Goal: Task Accomplishment & Management: Manage account settings

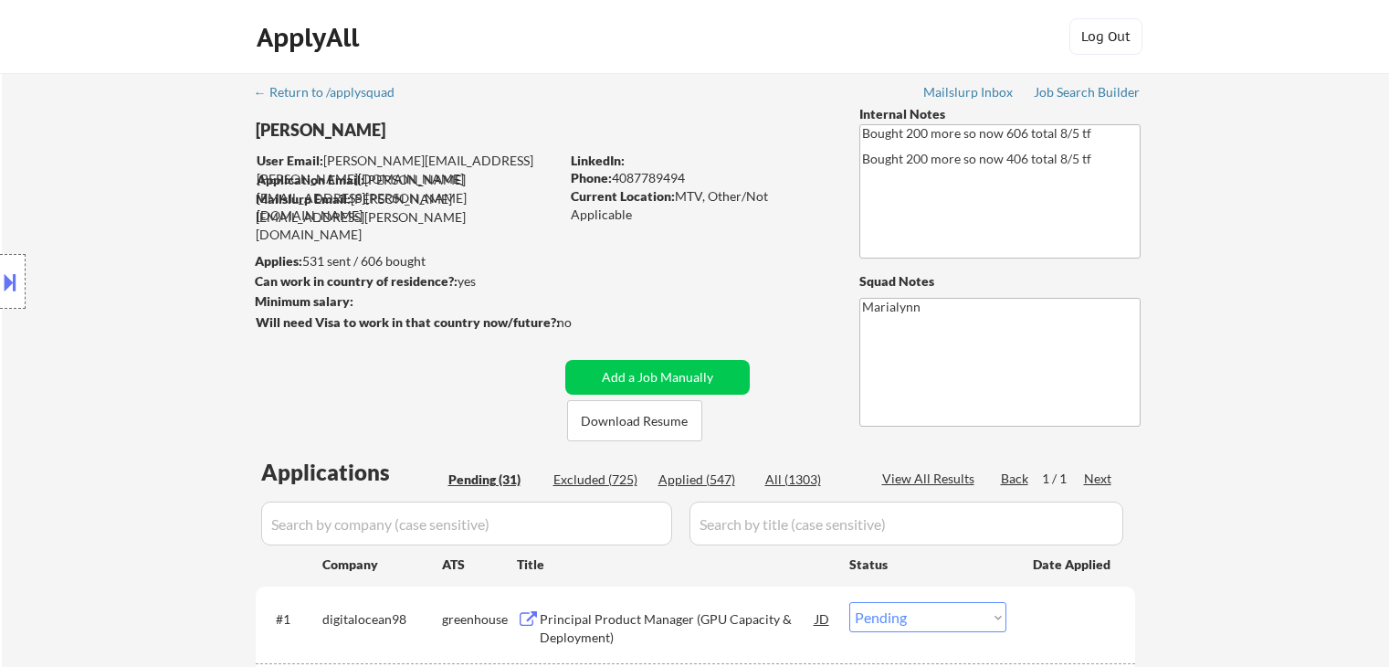
select select ""pending""
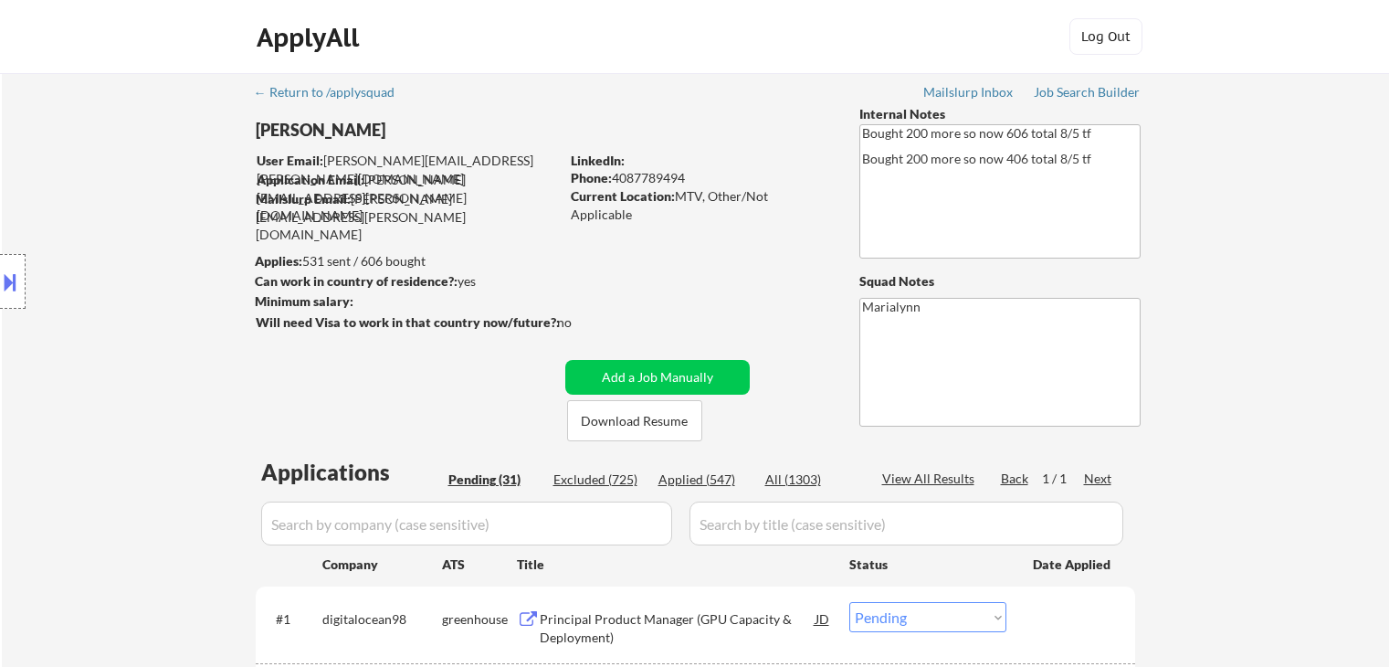
select select ""pending""
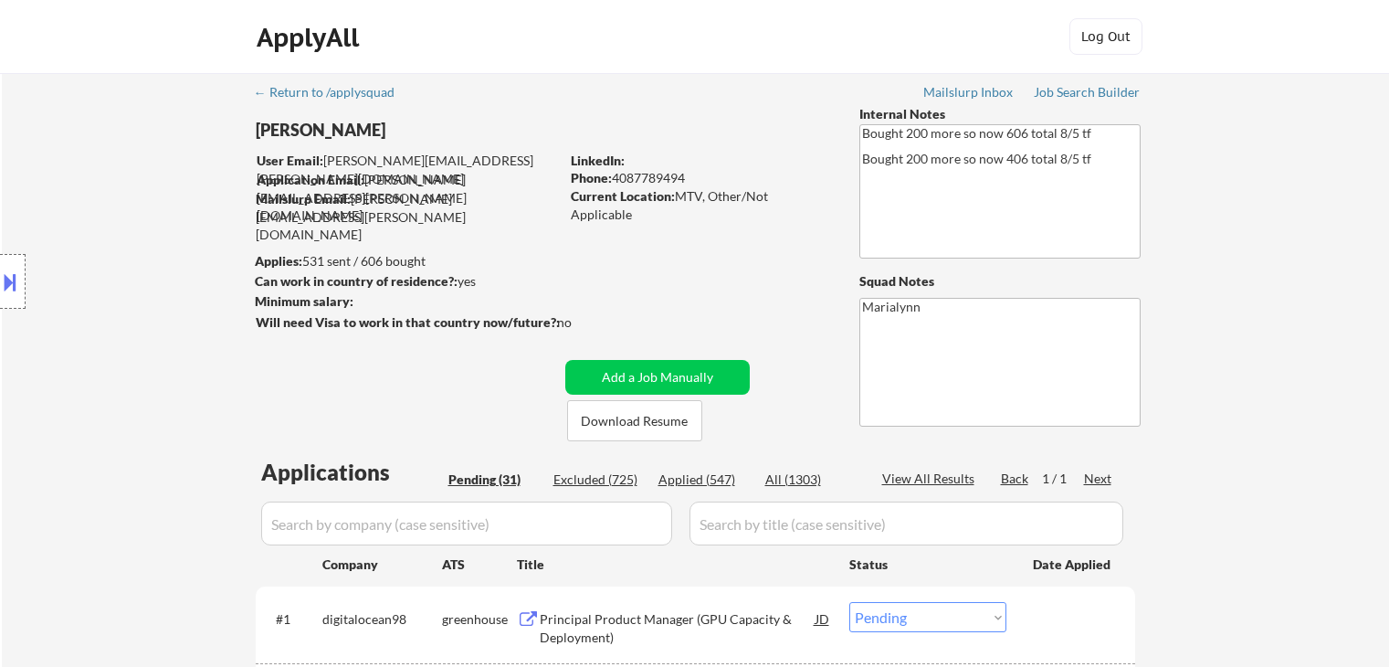
select select ""pending""
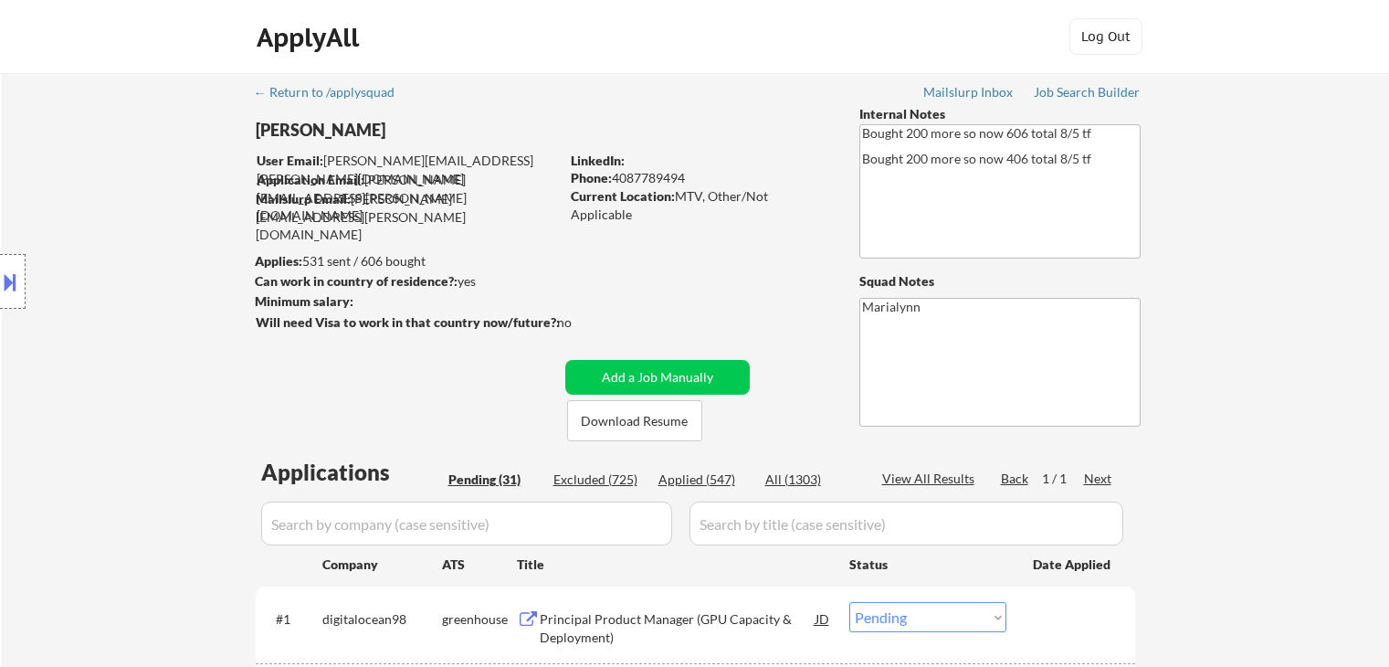
select select ""pending""
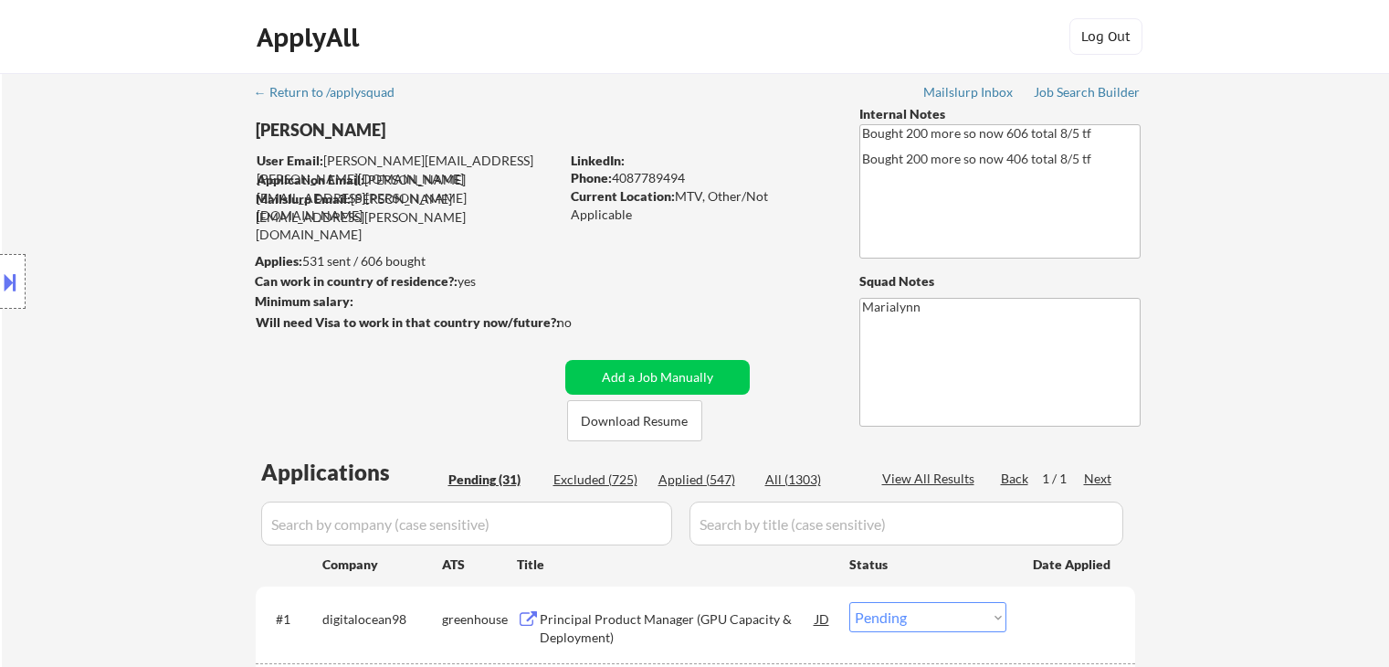
select select ""pending""
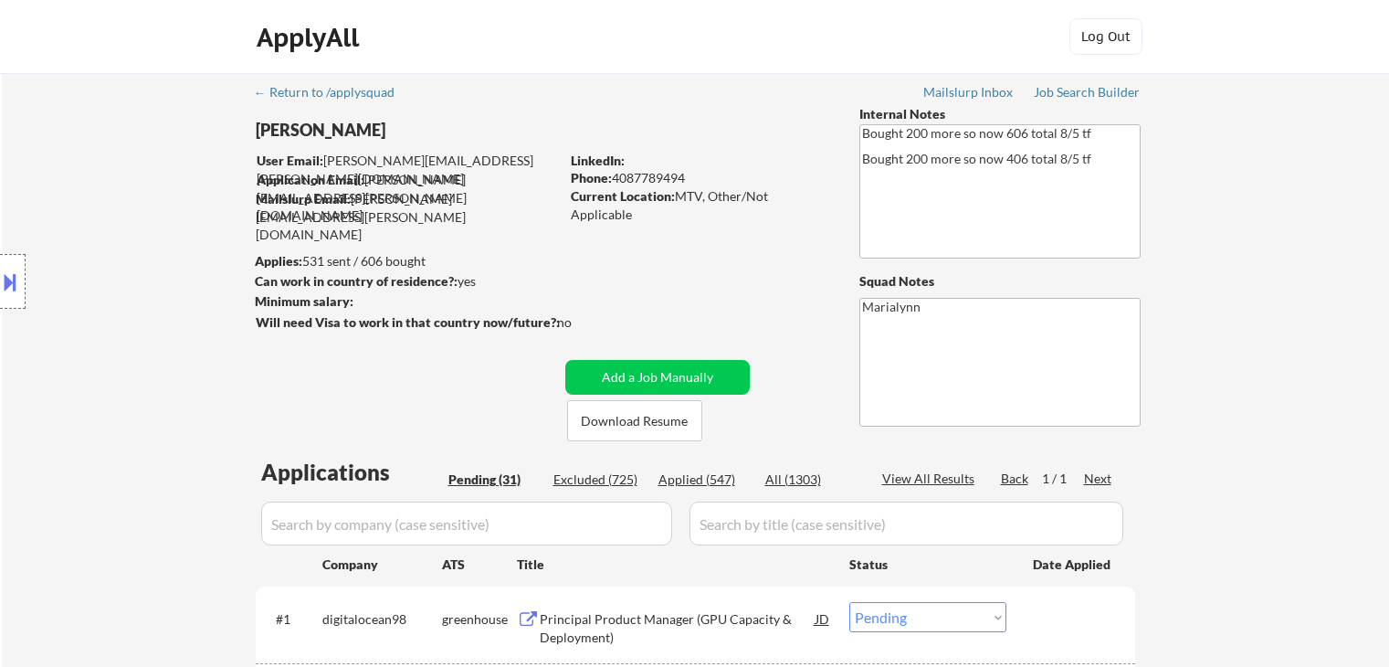
select select ""pending""
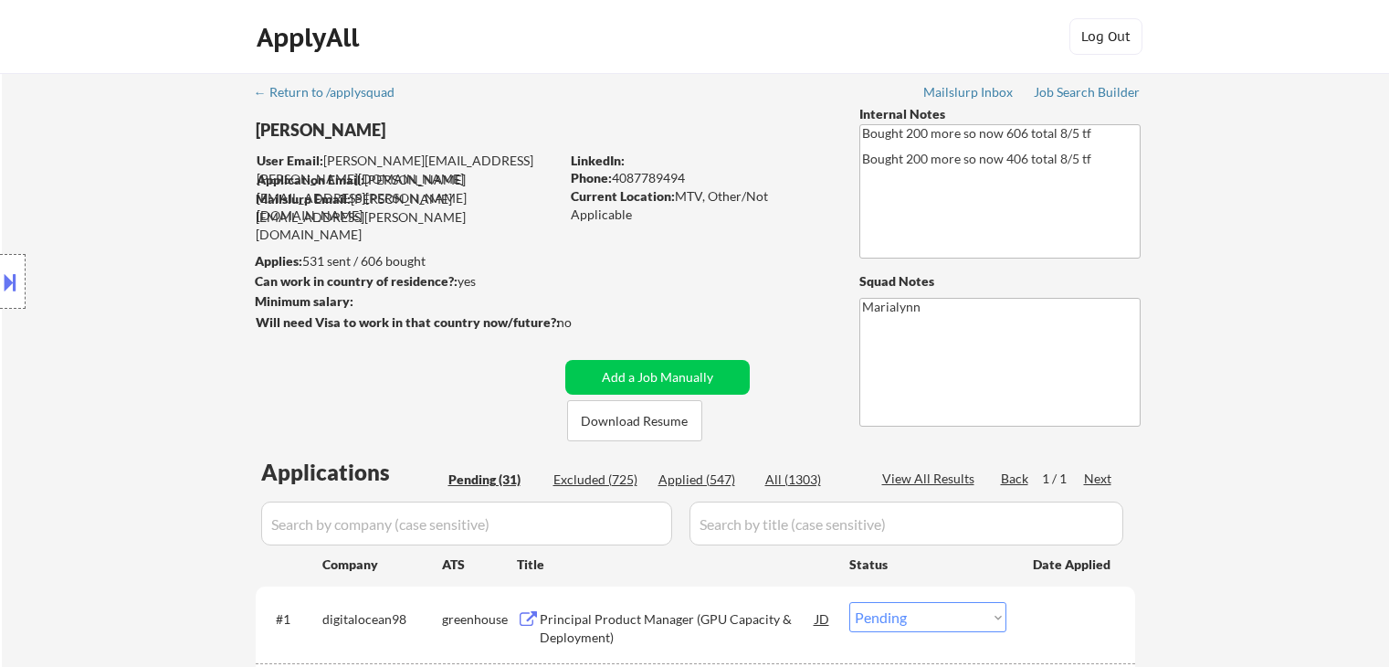
select select ""pending""
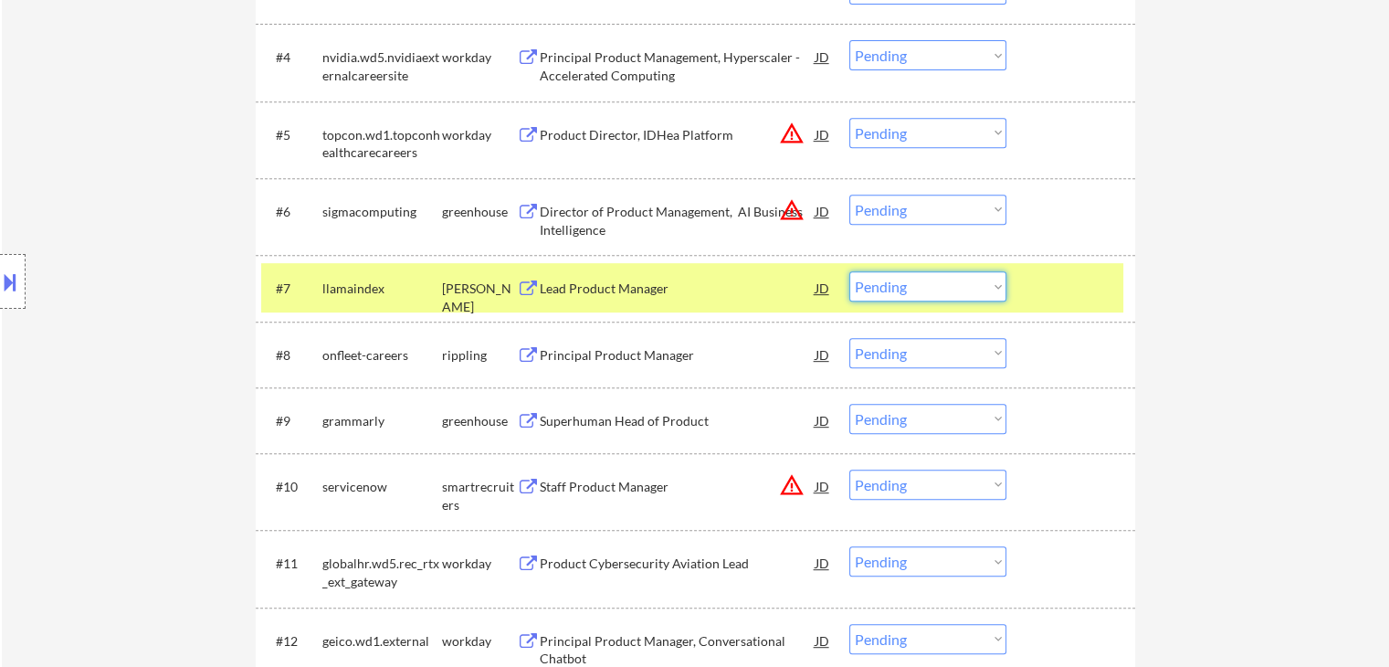
scroll to position [822, 0]
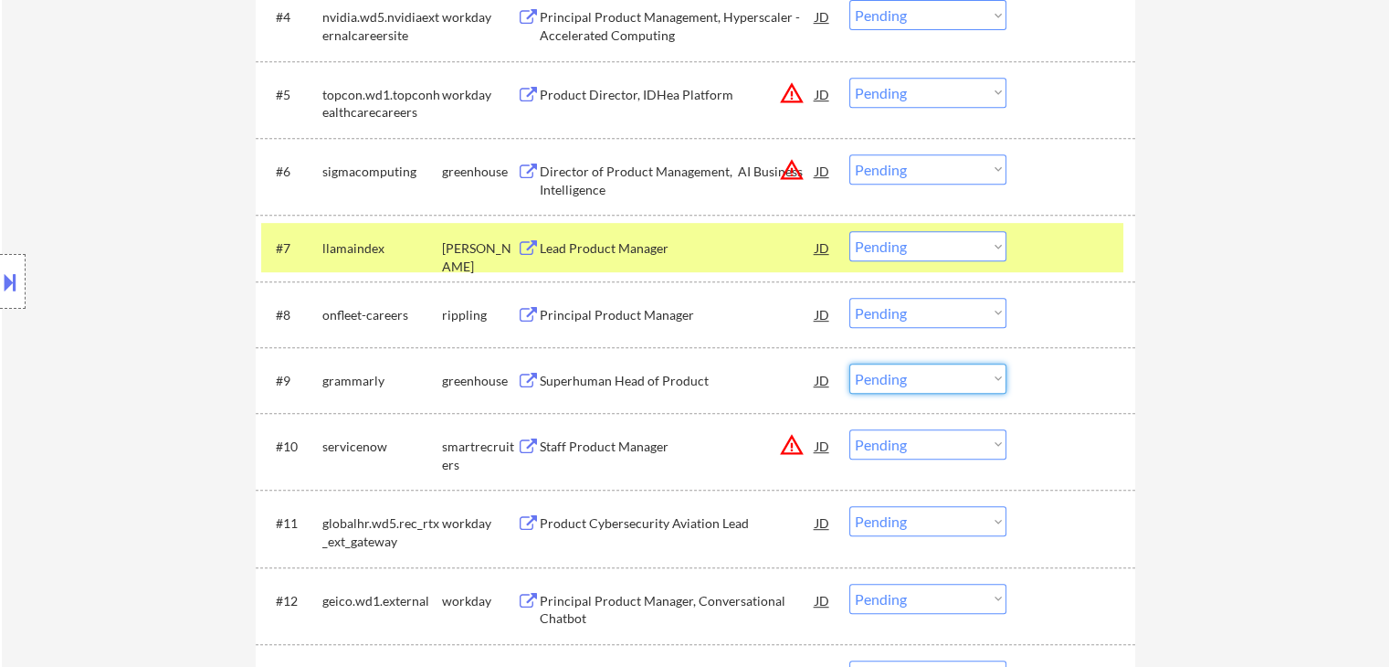
click at [882, 383] on select "Choose an option... Pending Applied Excluded (Questions) Excluded (Expired) Exc…" at bounding box center [927, 379] width 157 height 30
click at [849, 364] on select "Choose an option... Pending Applied Excluded (Questions) Excluded (Expired) Exc…" at bounding box center [927, 379] width 157 height 30
select select ""pending""
select select ""PLACEHOLDER_1427118222253""
select select ""pending""
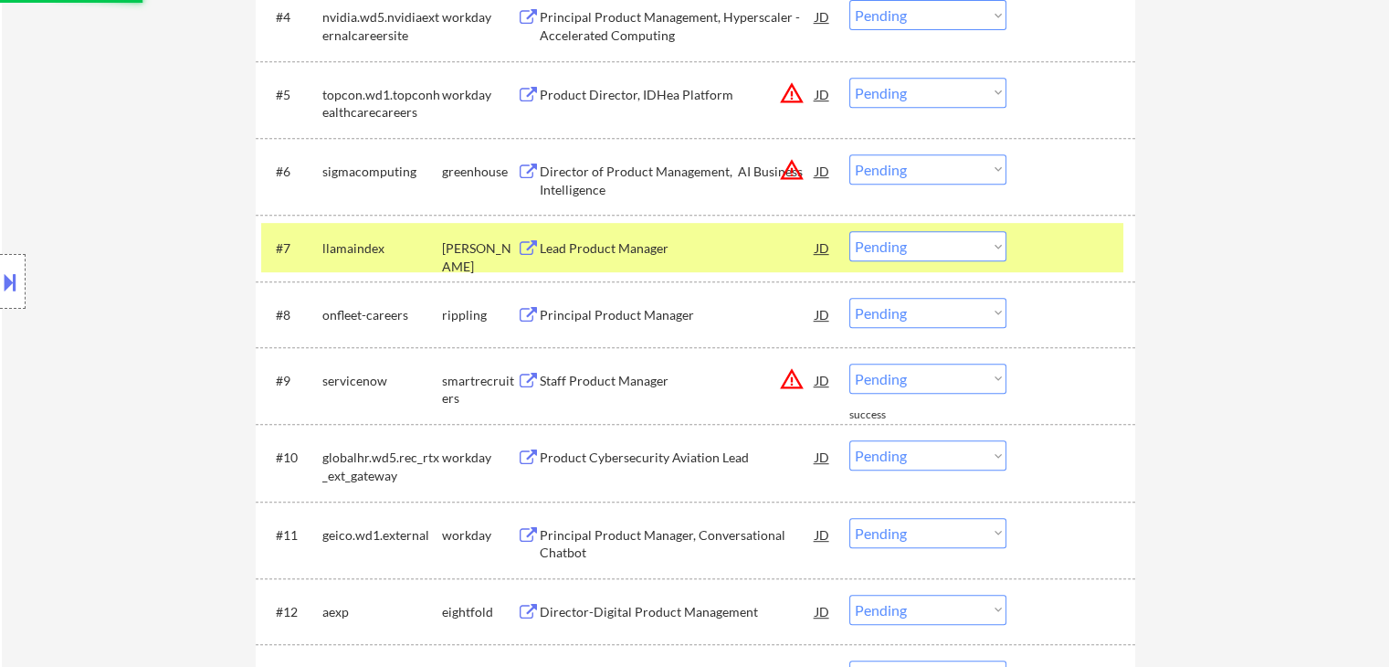
click at [460, 237] on div "[PERSON_NAME]" at bounding box center [479, 247] width 75 height 33
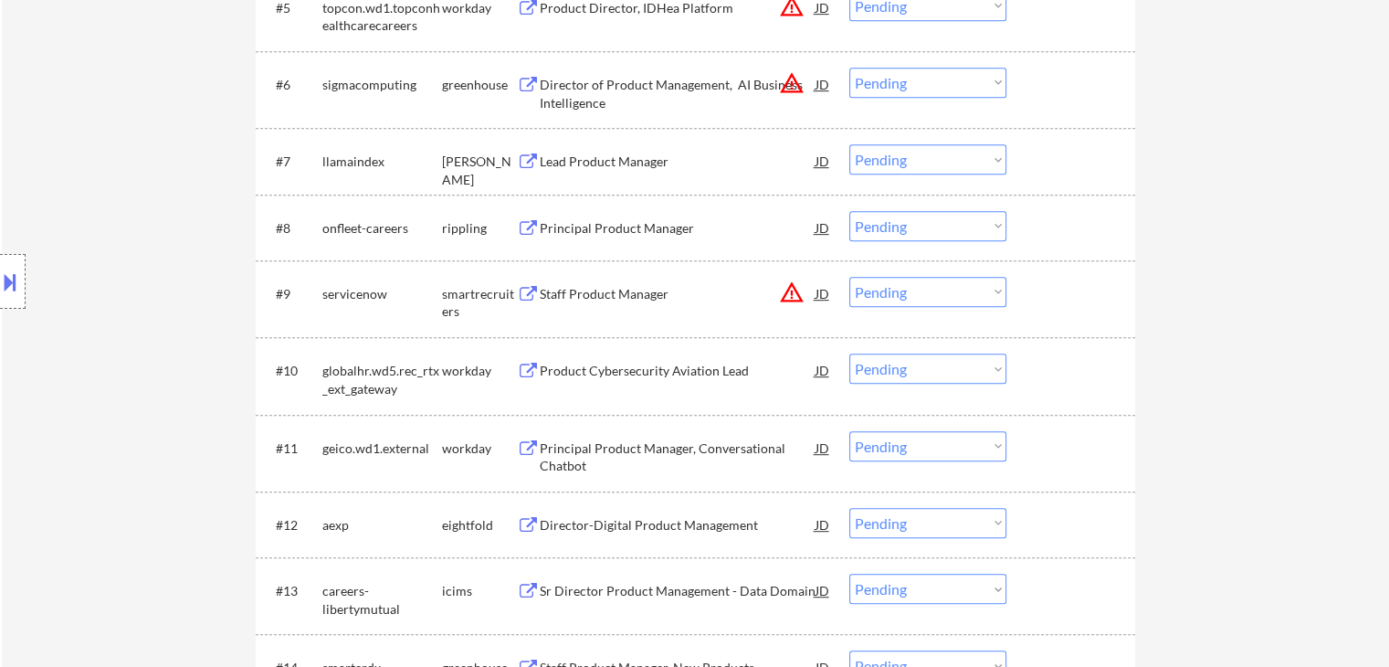
scroll to position [913, 0]
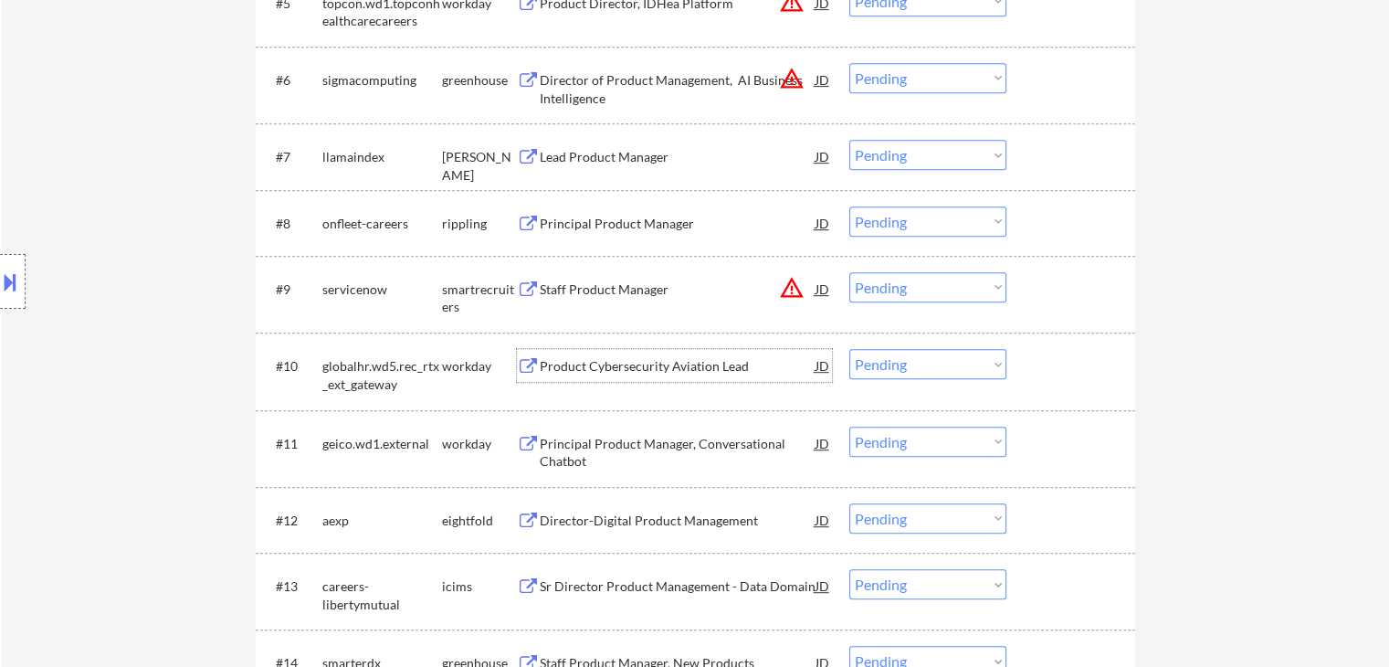
click at [640, 366] on div "Product Cybersecurity Aviation Lead" at bounding box center [678, 366] width 276 height 18
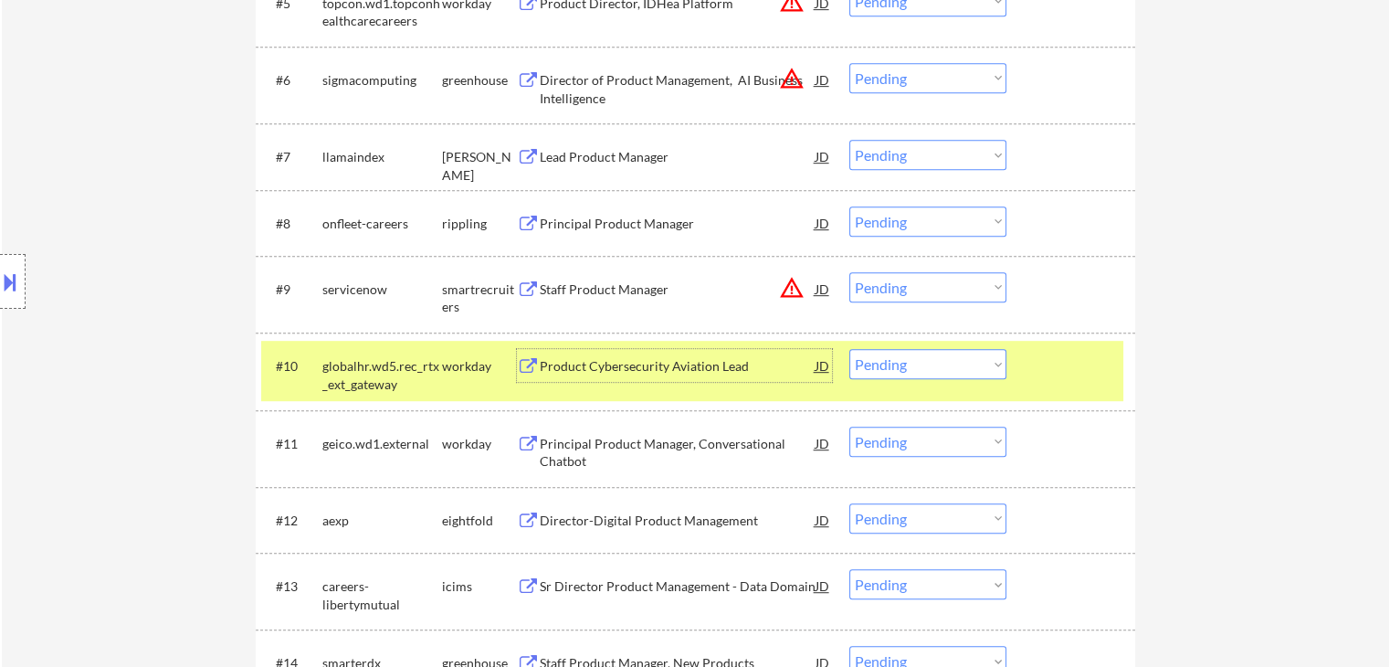
click at [951, 370] on select "Choose an option... Pending Applied Excluded (Questions) Excluded (Expired) Exc…" at bounding box center [927, 364] width 157 height 30
click at [849, 349] on select "Choose an option... Pending Applied Excluded (Questions) Excluded (Expired) Exc…" at bounding box center [927, 364] width 157 height 30
select select ""pending""
select select ""PLACEHOLDER_1427118222253""
select select ""pending""
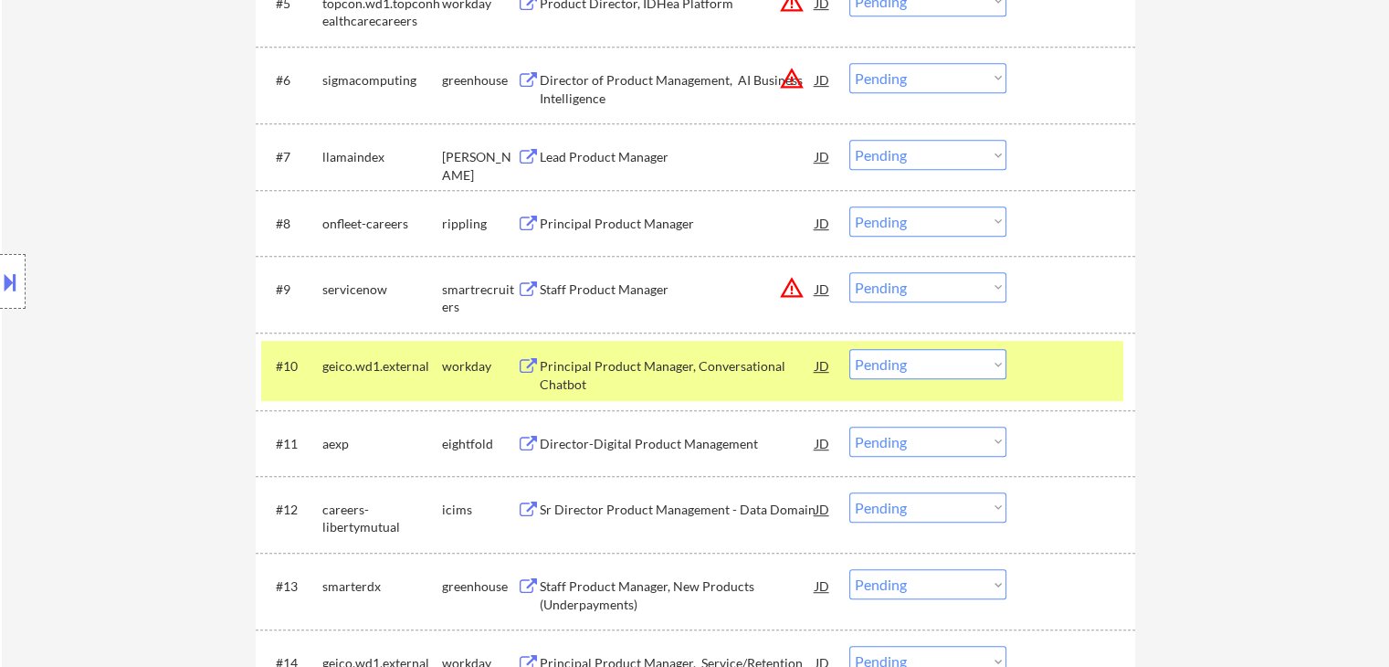
click at [659, 365] on div "Principal Product Manager, Conversational Chatbot" at bounding box center [678, 375] width 276 height 36
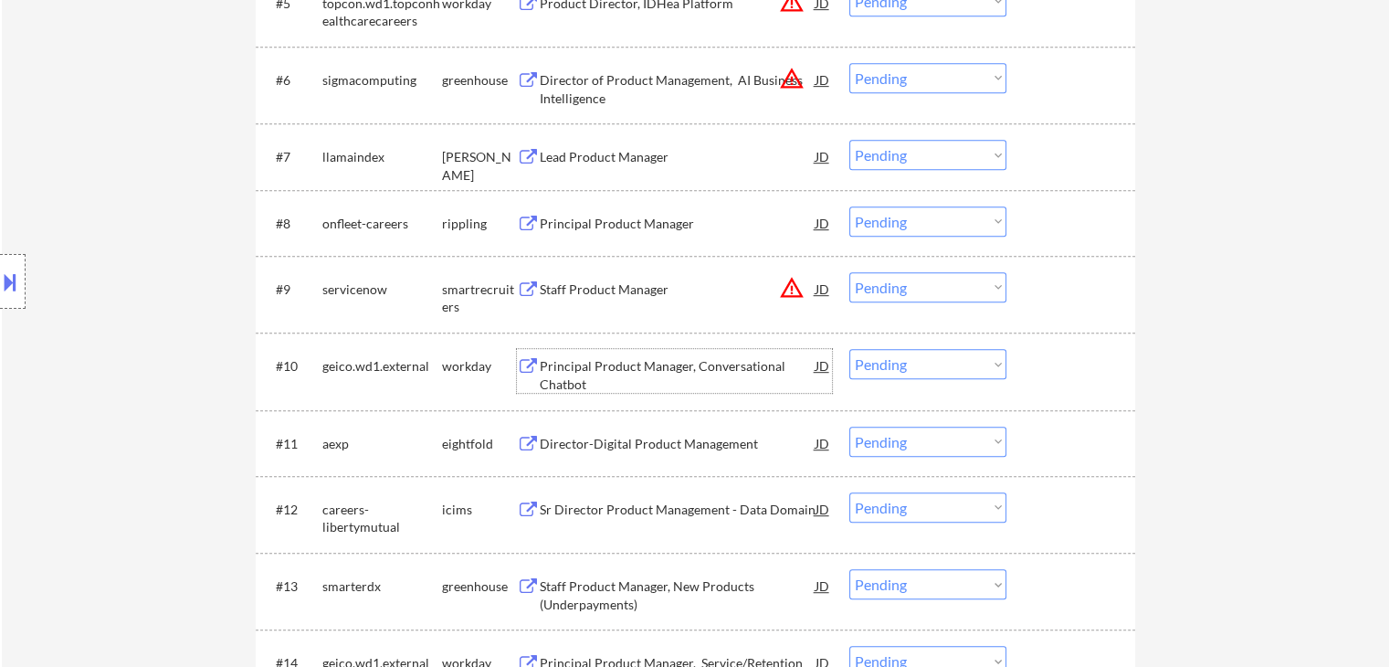
drag, startPoint x: 921, startPoint y: 356, endPoint x: 924, endPoint y: 370, distance: 14.2
click at [923, 356] on select "Choose an option... Pending Applied Excluded (Questions) Excluded (Expired) Exc…" at bounding box center [927, 364] width 157 height 30
click at [849, 349] on select "Choose an option... Pending Applied Excluded (Questions) Excluded (Expired) Exc…" at bounding box center [927, 364] width 157 height 30
select select ""pending""
select select ""PLACEHOLDER_1427118222253""
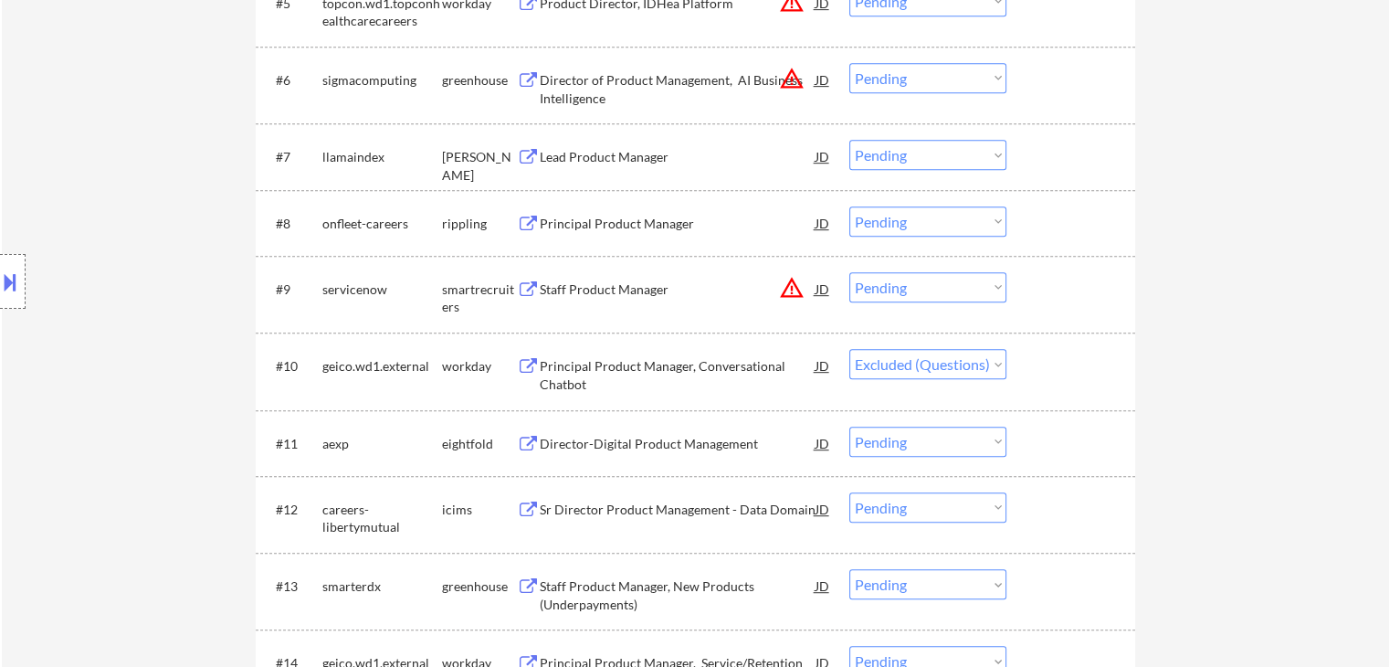
select select ""pending""
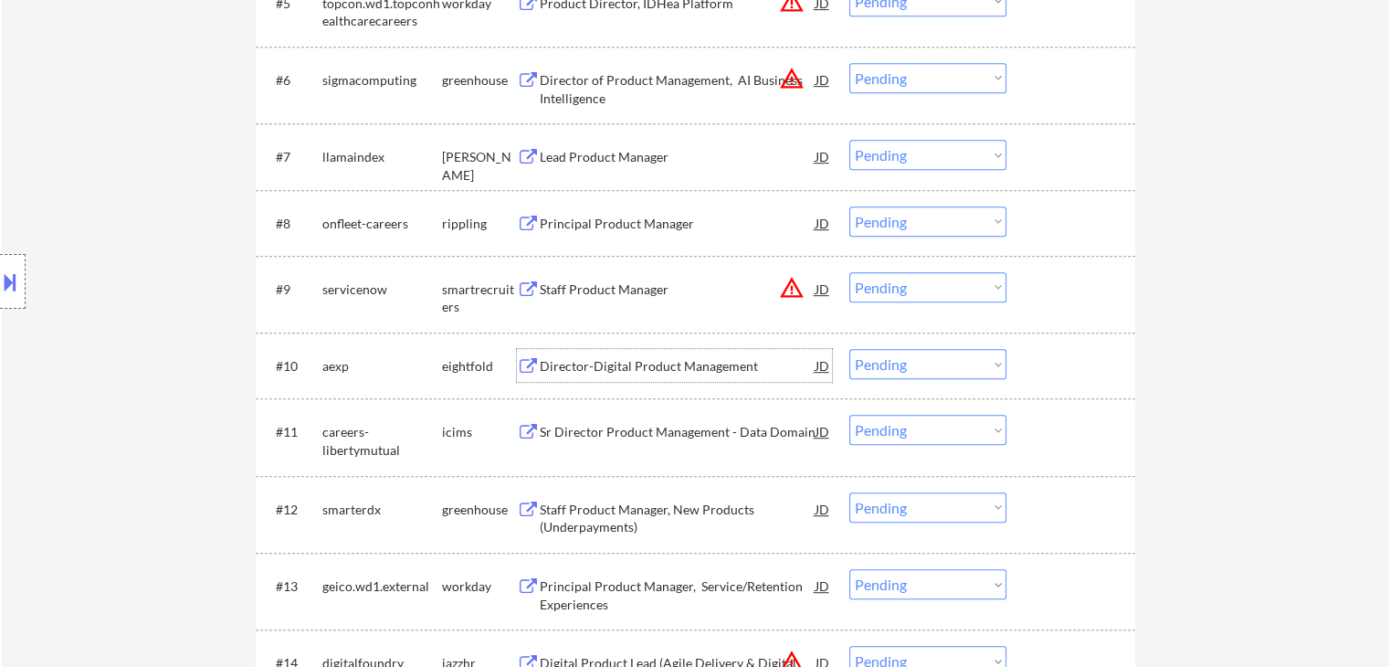
click at [645, 364] on div "Director-Digital Product Management" at bounding box center [678, 366] width 276 height 18
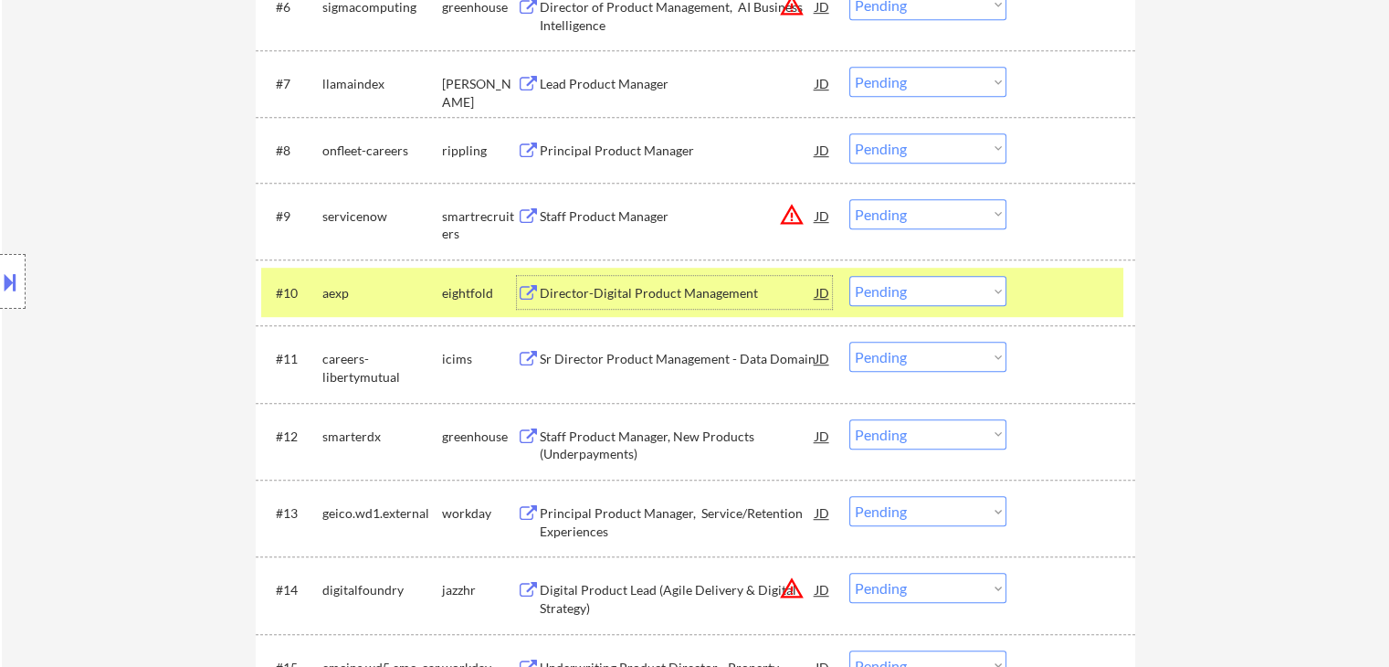
scroll to position [1096, 0]
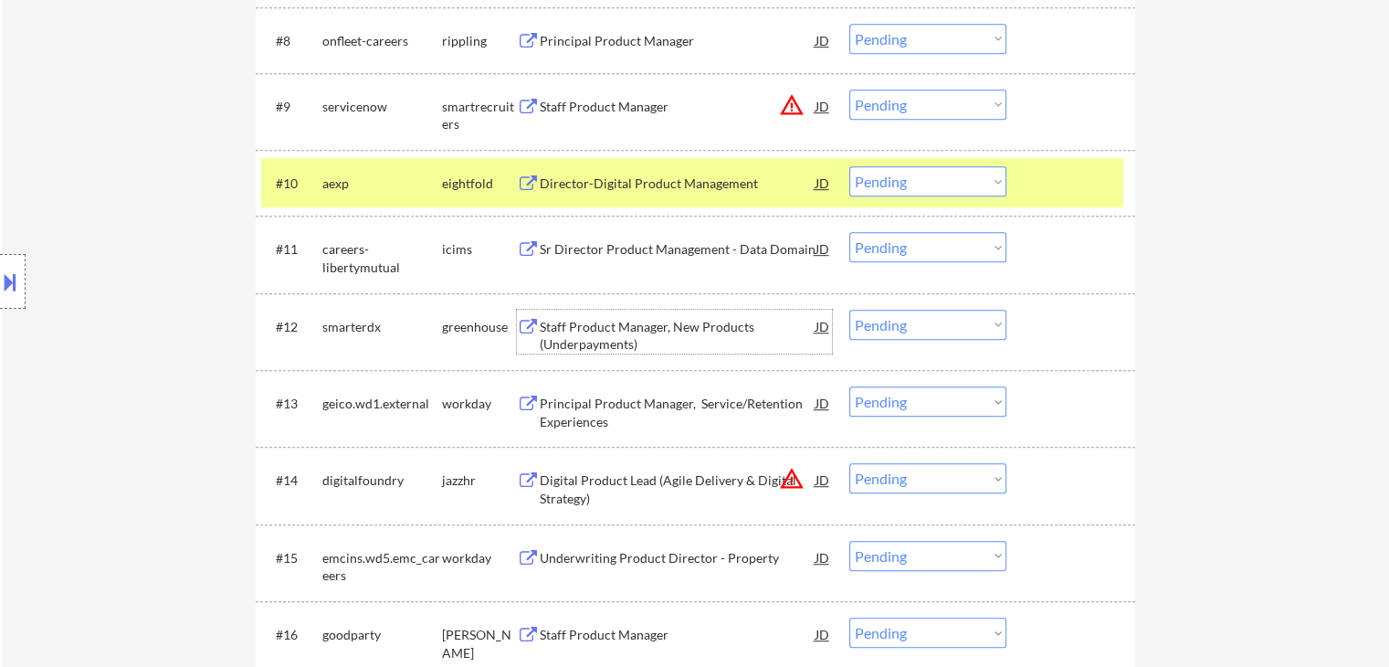
click at [636, 332] on div "Staff Product Manager, New Products (Underpayments)" at bounding box center [678, 336] width 276 height 36
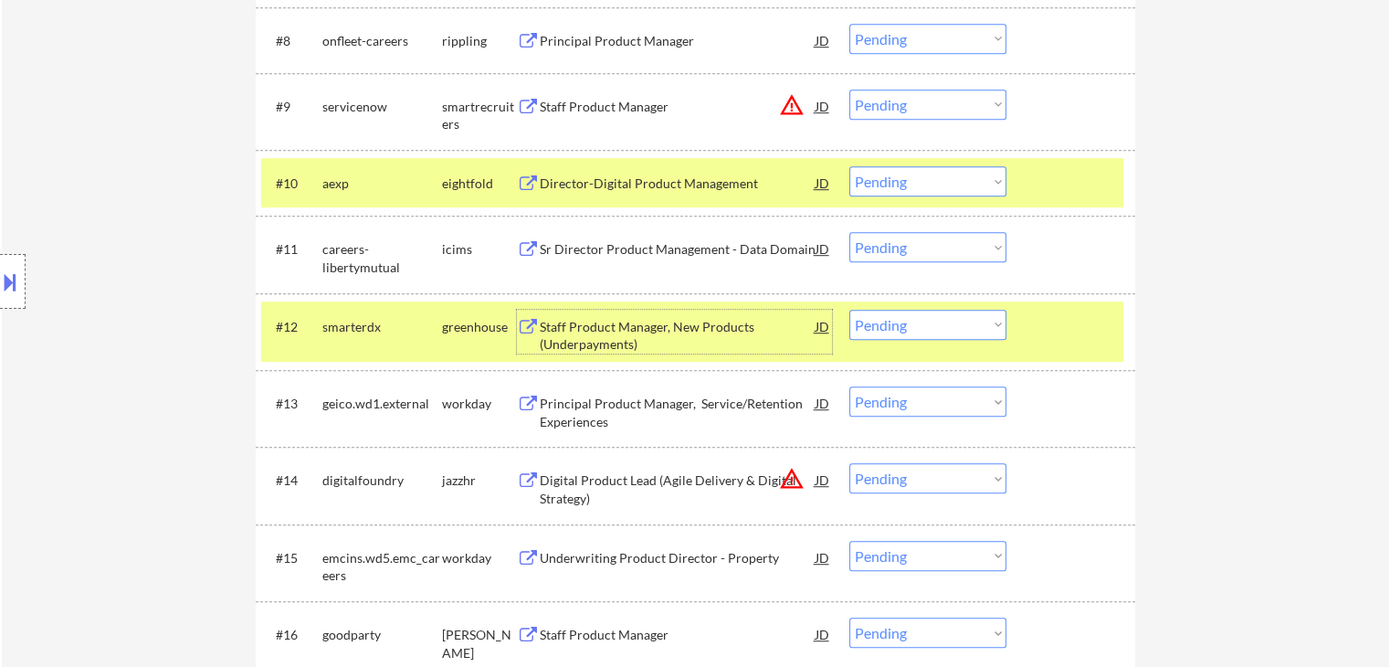
click at [946, 325] on select "Choose an option... Pending Applied Excluded (Questions) Excluded (Expired) Exc…" at bounding box center [927, 325] width 157 height 30
click at [849, 310] on select "Choose an option... Pending Applied Excluded (Questions) Excluded (Expired) Exc…" at bounding box center [927, 325] width 157 height 30
drag, startPoint x: 1058, startPoint y: 169, endPoint x: 1046, endPoint y: 195, distance: 28.2
click at [1059, 169] on div at bounding box center [1073, 182] width 80 height 33
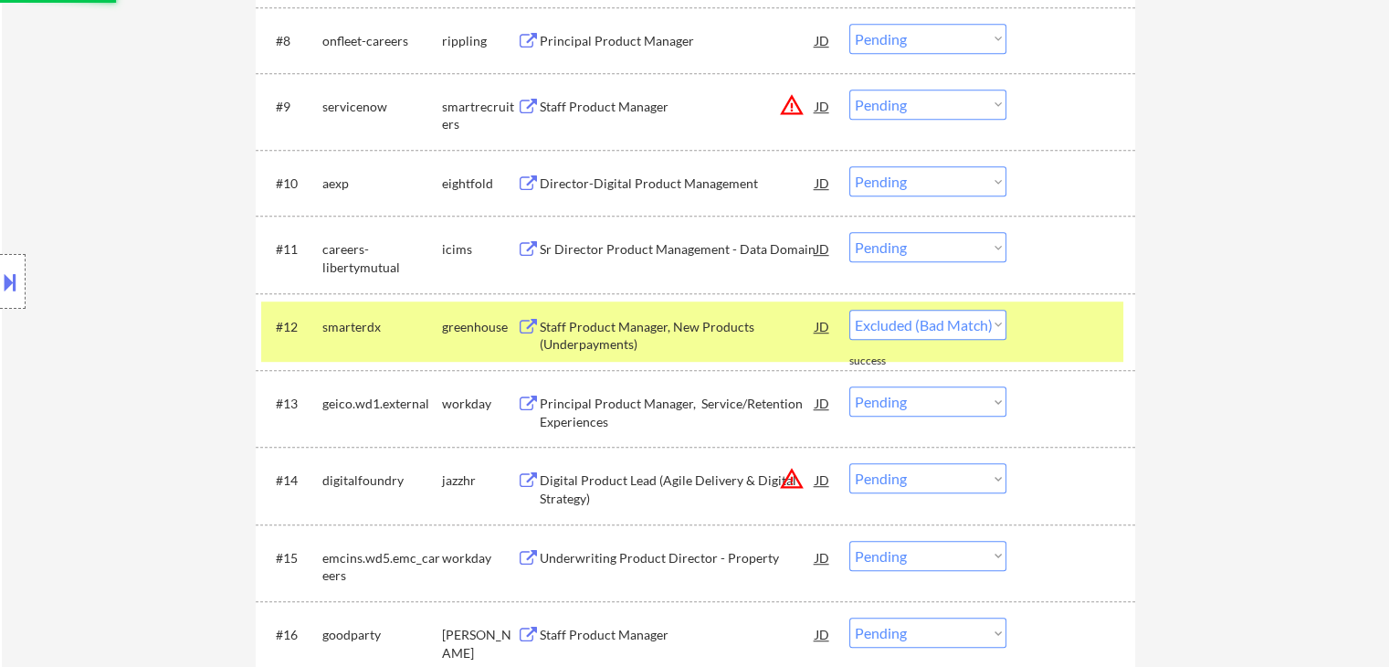
select select ""pending""
select select ""PLACEHOLDER_1427118222253""
select select ""pending""
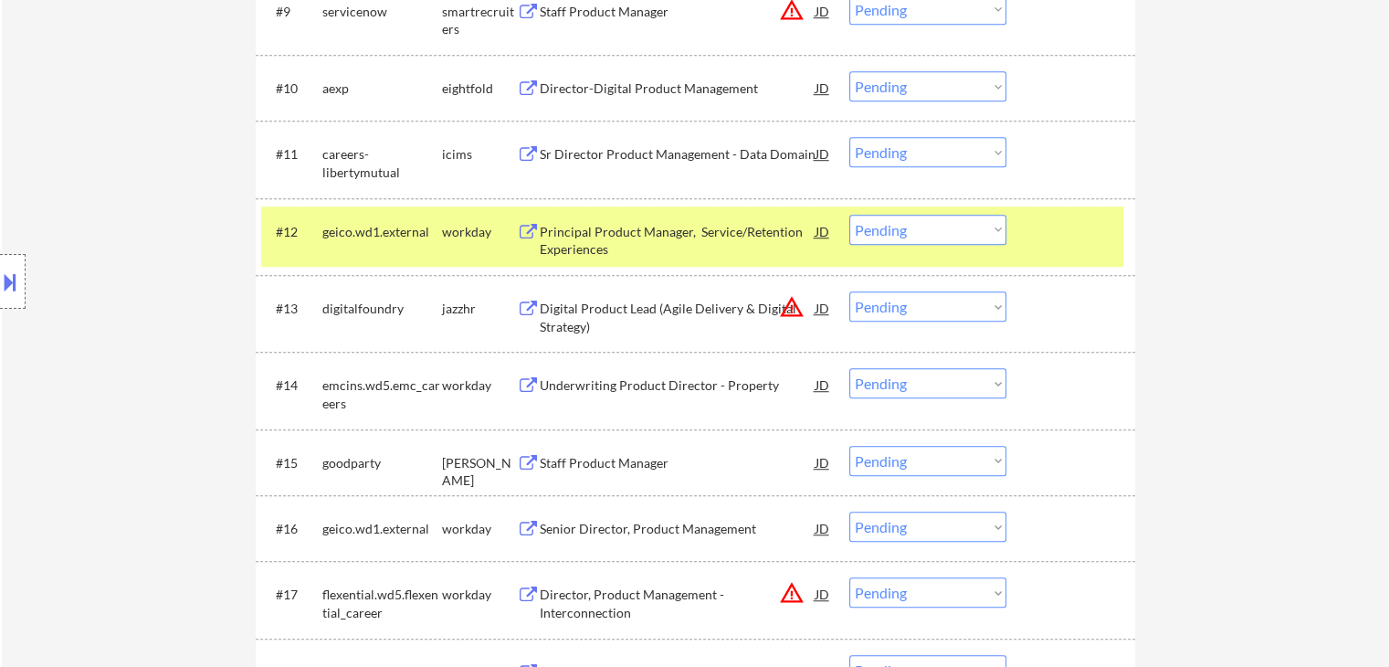
scroll to position [1279, 0]
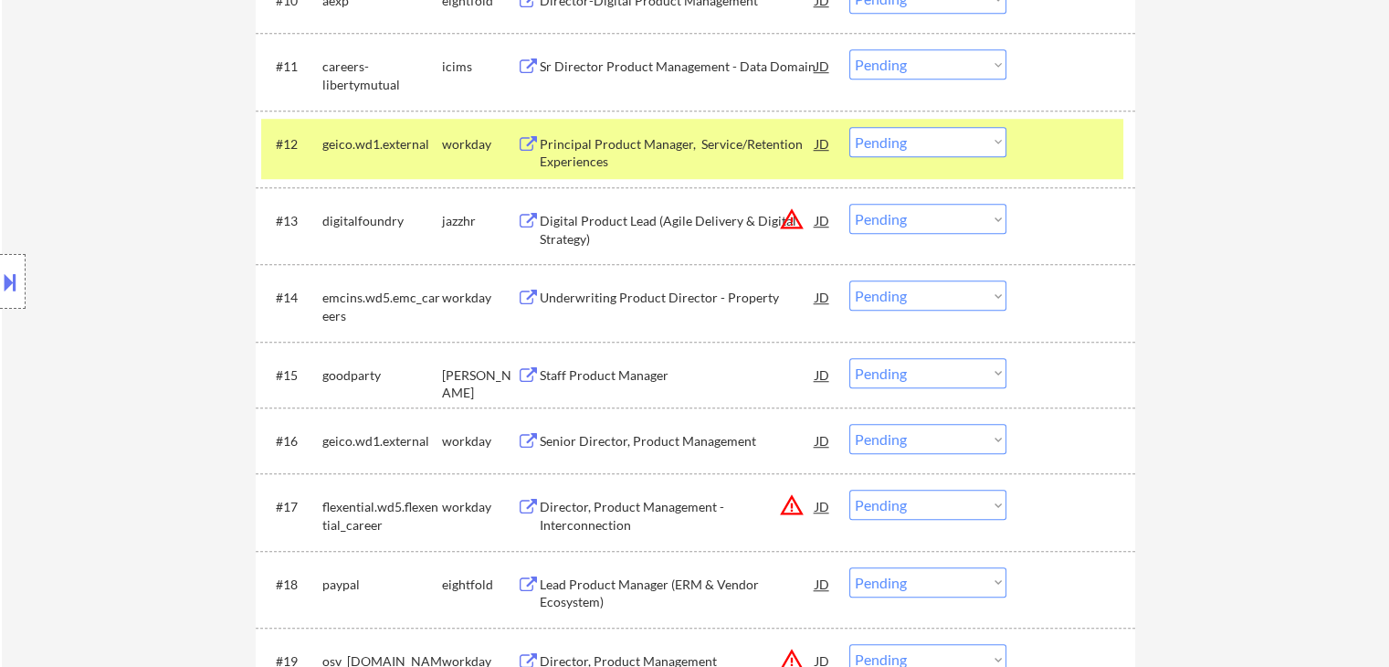
click at [660, 381] on div "Staff Product Manager" at bounding box center [678, 375] width 276 height 18
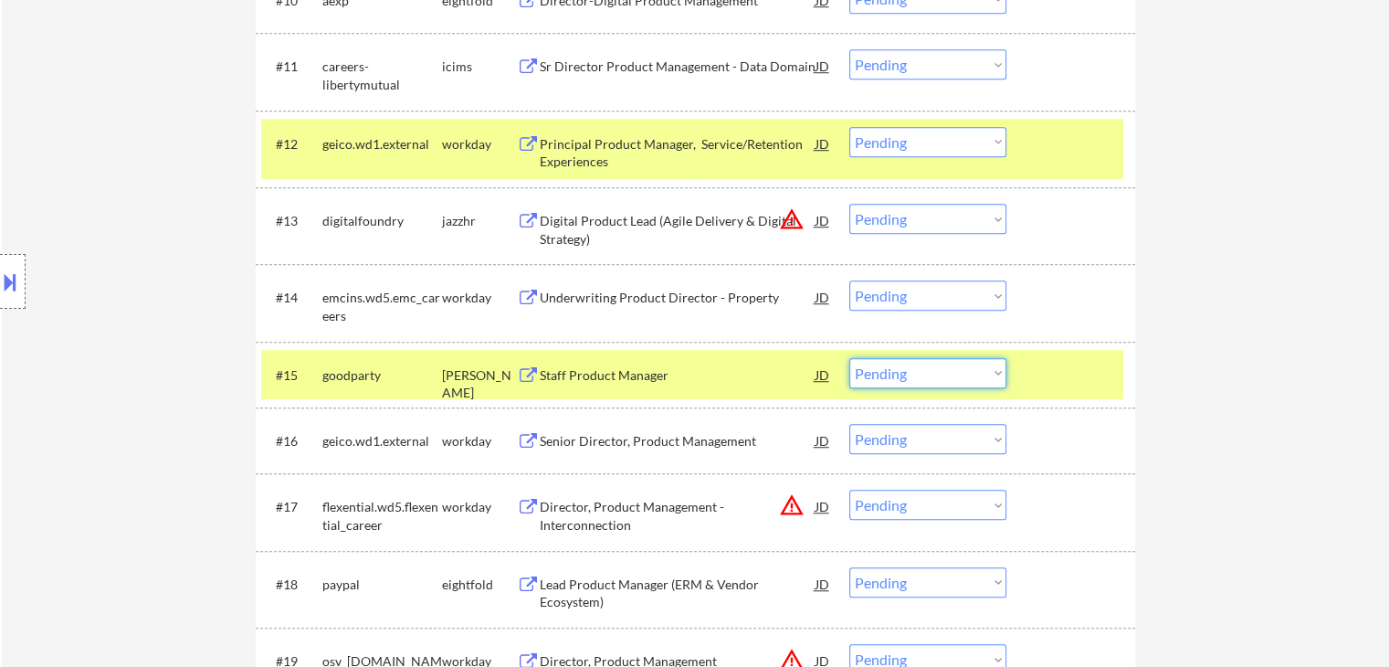
drag, startPoint x: 859, startPoint y: 374, endPoint x: 891, endPoint y: 381, distance: 33.7
click at [859, 372] on select "Choose an option... Pending Applied Excluded (Questions) Excluded (Expired) Exc…" at bounding box center [927, 373] width 157 height 30
click at [849, 358] on select "Choose an option... Pending Applied Excluded (Questions) Excluded (Expired) Exc…" at bounding box center [927, 373] width 157 height 30
select select ""pending""
select select ""PLACEHOLDER_1427118222253""
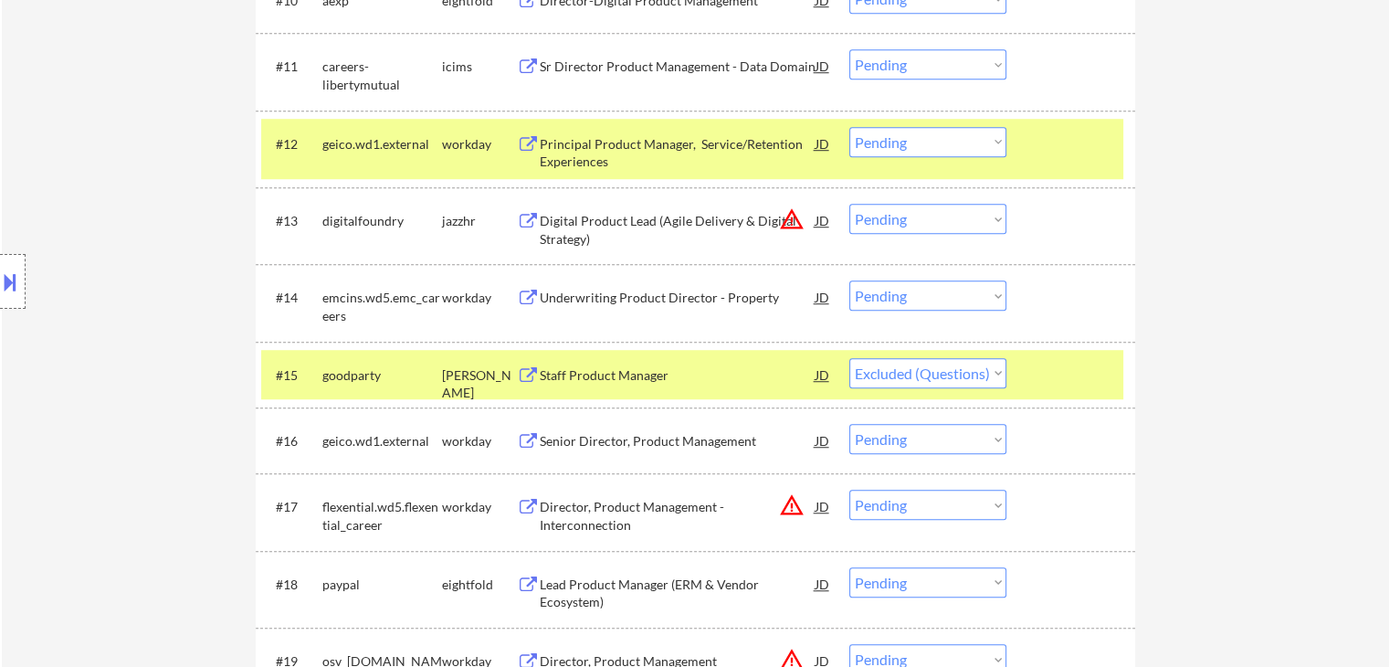
select select ""pending""
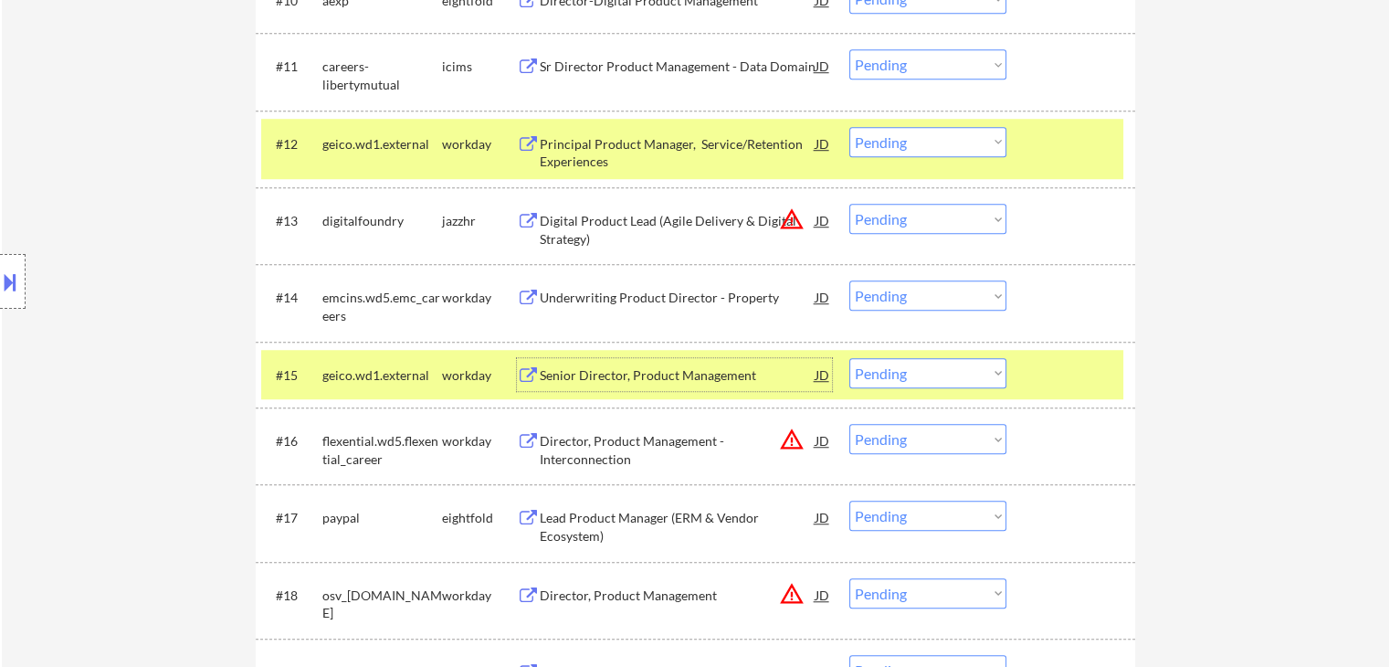
click at [636, 373] on div "Senior Director, Product Management" at bounding box center [678, 375] width 276 height 18
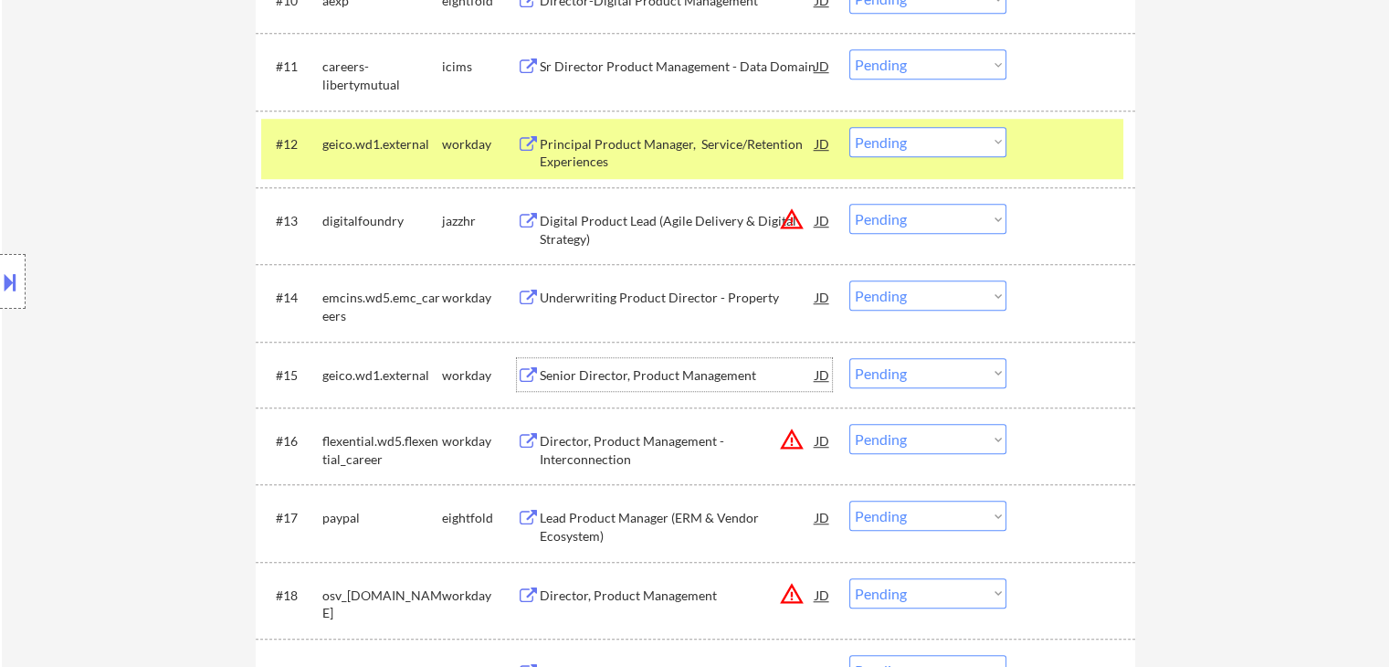
click at [420, 142] on div "geico.wd1.external" at bounding box center [382, 144] width 120 height 18
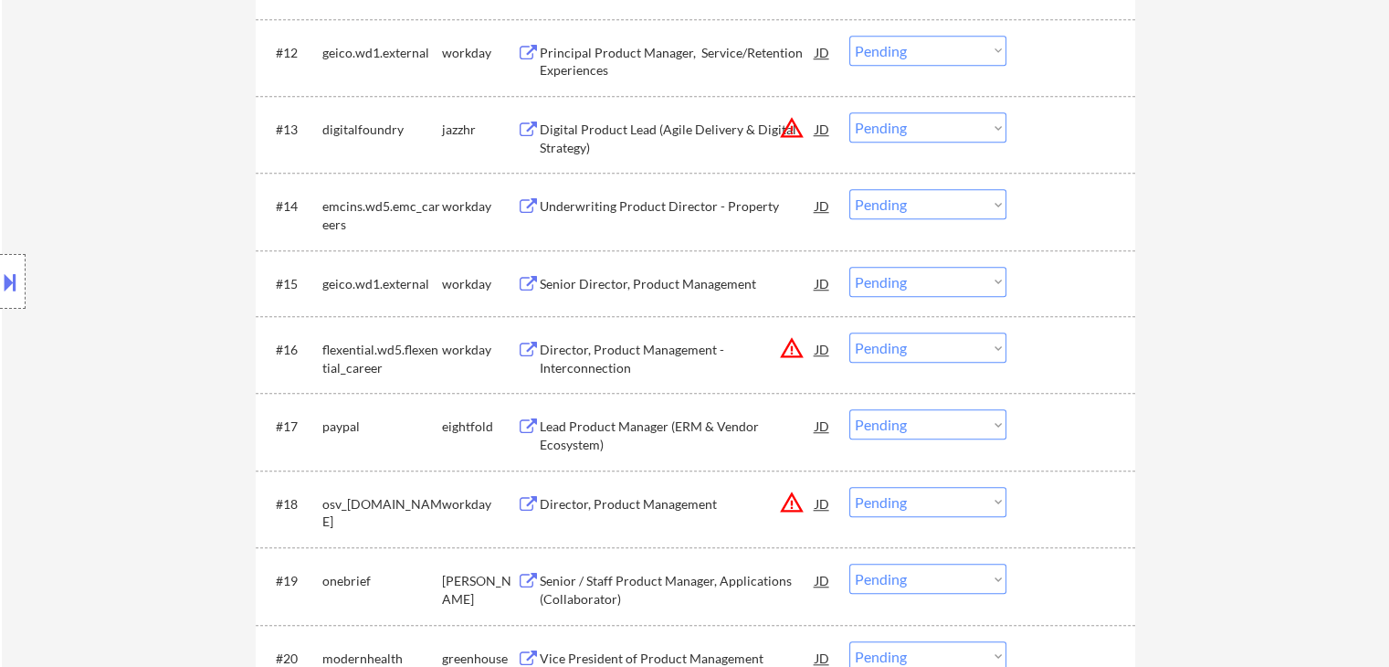
scroll to position [1461, 0]
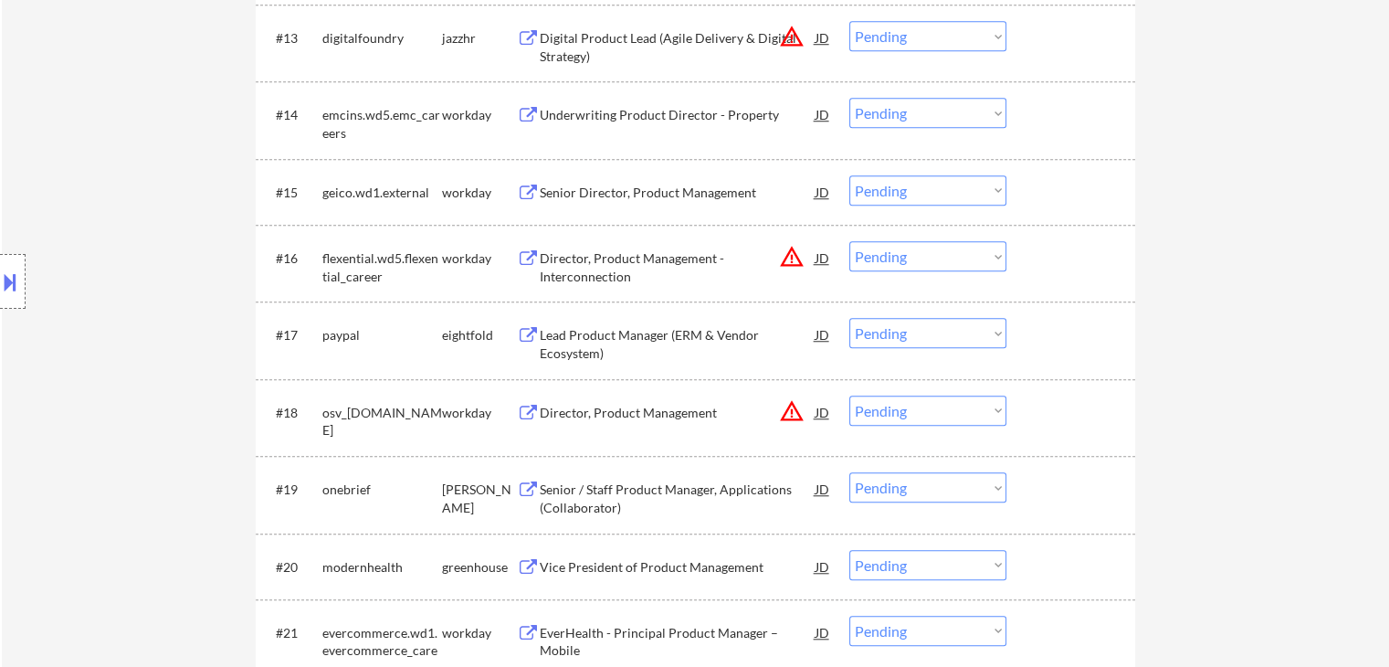
click at [666, 482] on div "Senior / Staff Product Manager, Applications (Collaborator)" at bounding box center [678, 498] width 276 height 36
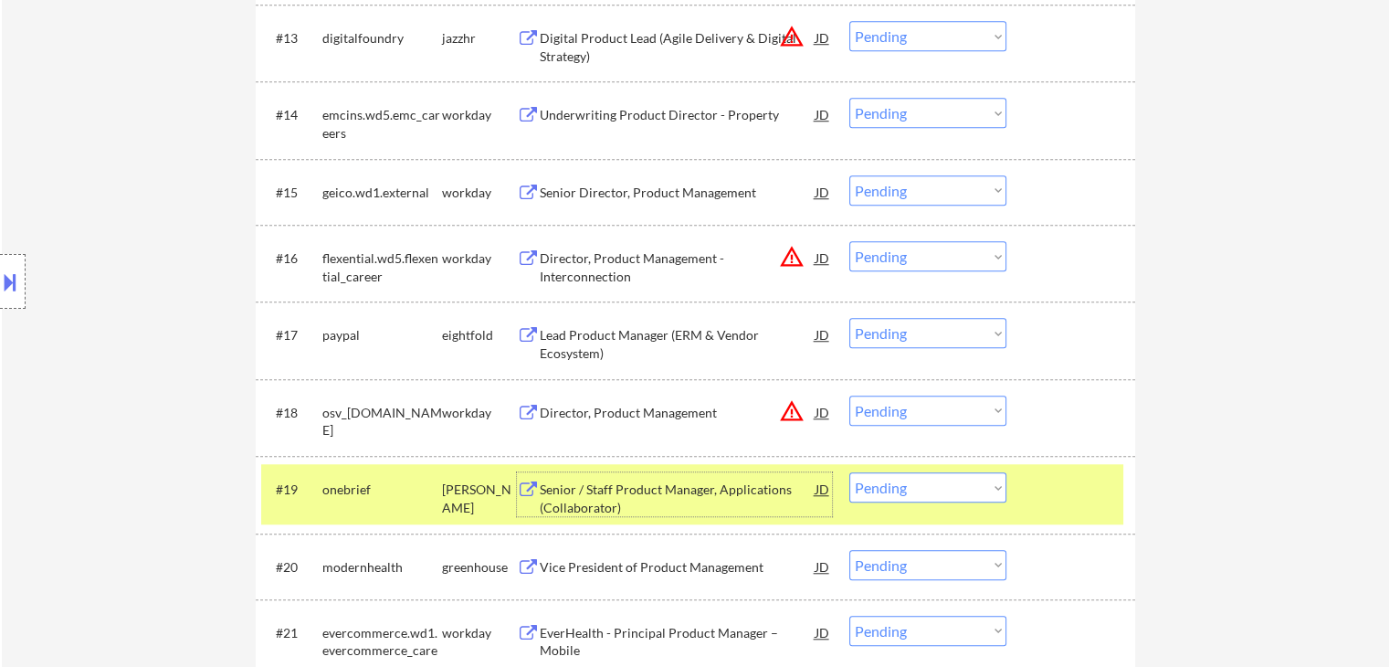
click at [923, 486] on select "Choose an option... Pending Applied Excluded (Questions) Excluded (Expired) Exc…" at bounding box center [927, 487] width 157 height 30
click at [849, 472] on select "Choose an option... Pending Applied Excluded (Questions) Excluded (Expired) Exc…" at bounding box center [927, 487] width 157 height 30
select select ""pending""
select select ""PLACEHOLDER_1427118222253""
select select ""pending""
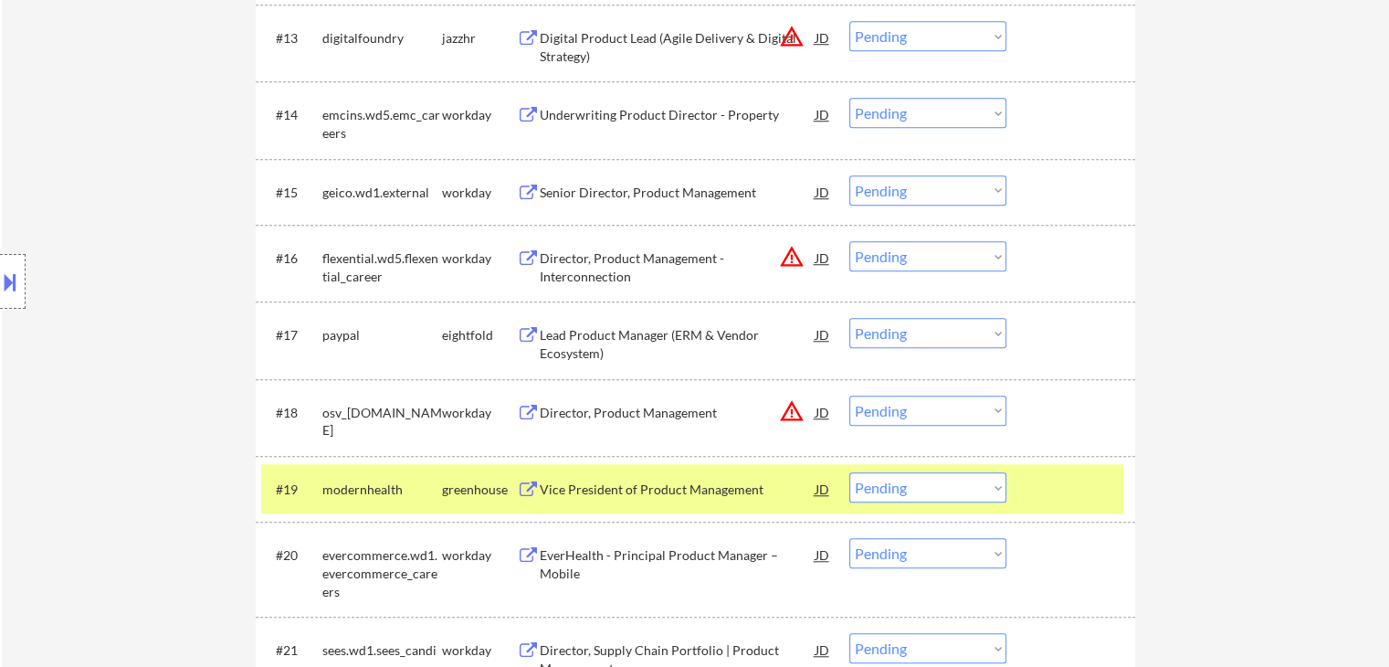
click at [700, 488] on div "Vice President of Product Management" at bounding box center [678, 489] width 276 height 18
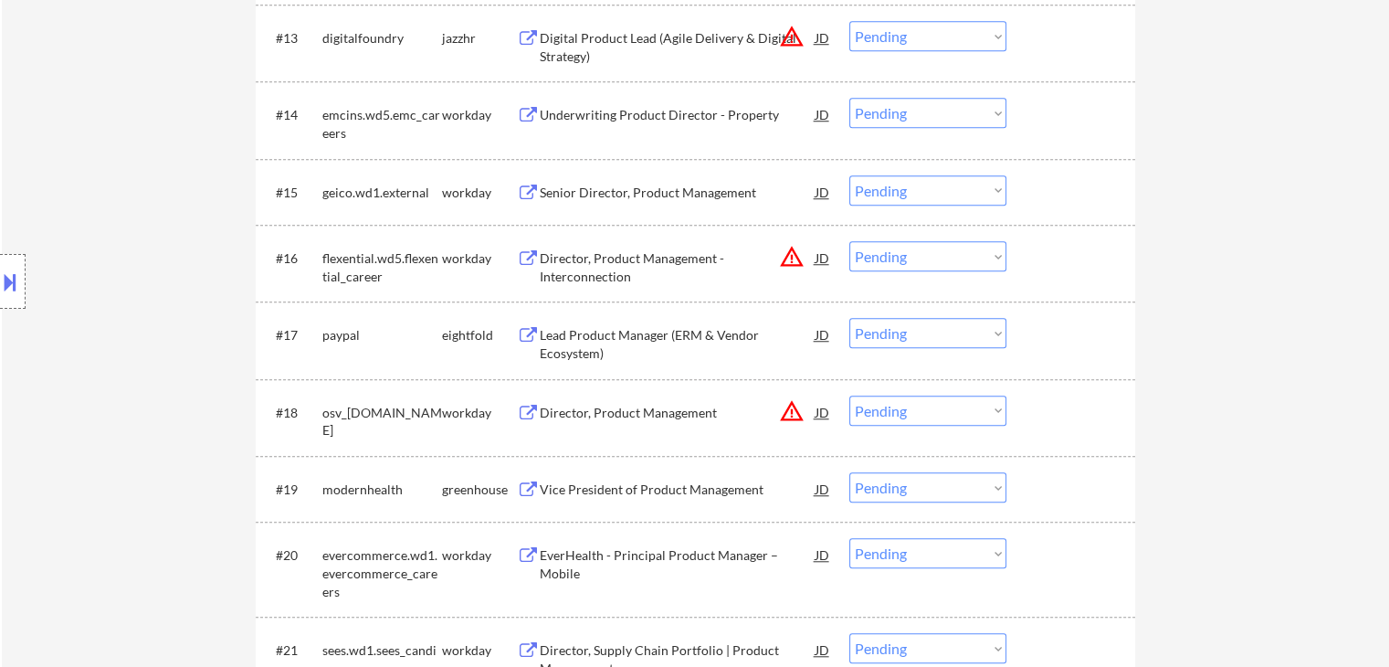
select select ""pending""
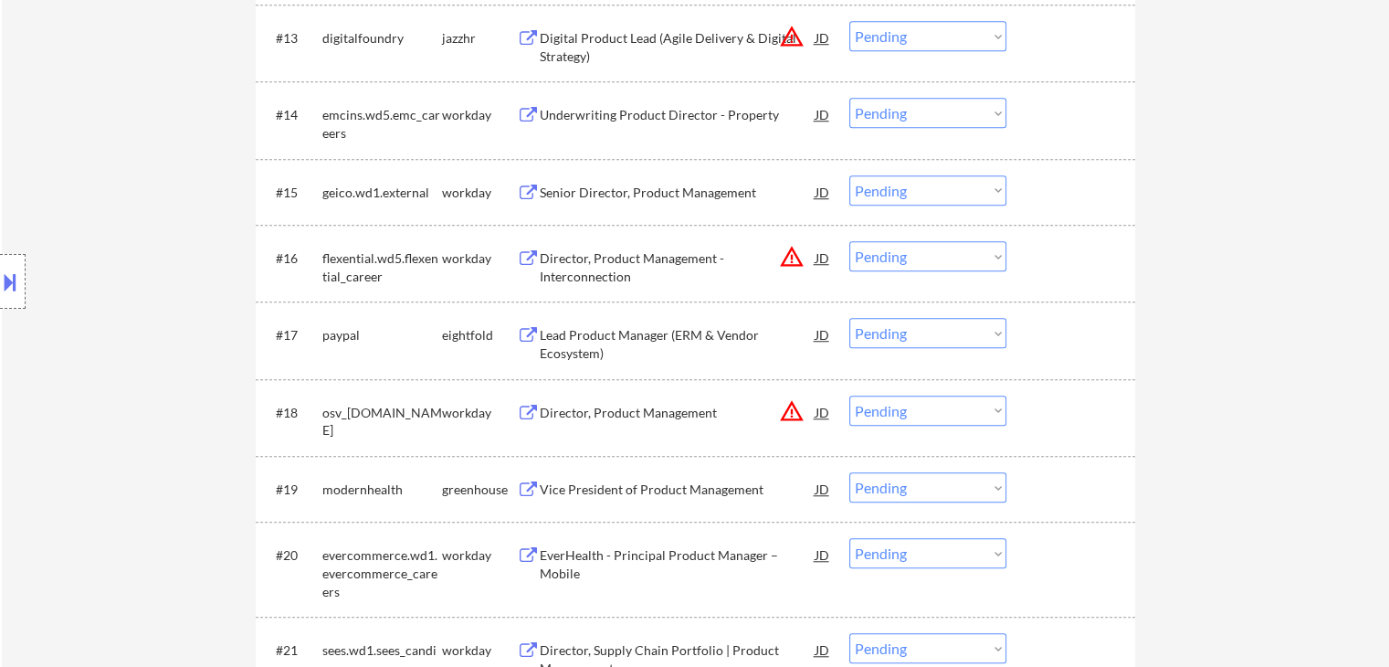
select select ""pending""
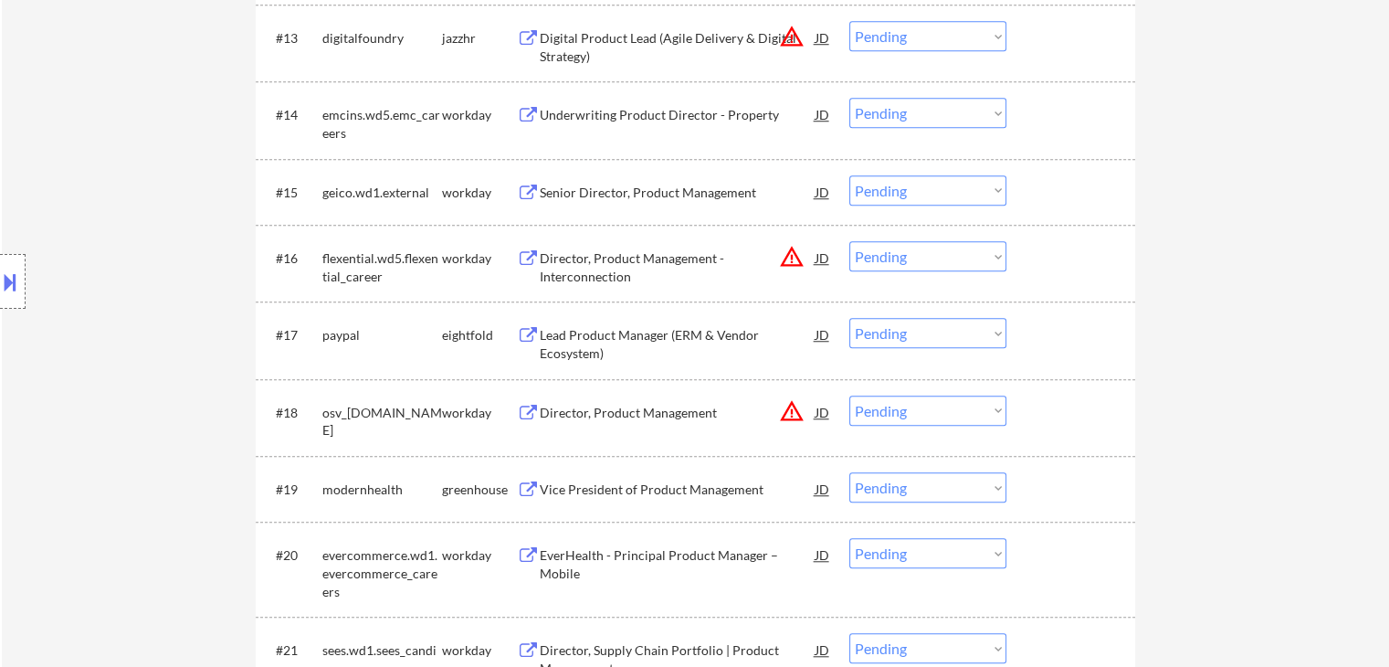
select select ""pending""
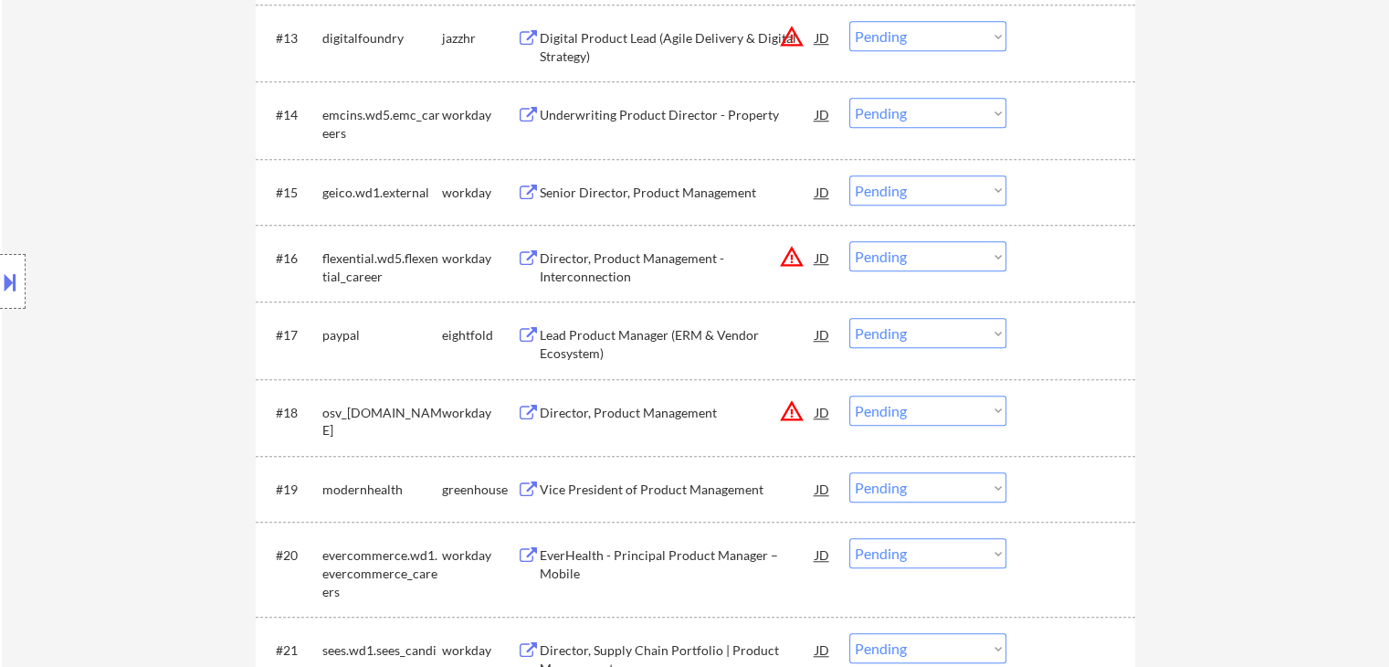
select select ""pending""
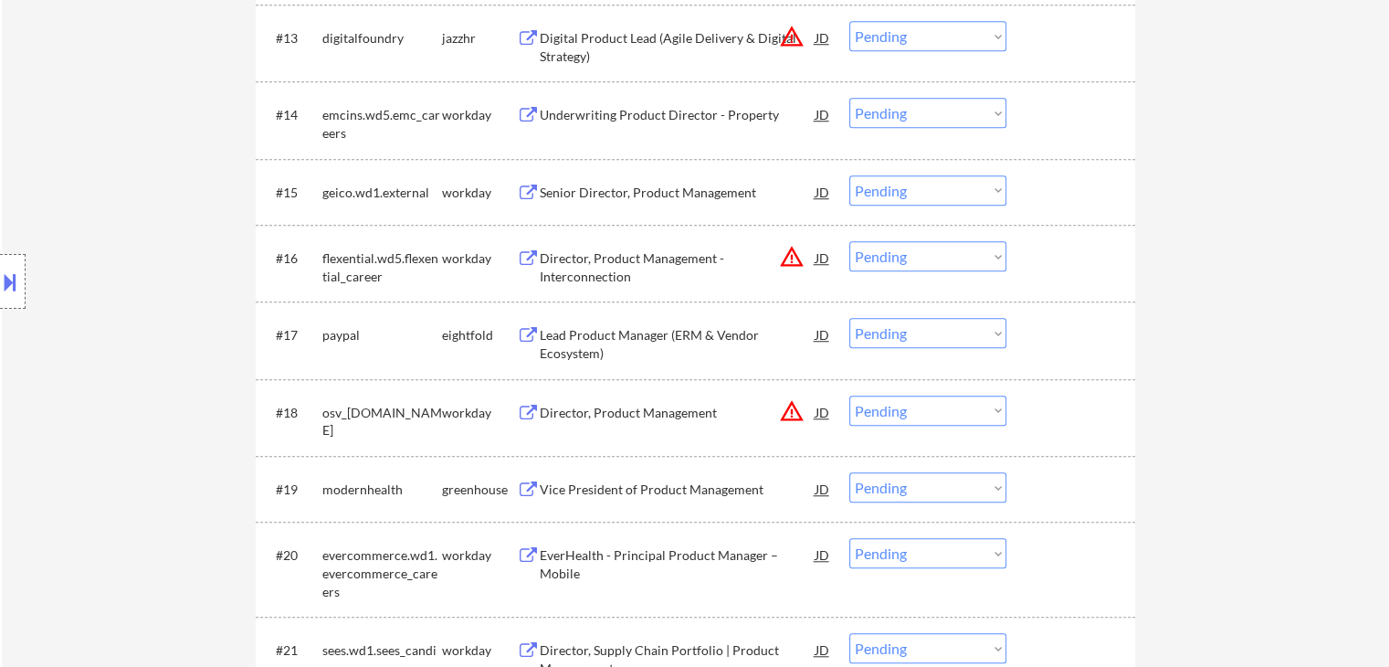
select select ""pending""
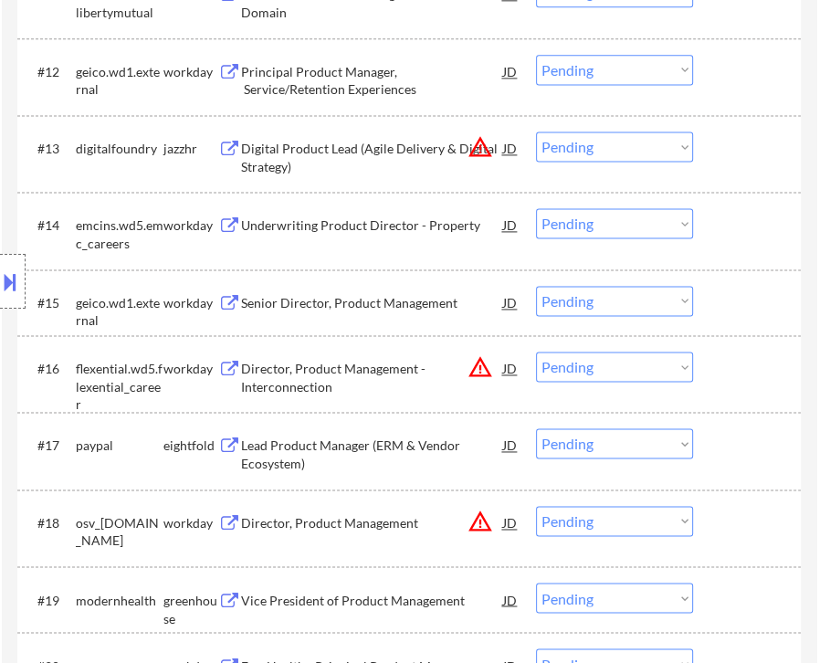
select select ""pending""
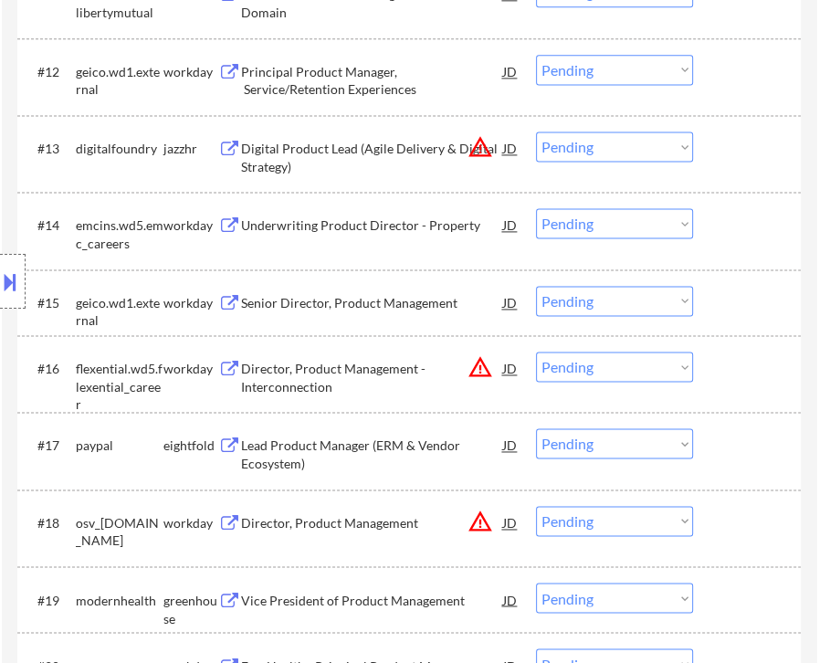
select select ""pending""
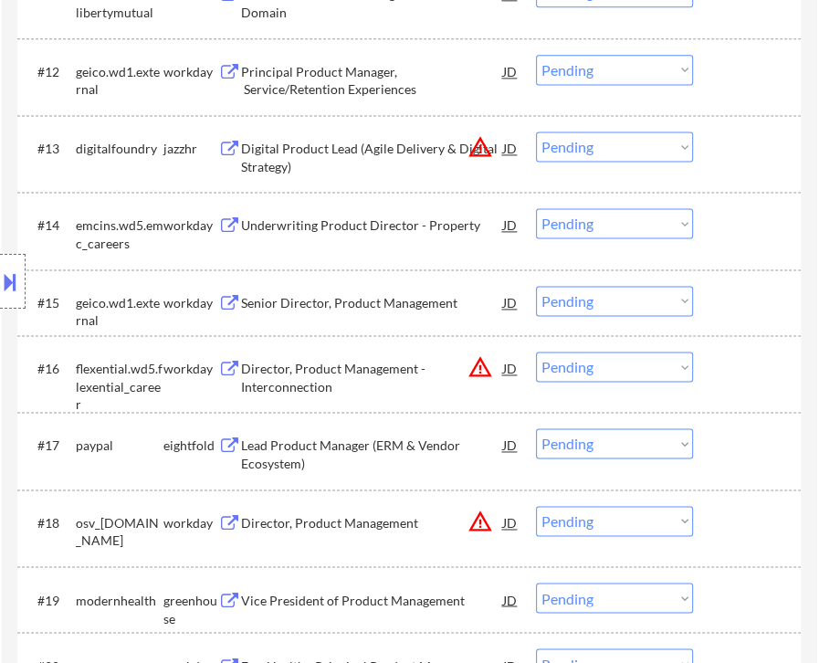
select select ""pending""
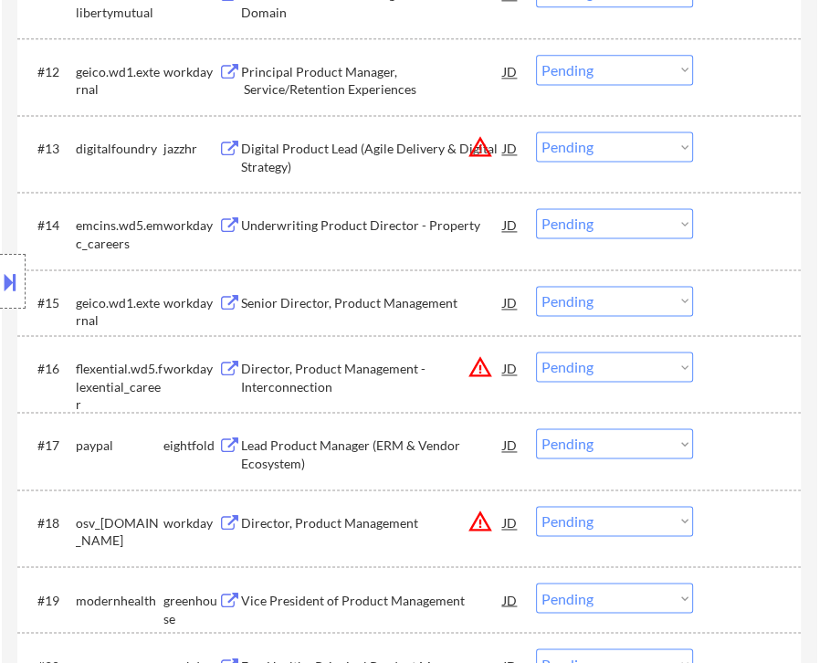
select select ""pending""
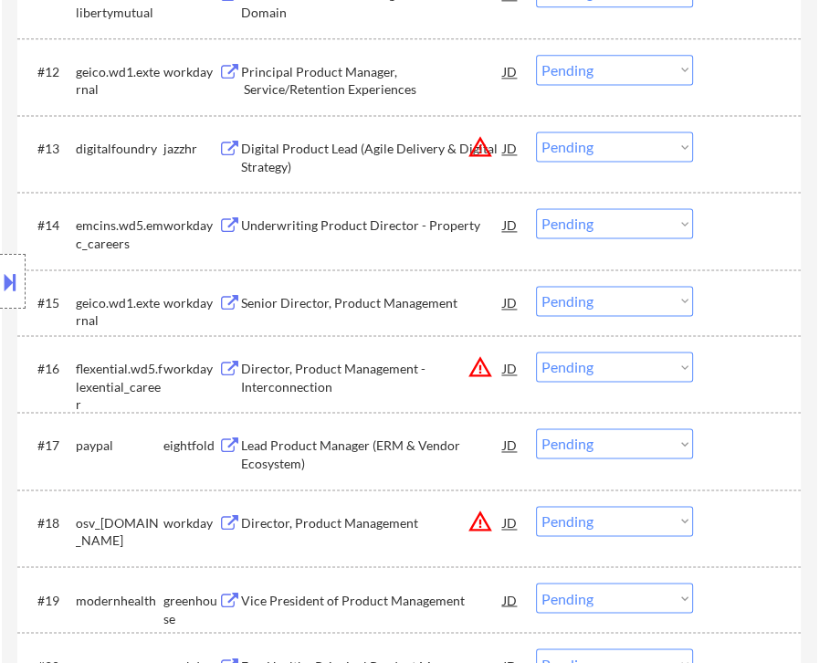
select select ""pending""
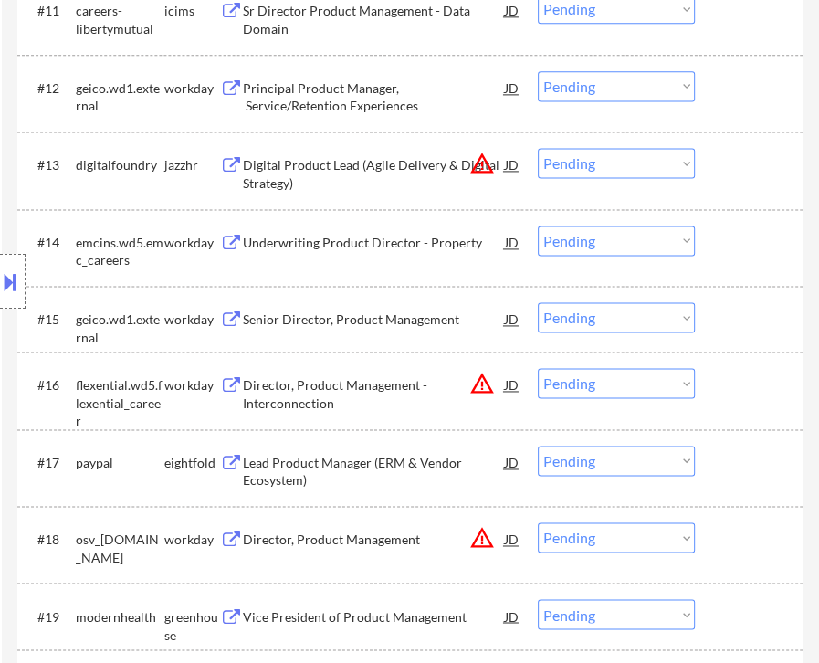
scroll to position [1187, 0]
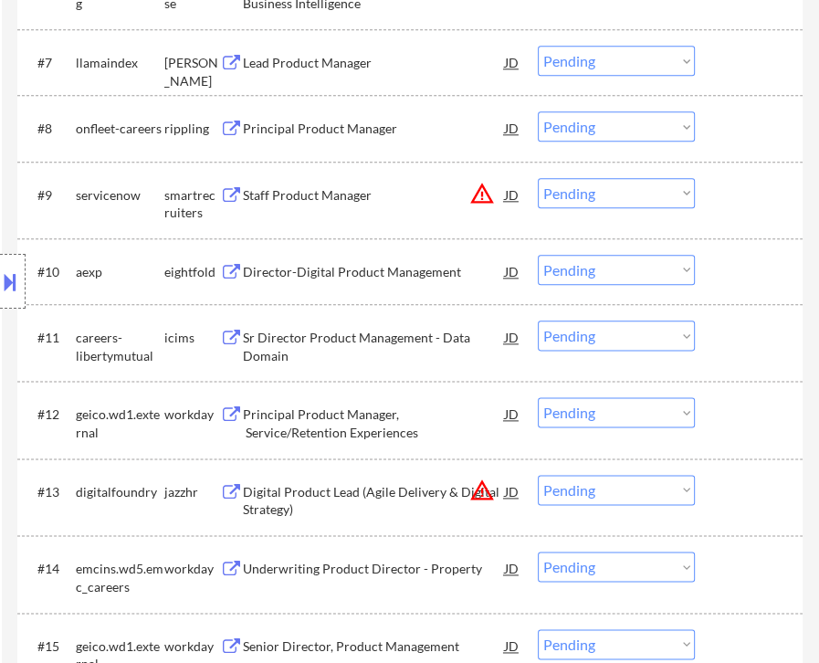
select select ""pending""
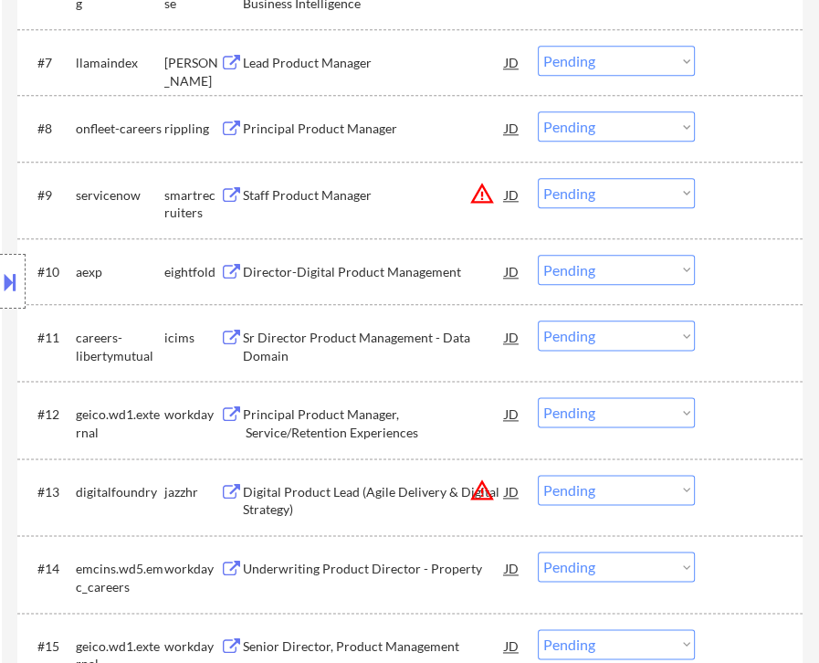
select select ""pending""
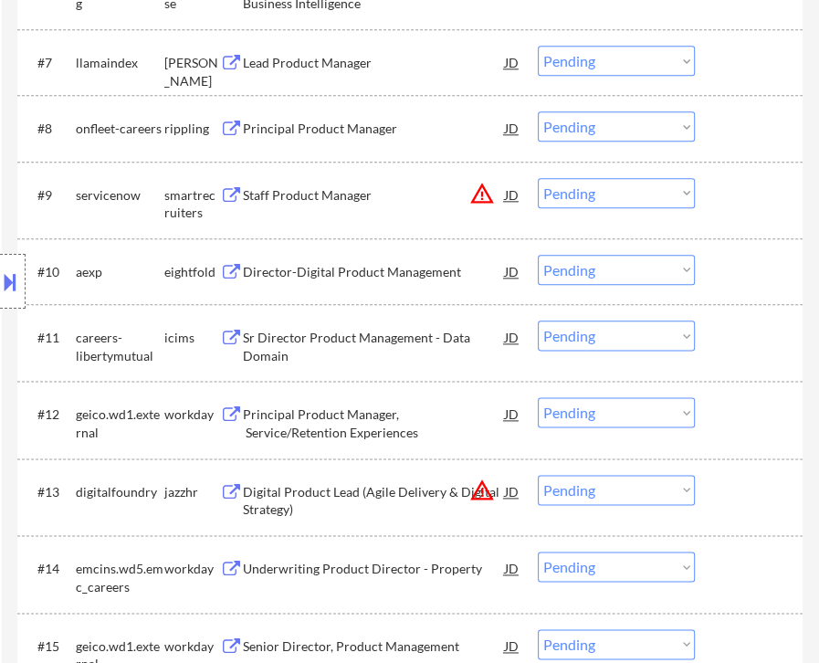
select select ""pending""
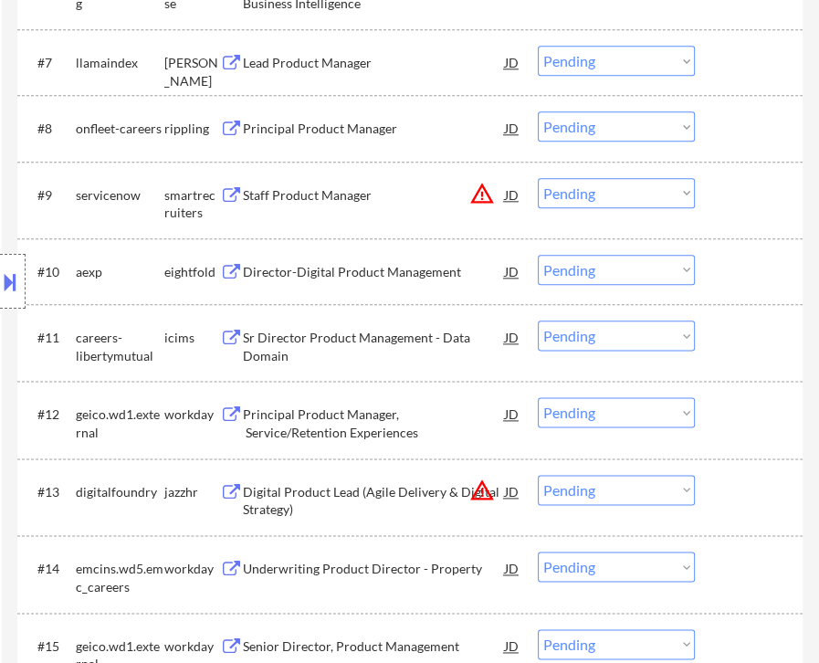
select select ""pending""
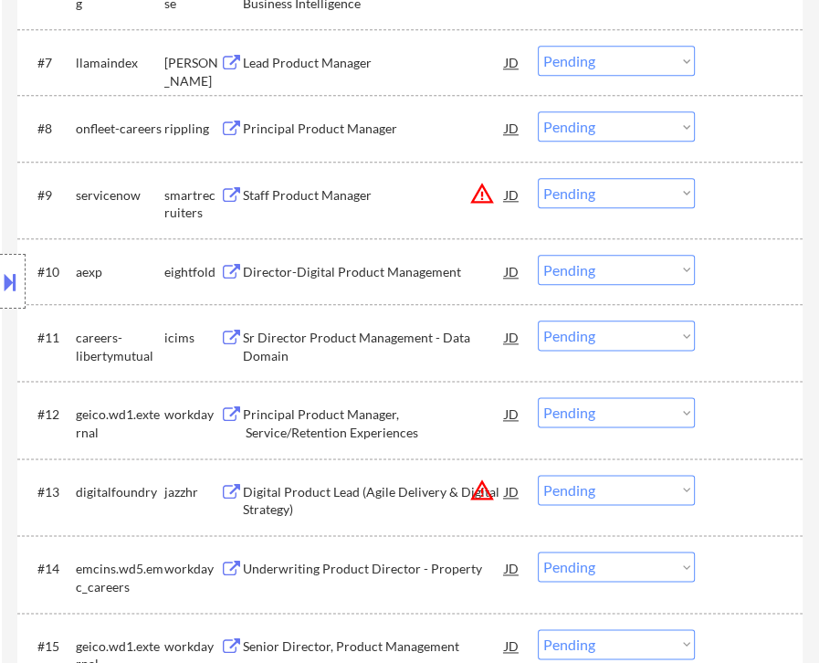
select select ""pending""
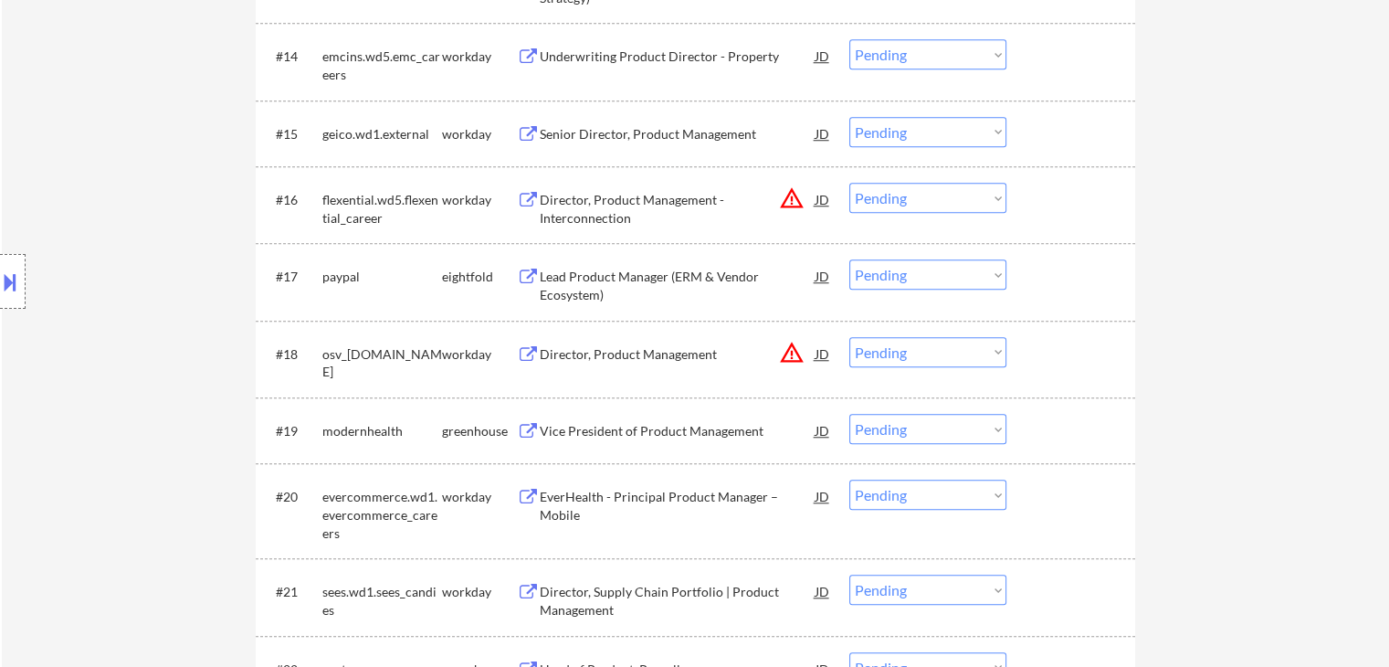
scroll to position [1612, 0]
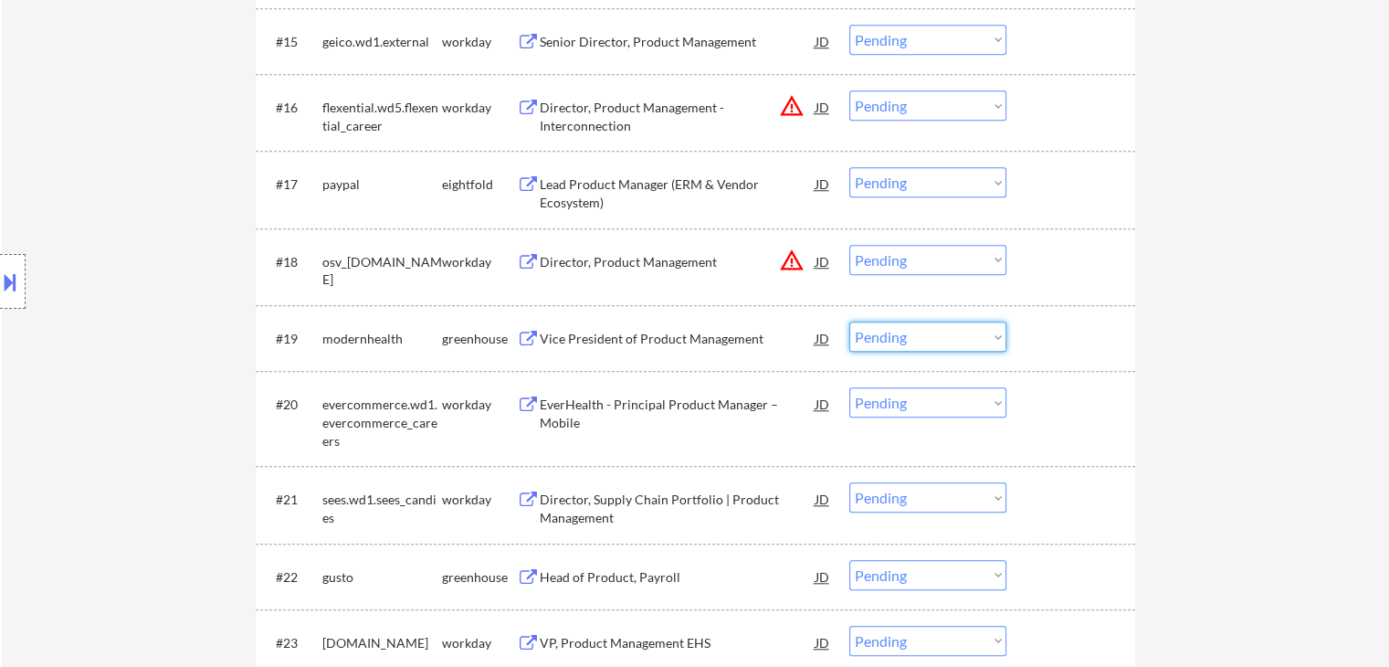
click at [906, 341] on select "Choose an option... Pending Applied Excluded (Questions) Excluded (Expired) Exc…" at bounding box center [927, 337] width 157 height 30
click at [849, 322] on select "Choose an option... Pending Applied Excluded (Questions) Excluded (Expired) Exc…" at bounding box center [927, 337] width 157 height 30
select select ""pending""
select select ""PLACEHOLDER_1427118222253""
select select ""pending""
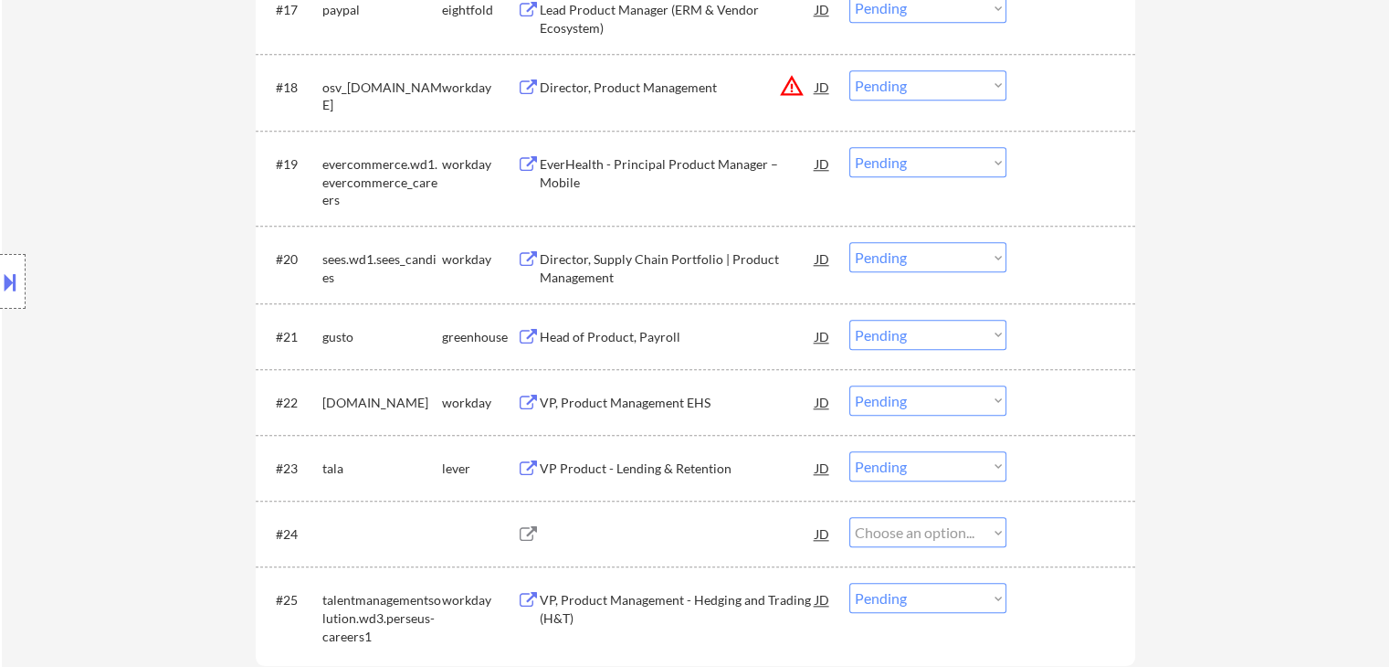
scroll to position [1795, 0]
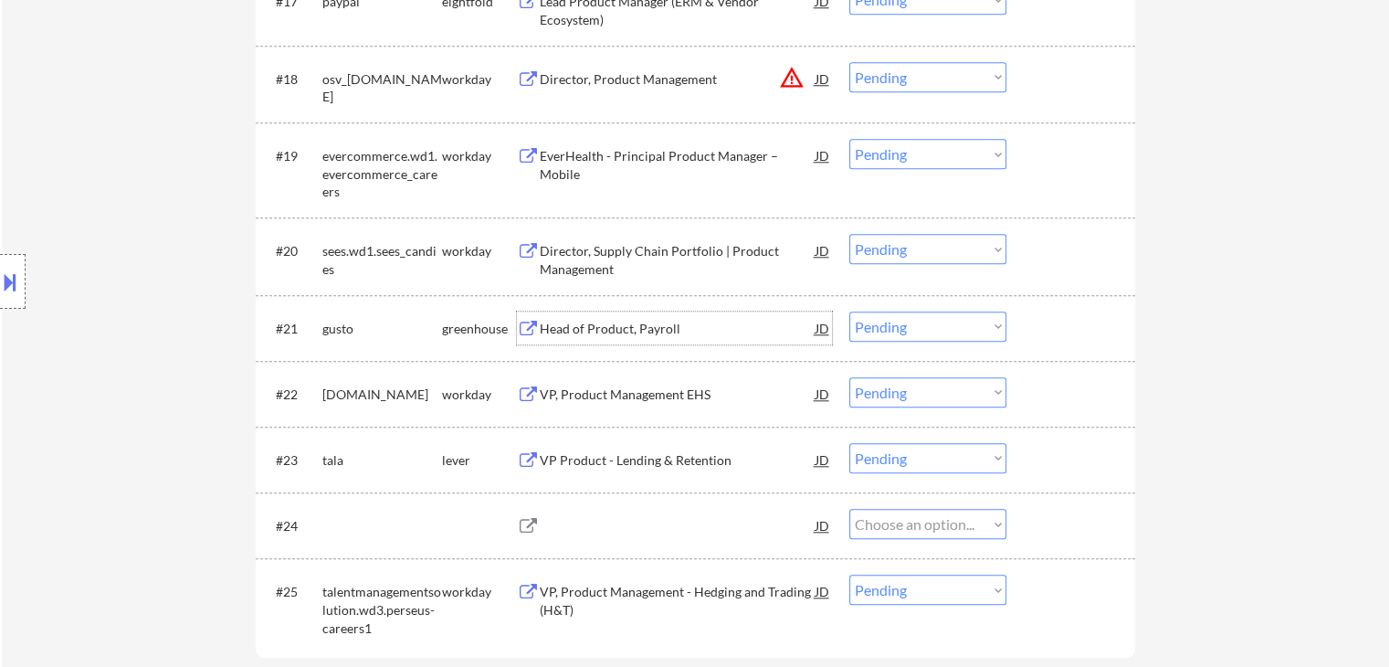
click at [652, 331] on div "Head of Product, Payroll" at bounding box center [678, 329] width 276 height 18
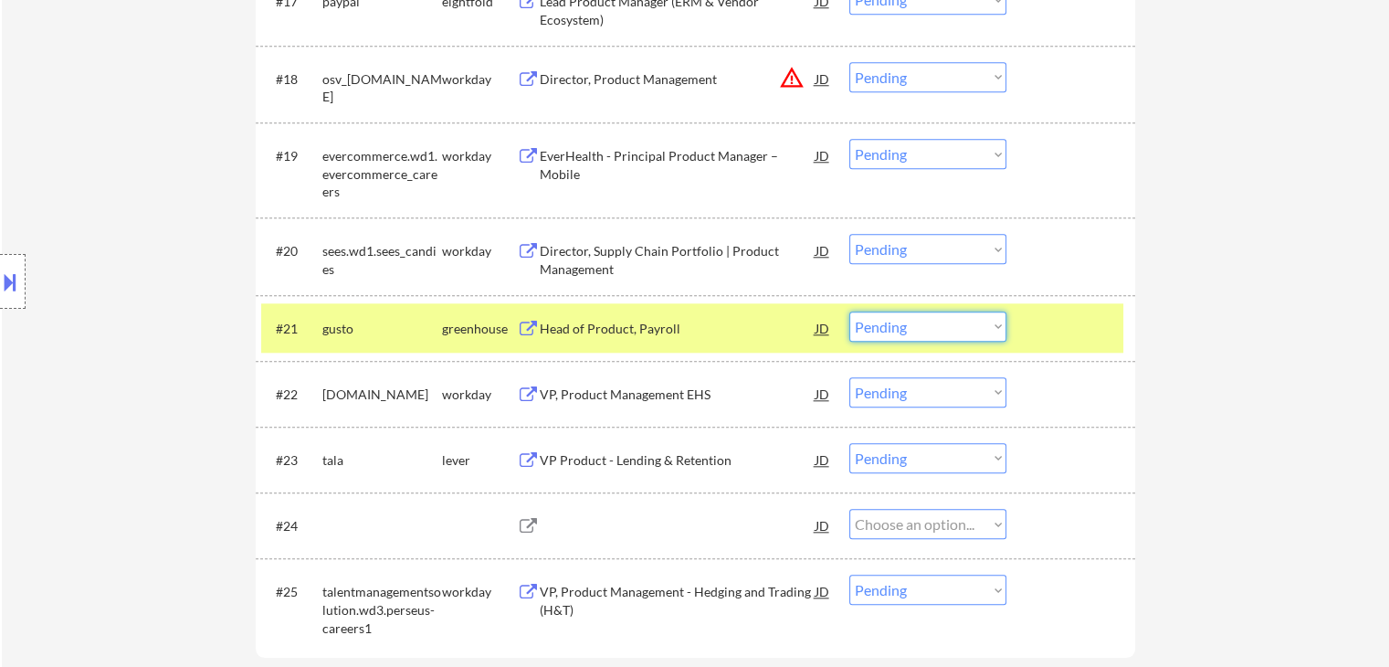
click at [947, 313] on select "Choose an option... Pending Applied Excluded (Questions) Excluded (Expired) Exc…" at bounding box center [927, 326] width 157 height 30
click at [849, 311] on select "Choose an option... Pending Applied Excluded (Questions) Excluded (Expired) Exc…" at bounding box center [927, 326] width 157 height 30
select select ""pending""
select select ""PLACEHOLDER_1427118222253""
select select ""pending""
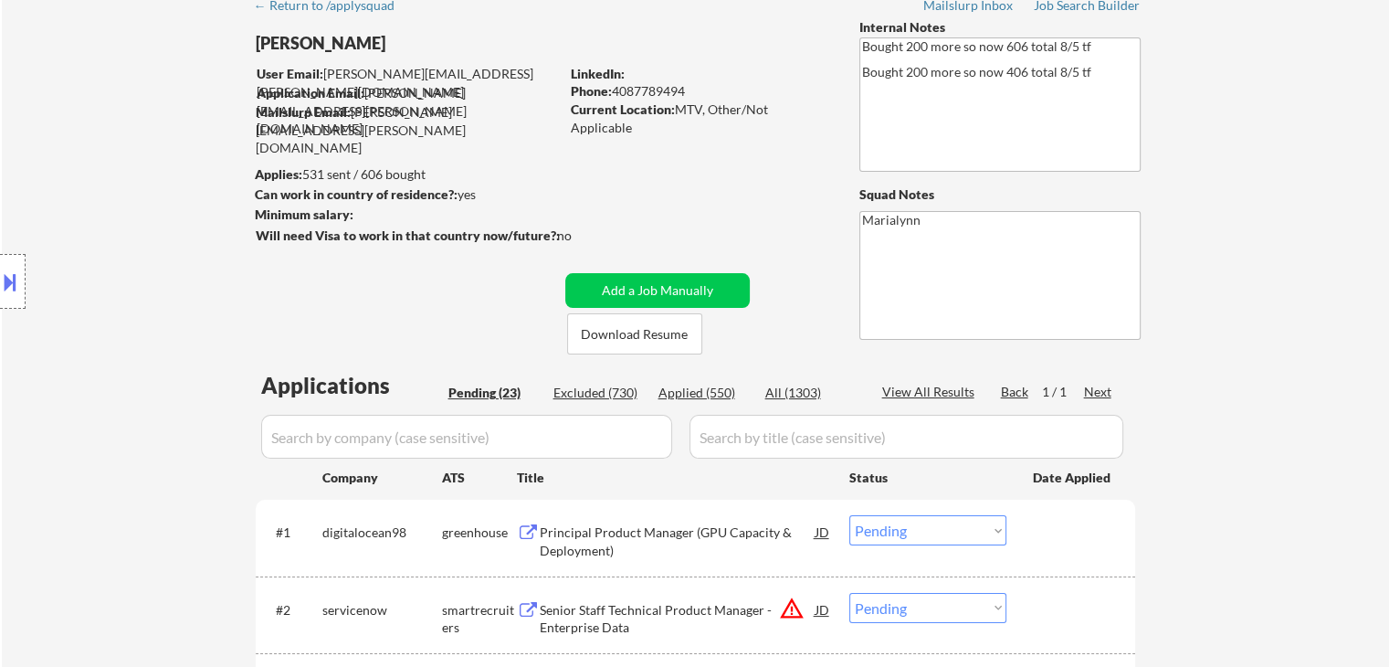
scroll to position [0, 0]
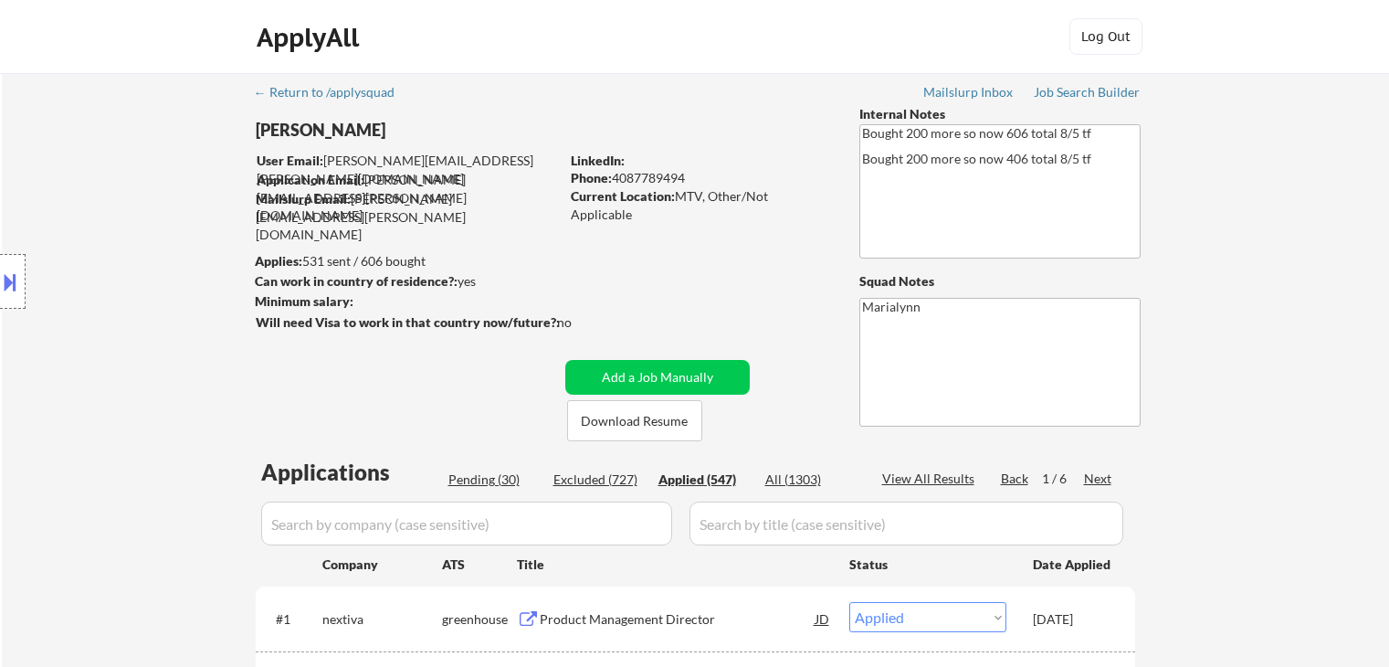
select select ""applied""
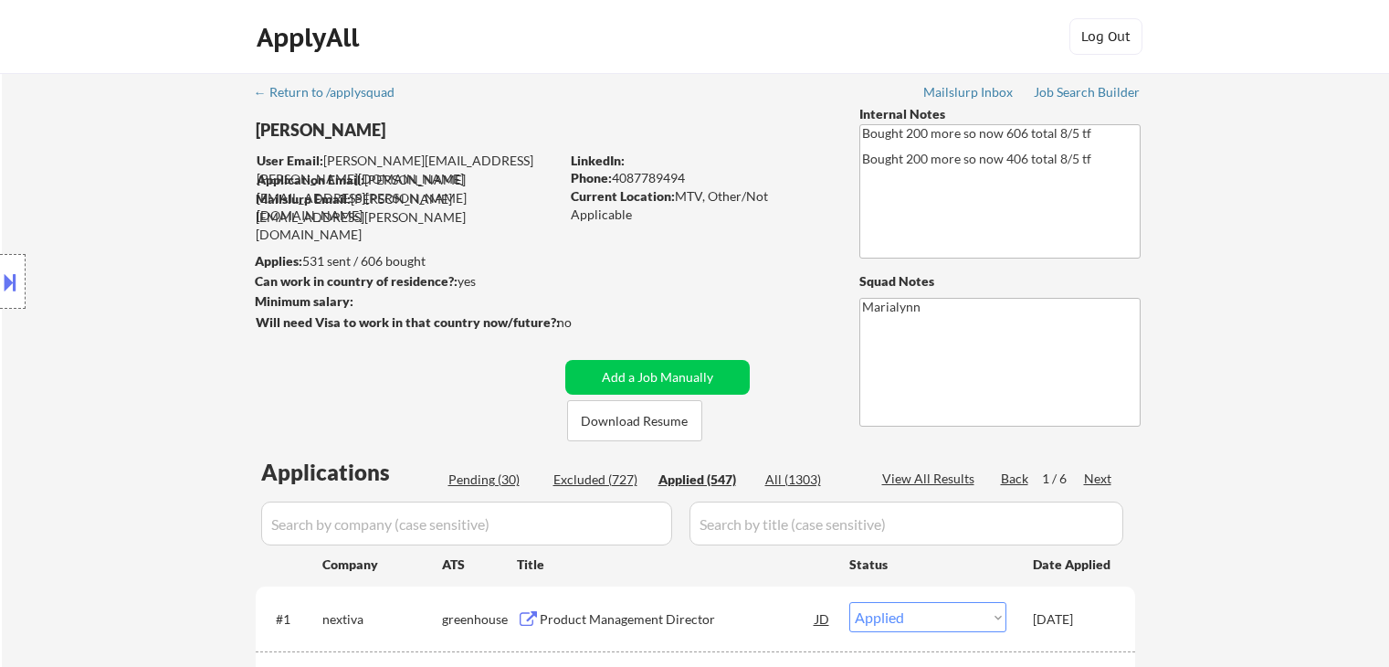
select select ""applied""
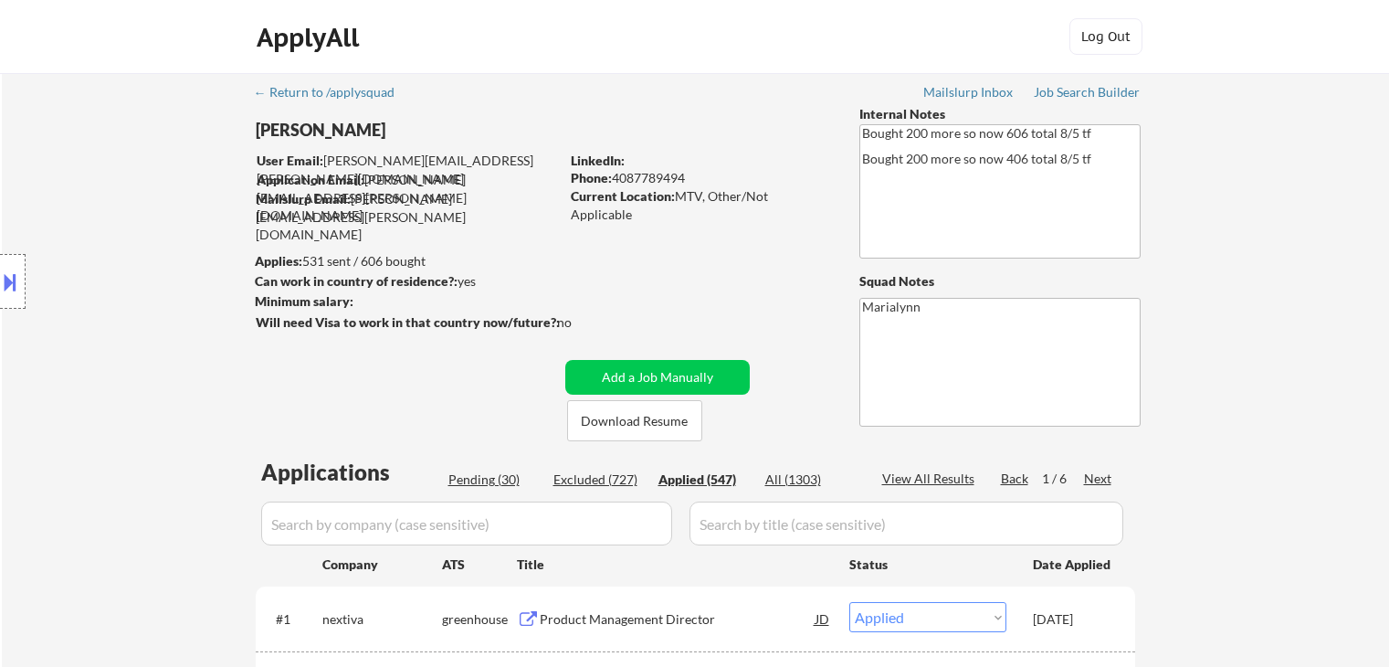
select select ""applied""
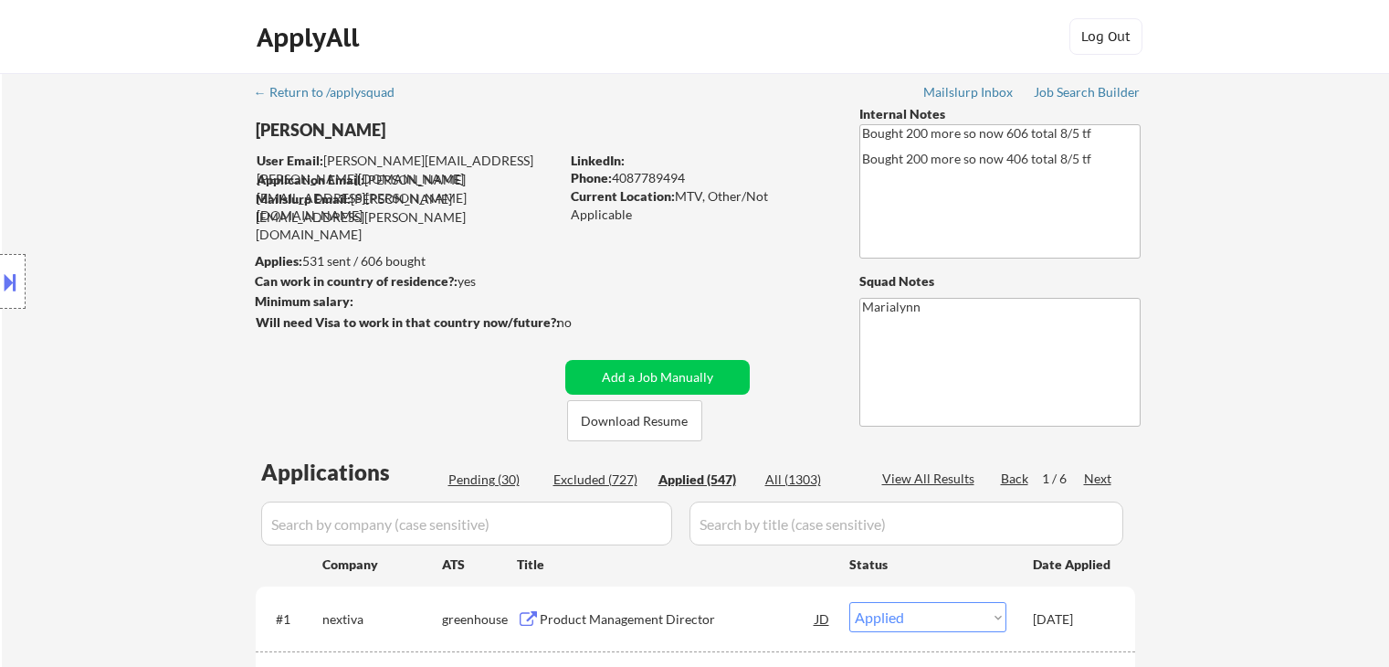
select select ""applied""
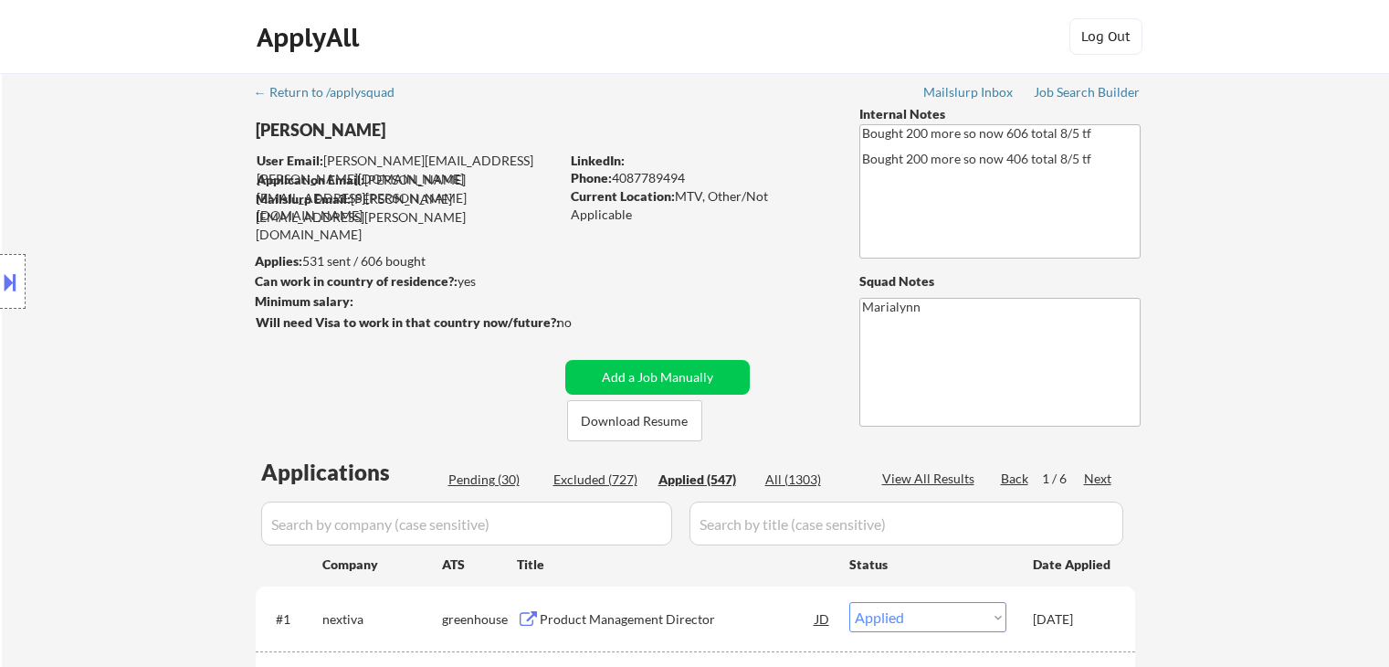
select select ""applied""
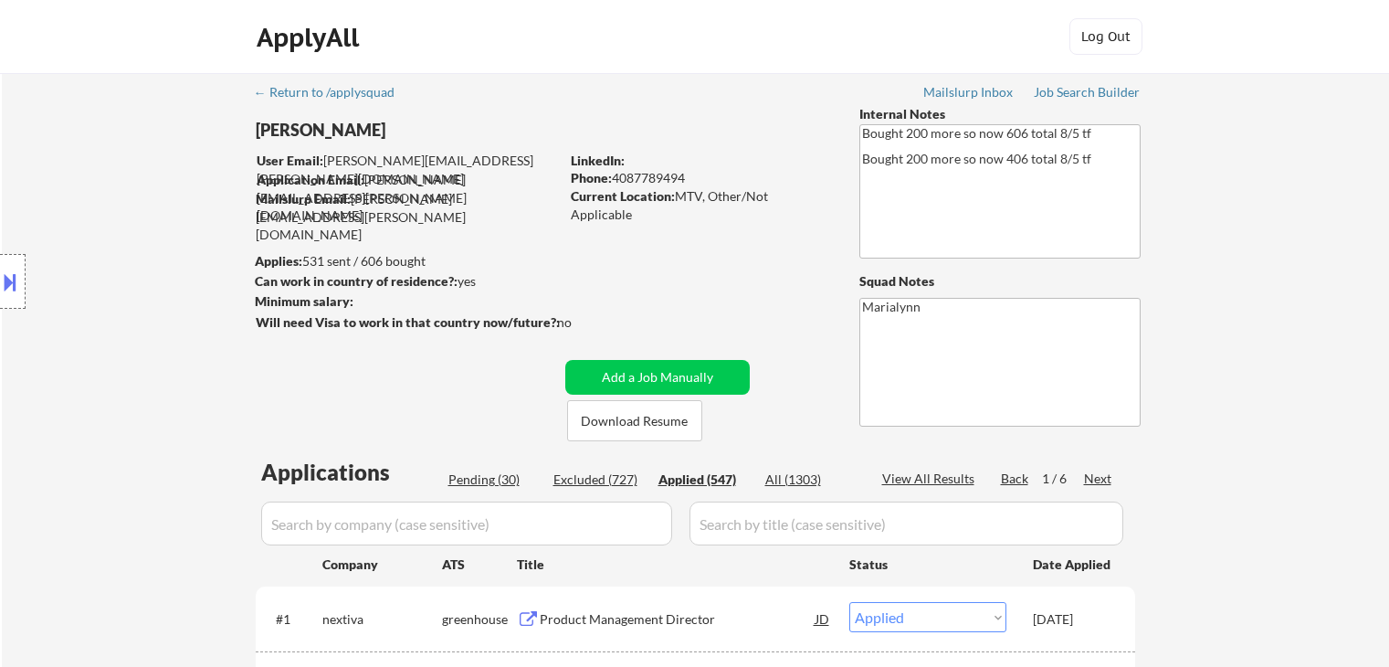
select select ""applied""
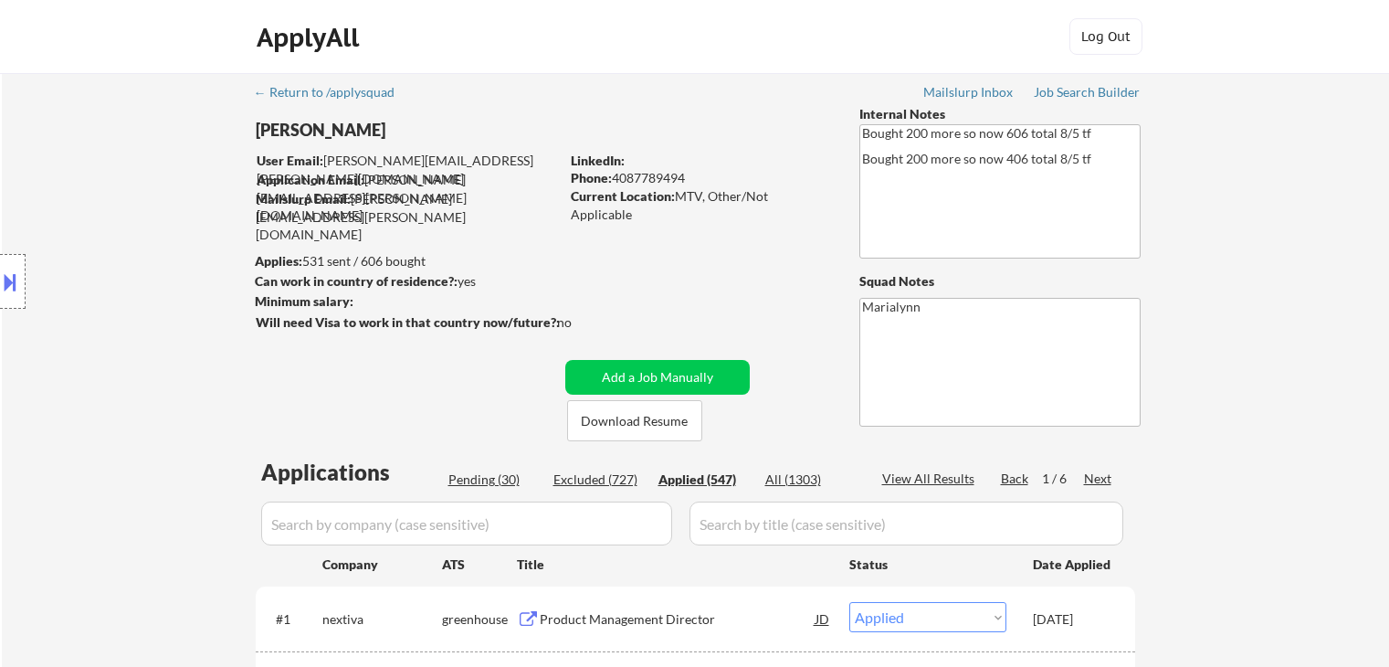
select select ""applied""
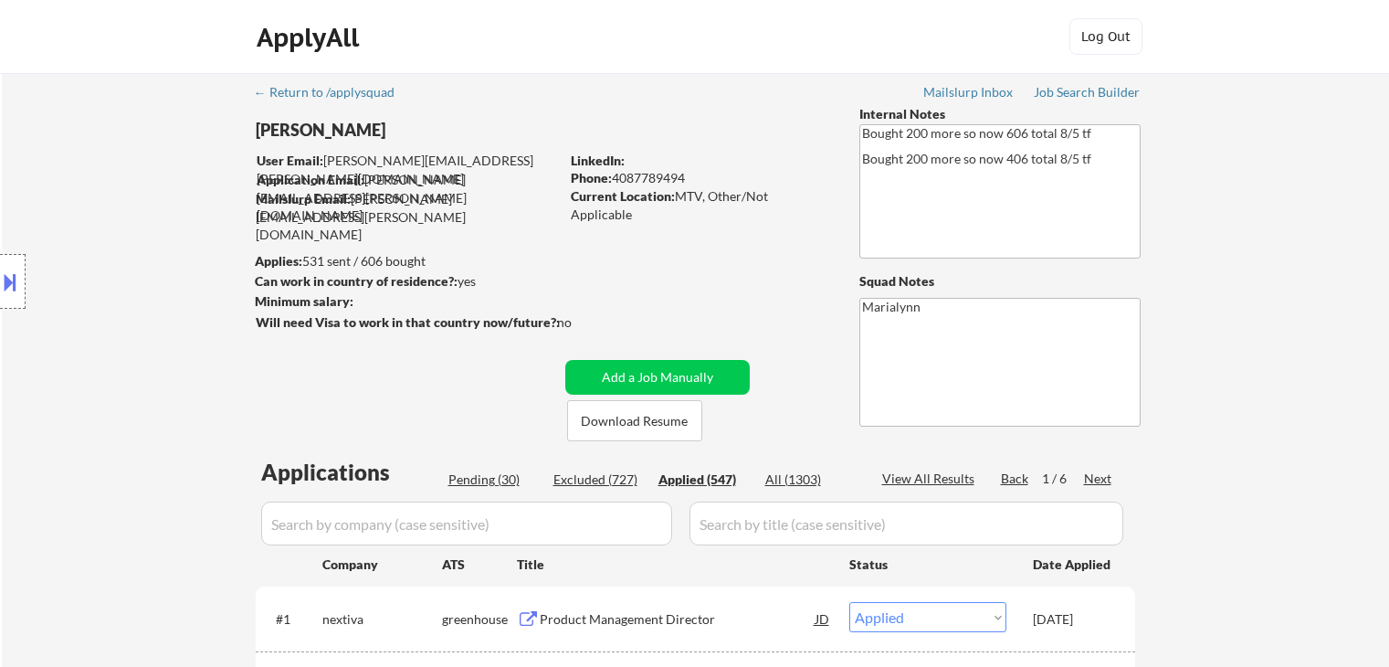
select select ""applied""
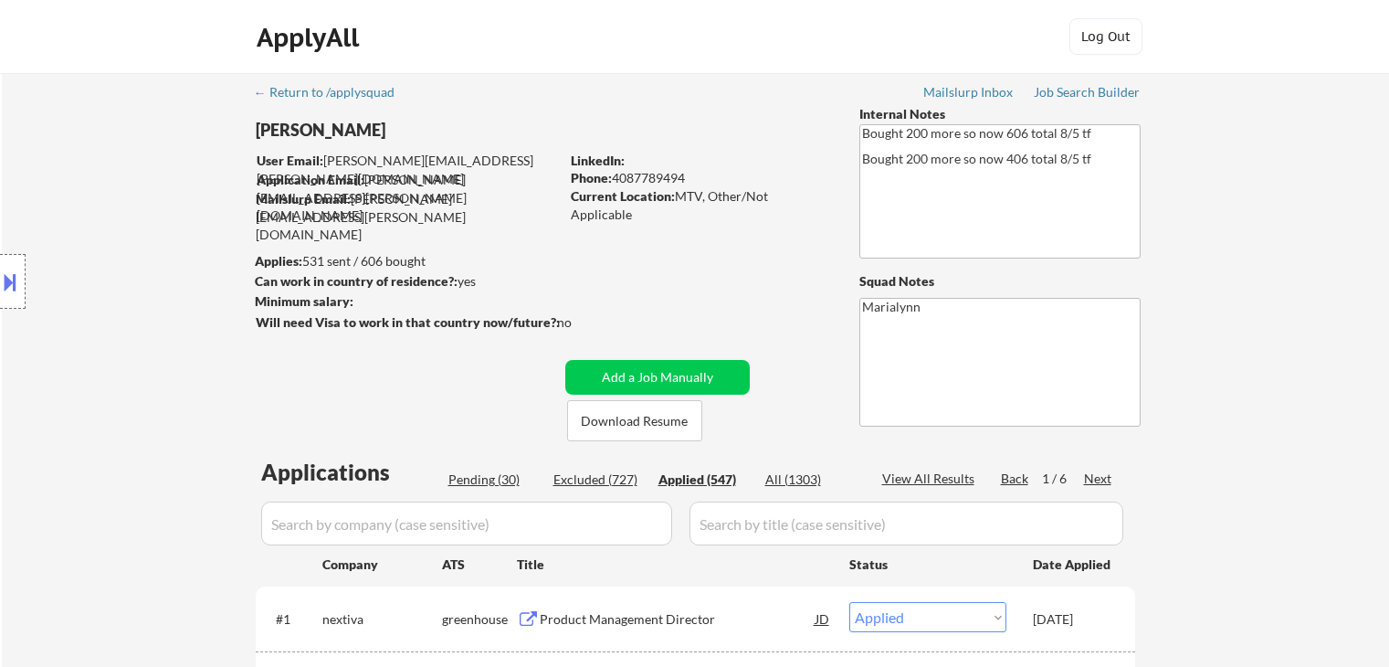
select select ""applied""
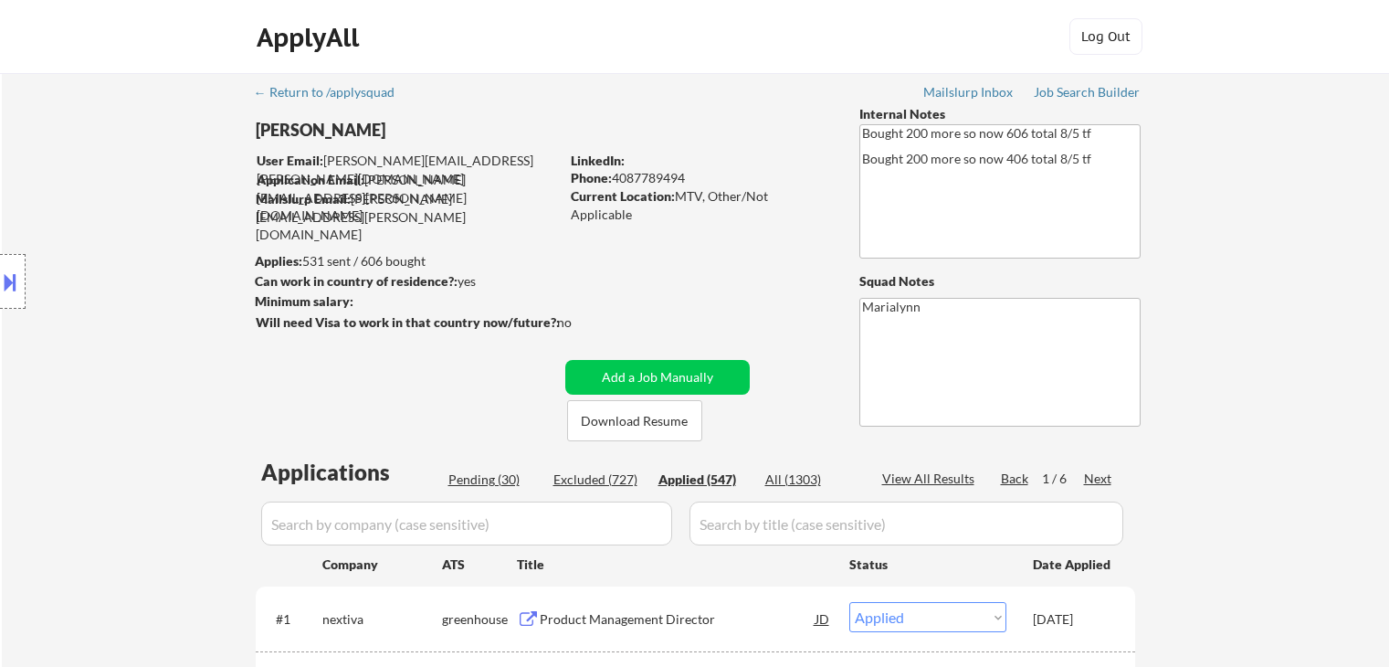
select select ""applied""
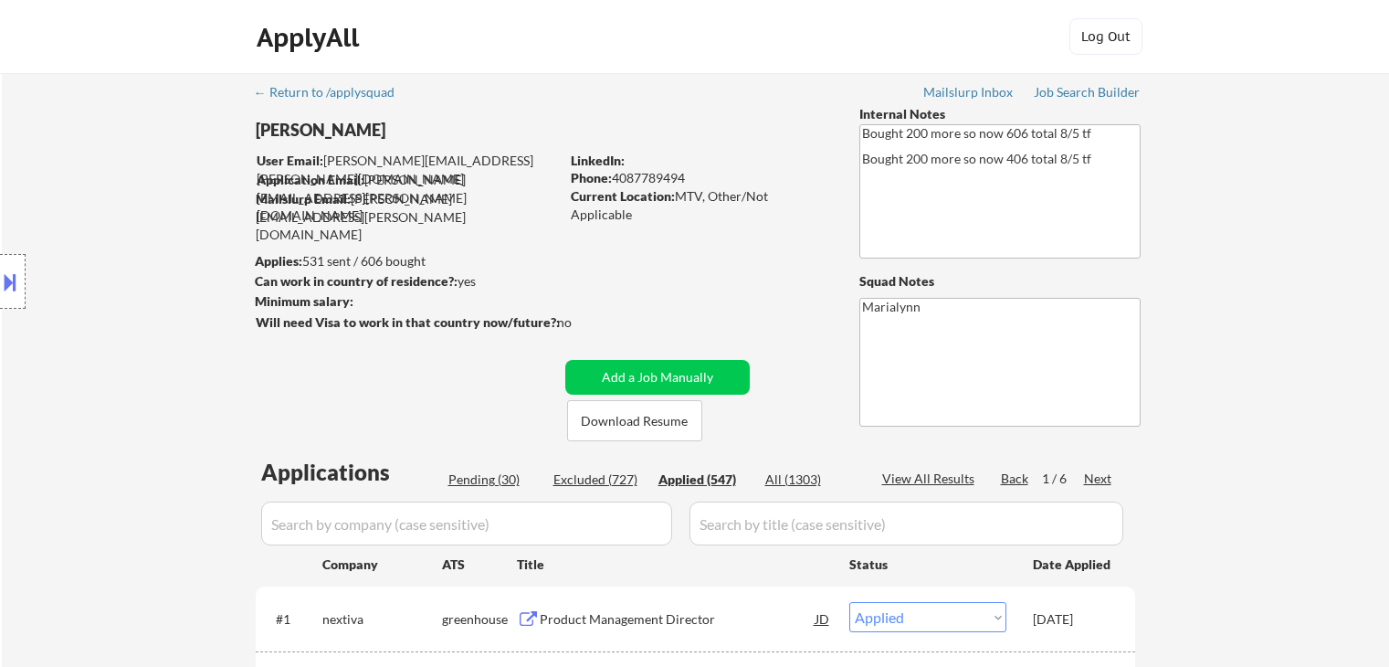
select select ""applied""
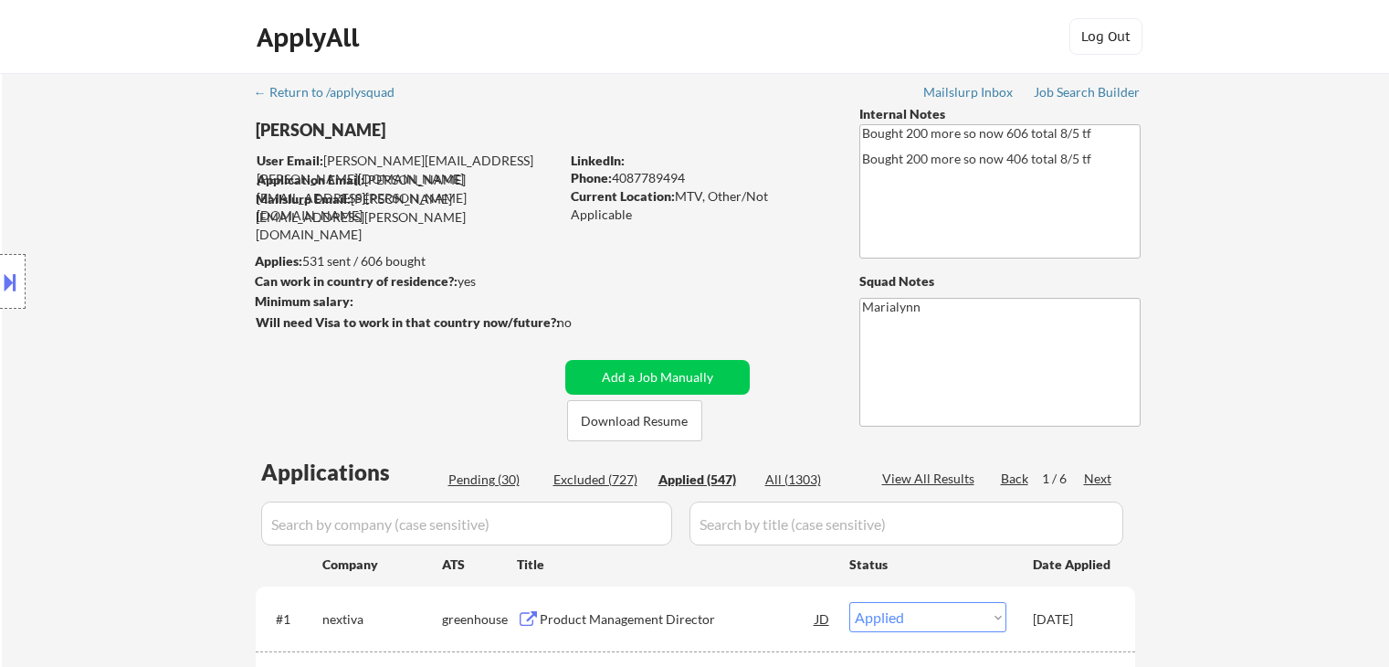
select select ""applied""
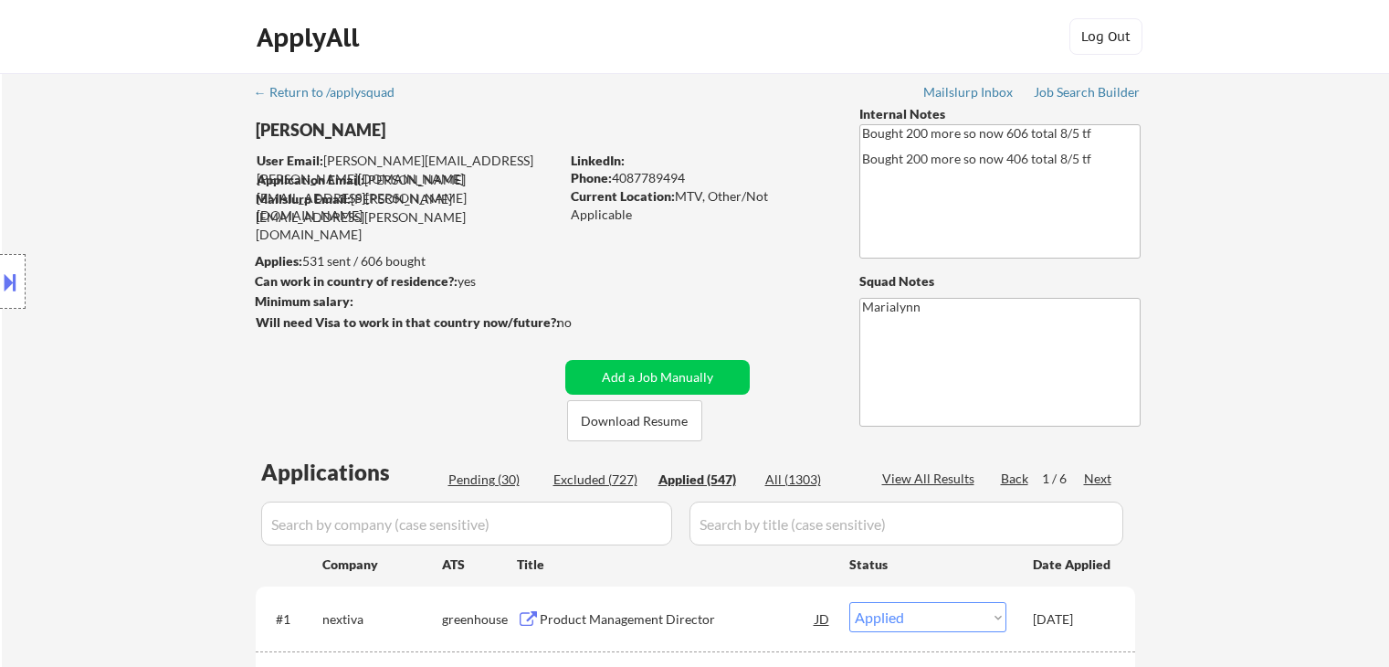
select select ""applied""
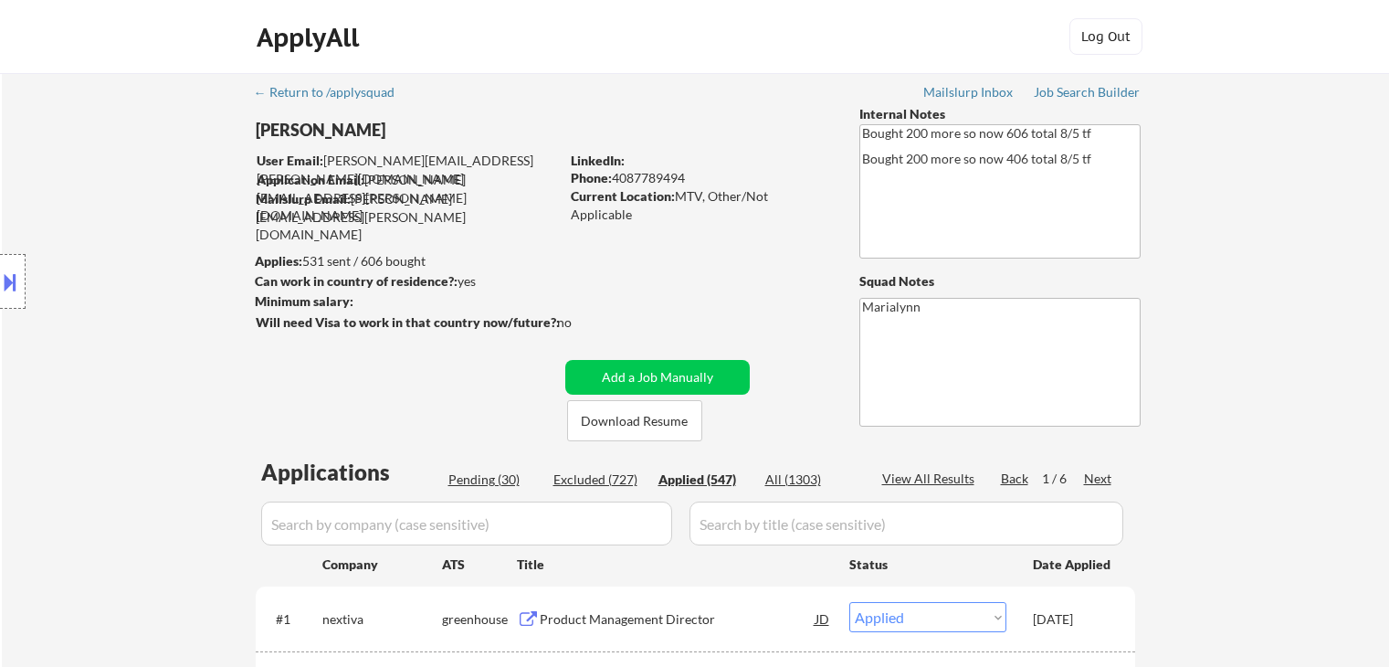
select select ""applied""
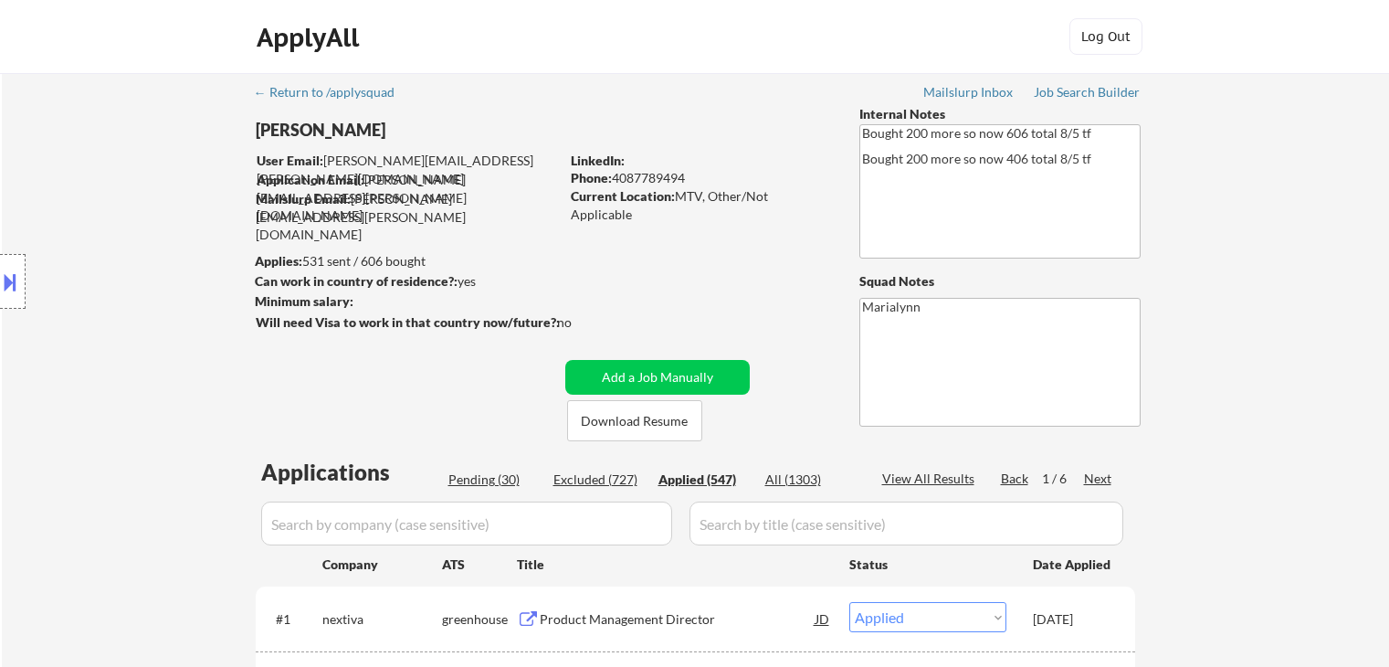
select select ""applied""
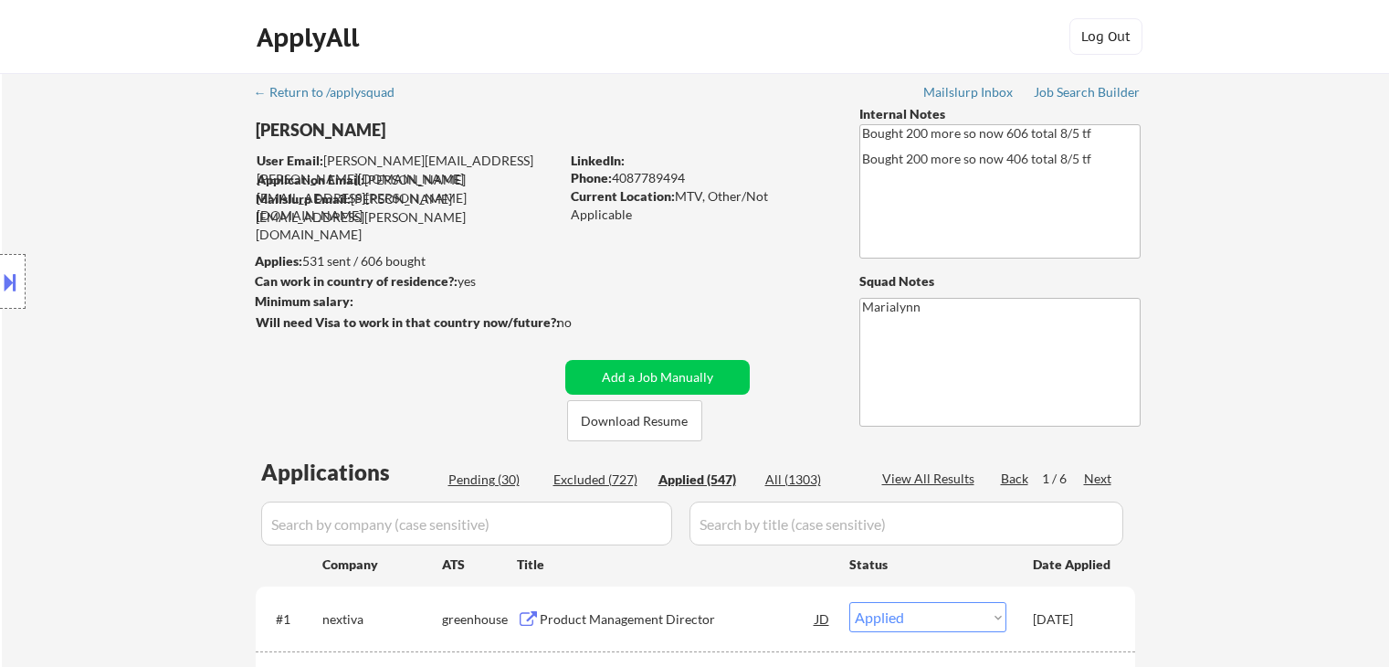
select select ""applied""
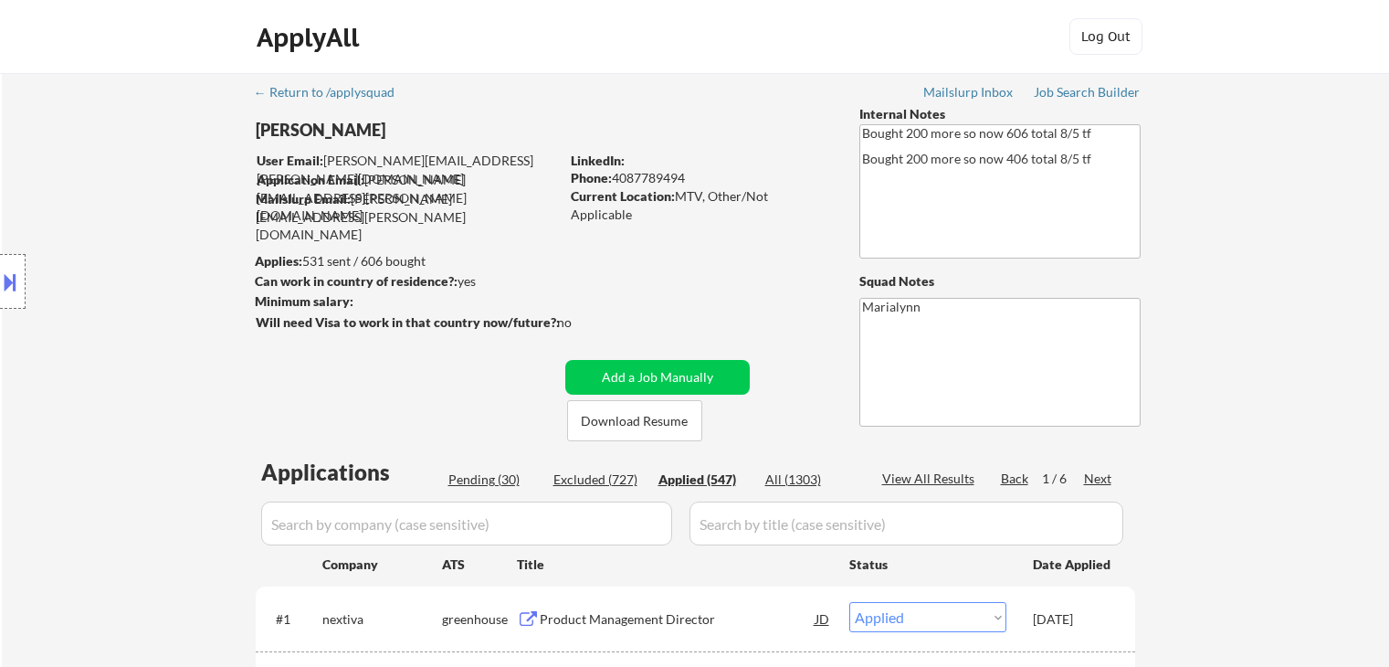
select select ""applied""
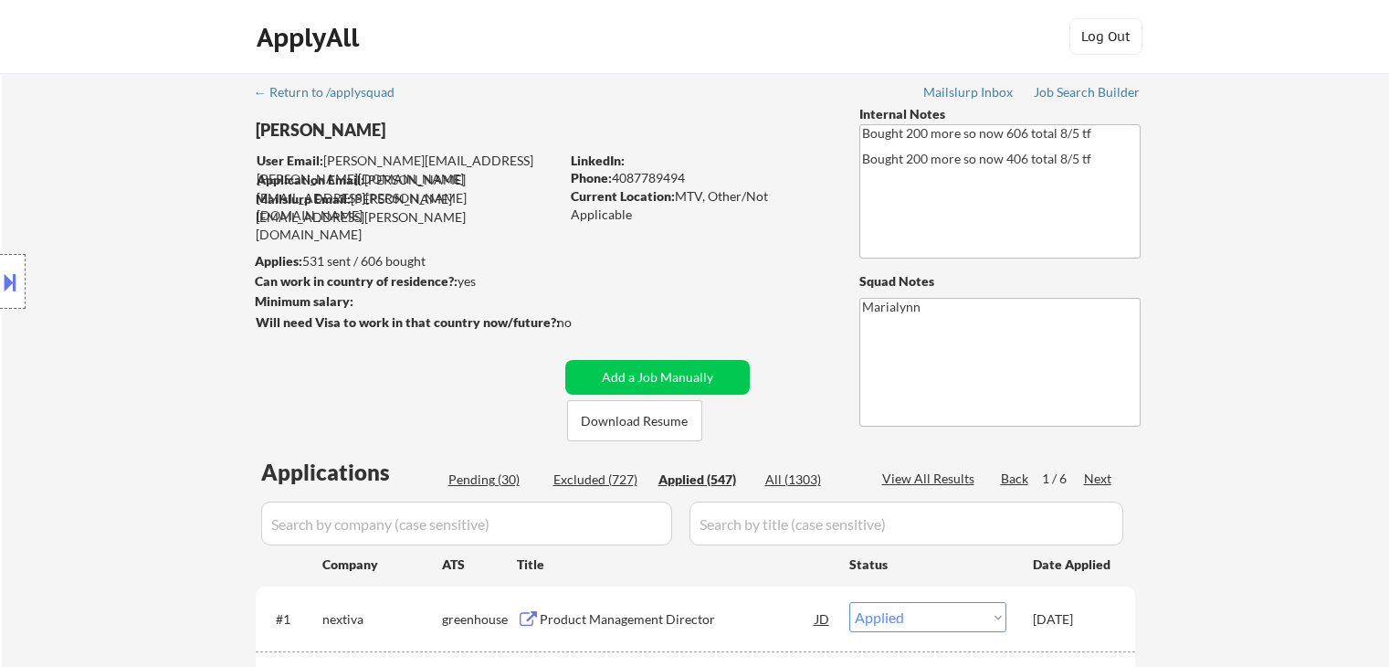
select select ""applied""
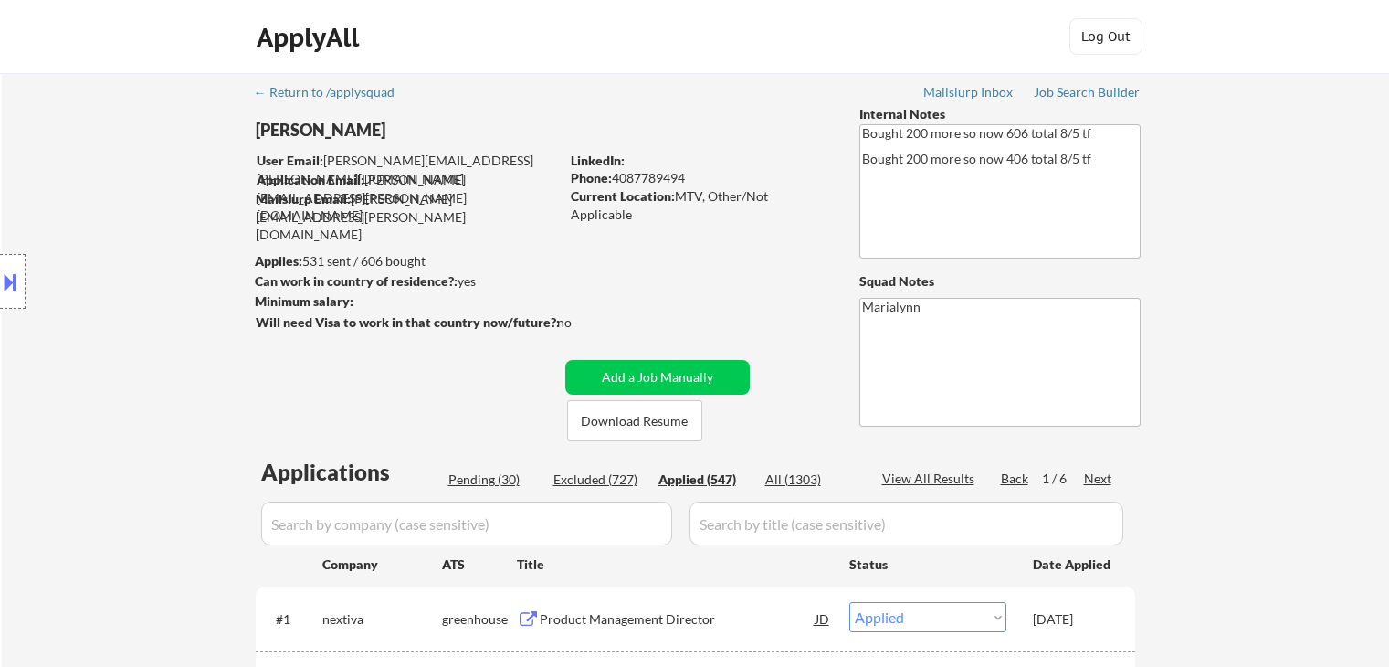
select select ""applied""
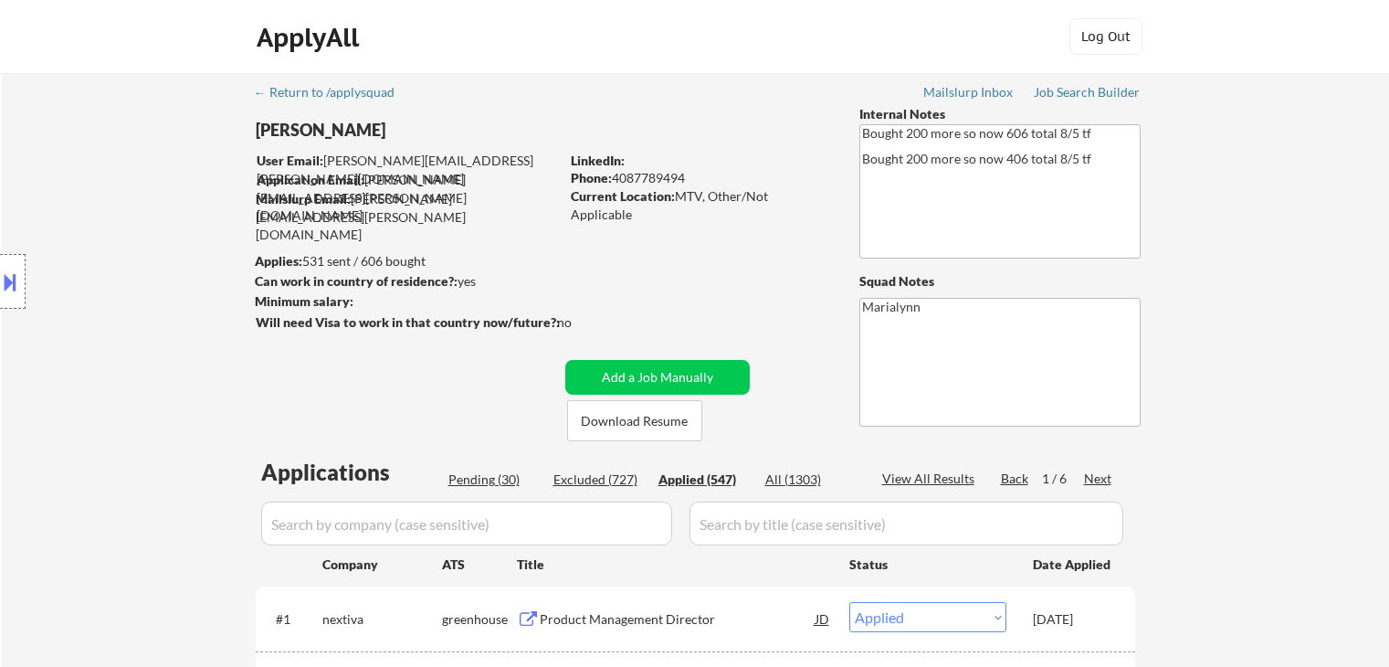
select select ""applied""
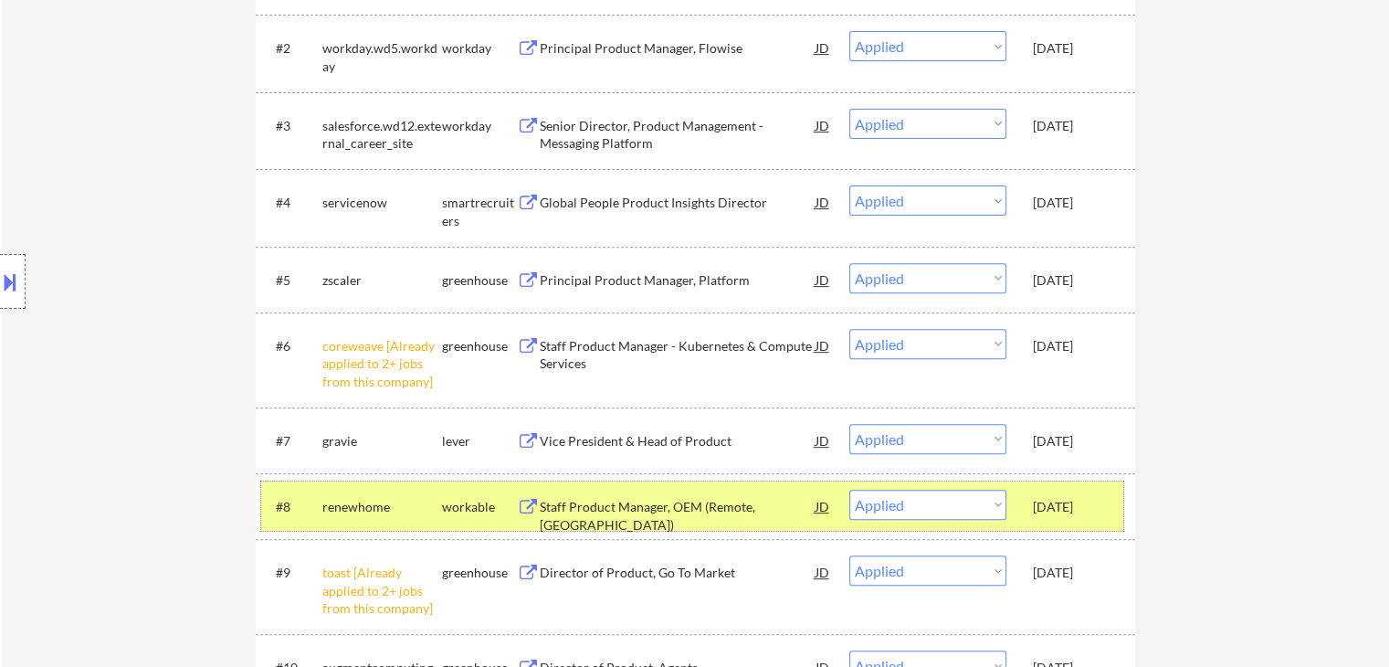
scroll to position [731, 0]
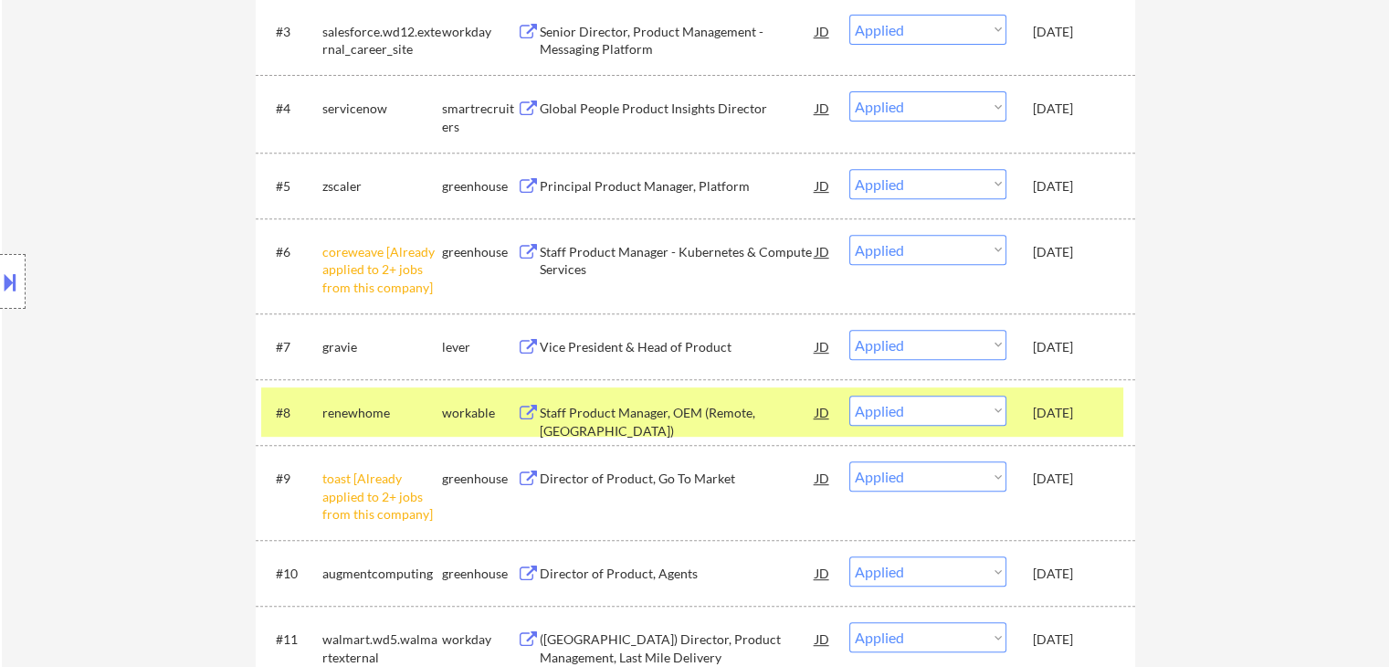
drag, startPoint x: 1308, startPoint y: 428, endPoint x: 1211, endPoint y: 399, distance: 101.1
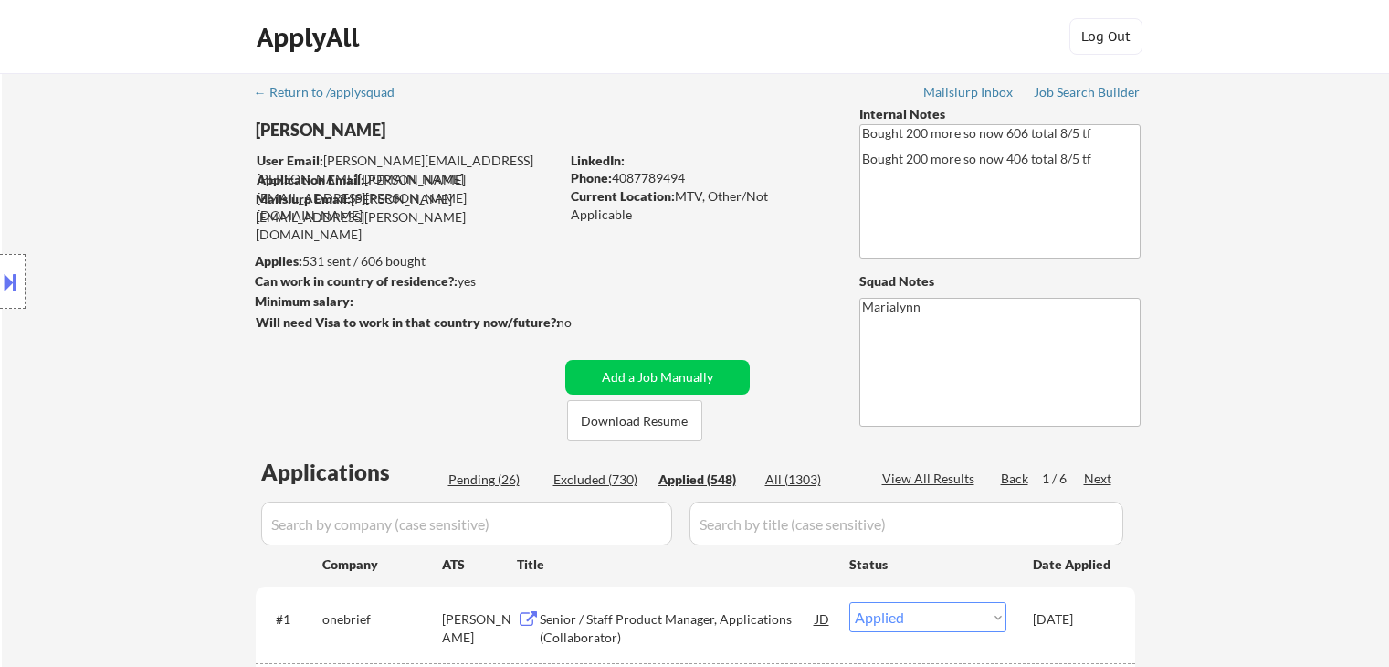
select select ""applied""
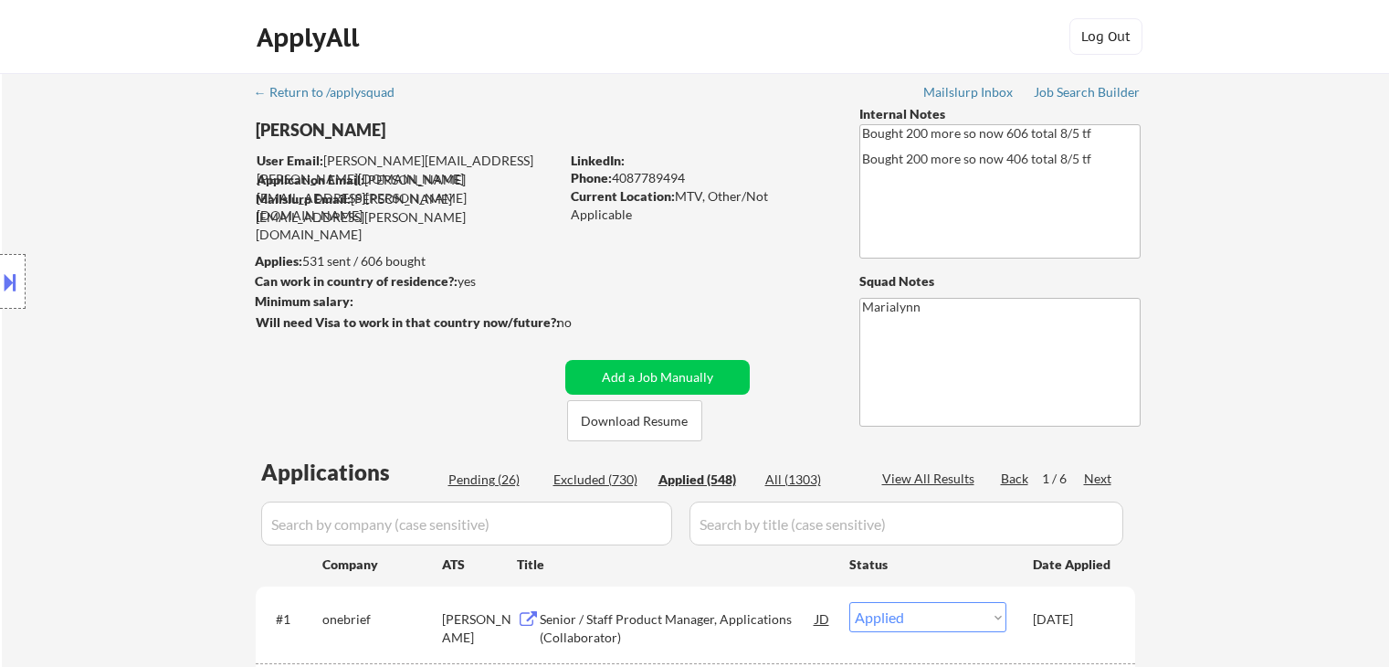
select select ""applied""
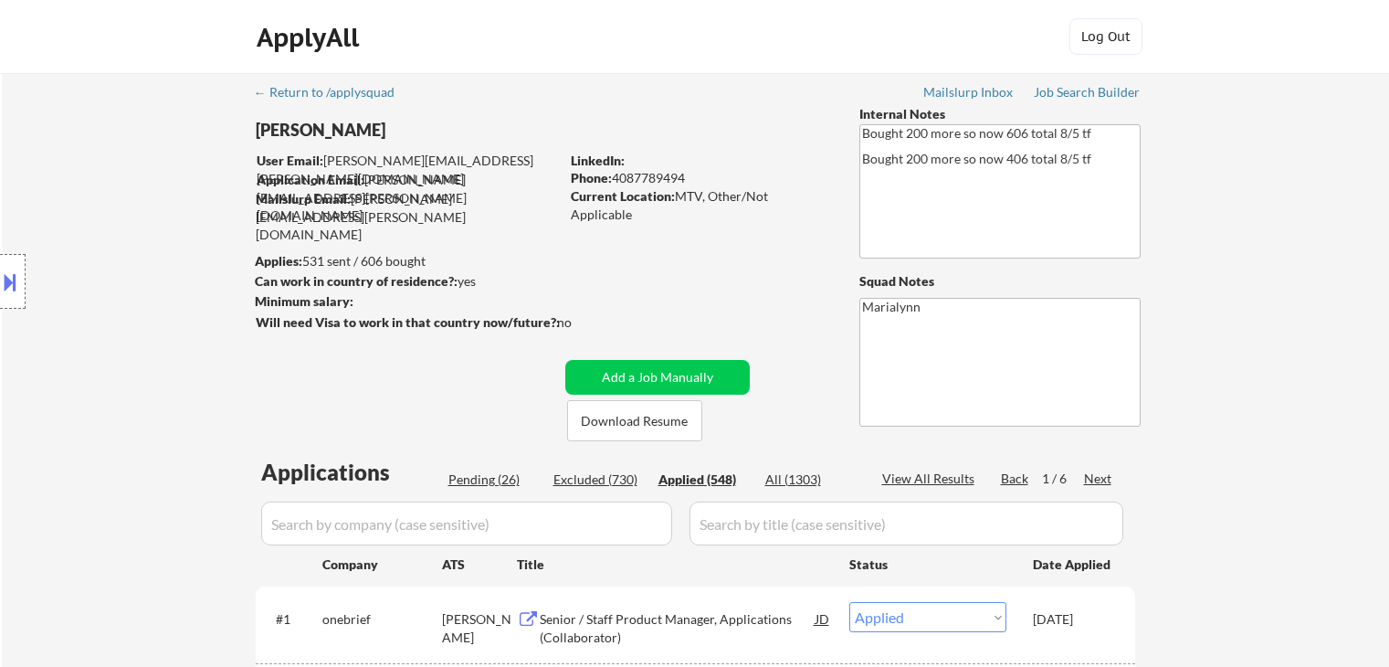
select select ""applied""
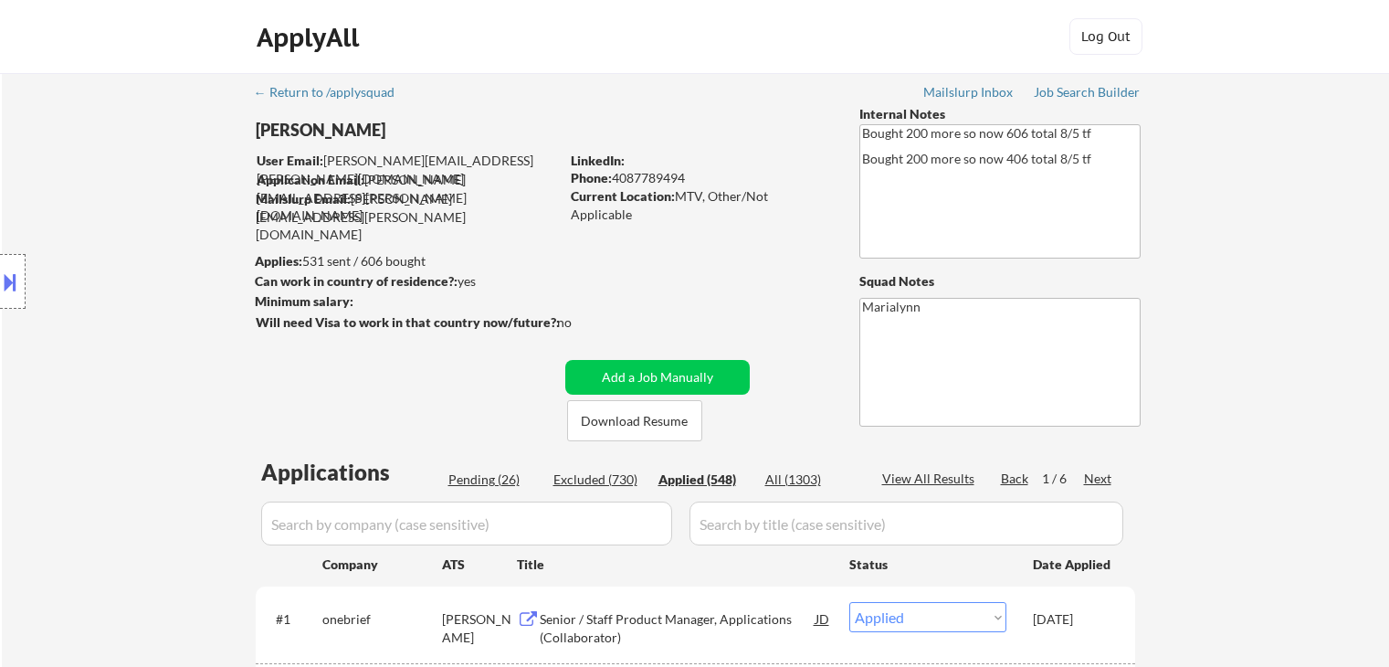
select select ""applied""
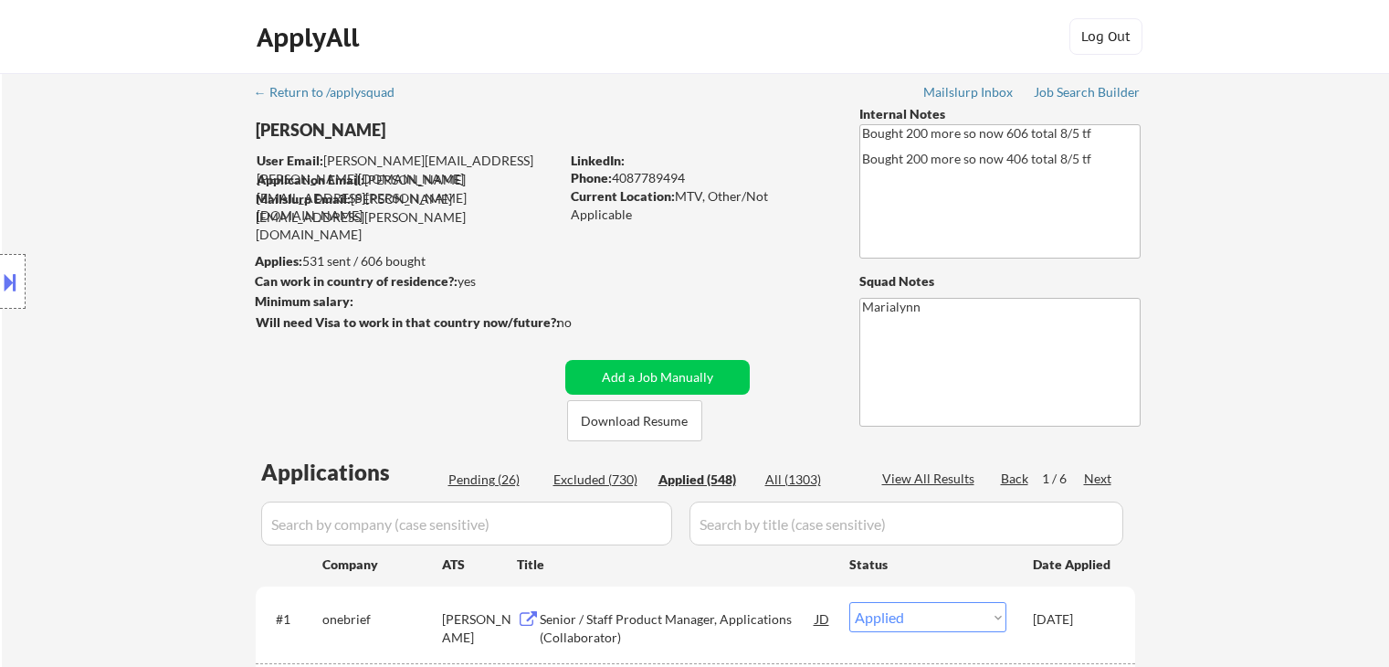
select select ""applied""
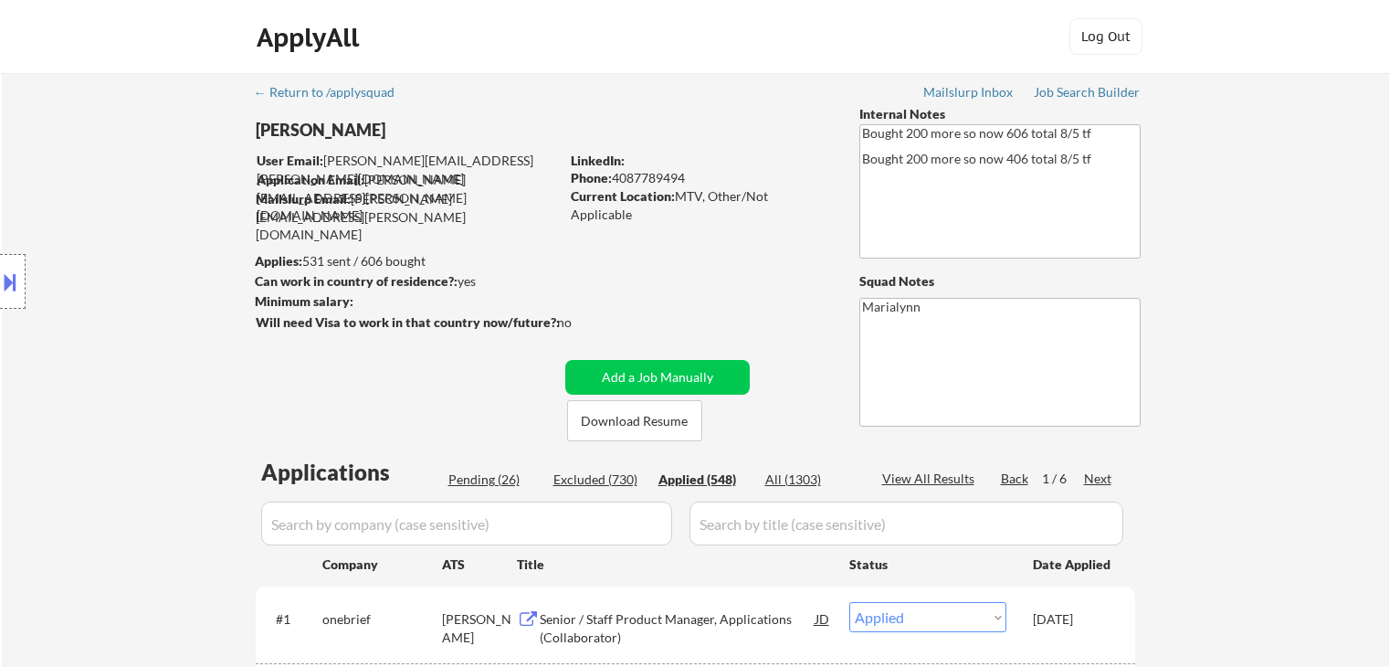
select select ""applied""
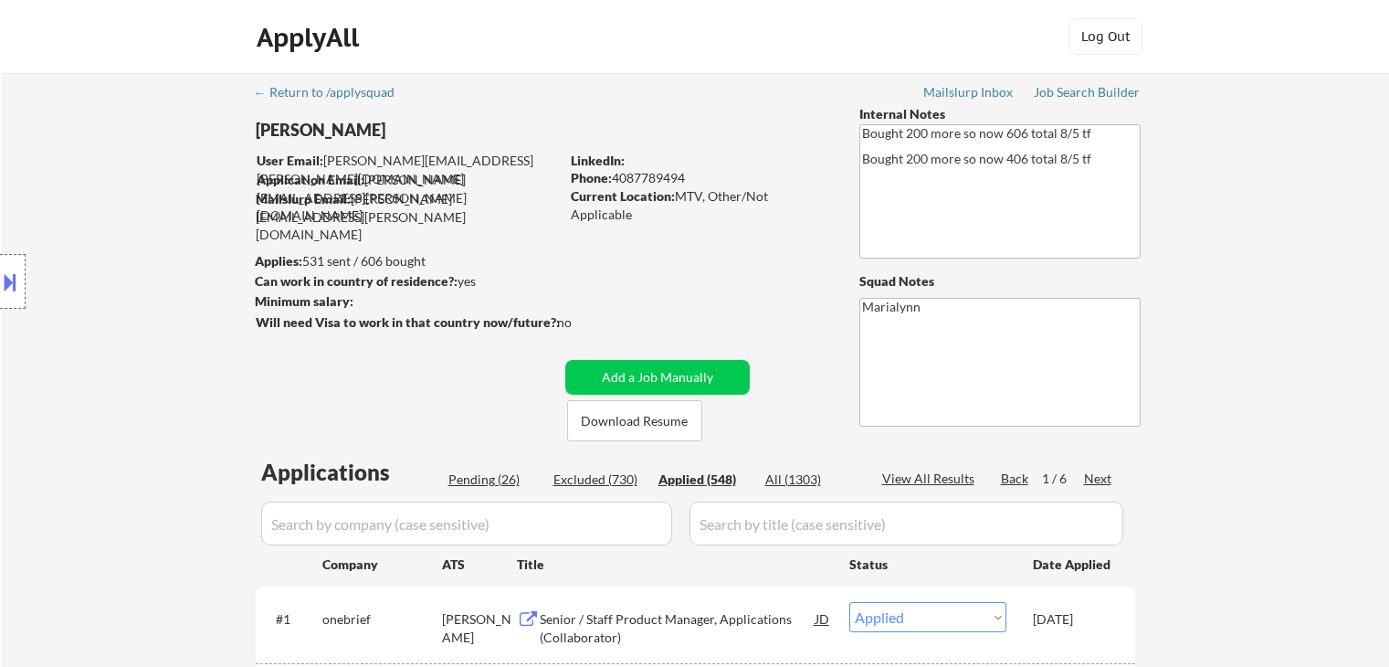
select select ""applied""
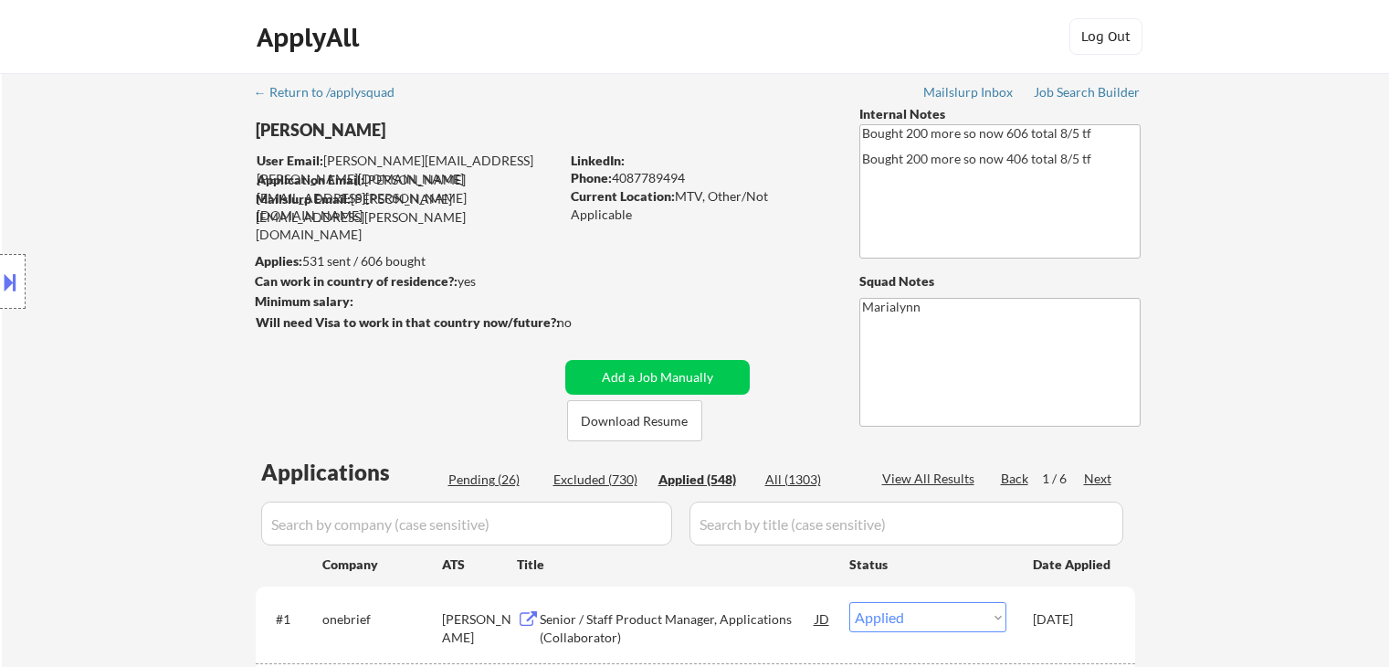
select select ""applied""
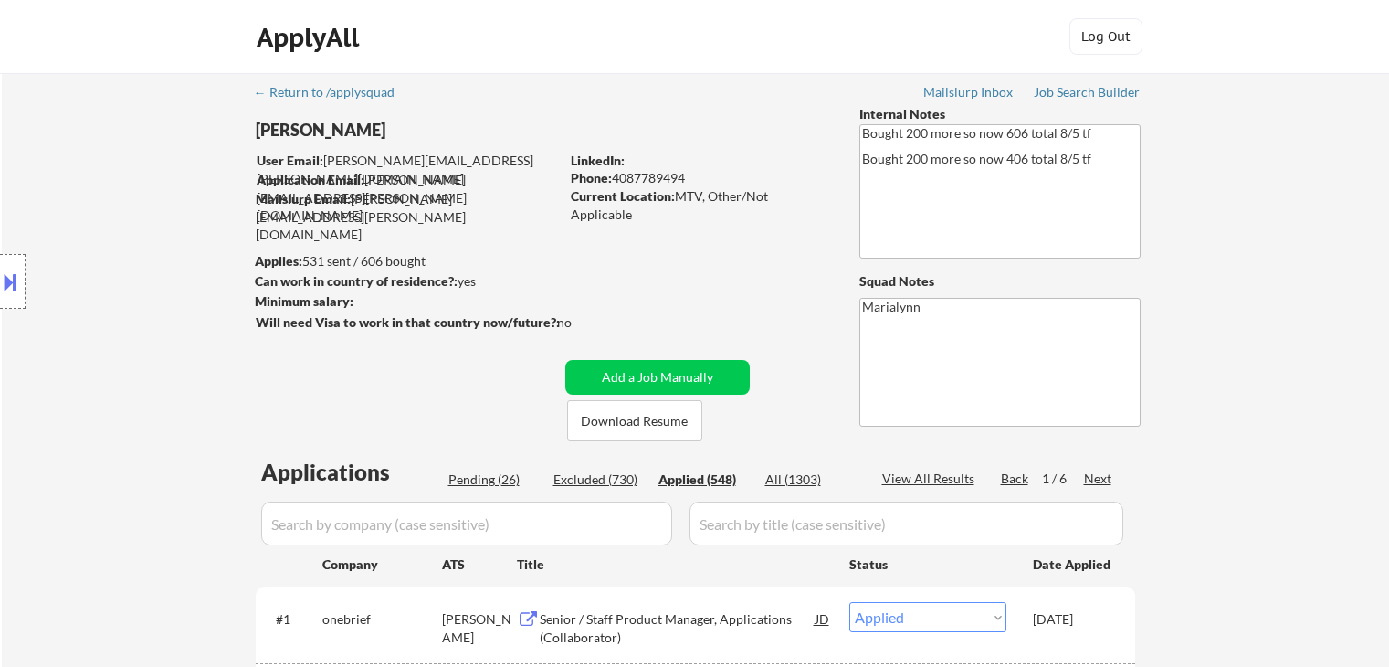
select select ""applied""
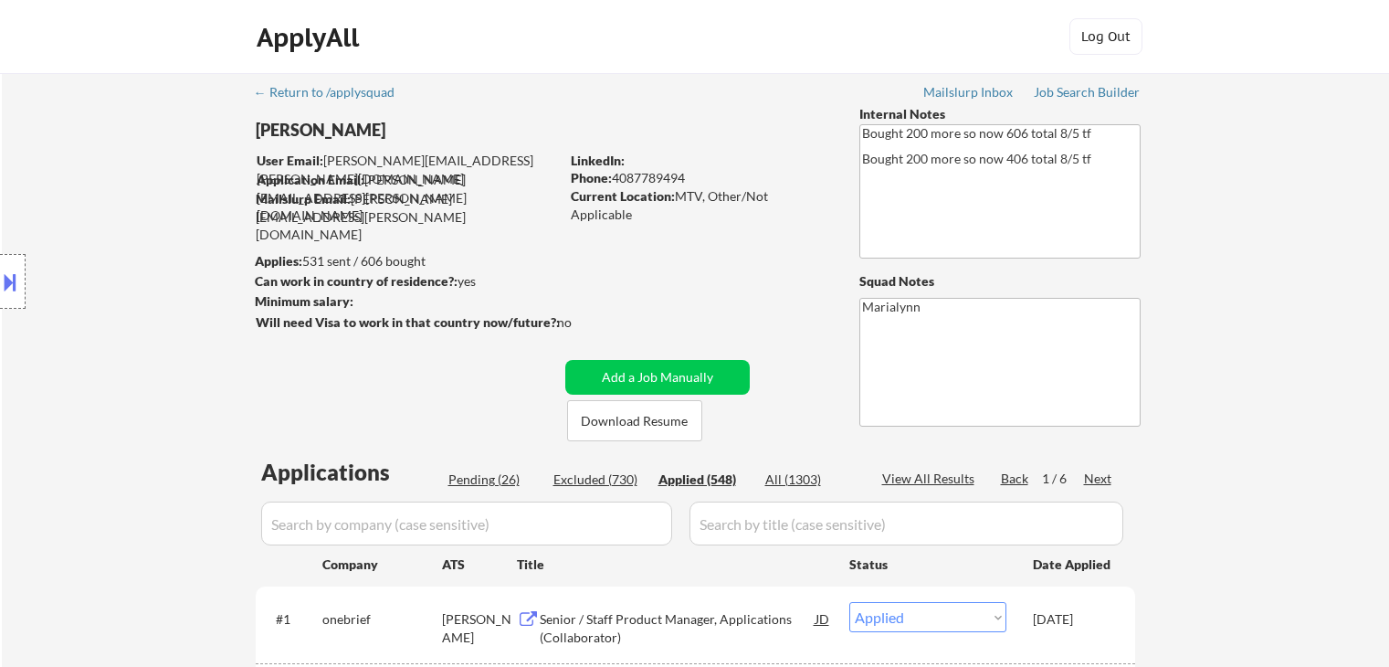
select select ""applied""
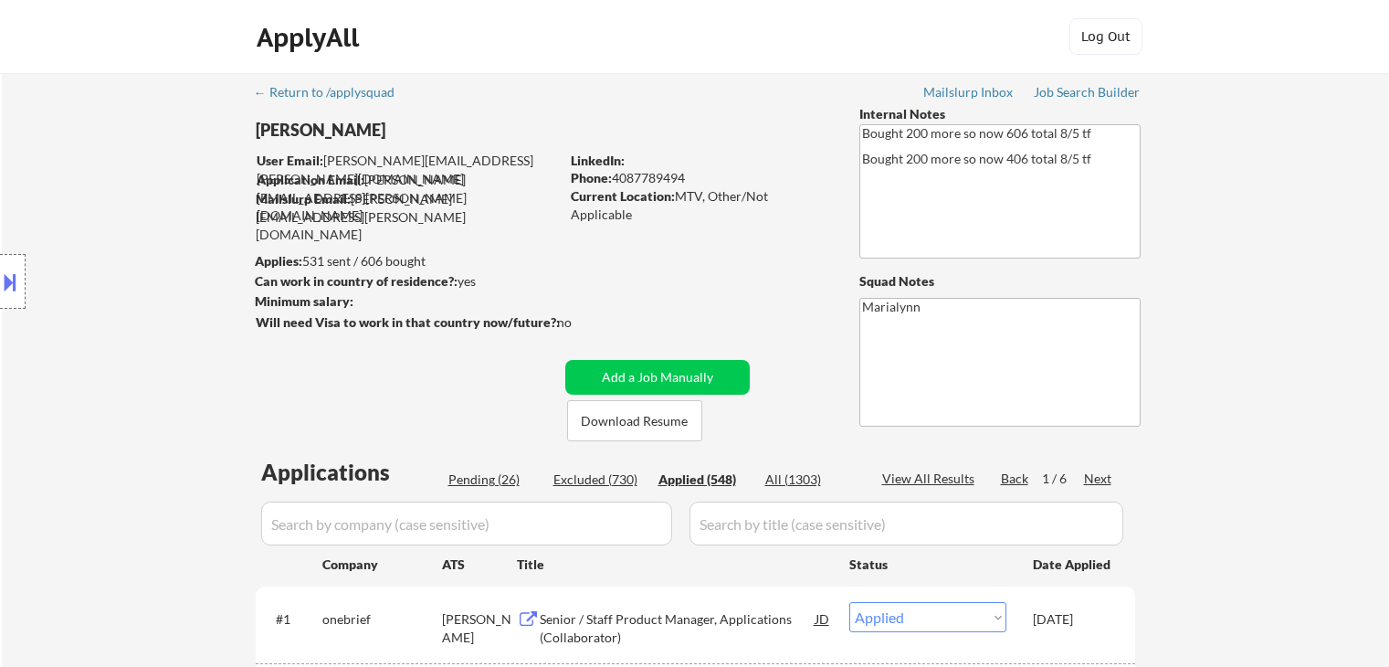
select select ""applied""
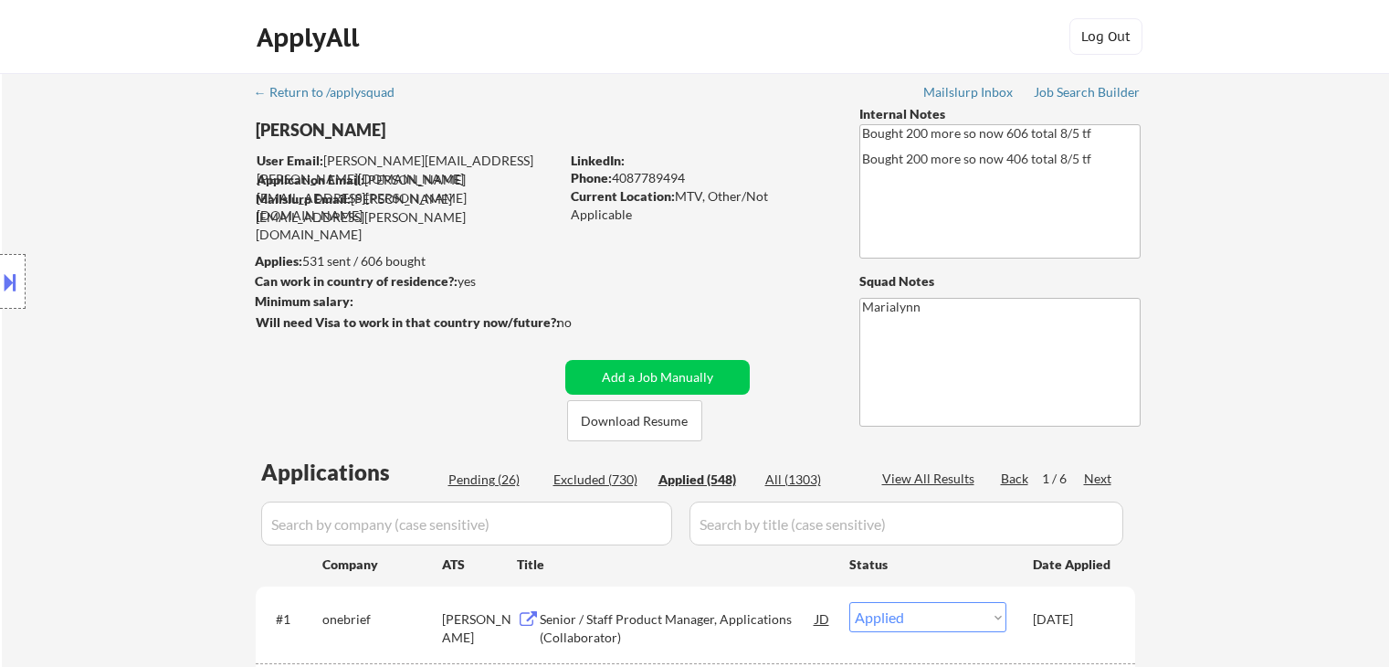
select select ""applied""
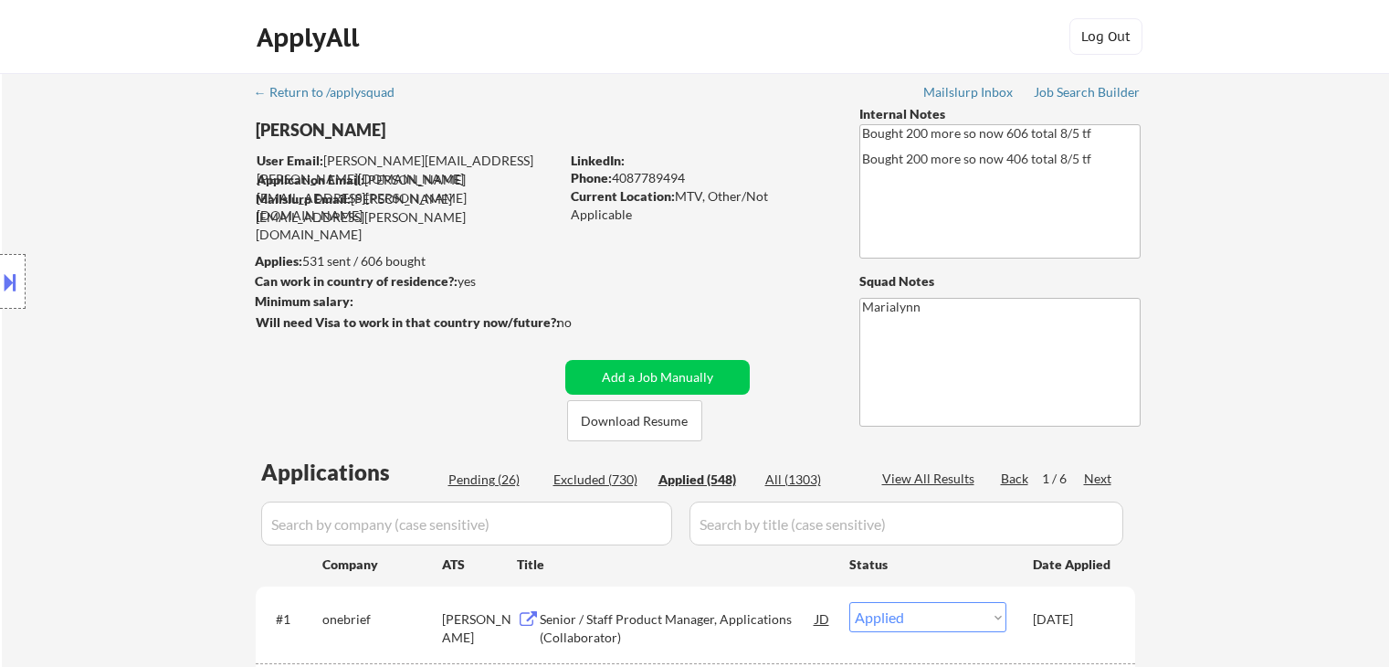
select select ""applied""
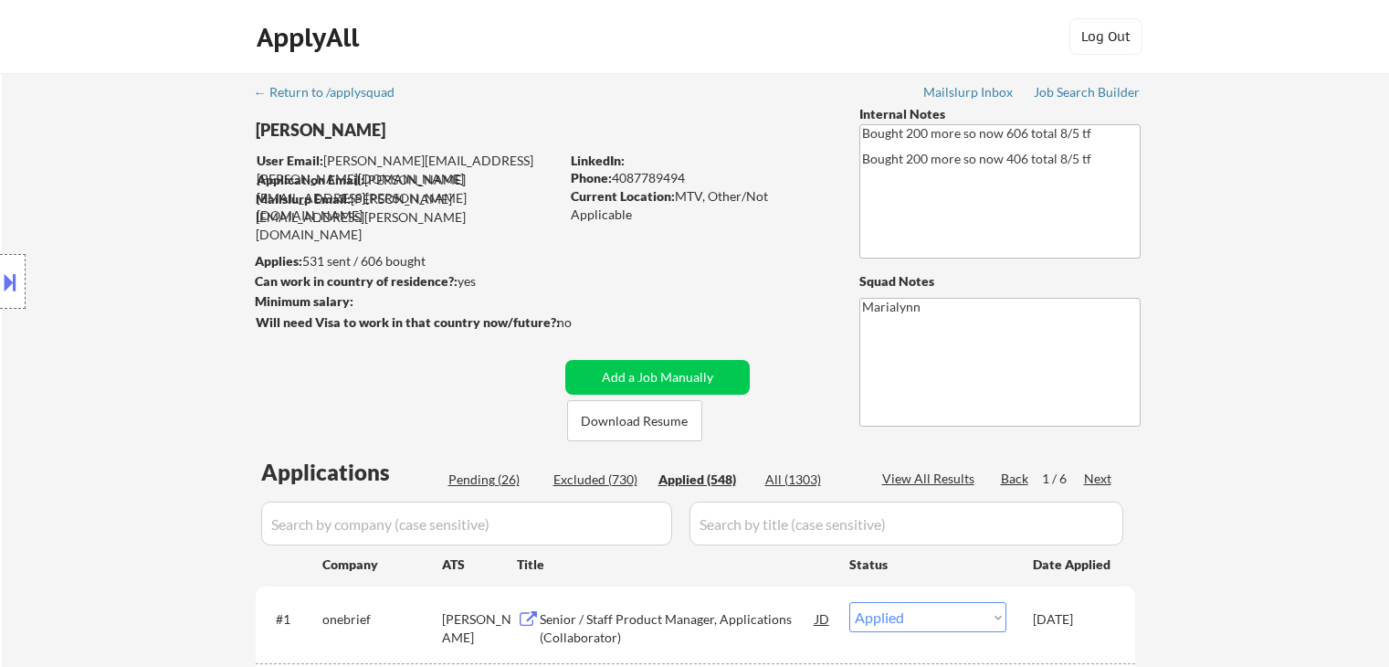
select select ""applied""
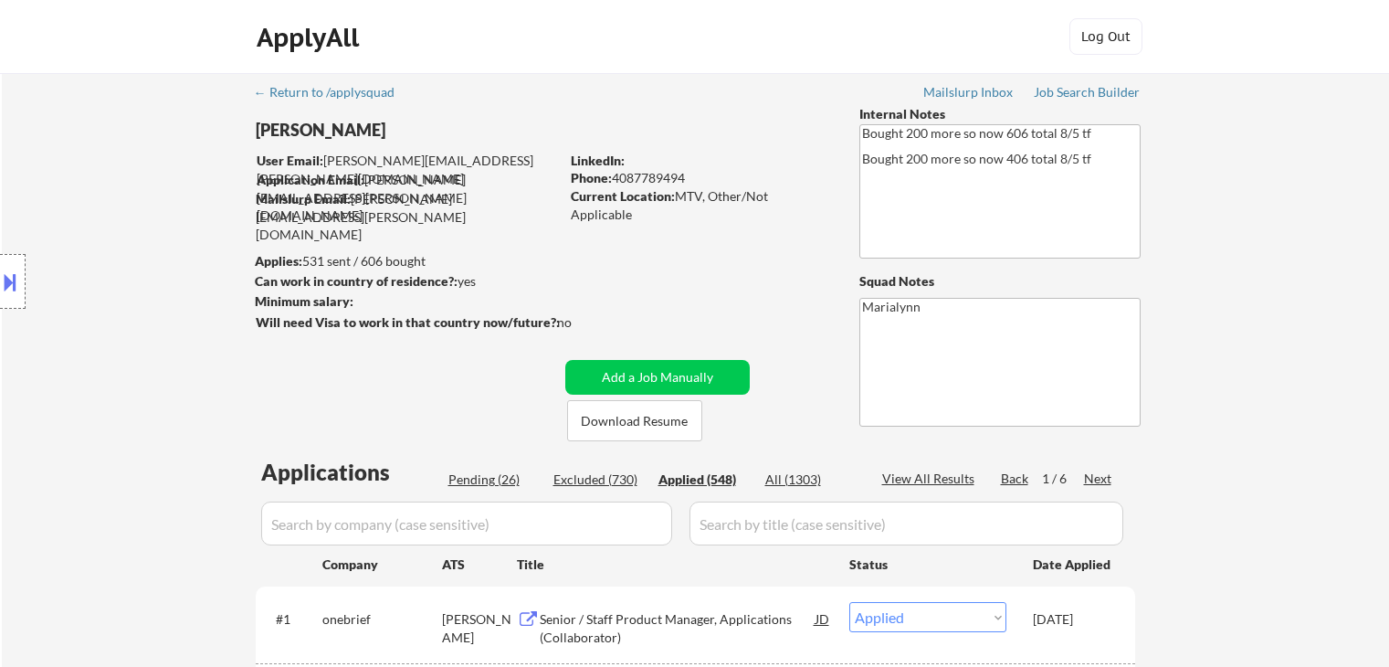
select select ""applied""
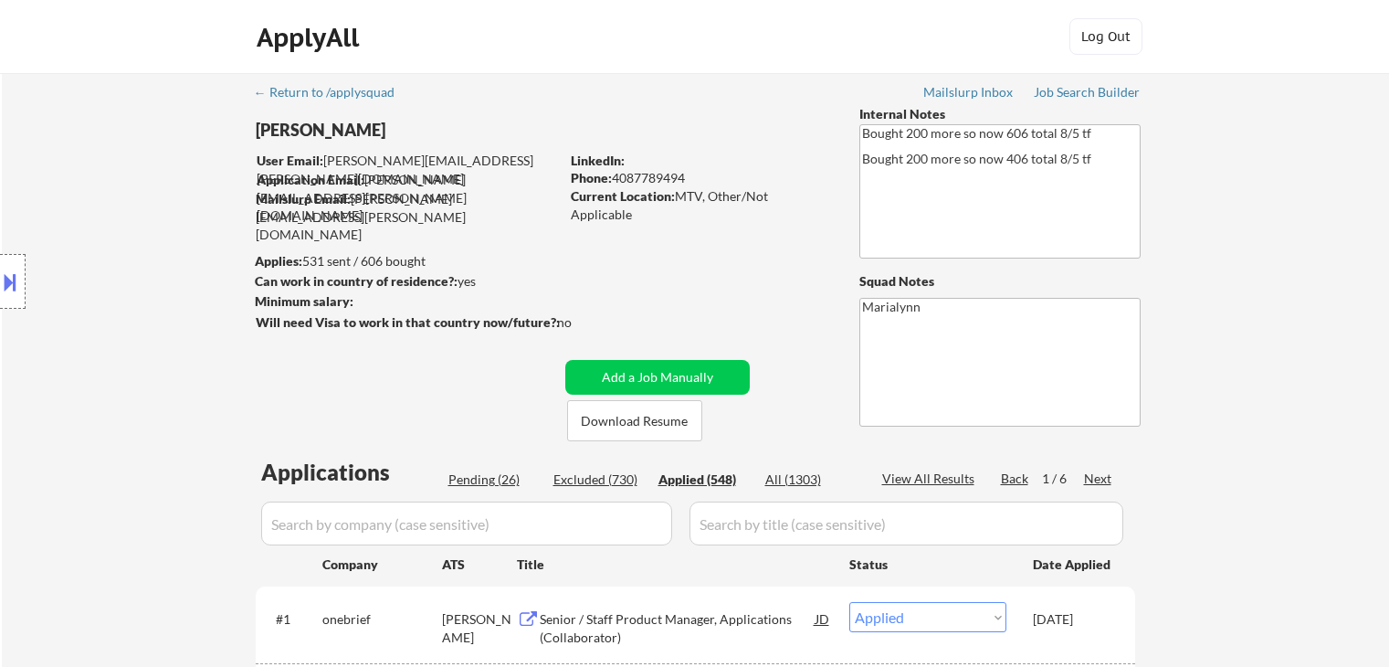
select select ""applied""
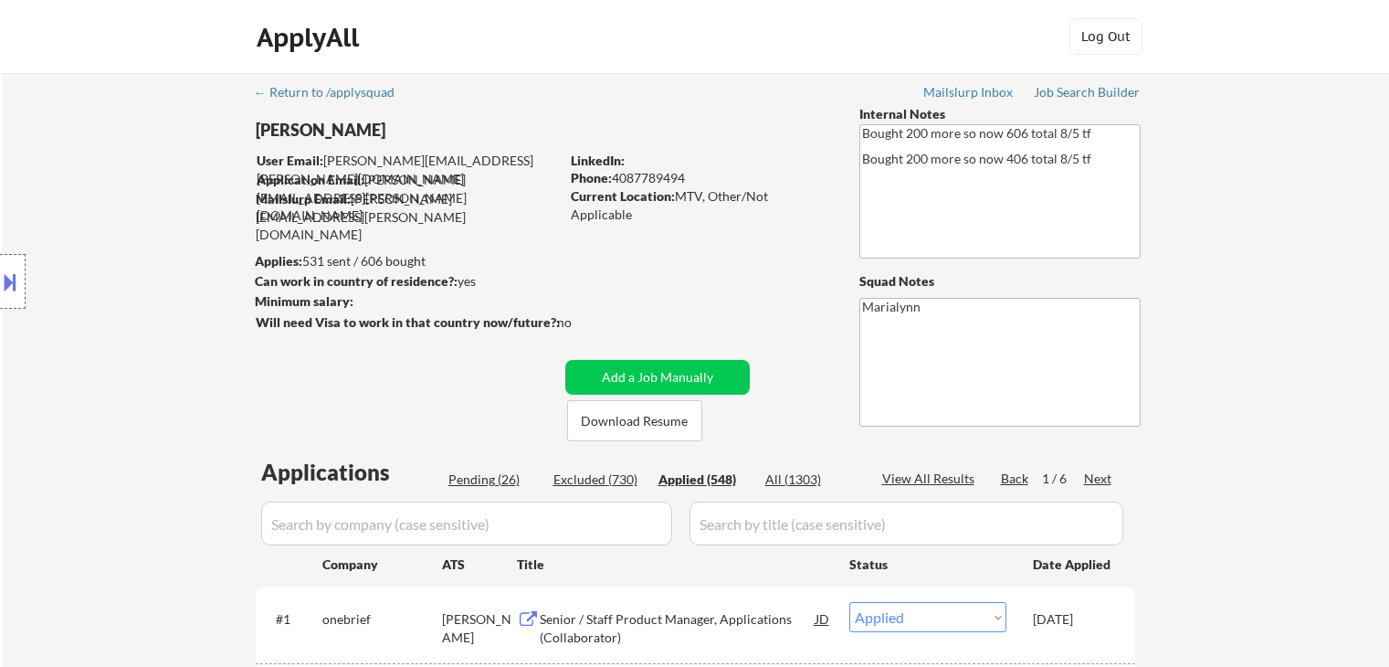
select select ""applied""
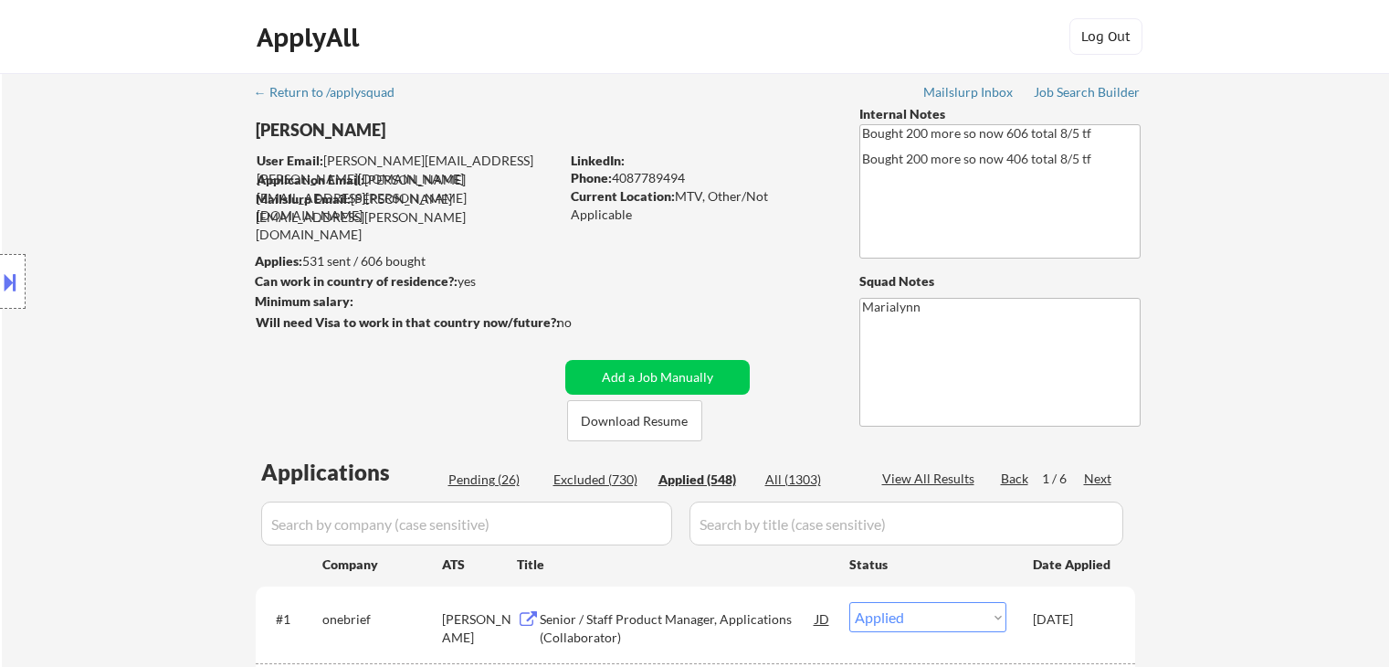
select select ""applied""
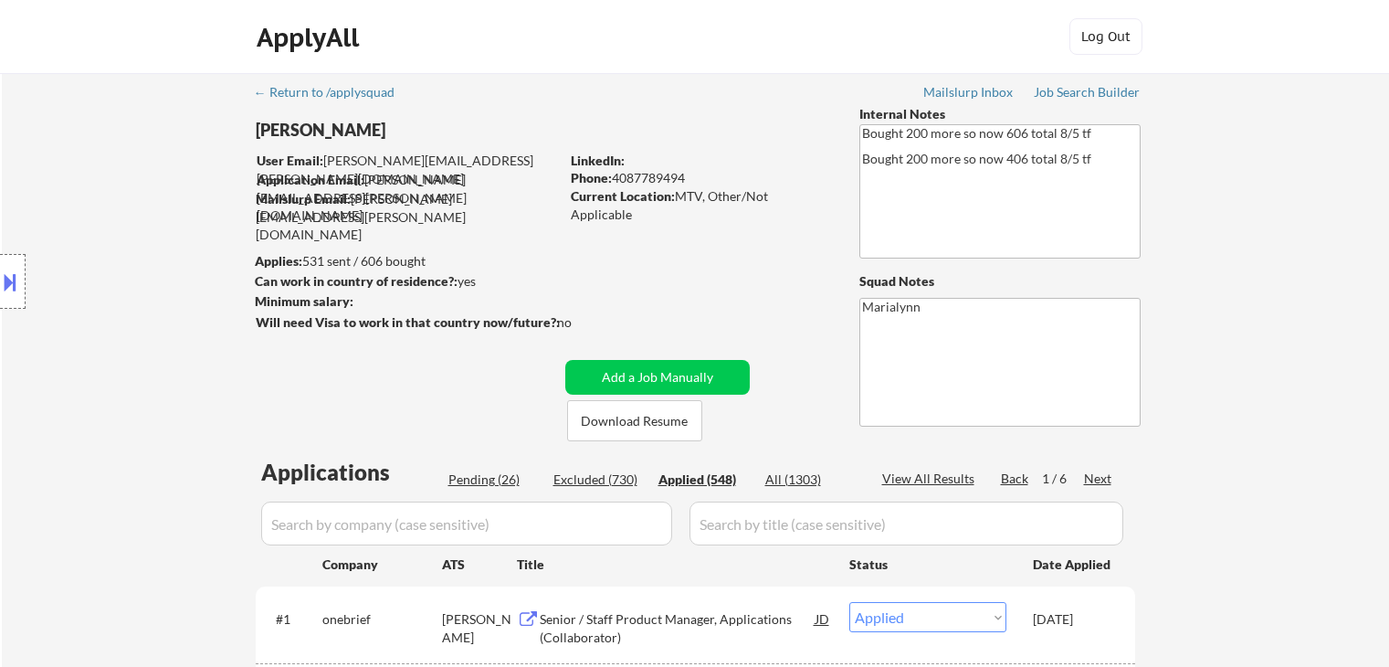
select select ""applied""
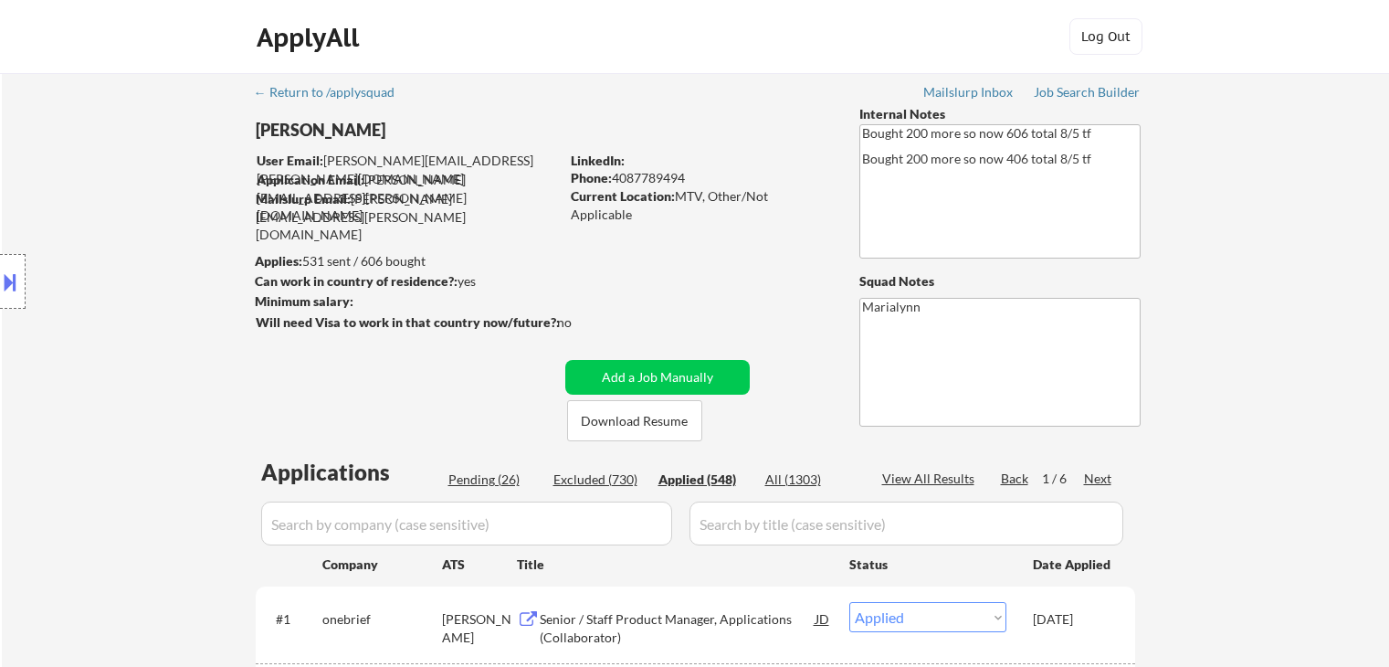
select select ""applied""
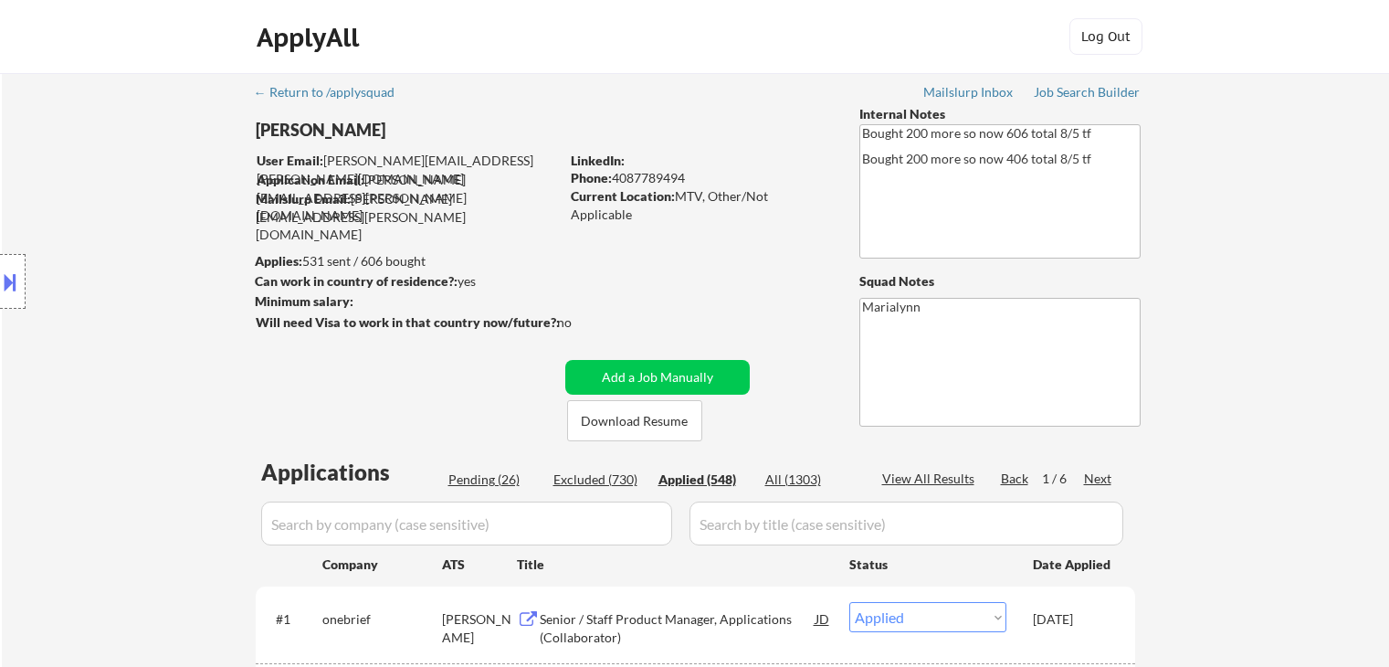
scroll to position [1005, 0]
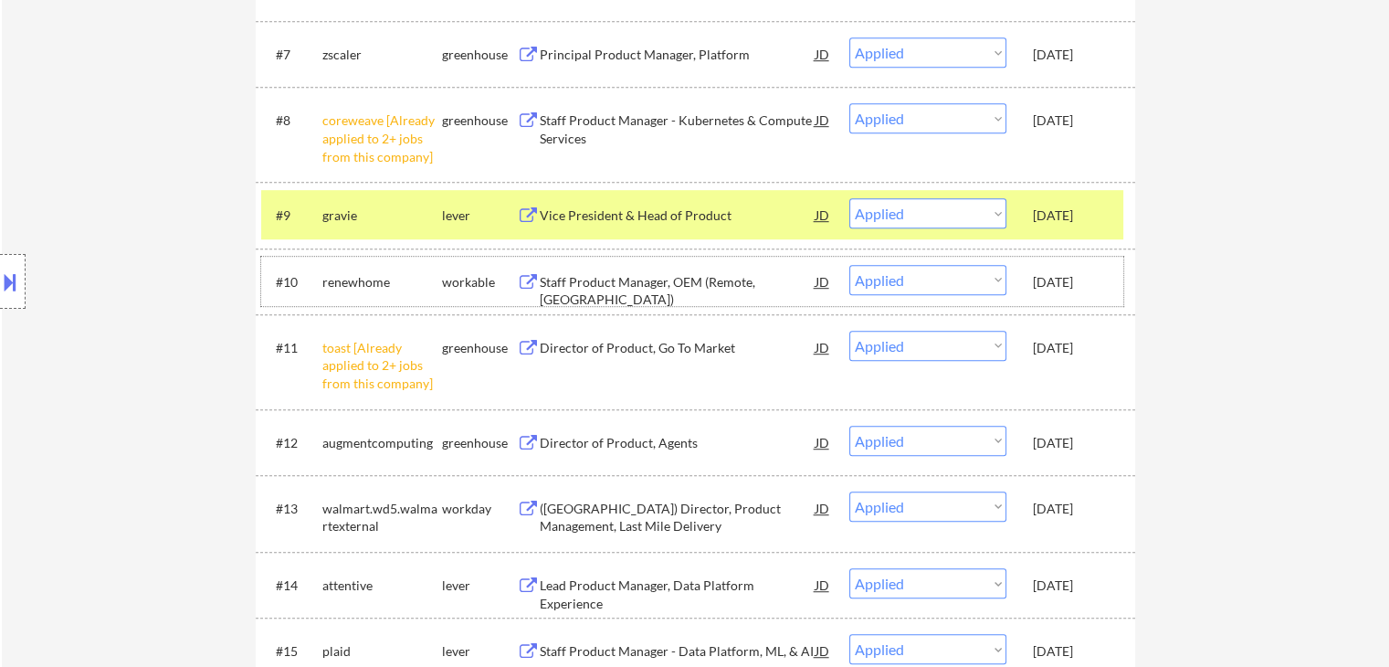
click at [1086, 271] on div "Oct 15, 2025" at bounding box center [1073, 281] width 80 height 33
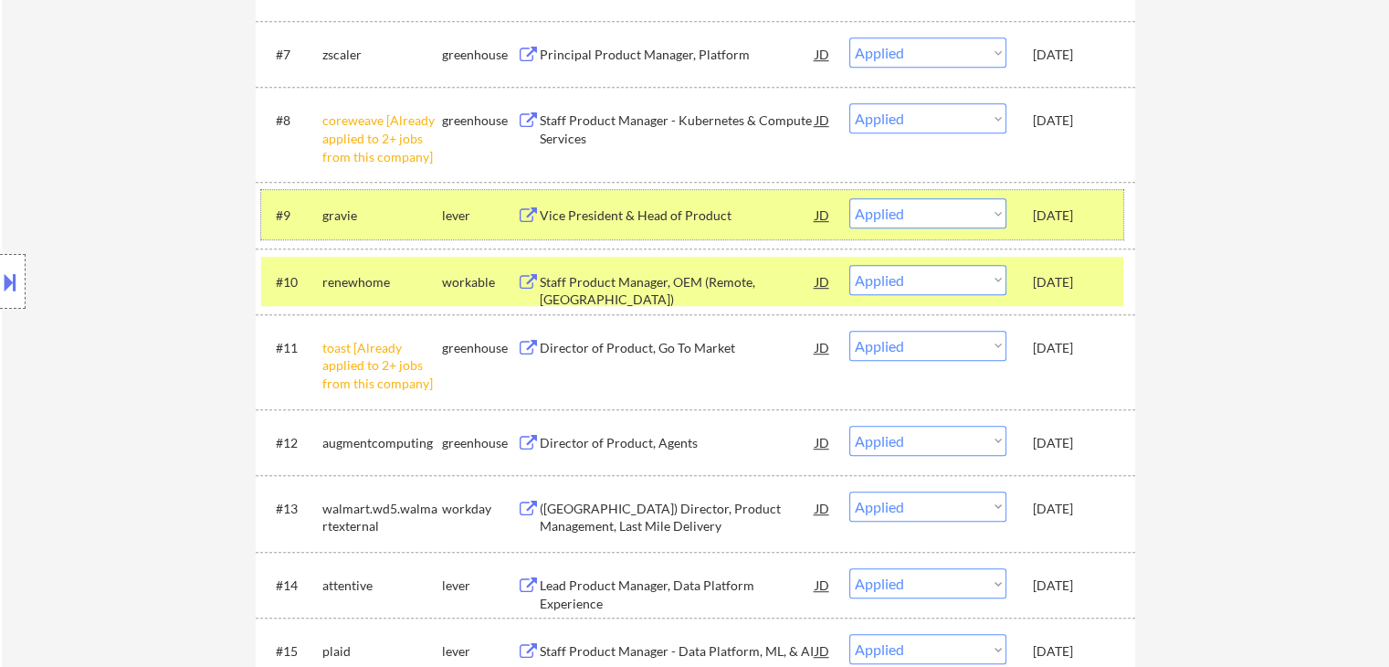
click at [1038, 235] on div "#9 gravie lever Vice President & Head of Product JD warning_amber Choose an opt…" at bounding box center [692, 214] width 862 height 49
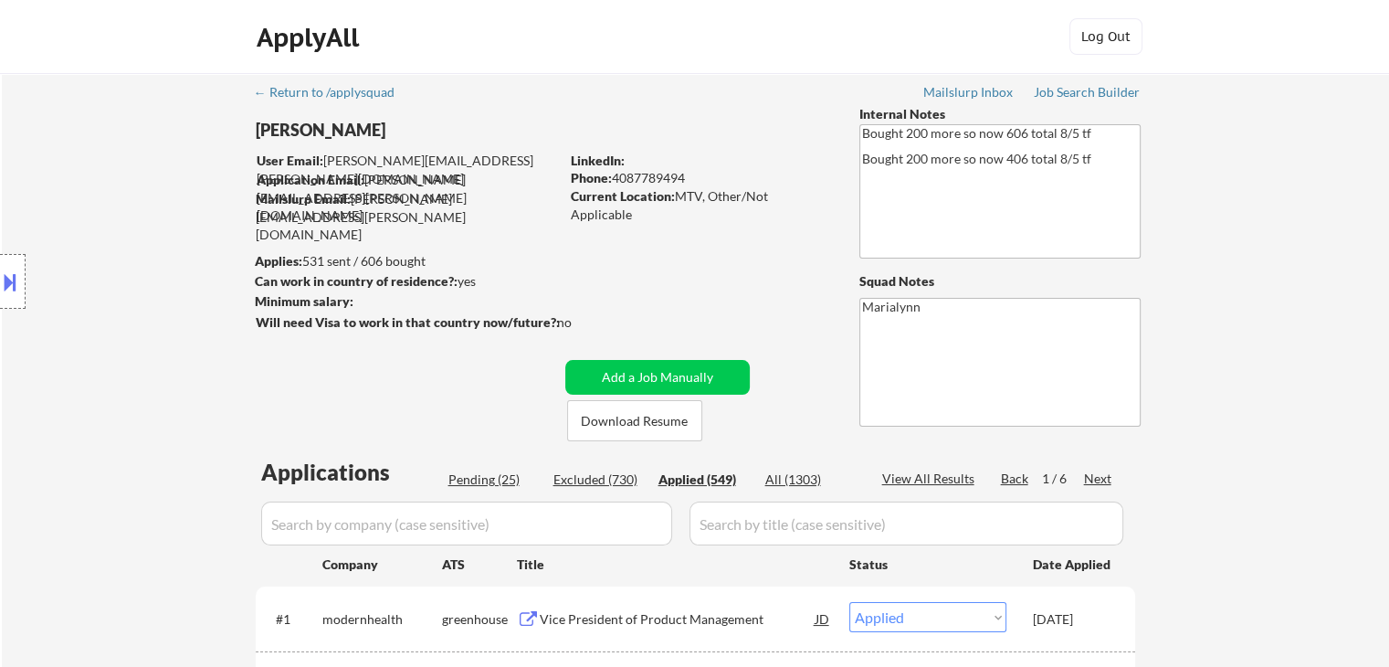
scroll to position [183, 0]
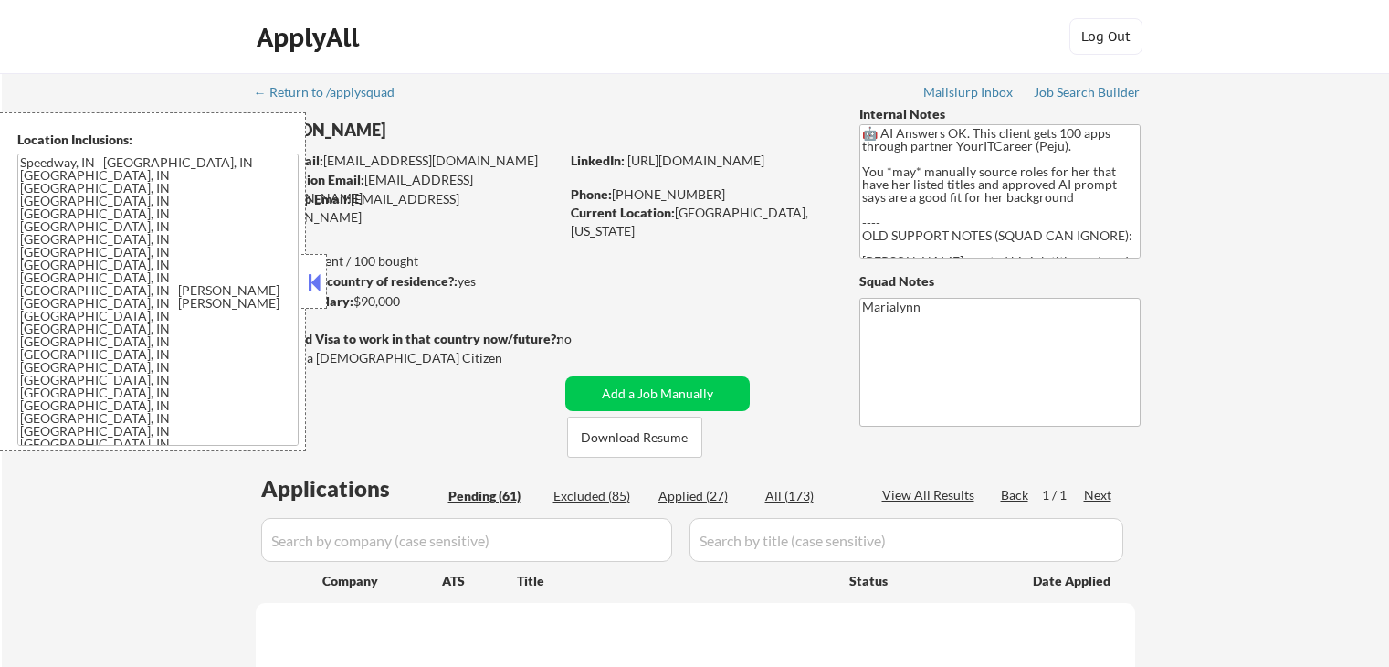
select select ""pending""
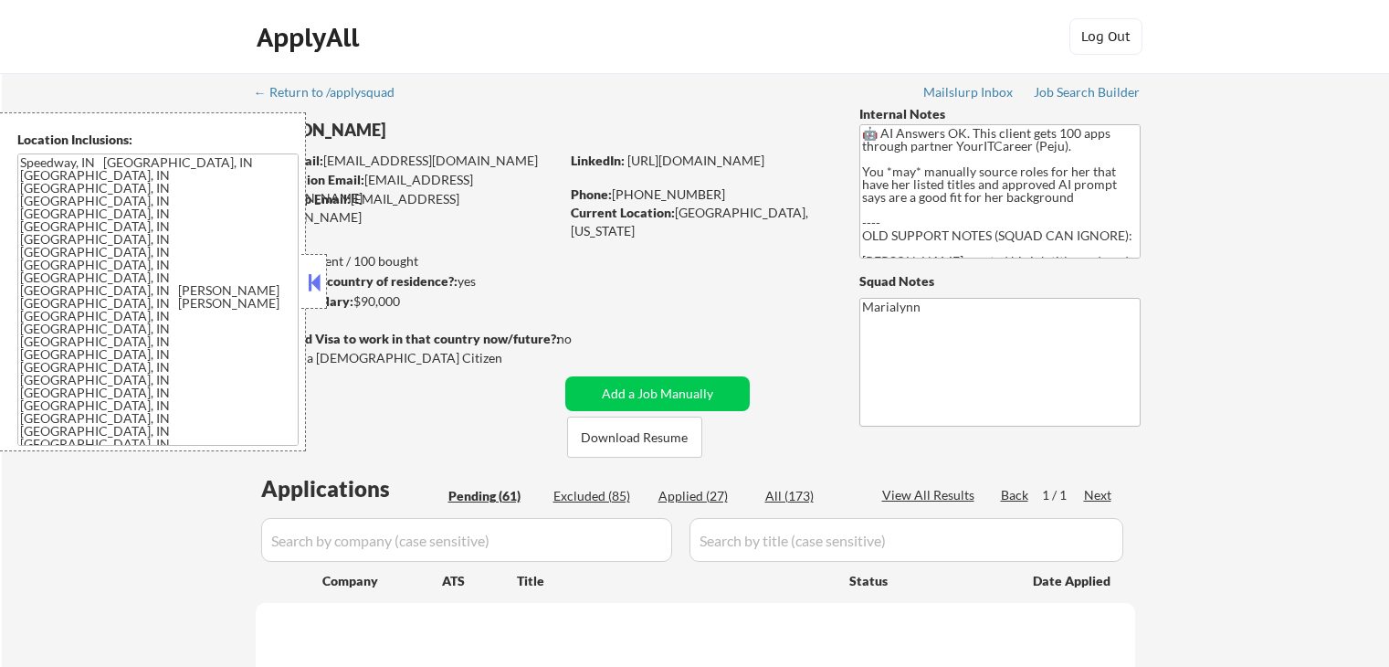
select select ""pending""
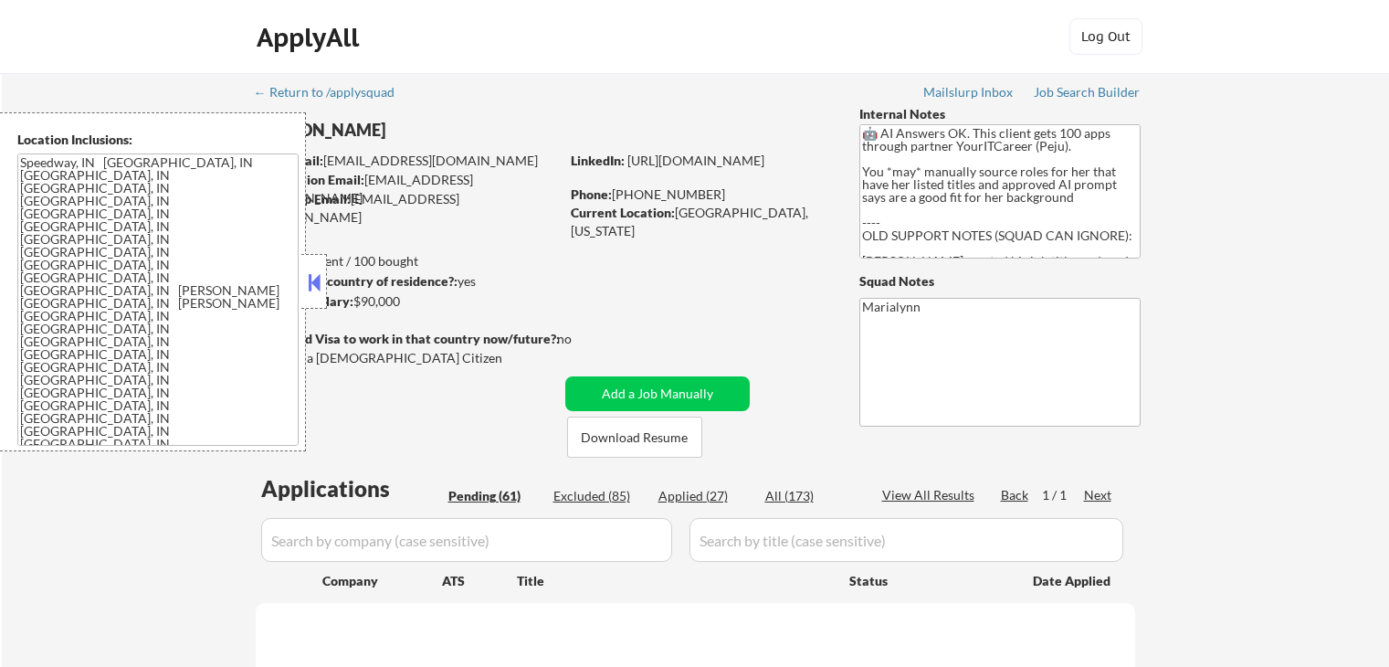
select select ""pending""
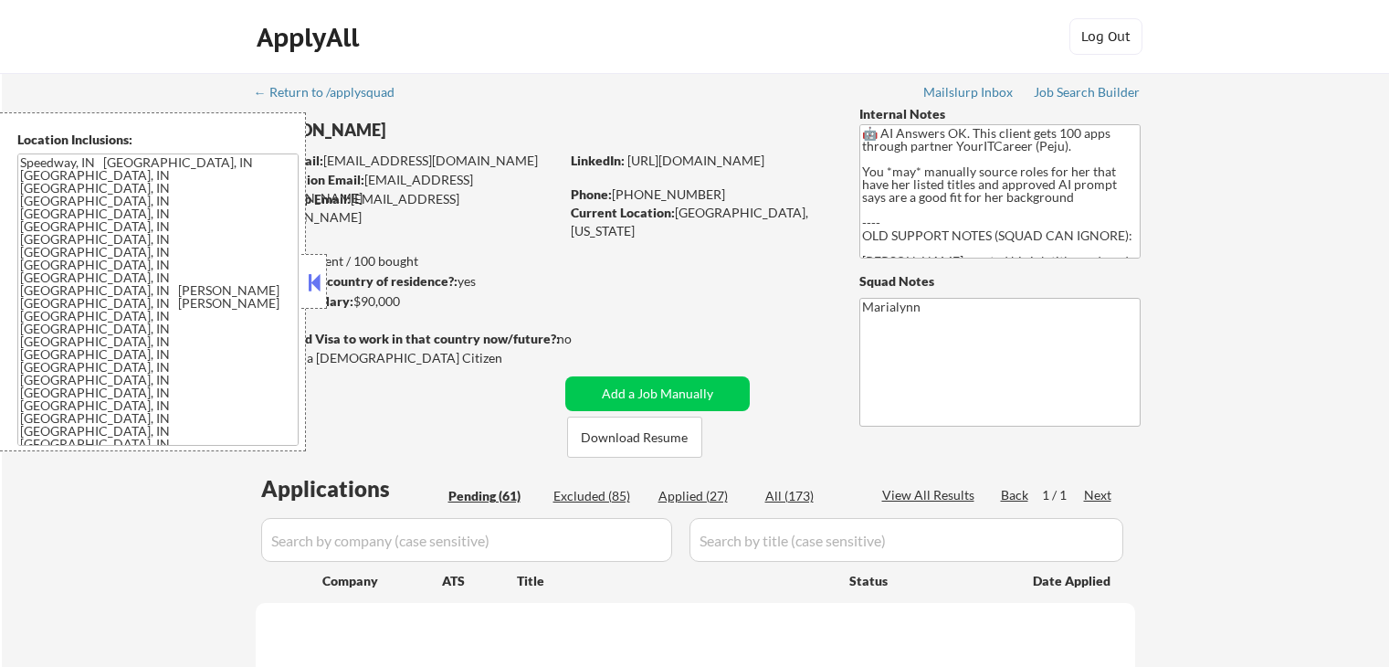
select select ""pending""
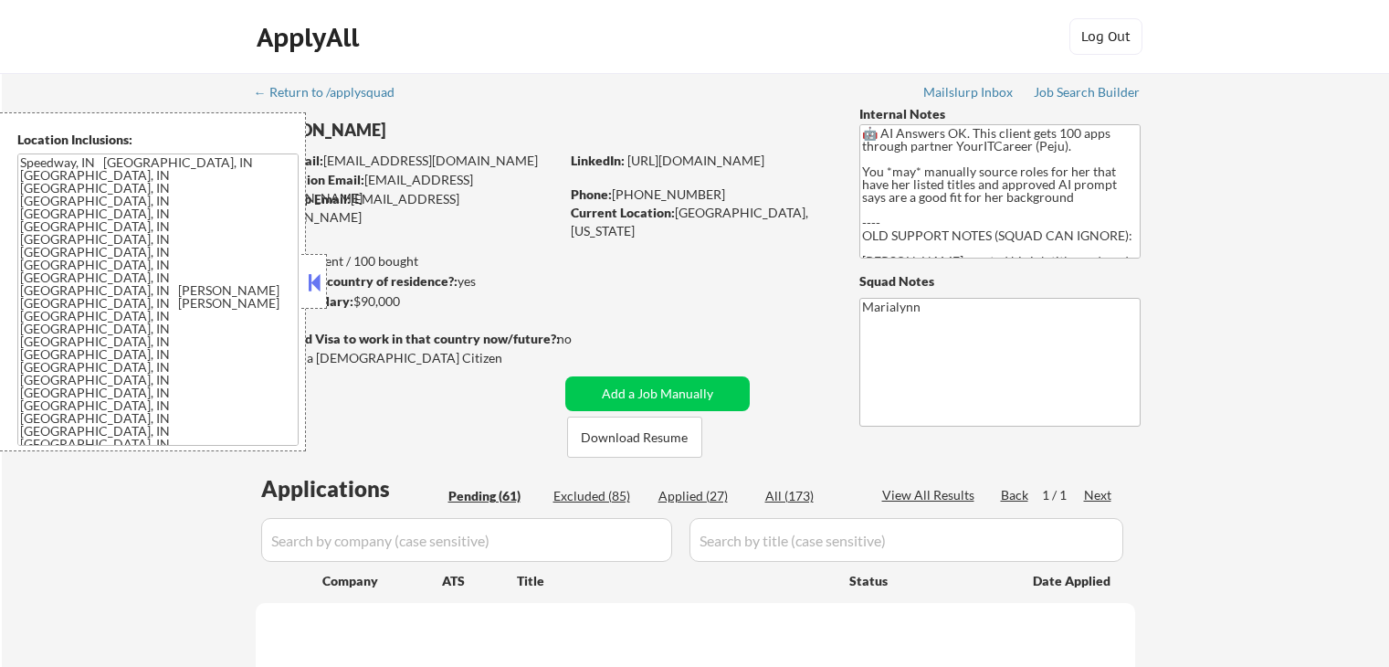
select select ""pending""
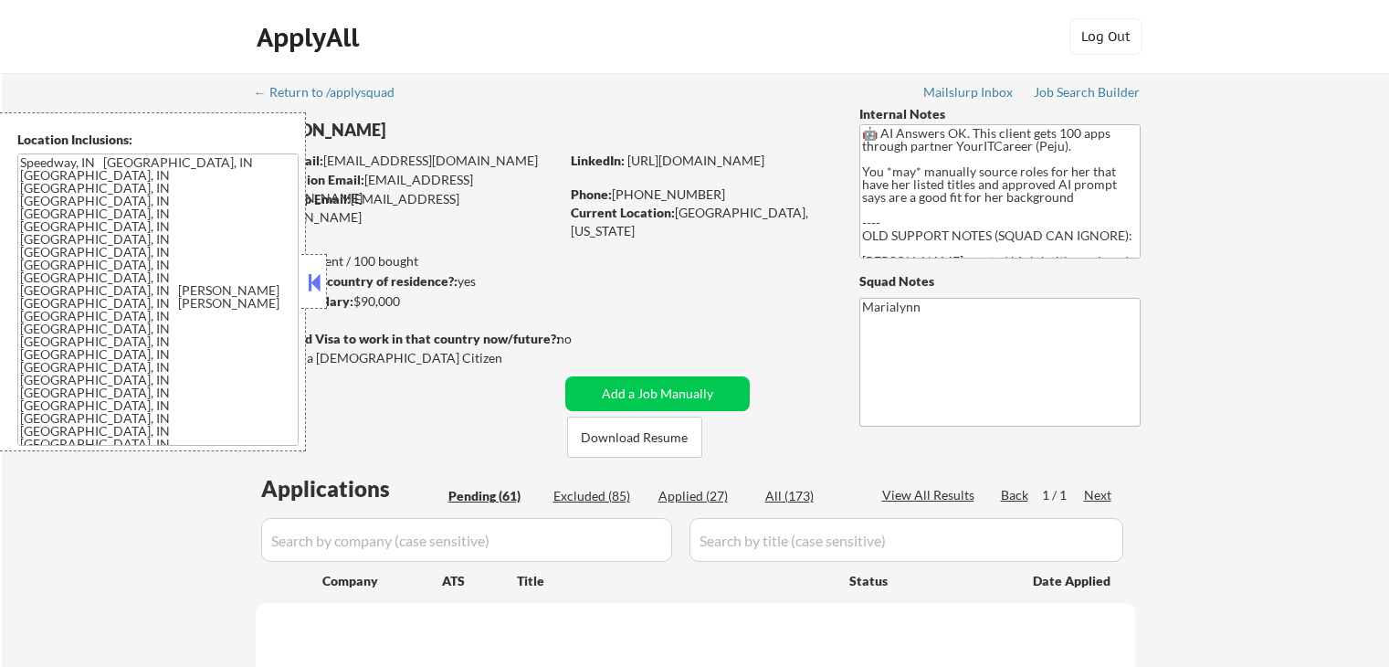
select select ""pending""
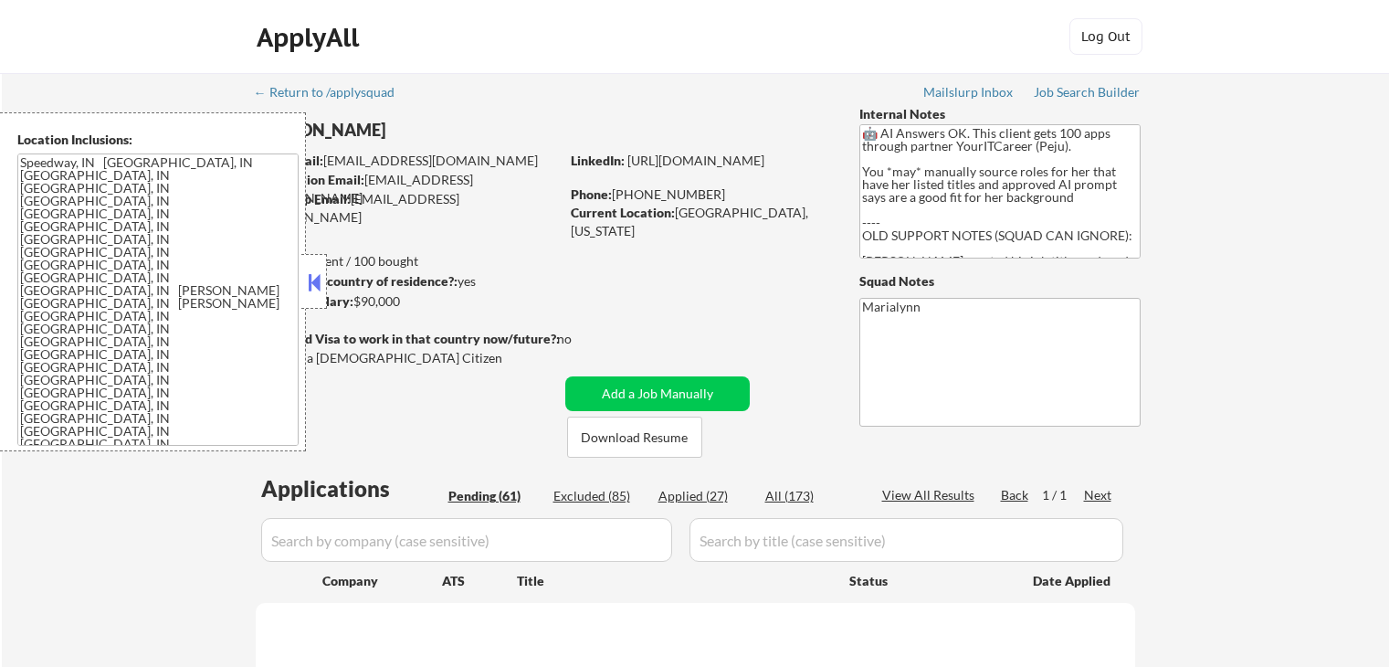
select select ""pending""
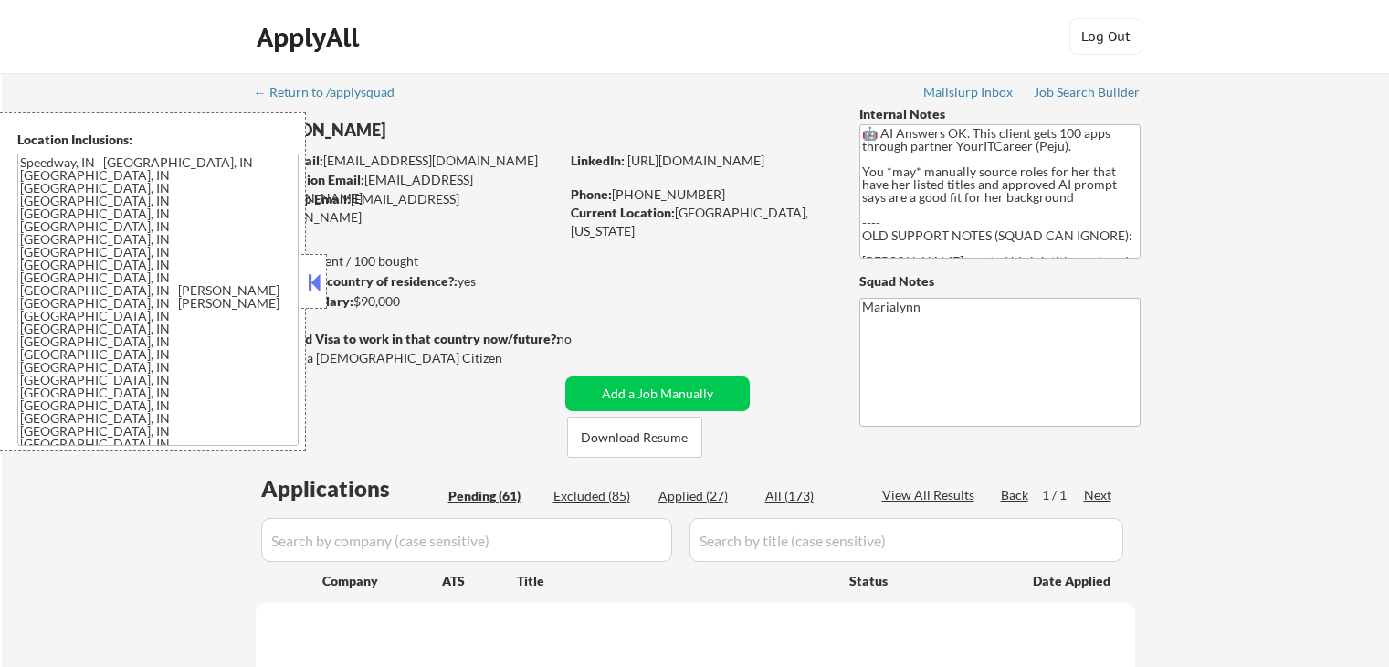
select select ""pending""
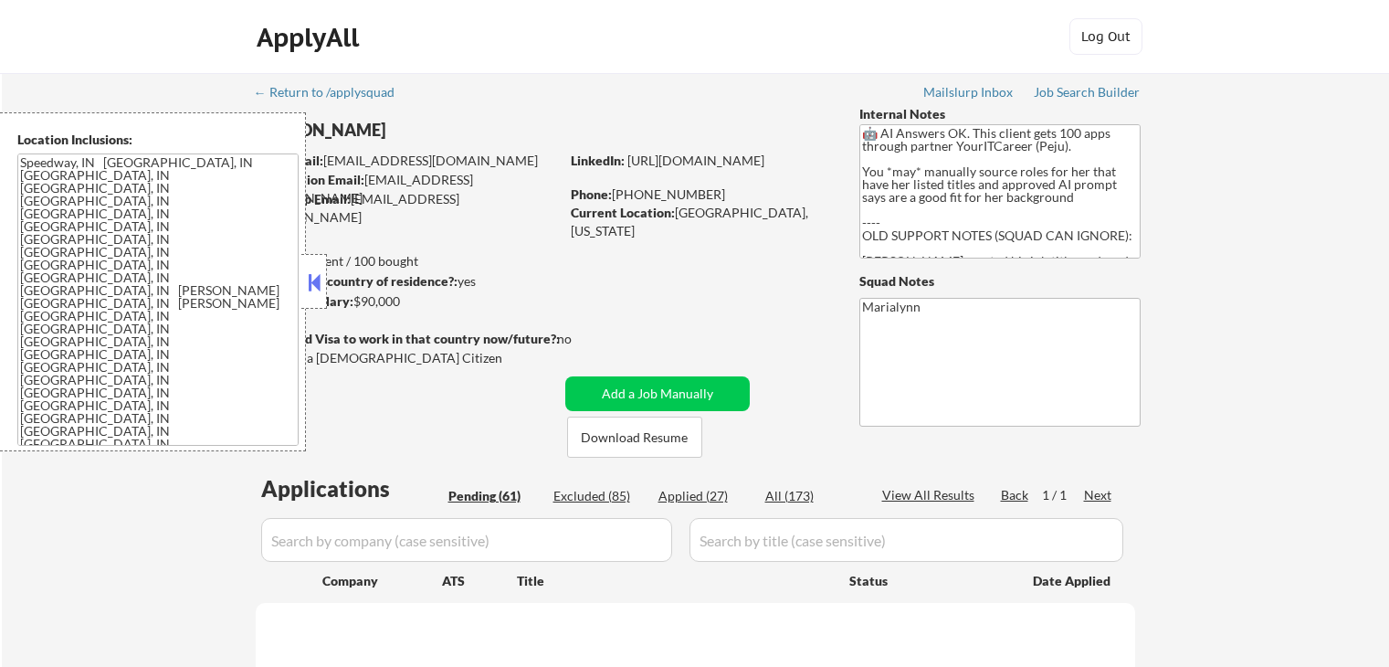
select select ""pending""
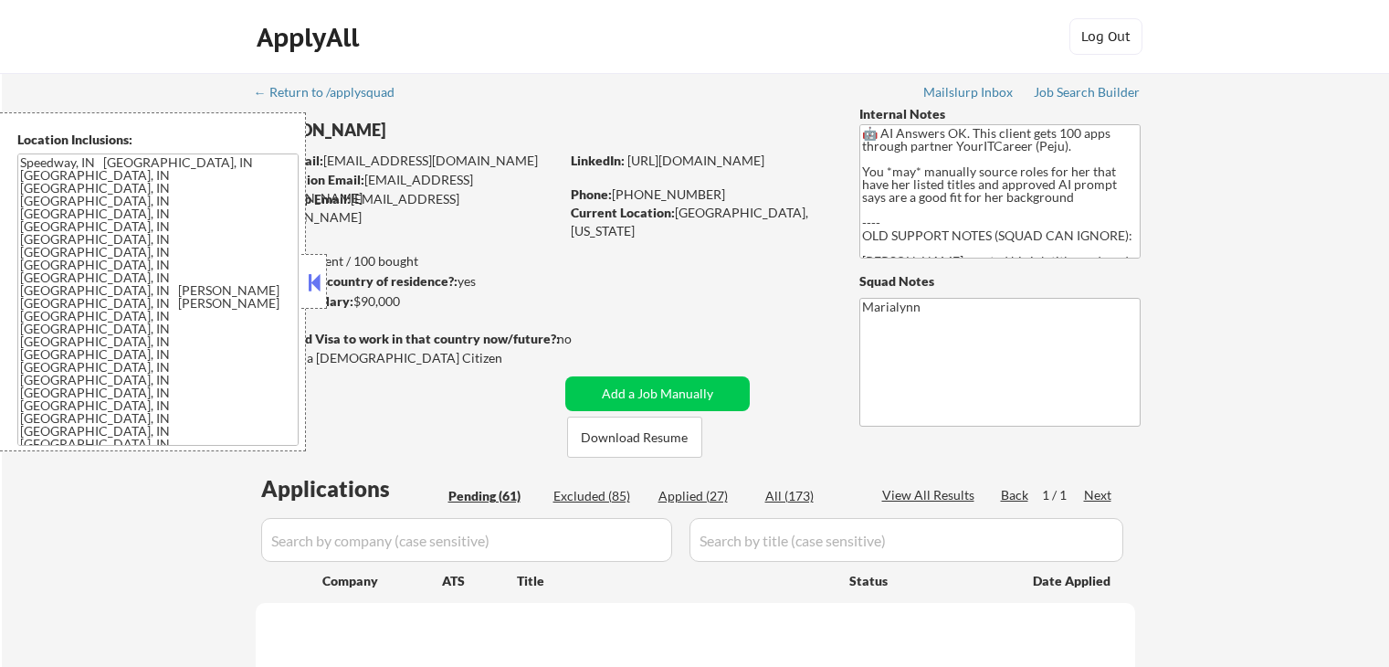
select select ""pending""
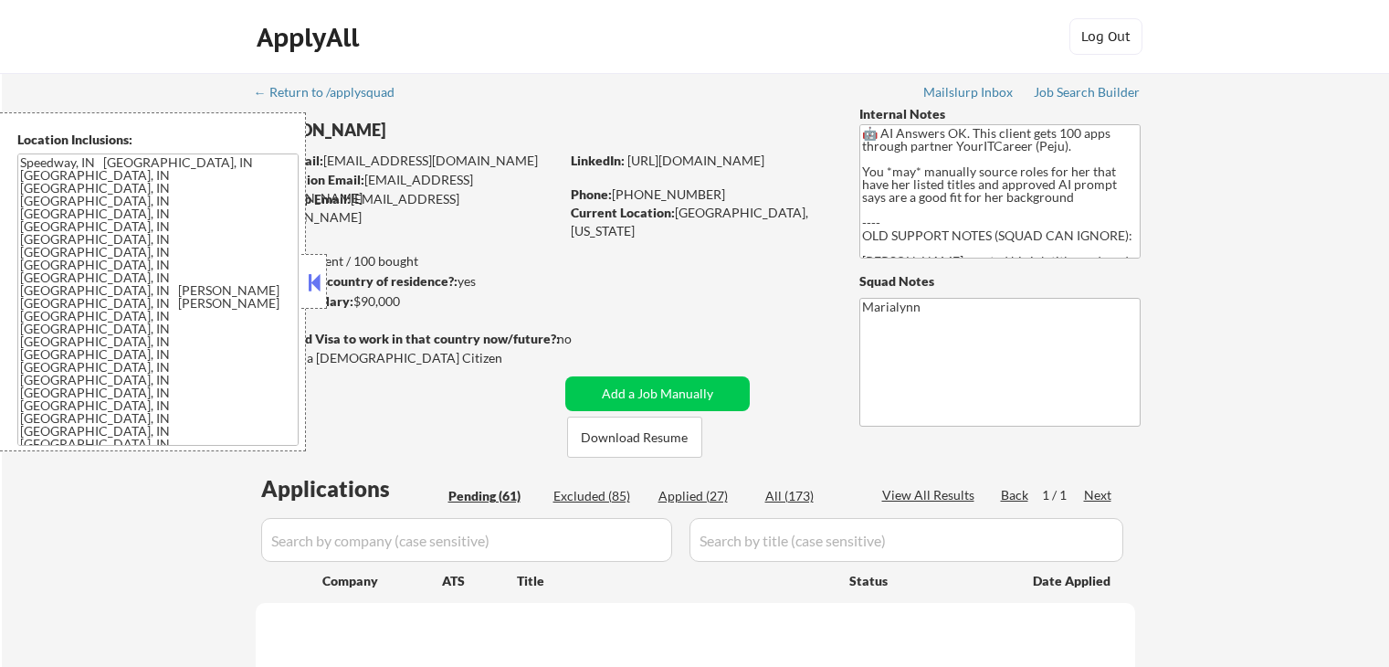
select select ""pending""
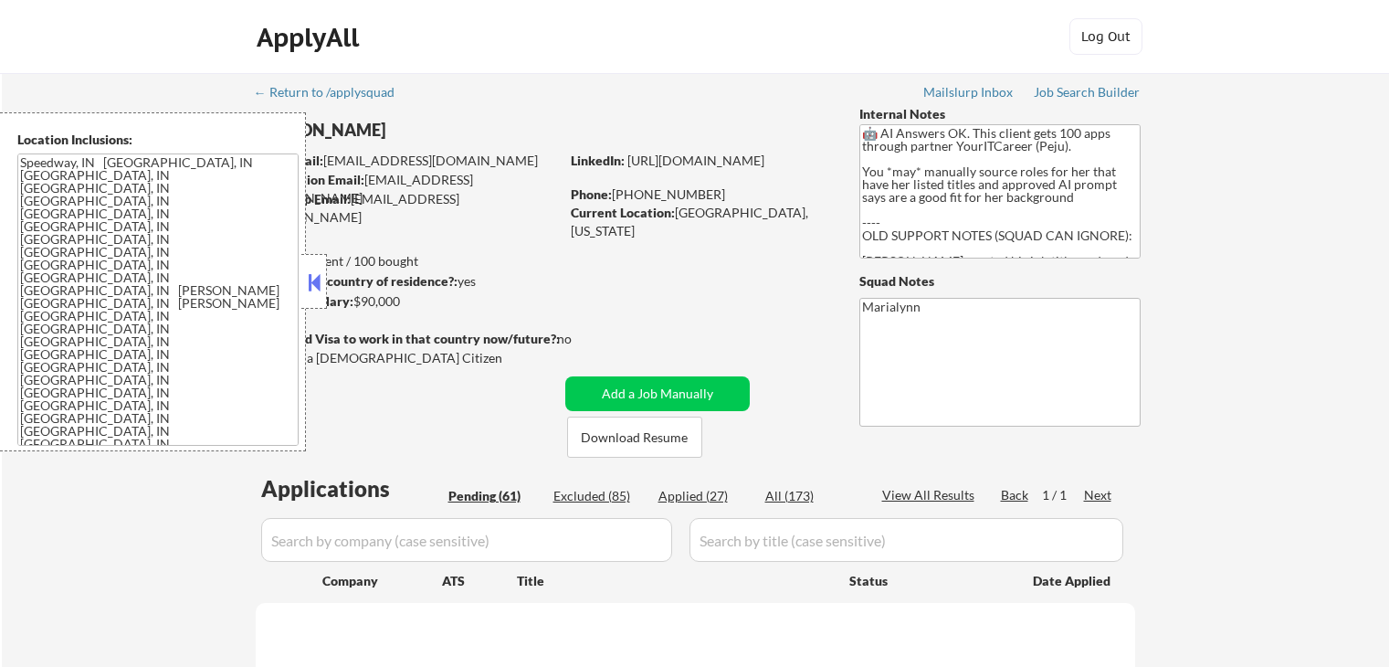
select select ""pending""
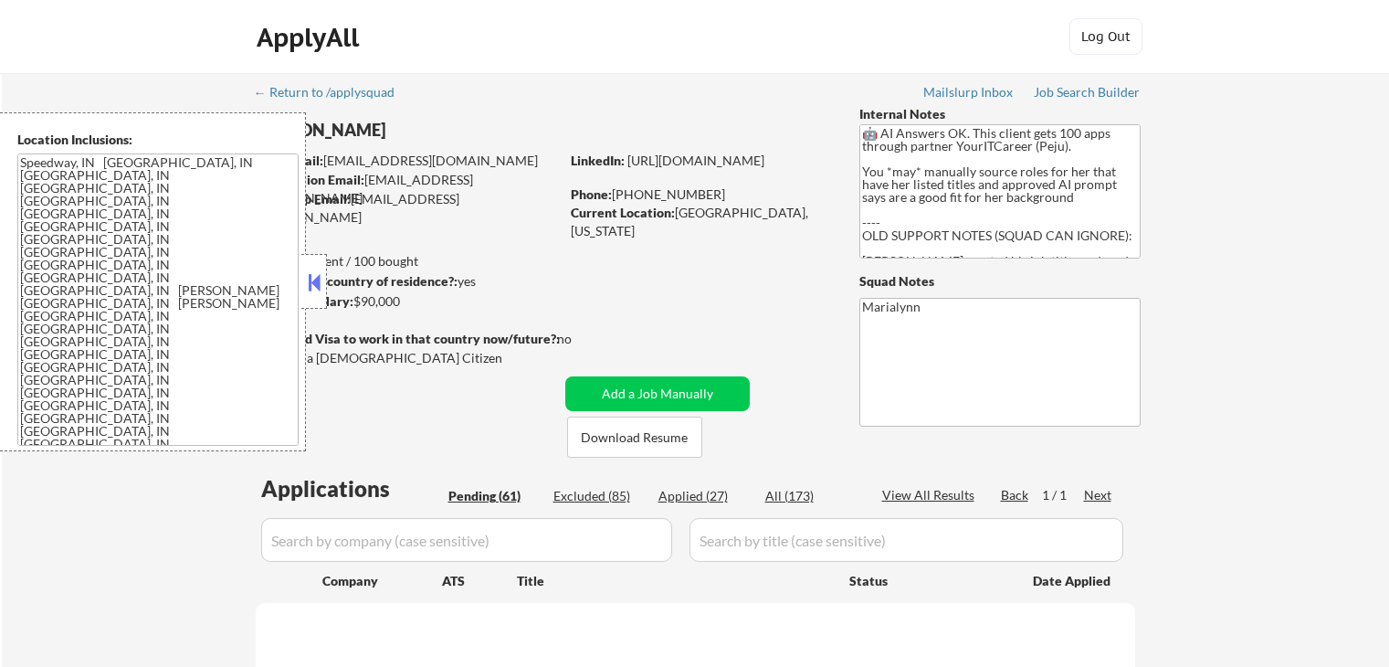
select select ""pending""
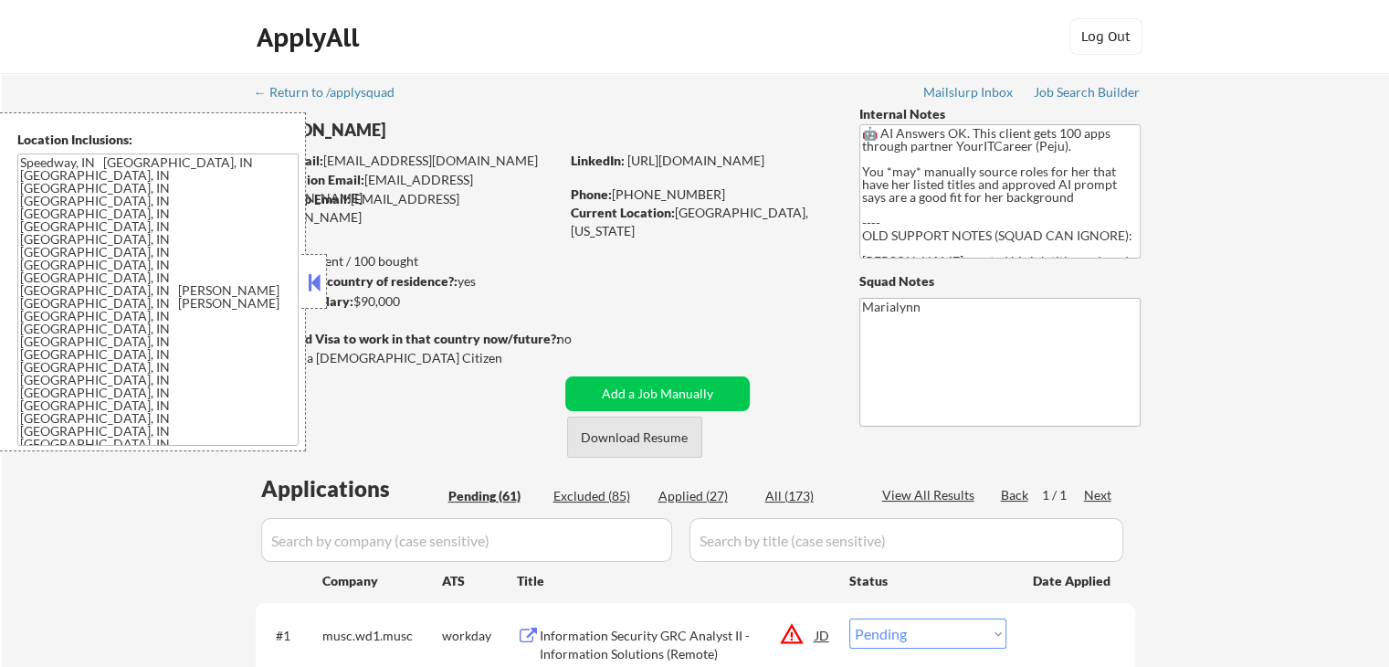
click at [658, 428] on button "Download Resume" at bounding box center [634, 436] width 135 height 41
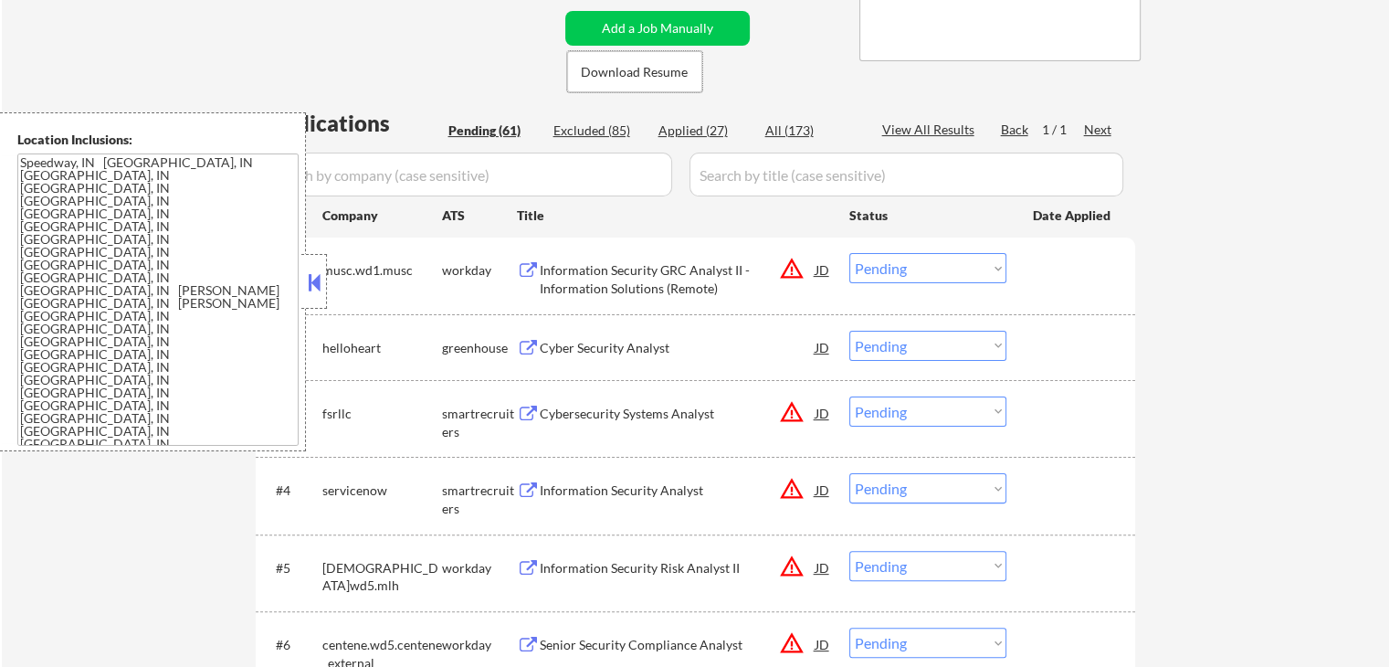
drag, startPoint x: 320, startPoint y: 286, endPoint x: 332, endPoint y: 286, distance: 11.9
click at [321, 286] on button at bounding box center [314, 282] width 20 height 27
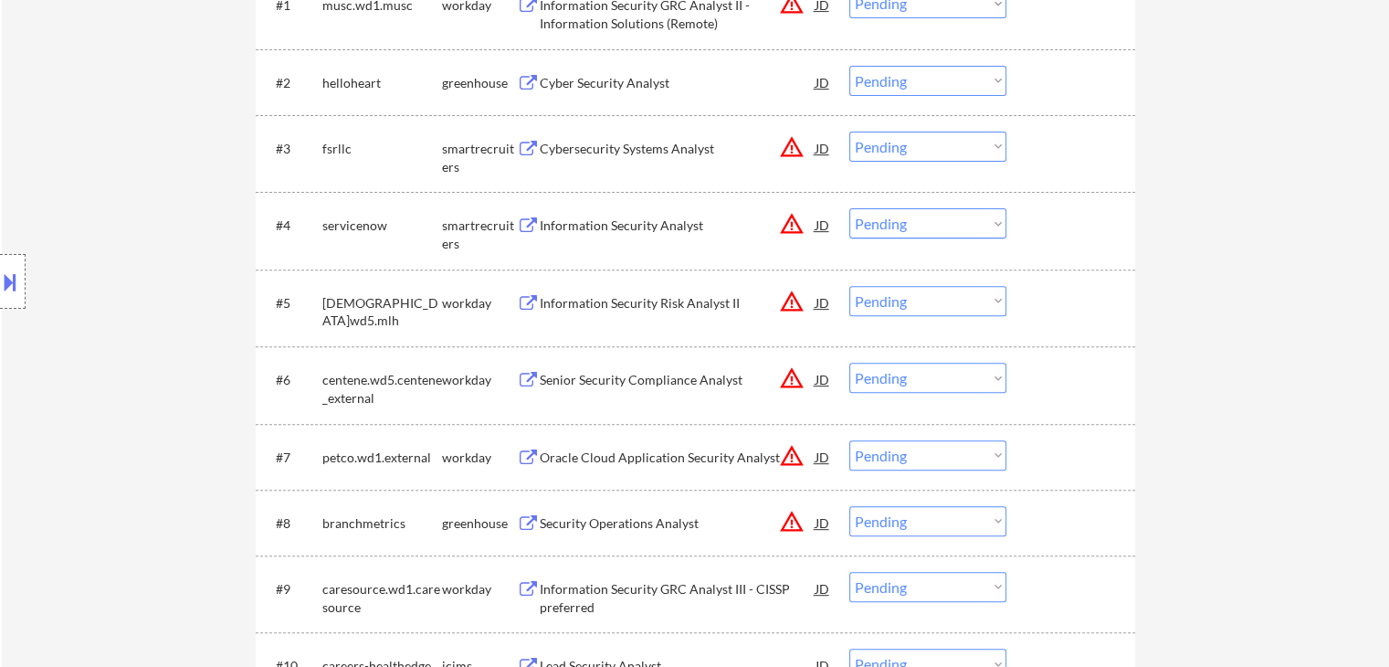
scroll to position [822, 0]
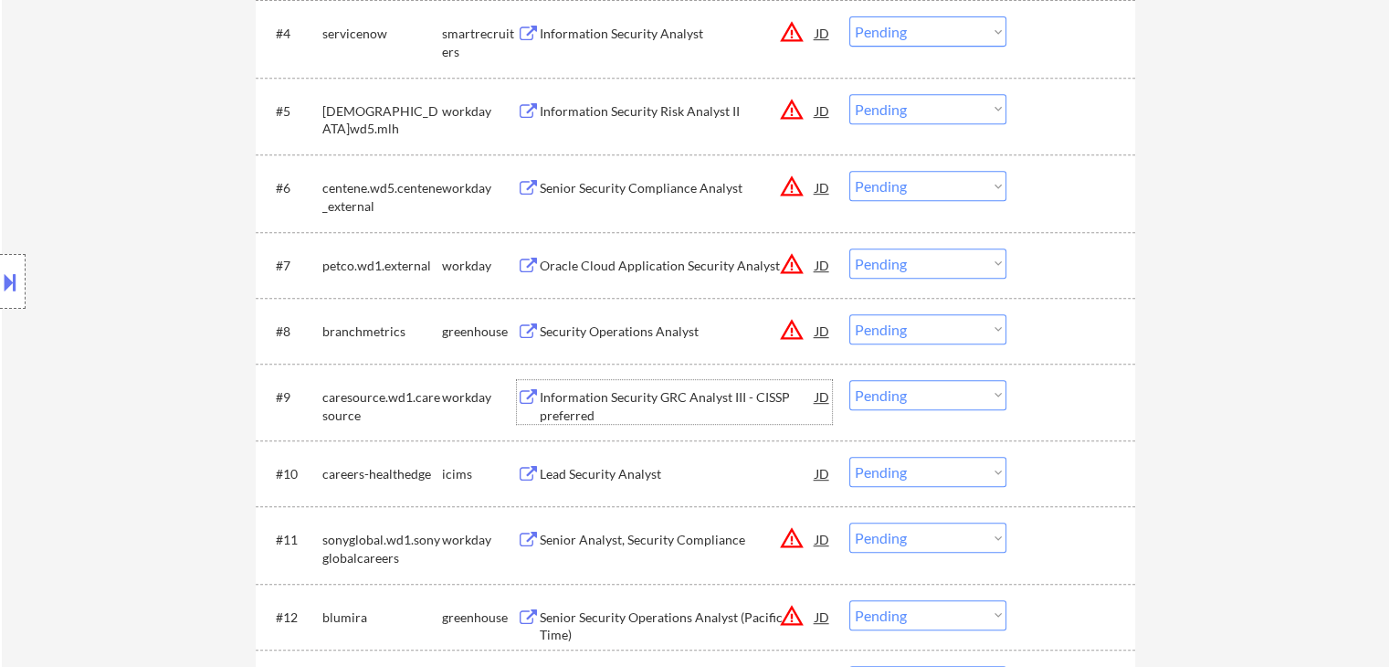
click at [607, 405] on div "Information Security GRC Analyst III - CISSP preferred" at bounding box center [678, 406] width 276 height 36
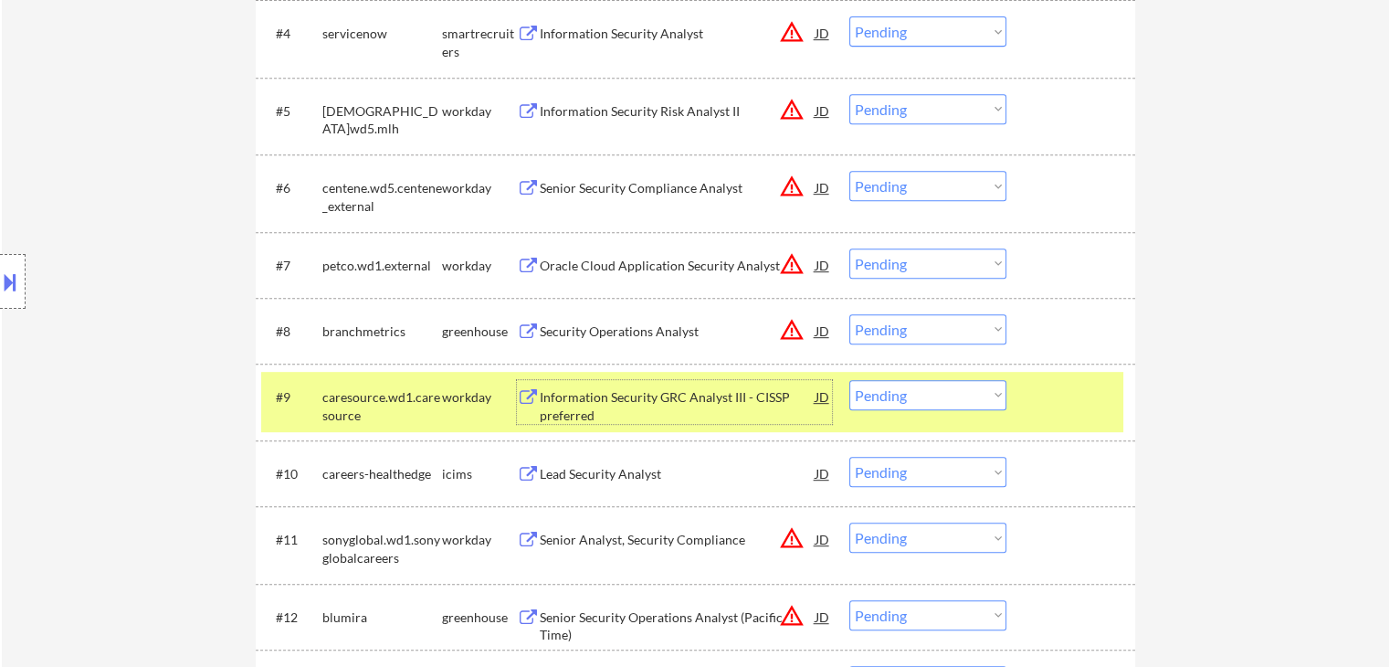
click at [894, 406] on select "Choose an option... Pending Applied Excluded (Questions) Excluded (Expired) Exc…" at bounding box center [927, 395] width 157 height 30
click at [849, 380] on select "Choose an option... Pending Applied Excluded (Questions) Excluded (Expired) Exc…" at bounding box center [927, 395] width 157 height 30
click at [596, 404] on div "Information Security GRC Analyst III - CISSP preferred" at bounding box center [678, 406] width 276 height 36
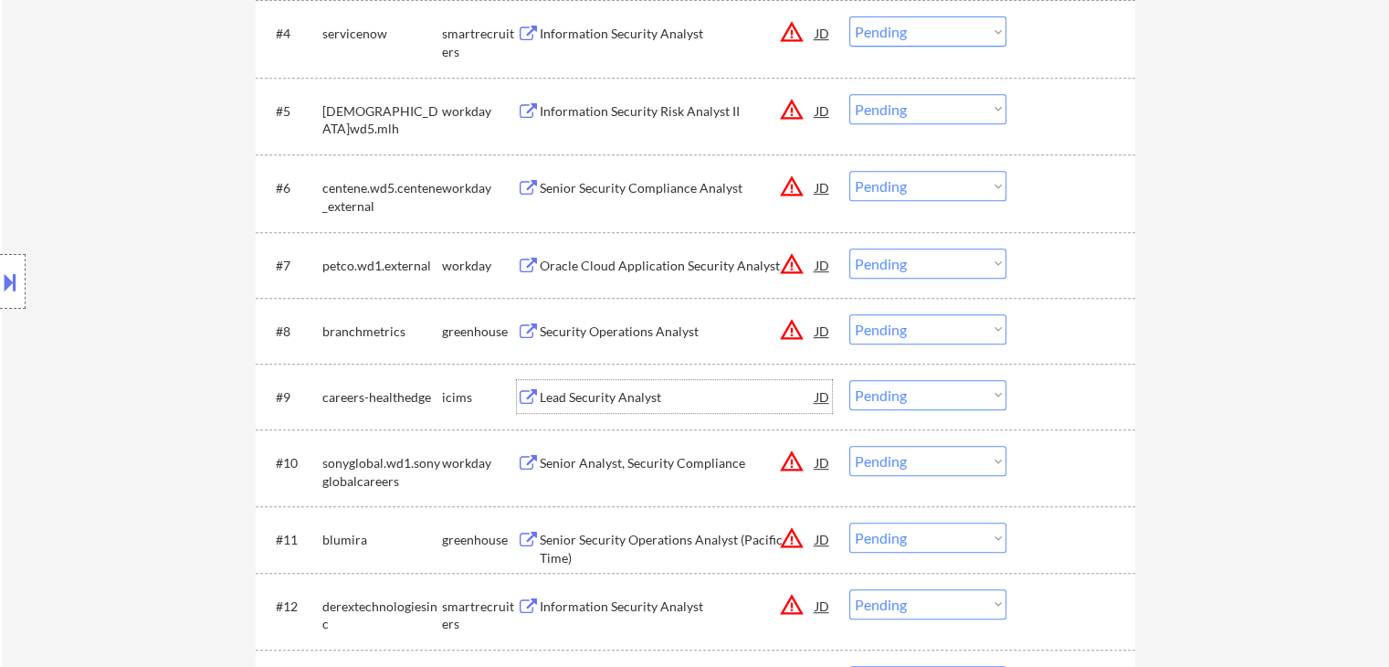
scroll to position [1096, 0]
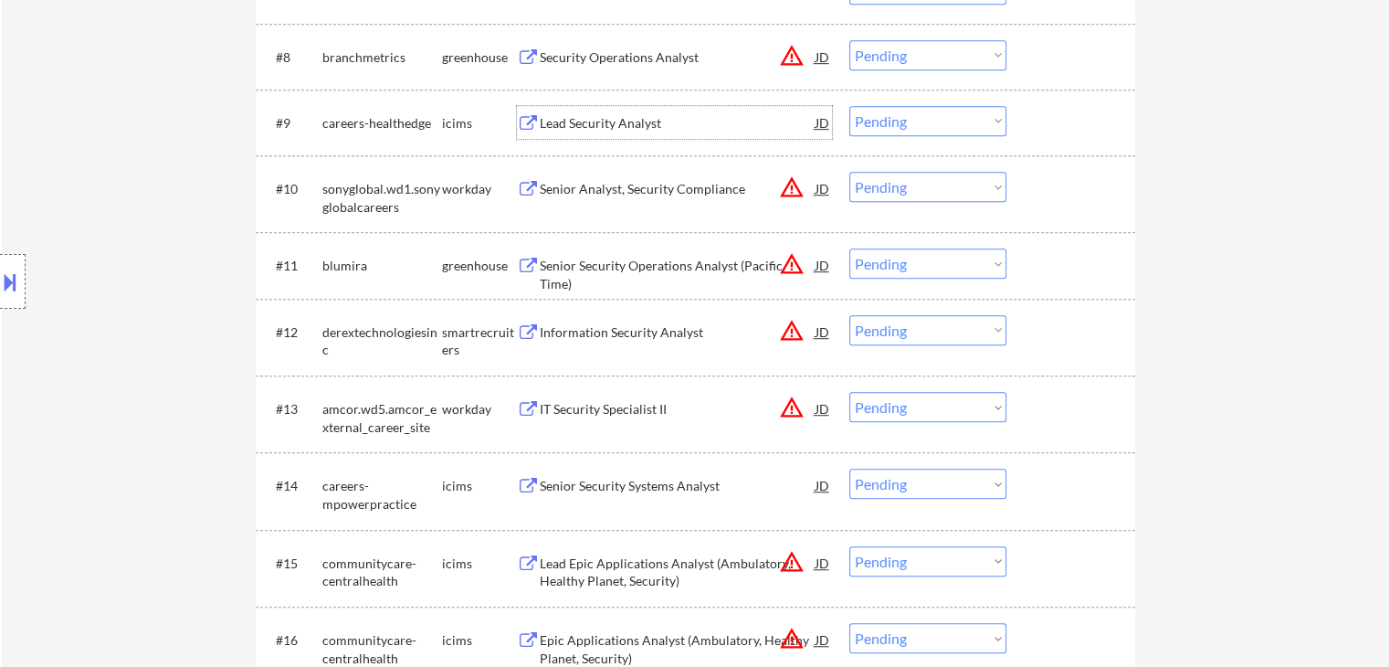
click at [604, 125] on div "Lead Security Analyst" at bounding box center [678, 123] width 276 height 18
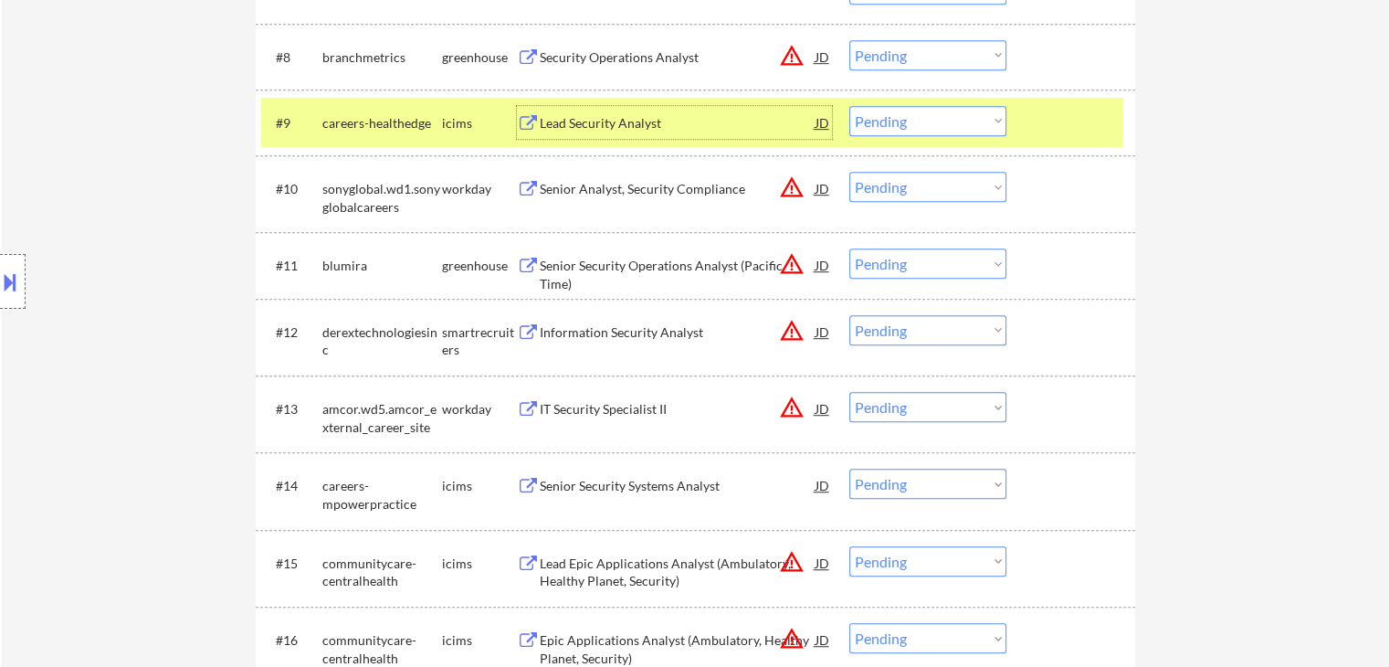
drag, startPoint x: 895, startPoint y: 114, endPoint x: 905, endPoint y: 133, distance: 21.7
click at [895, 114] on select "Choose an option... Pending Applied Excluded (Questions) Excluded (Expired) Exc…" at bounding box center [927, 121] width 157 height 30
click at [849, 106] on select "Choose an option... Pending Applied Excluded (Questions) Excluded (Expired) Exc…" at bounding box center [927, 121] width 157 height 30
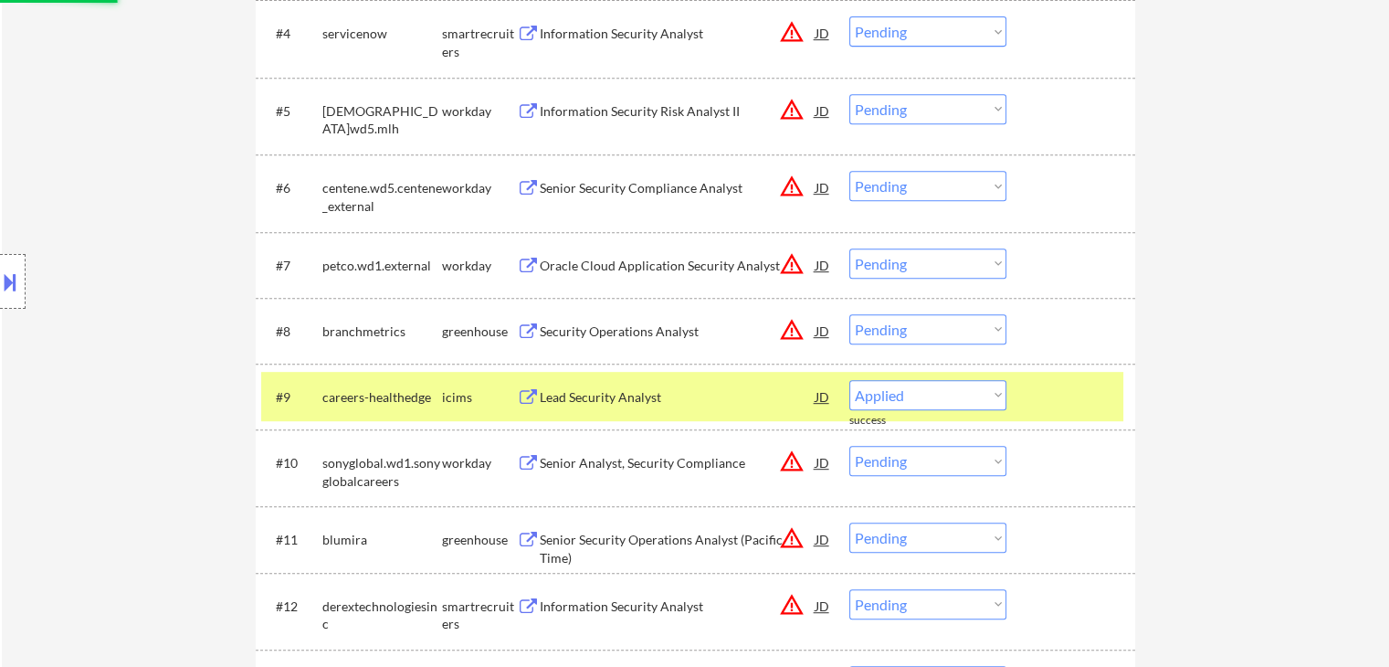
select select ""pending""
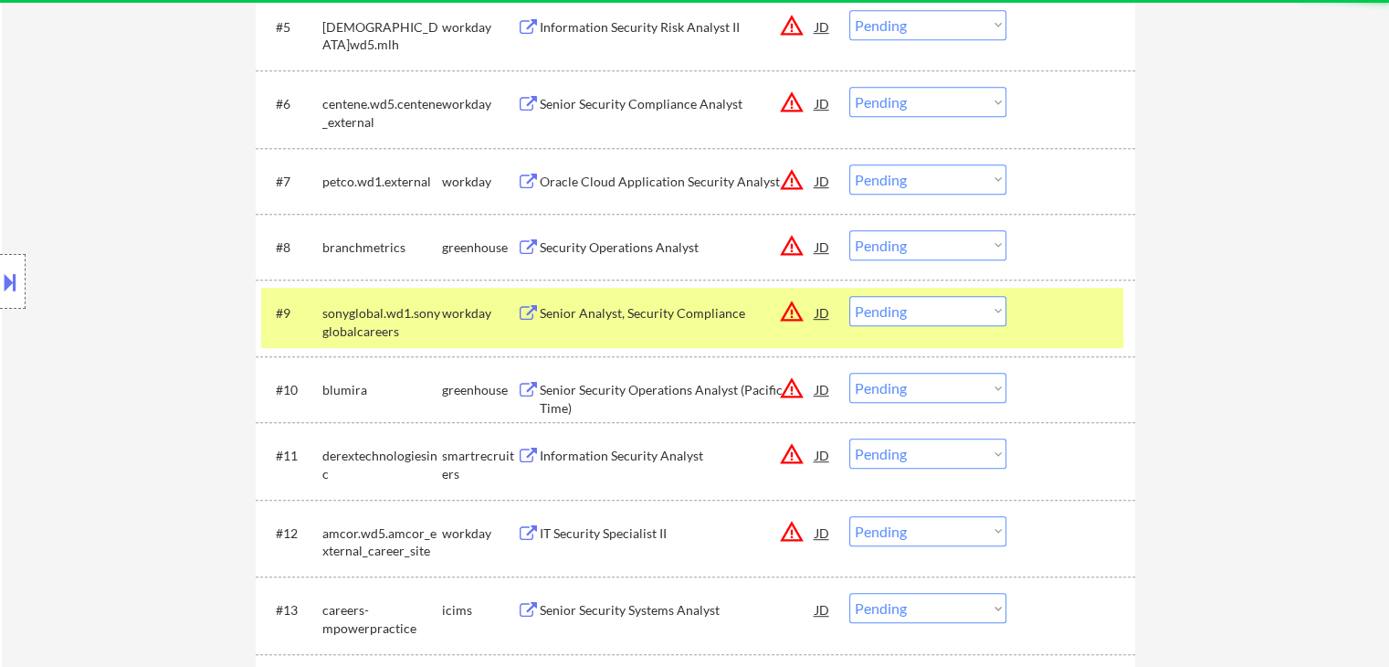
scroll to position [1005, 0]
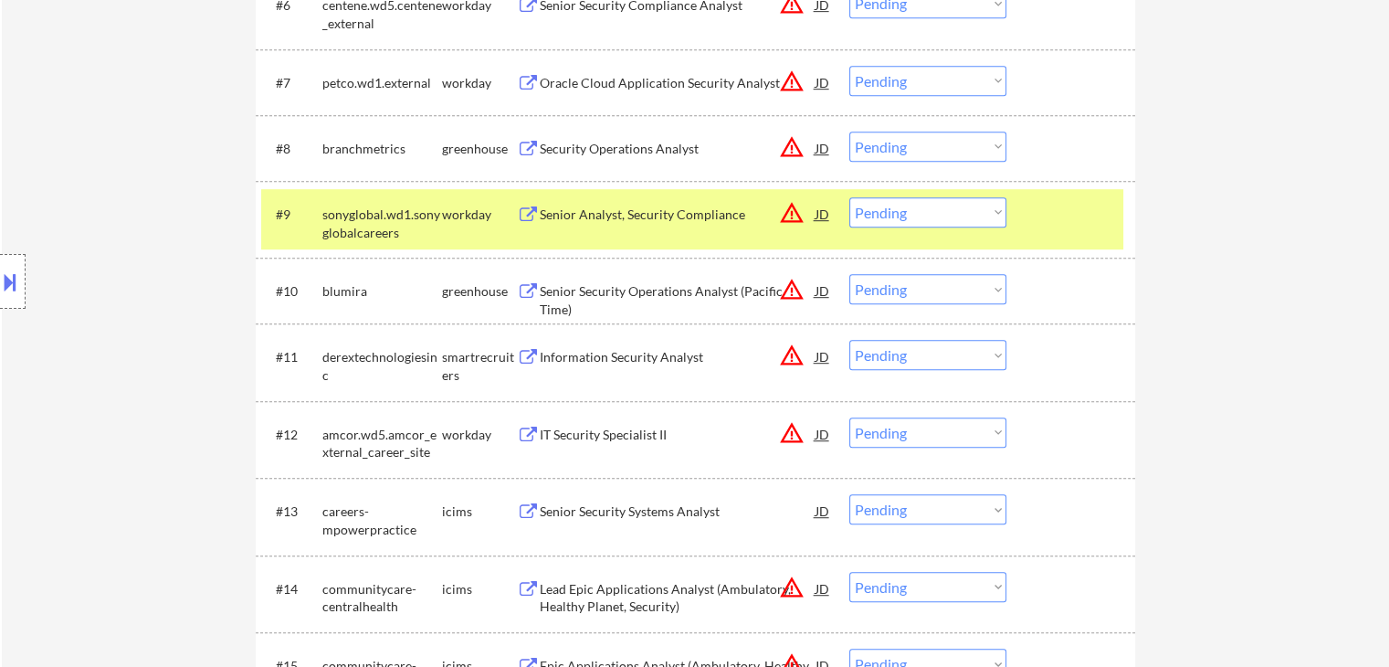
click at [431, 228] on div "sonyglobal.wd1.sonyglobalcareers" at bounding box center [382, 224] width 120 height 36
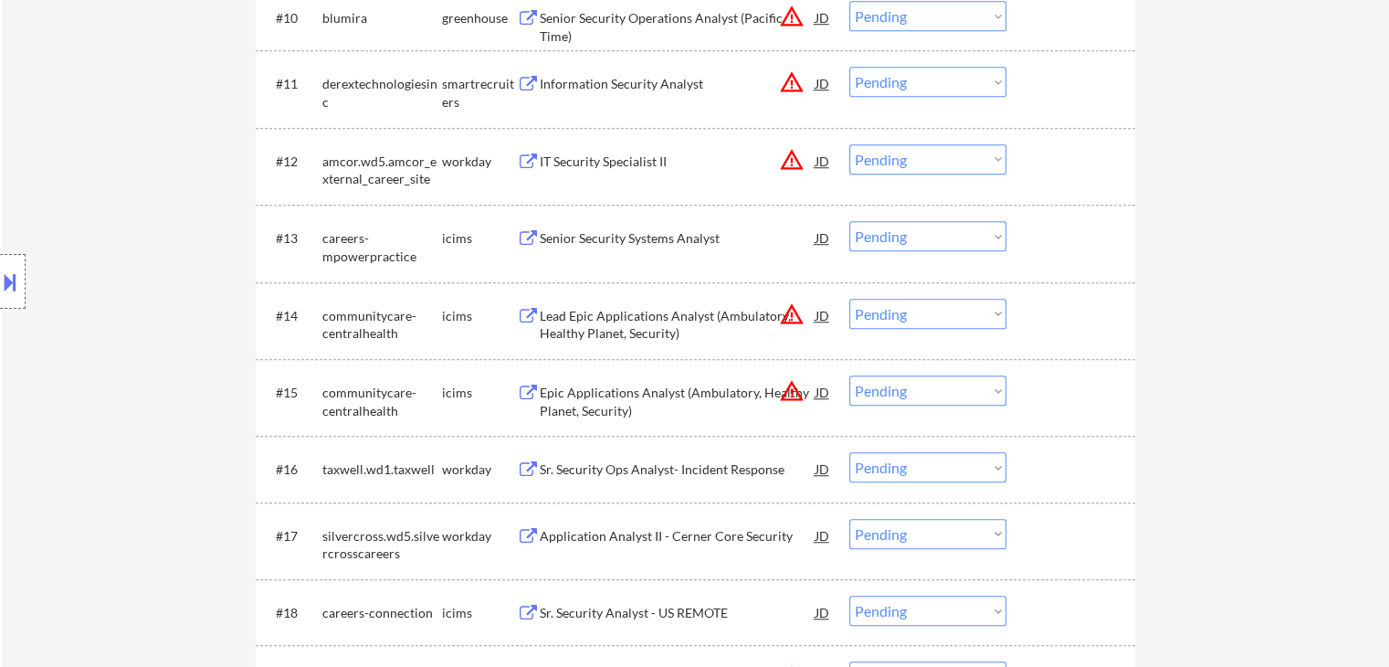
scroll to position [1279, 0]
click at [628, 235] on div "Senior Security Systems Analyst" at bounding box center [678, 237] width 276 height 18
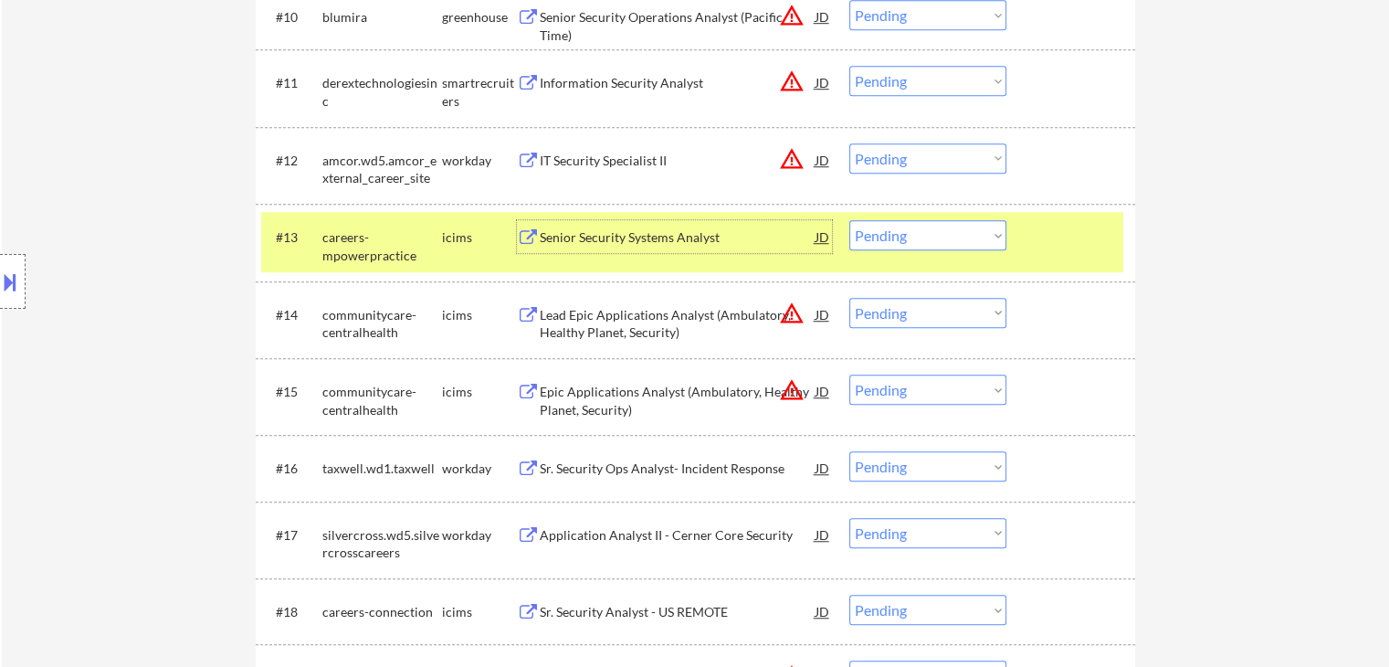
click at [759, 231] on div "Senior Security Systems Analyst" at bounding box center [678, 237] width 276 height 18
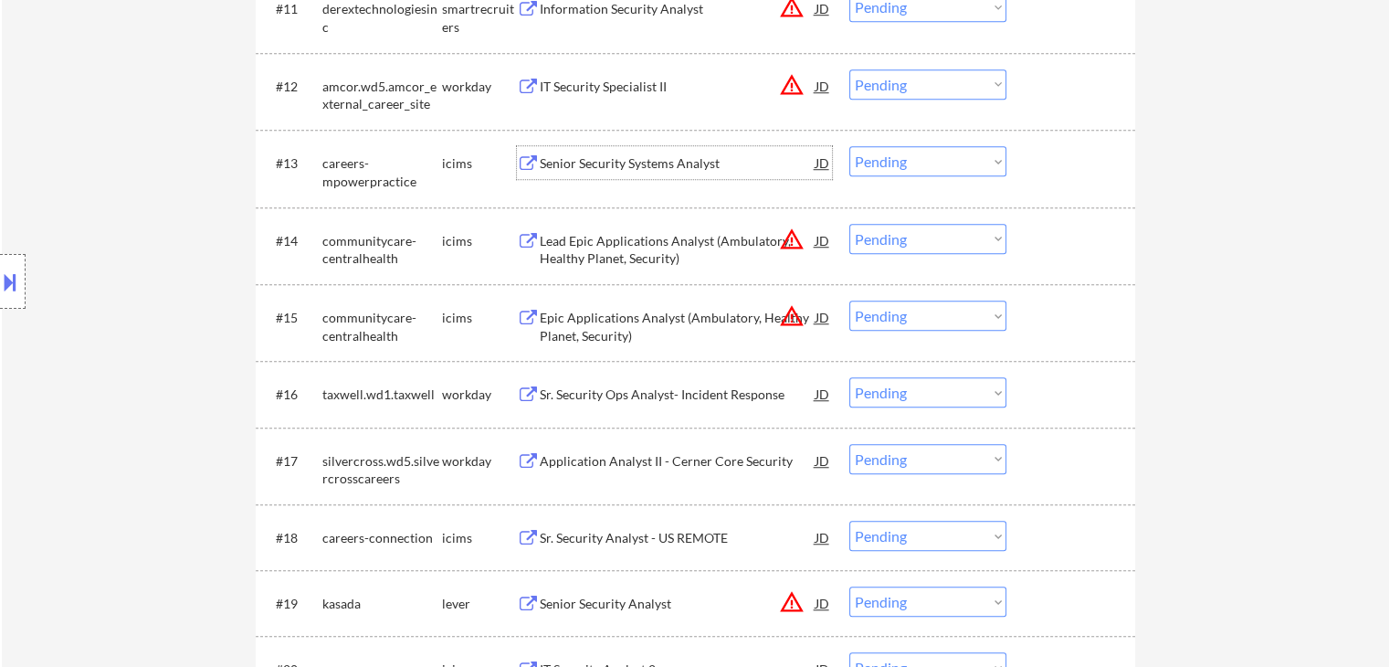
scroll to position [1461, 0]
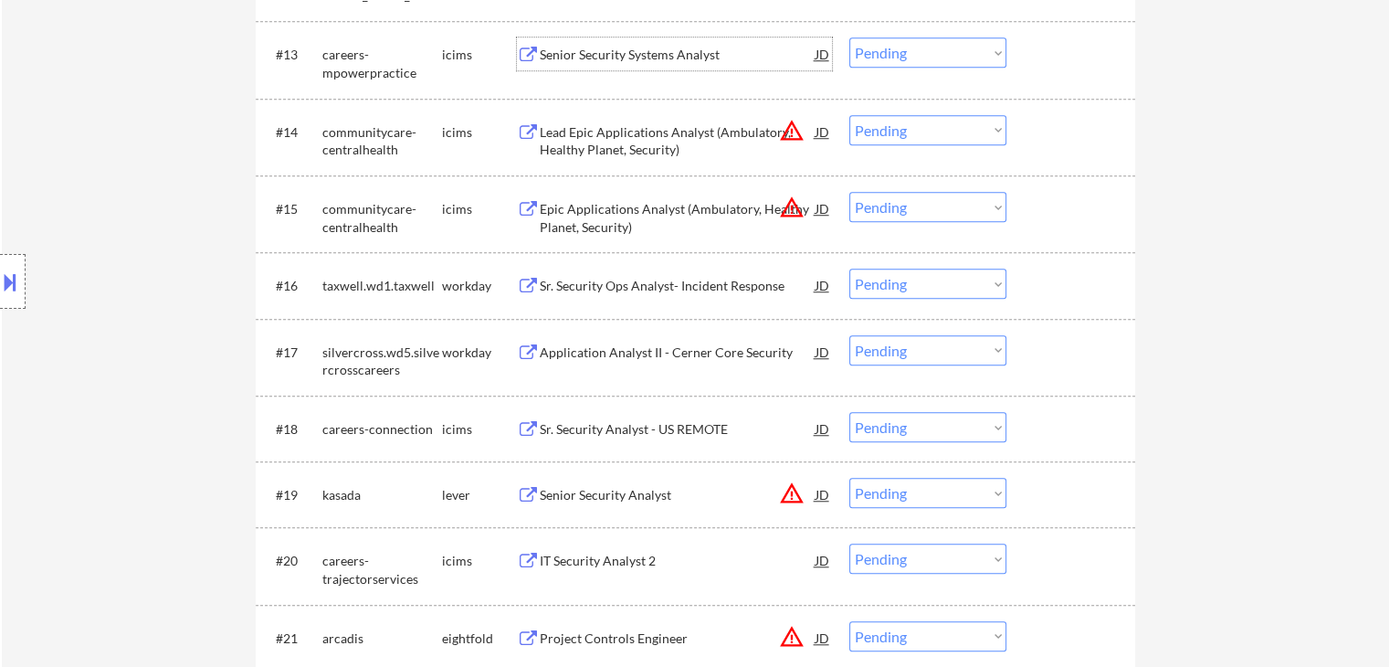
click at [630, 270] on div "Sr. Security Ops Analyst- Incident Response" at bounding box center [678, 285] width 276 height 33
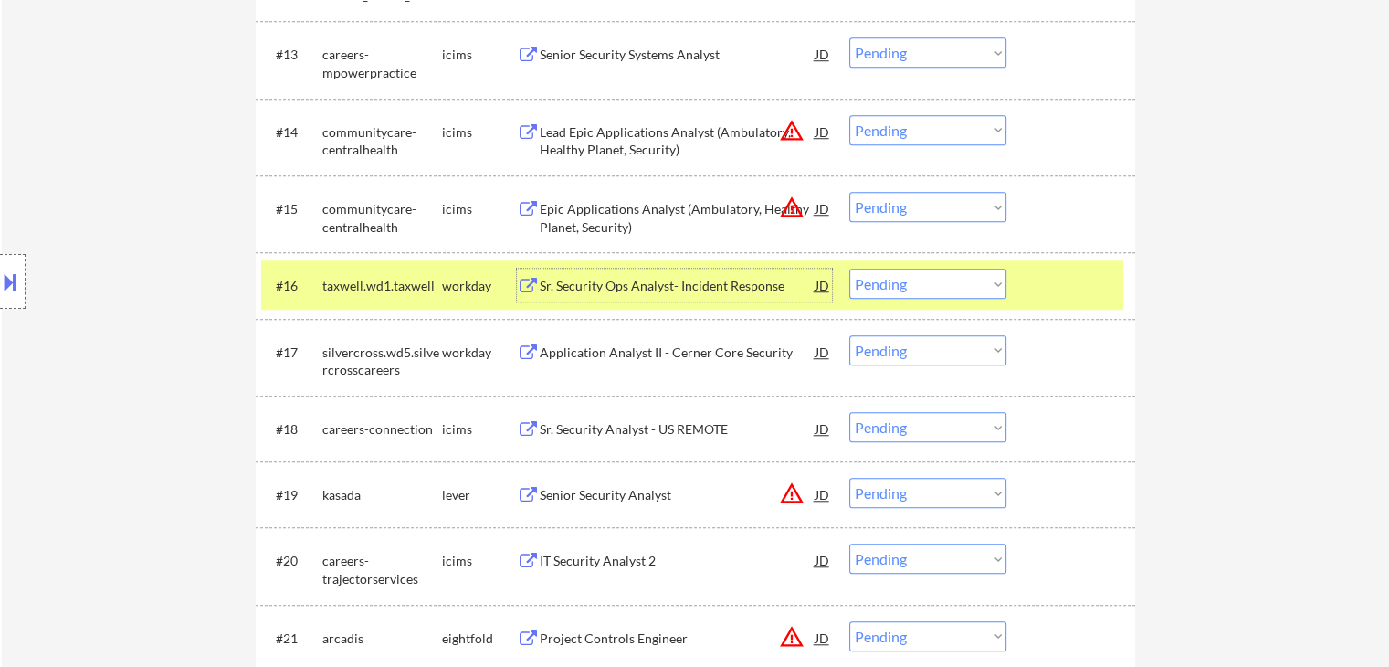
click at [943, 279] on select "Choose an option... Pending Applied Excluded (Questions) Excluded (Expired) Exc…" at bounding box center [927, 284] width 157 height 30
click at [849, 269] on select "Choose an option... Pending Applied Excluded (Questions) Excluded (Expired) Exc…" at bounding box center [927, 284] width 157 height 30
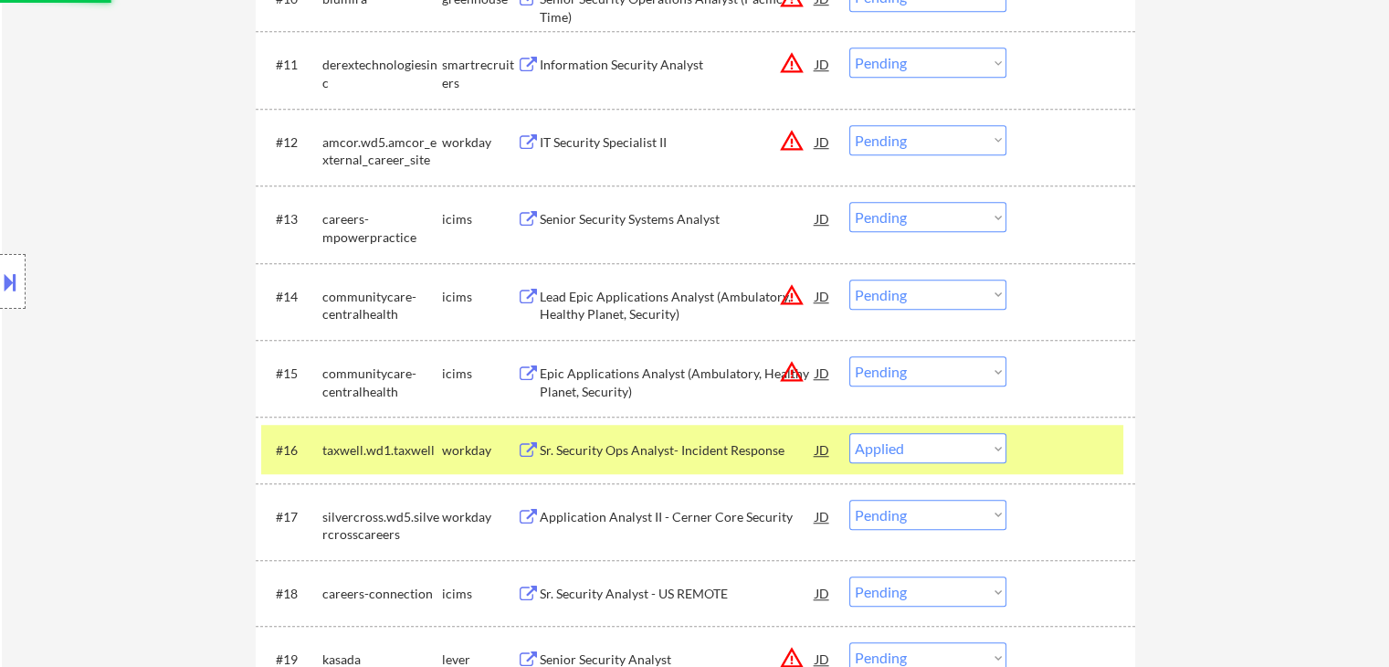
scroll to position [1096, 0]
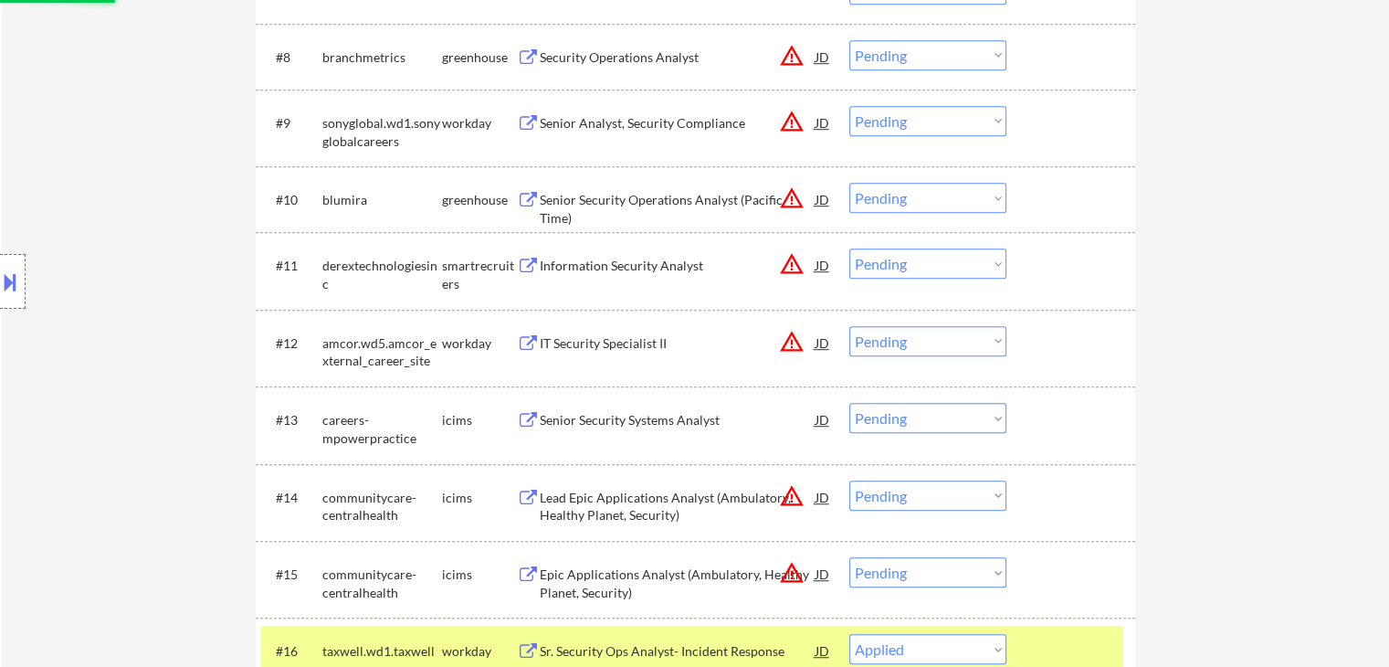
select select ""pending""
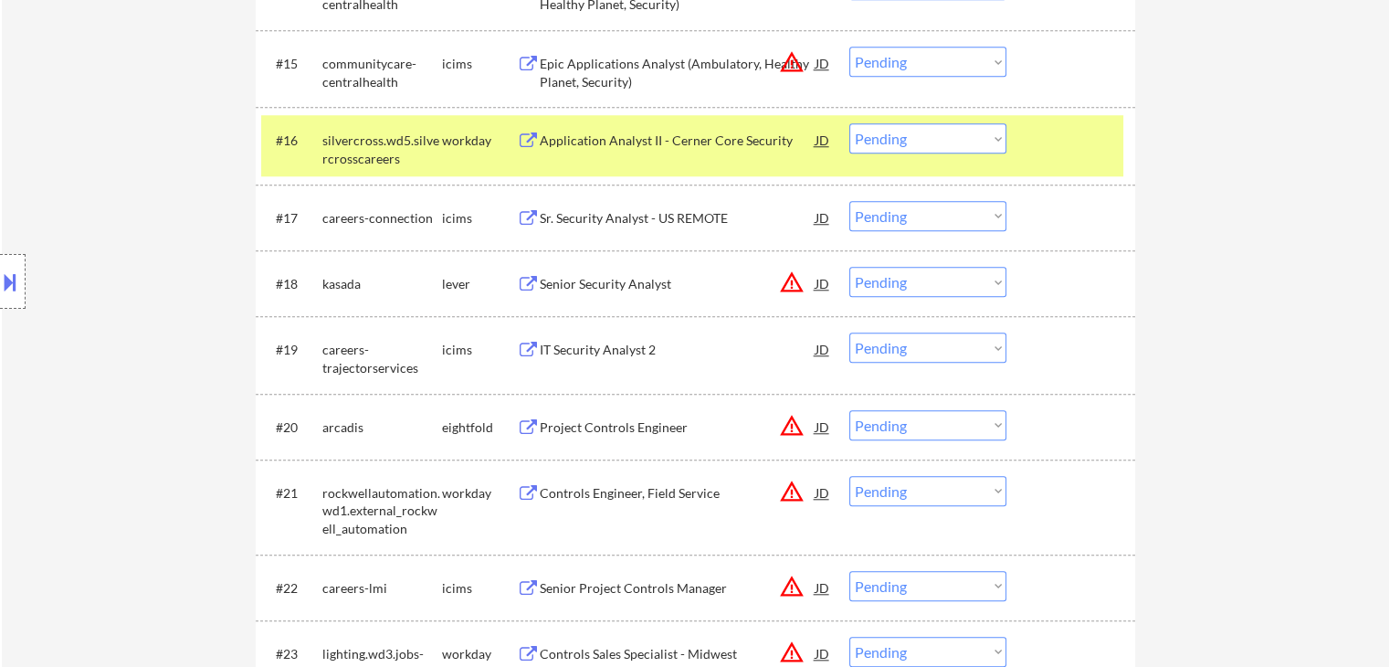
scroll to position [1621, 0]
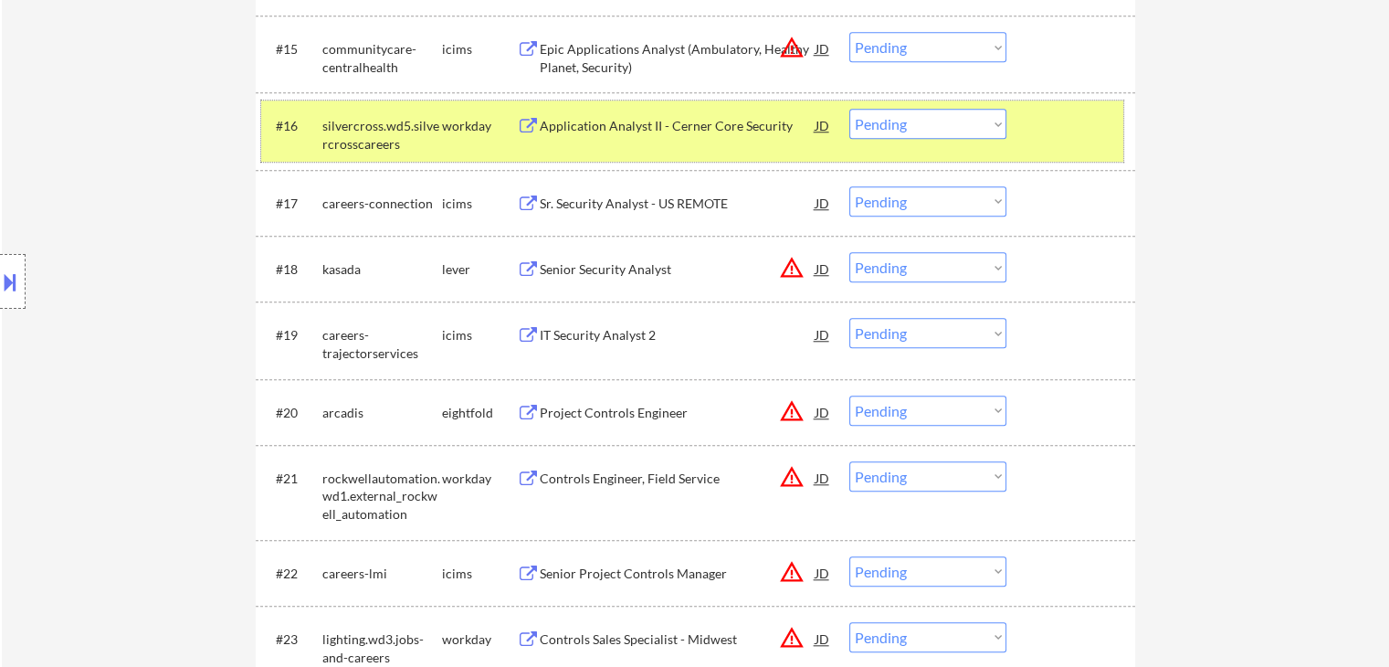
click at [625, 142] on div "#16 silvercross.wd5.silvercrosscareers workday Application Analyst II - Cerner …" at bounding box center [692, 130] width 862 height 60
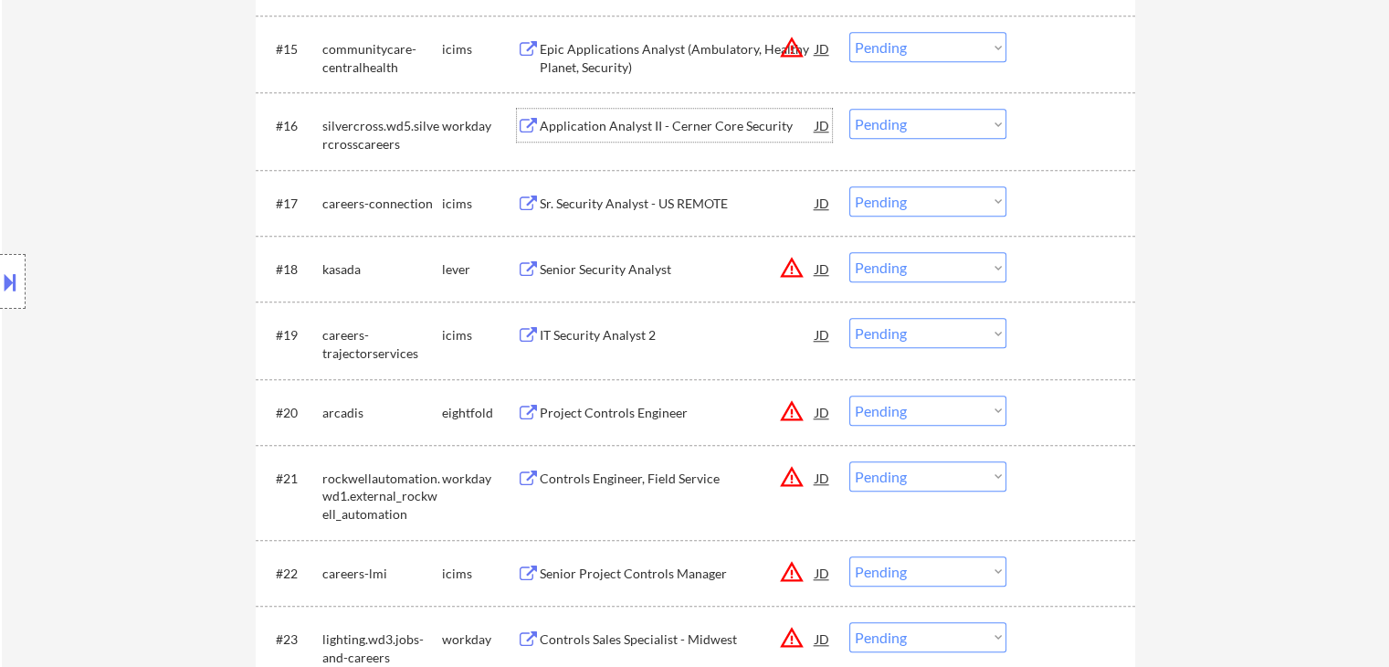
click at [655, 126] on div "Application Analyst II - Cerner Core Security" at bounding box center [678, 126] width 276 height 18
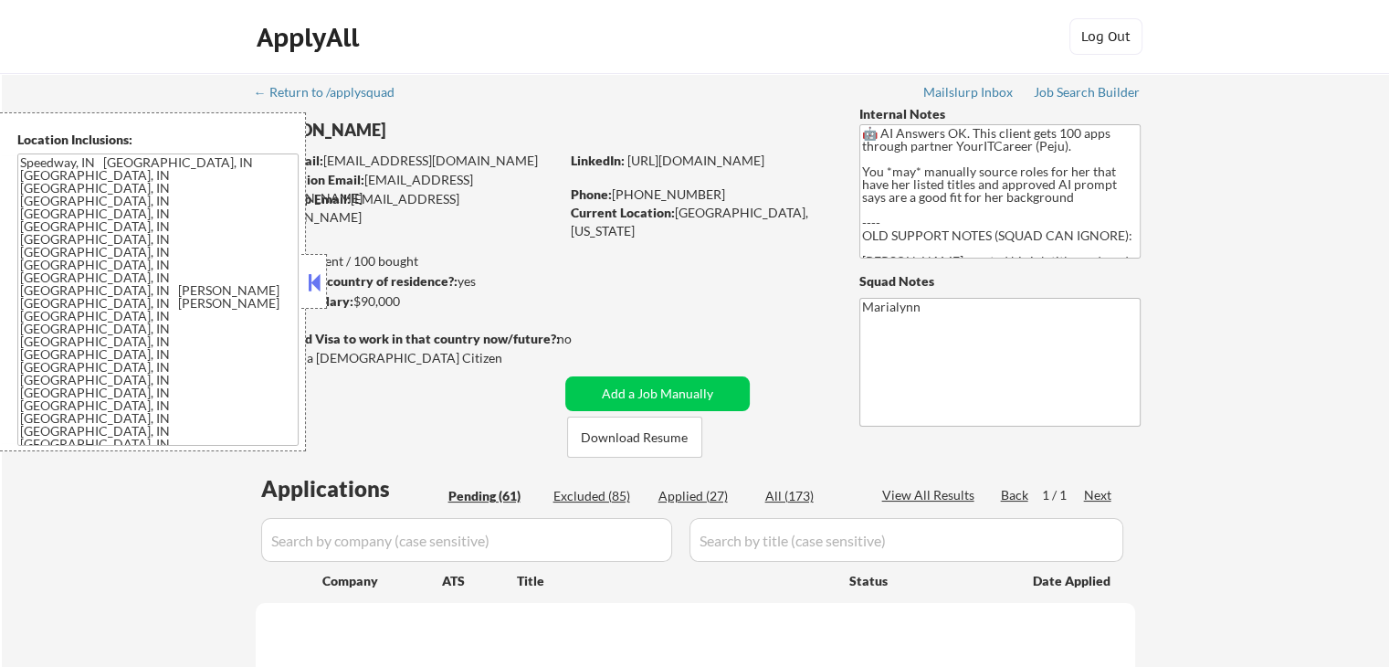
select select ""pending""
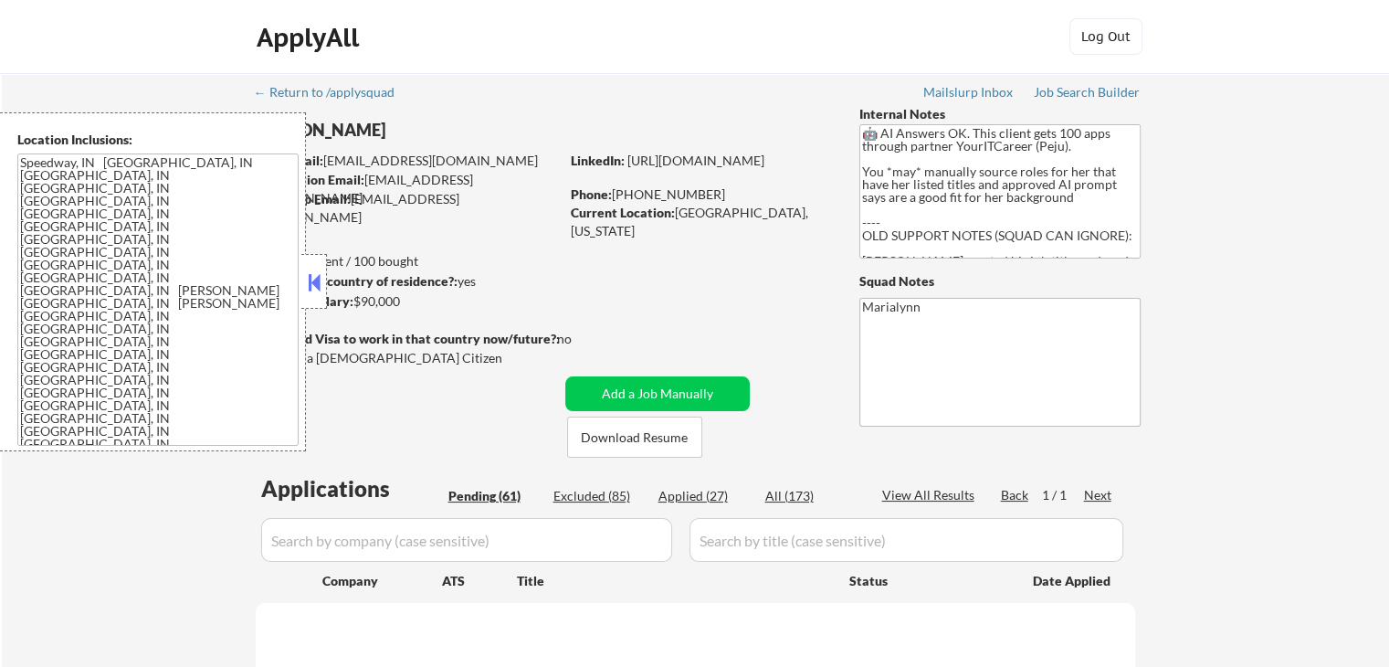
select select ""pending""
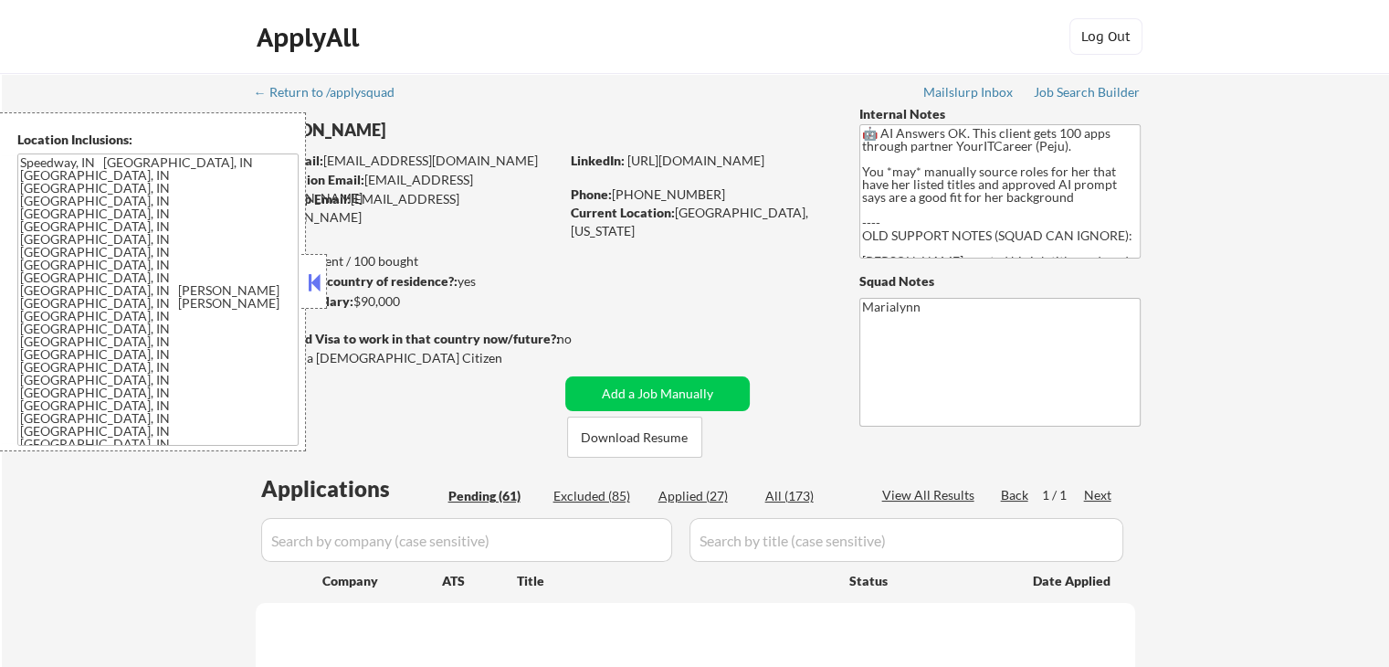
select select ""pending""
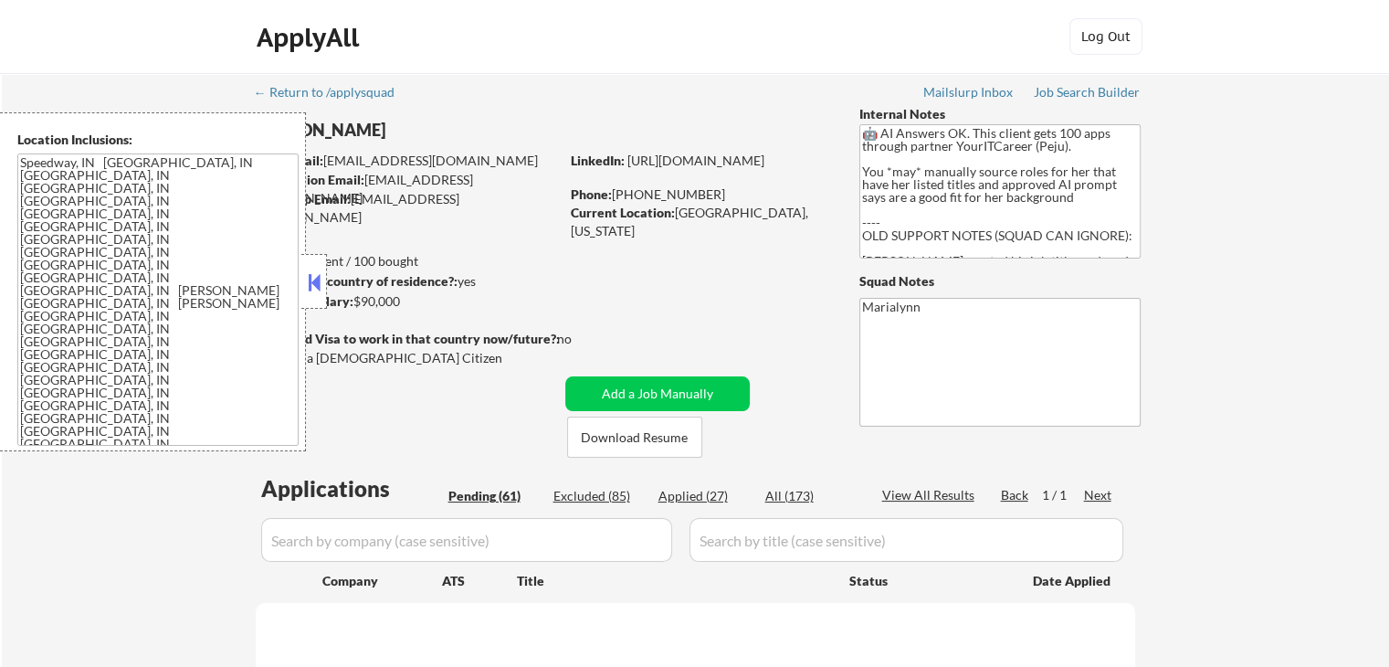
select select ""pending""
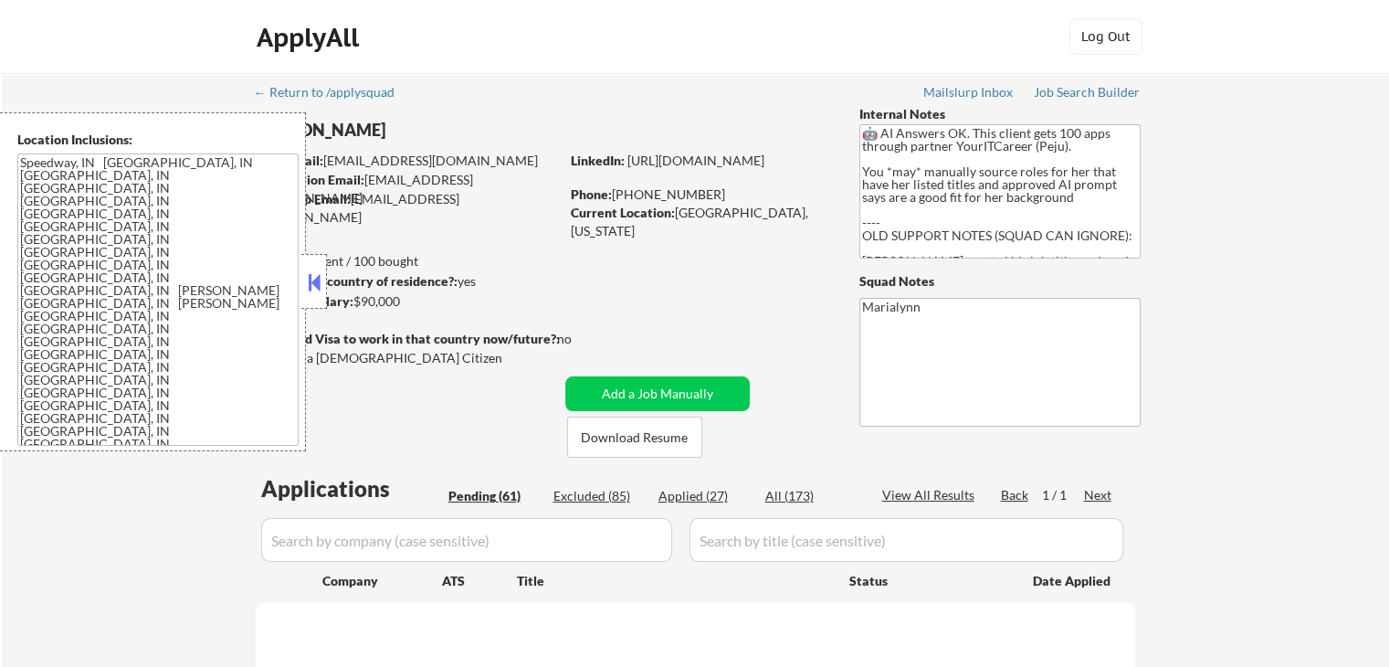
select select ""pending""
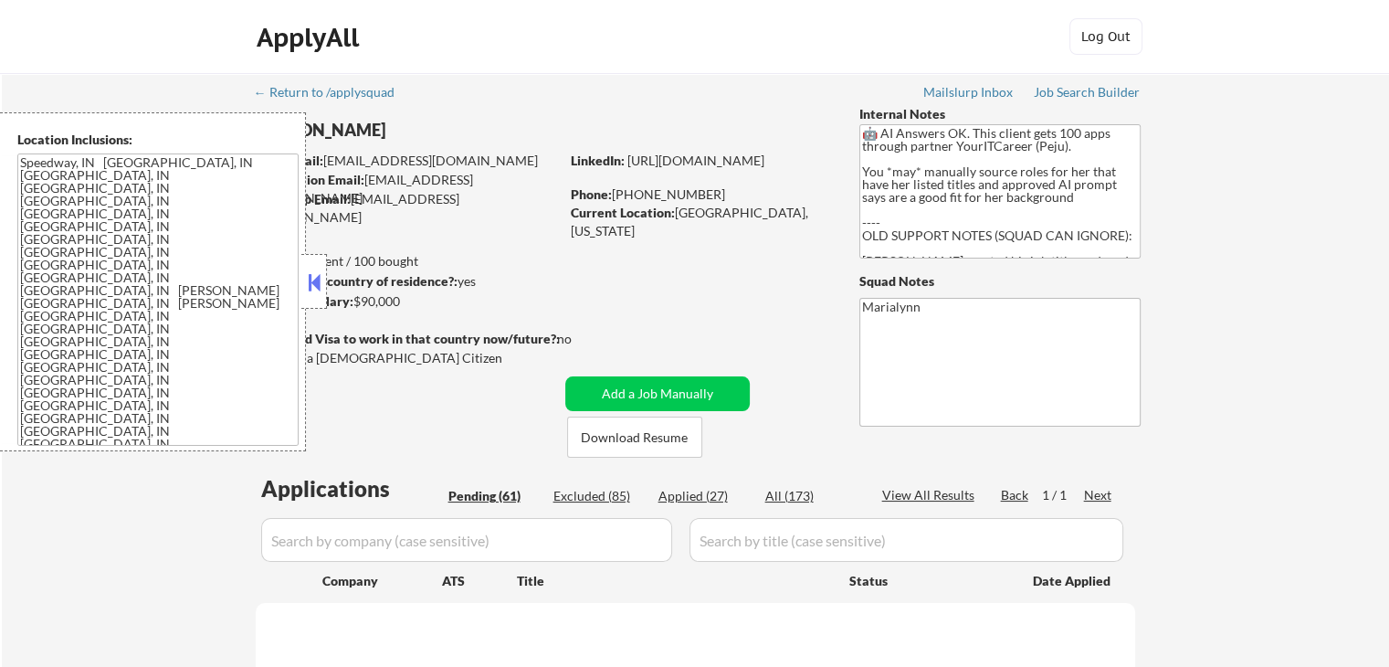
select select ""pending""
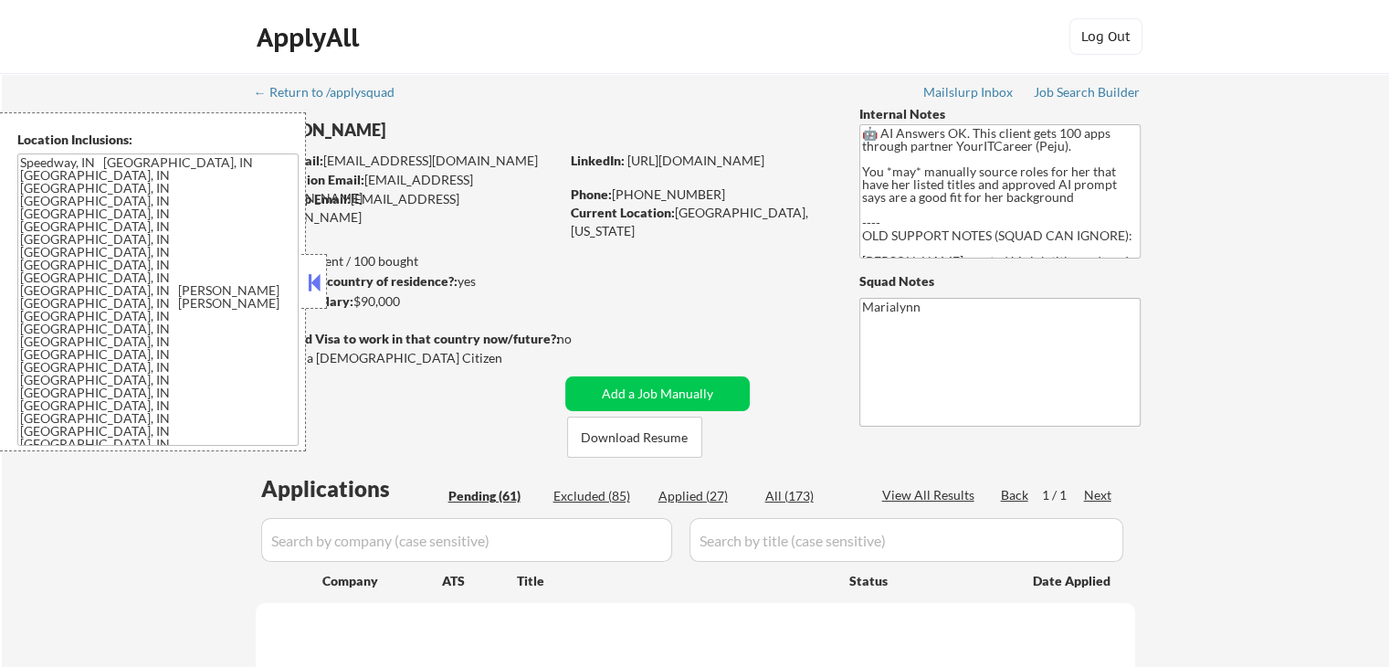
select select ""pending""
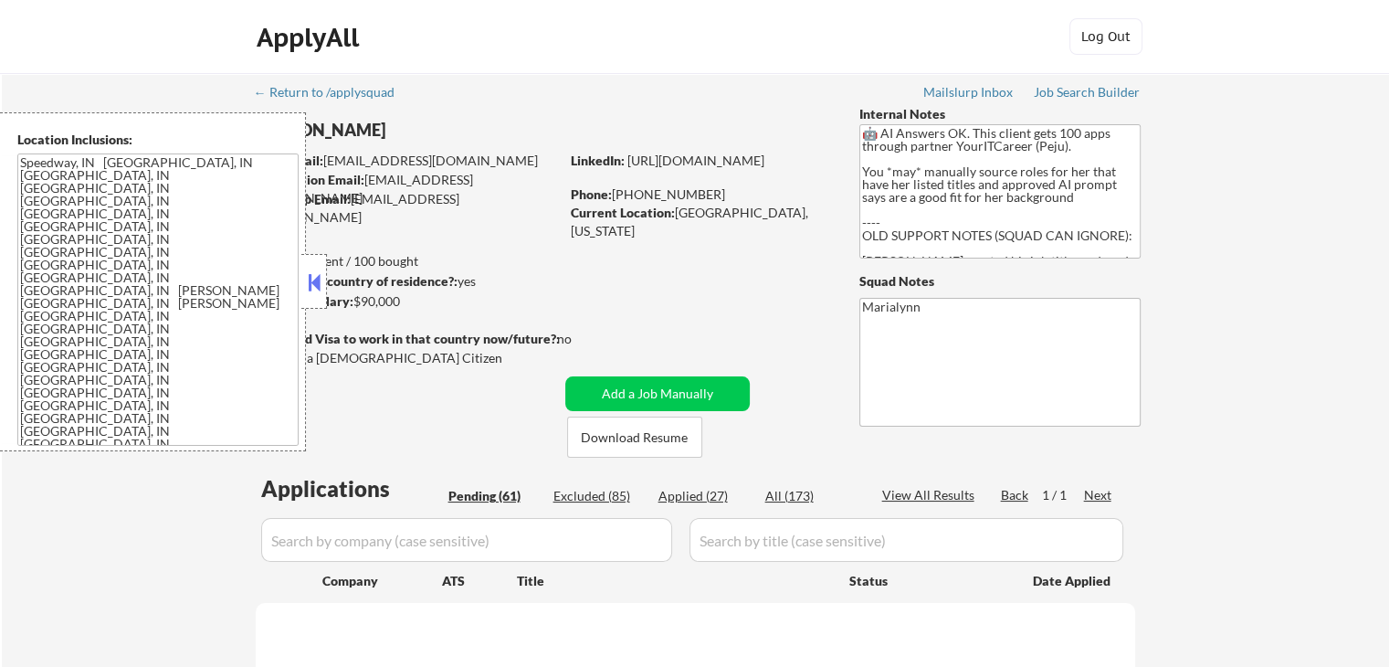
select select ""pending""
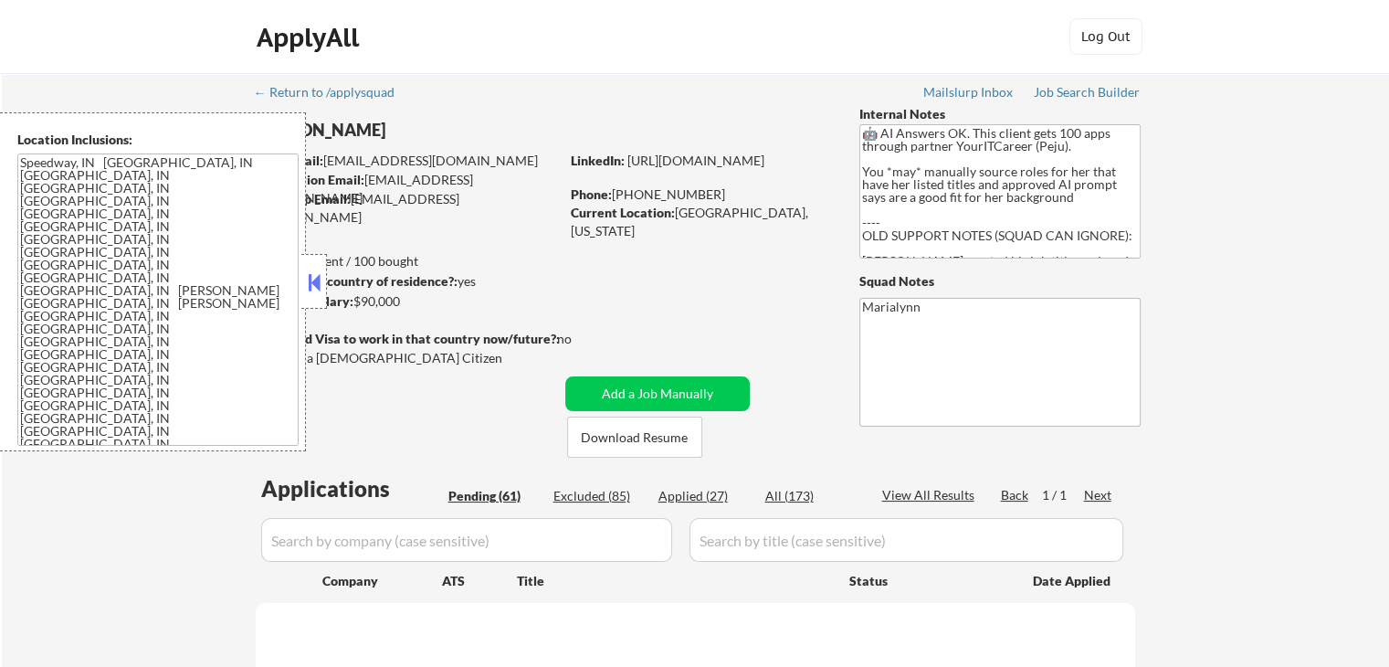
select select ""pending""
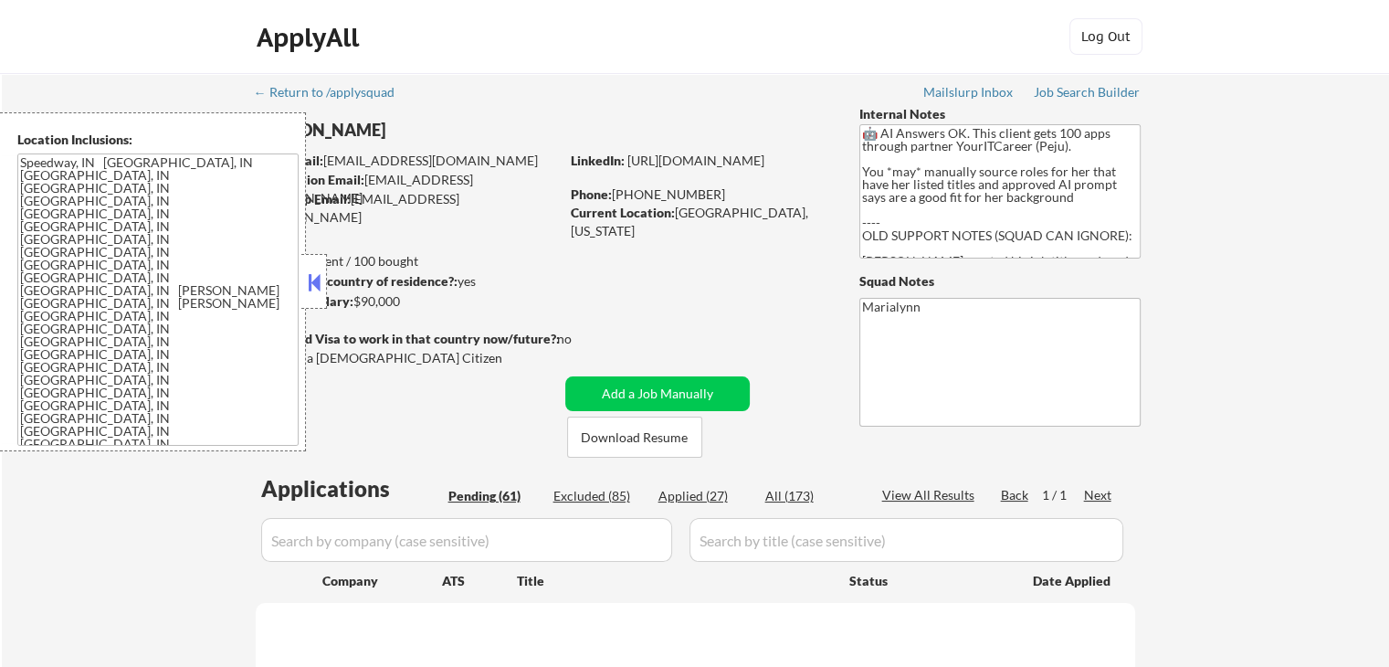
select select ""pending""
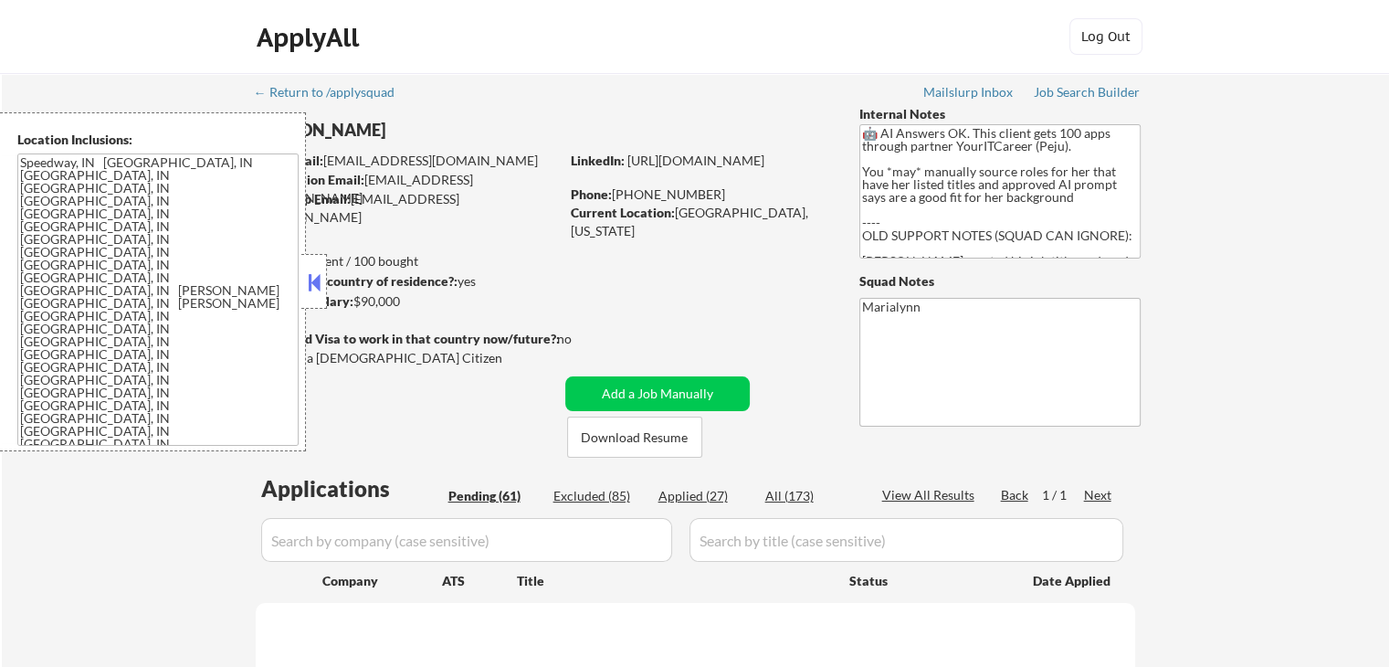
select select ""pending""
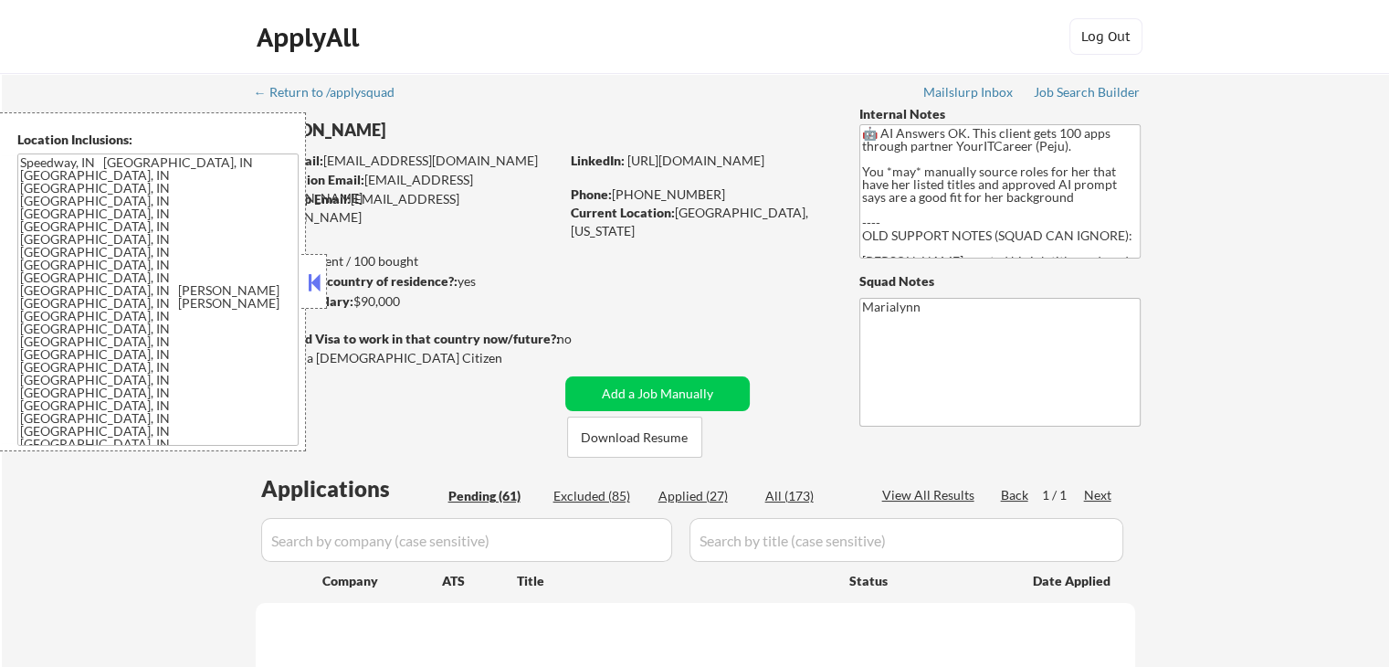
select select ""pending""
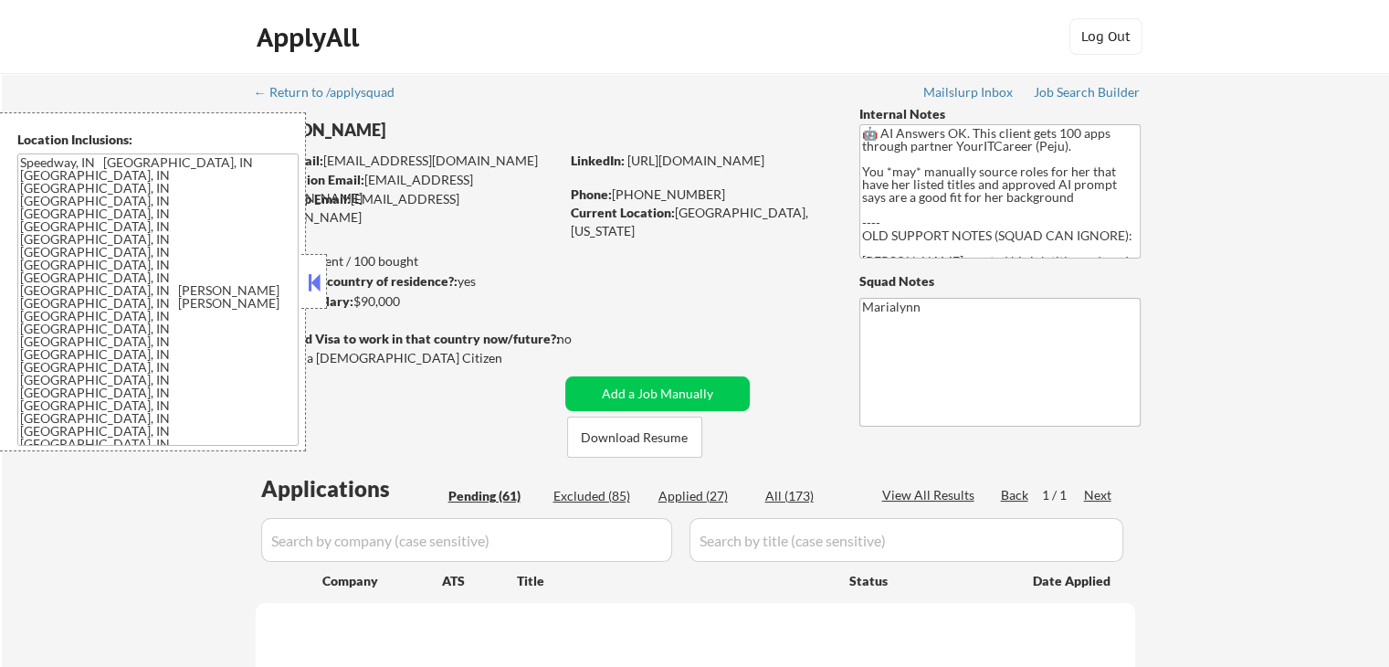
select select ""pending""
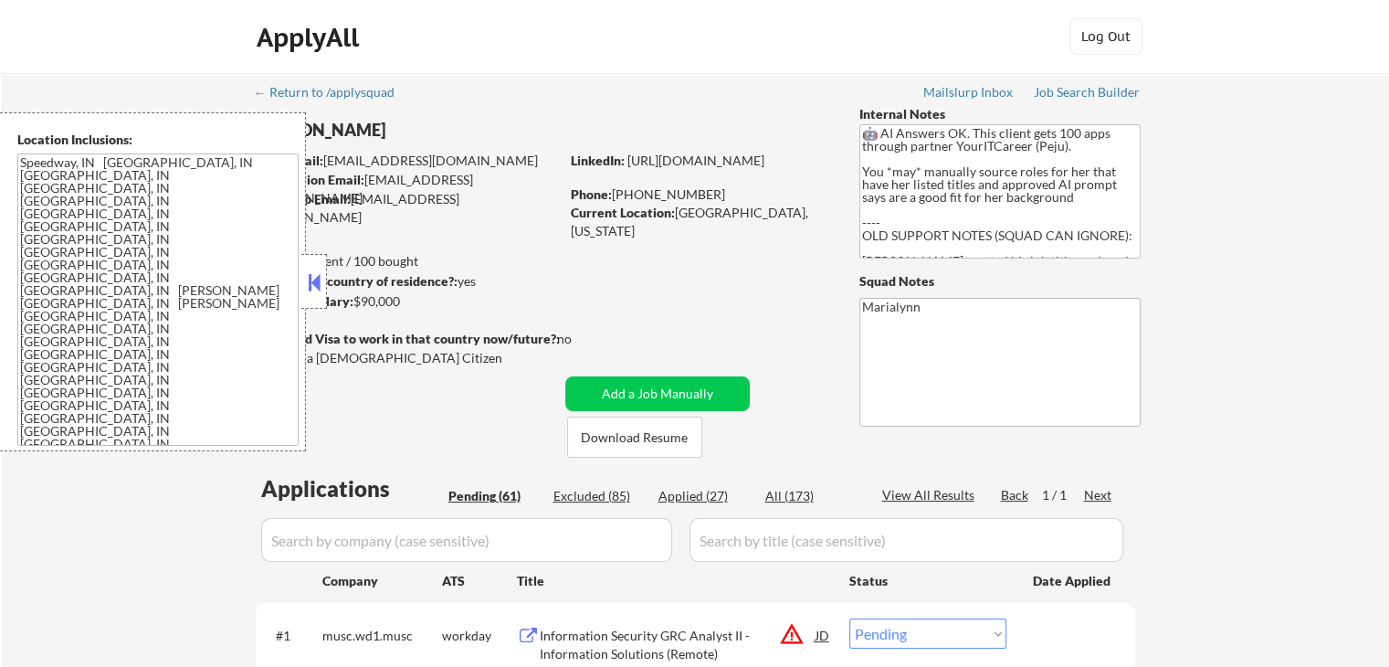
select select ""pending""
click at [720, 494] on div "Applied (28)" at bounding box center [704, 496] width 91 height 18
click at [300, 278] on div "Location Inclusions: Speedway, IN Lawrence, IN Beech Grove, IN Southport, IN Cu…" at bounding box center [153, 281] width 306 height 339
click at [318, 279] on button at bounding box center [314, 282] width 20 height 27
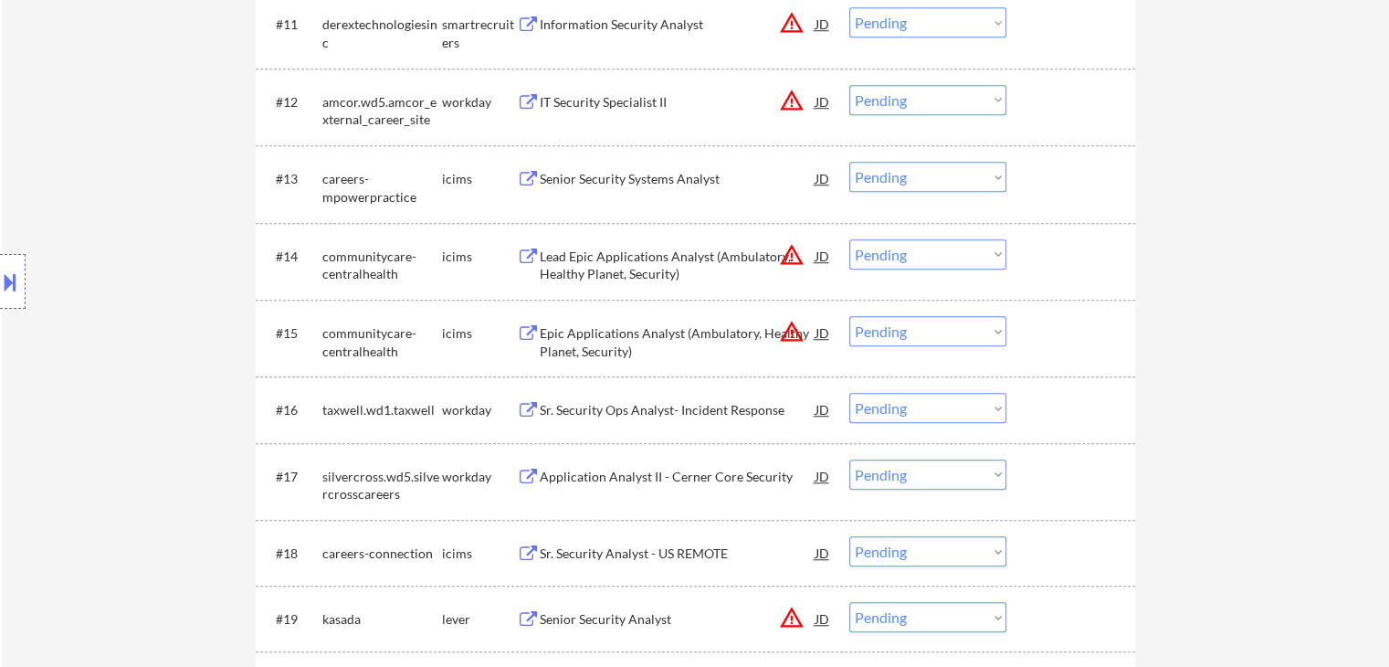
scroll to position [1187, 0]
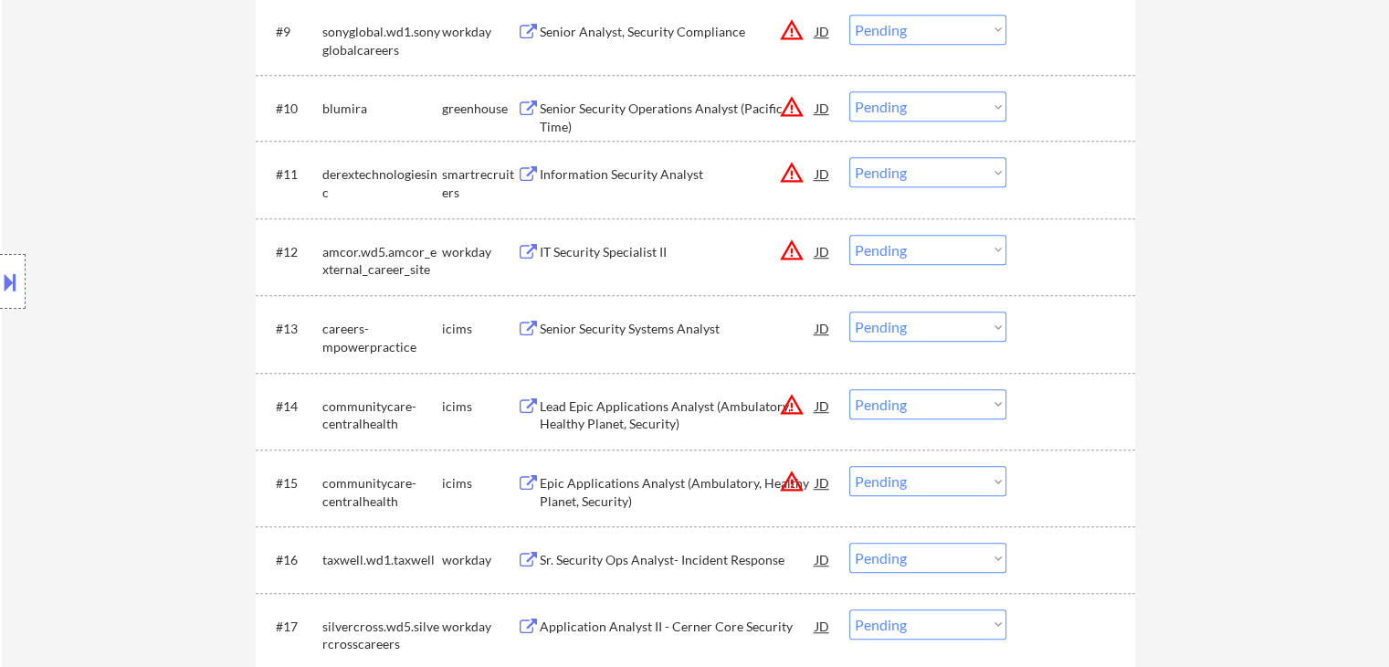
select select ""applied""
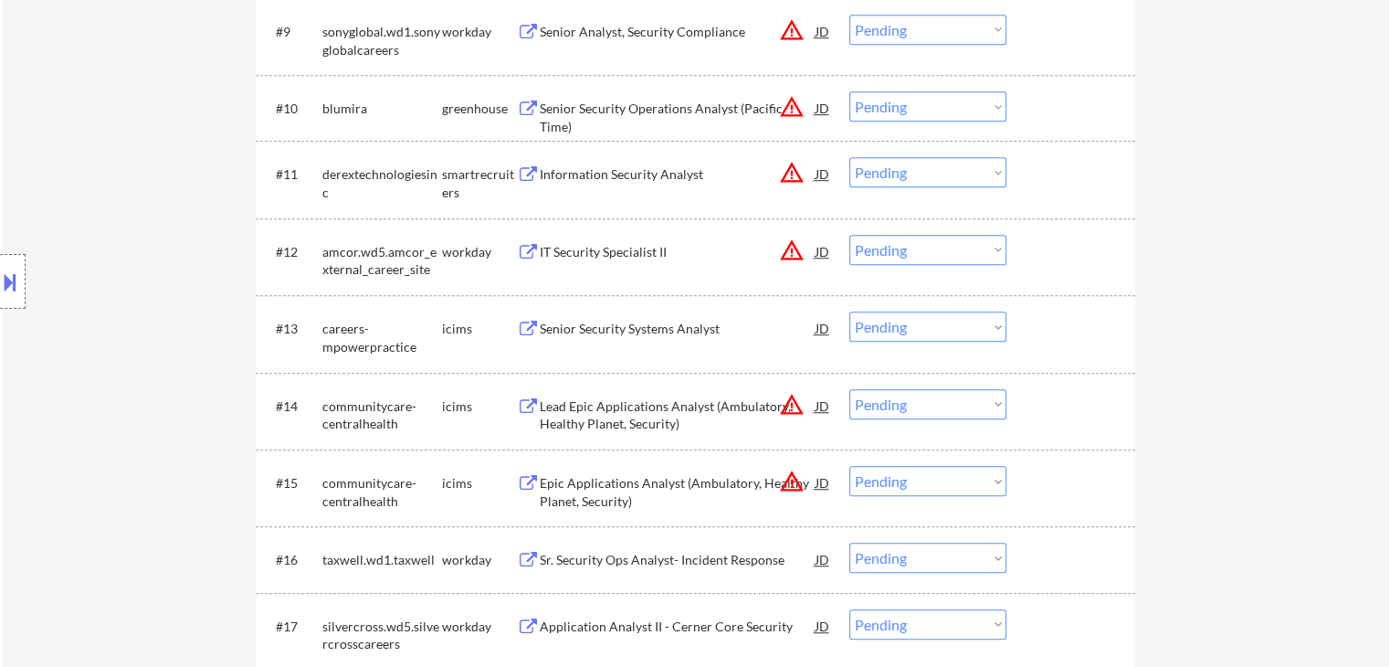
select select ""applied""
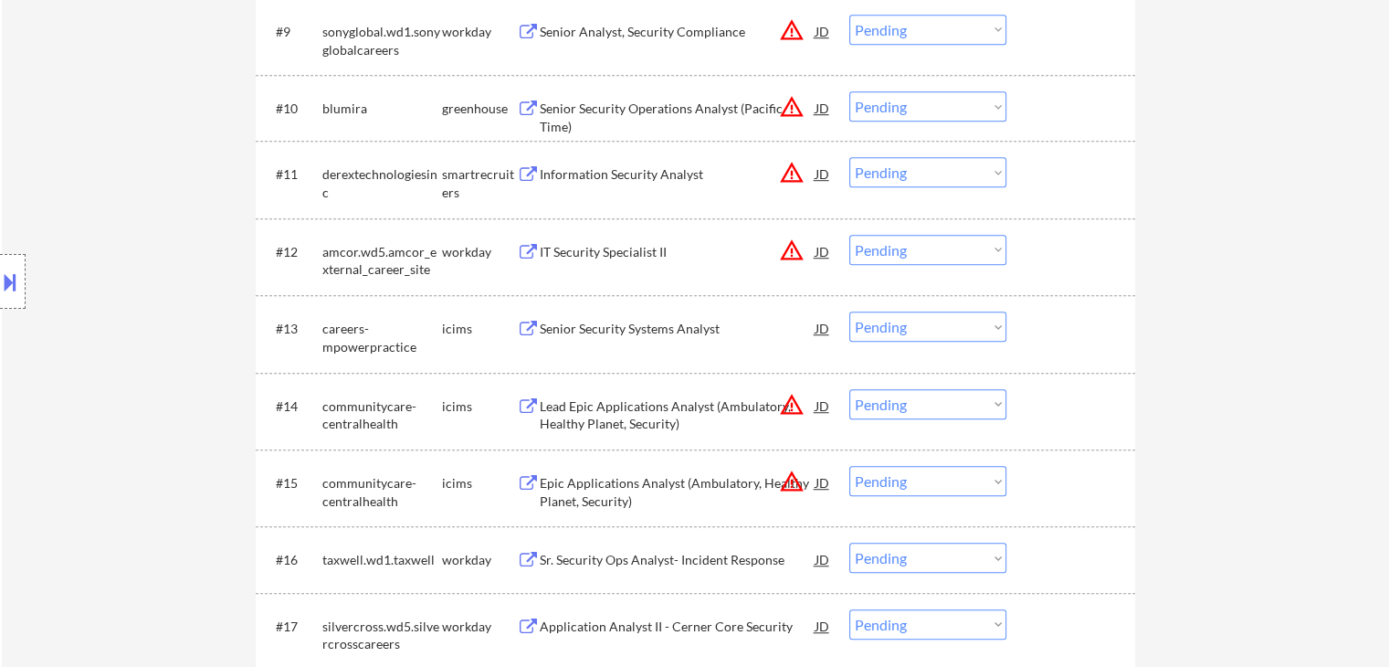
select select ""applied""
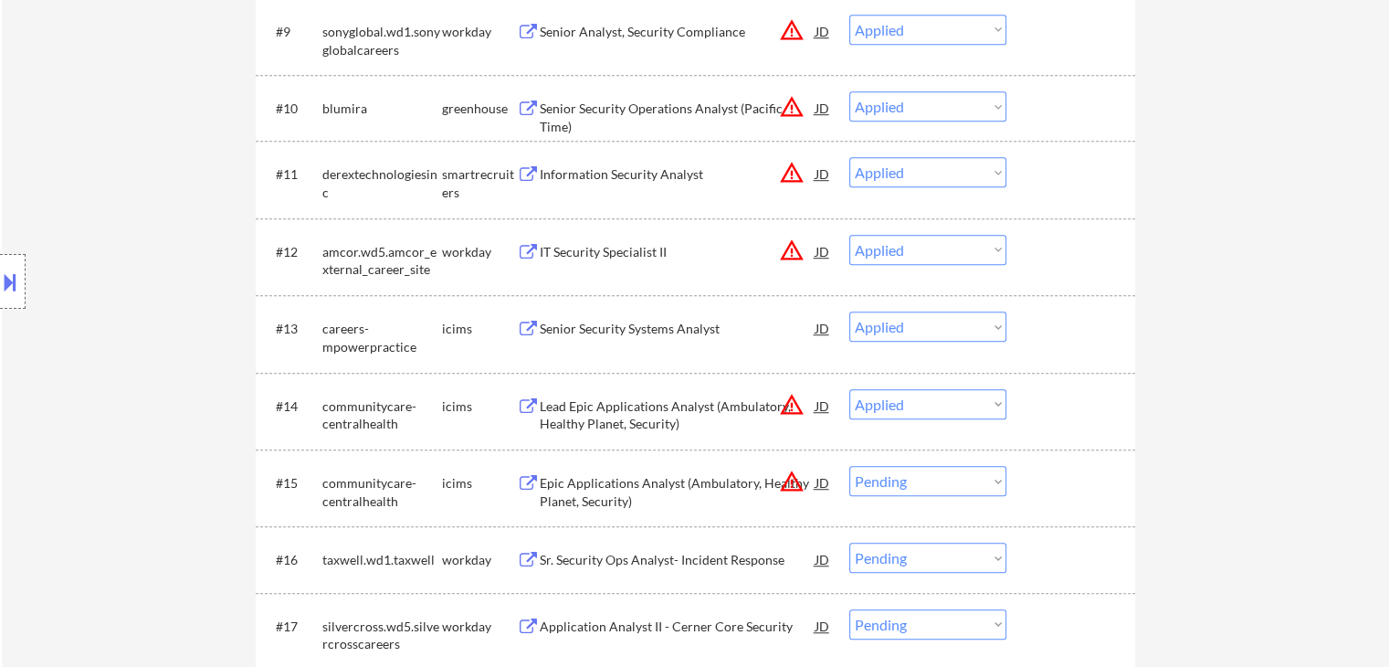
select select ""applied""
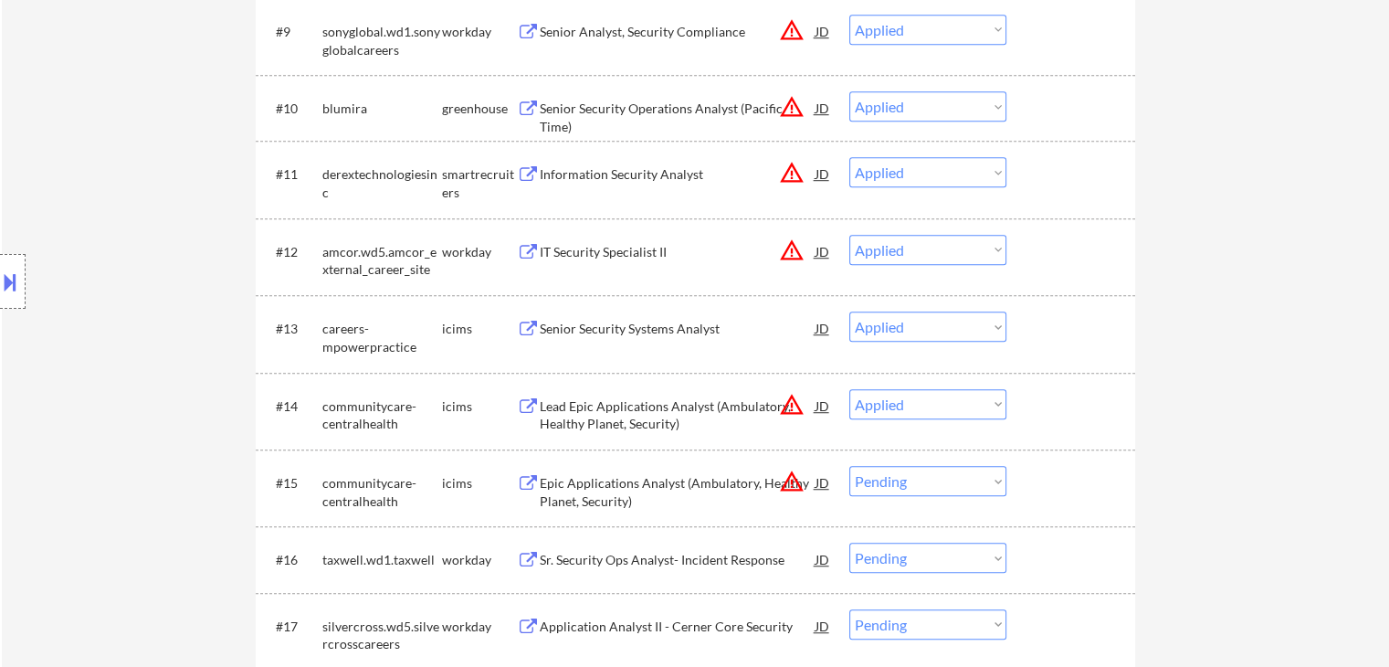
select select ""applied""
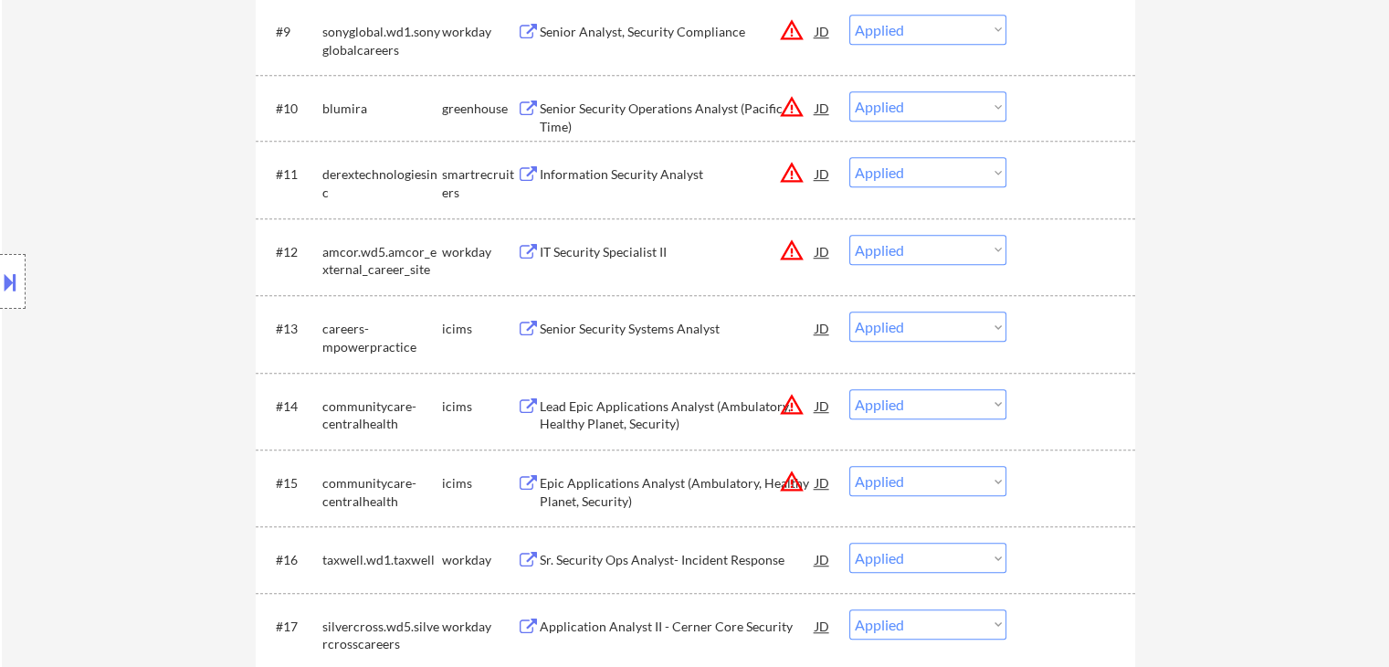
select select ""applied""
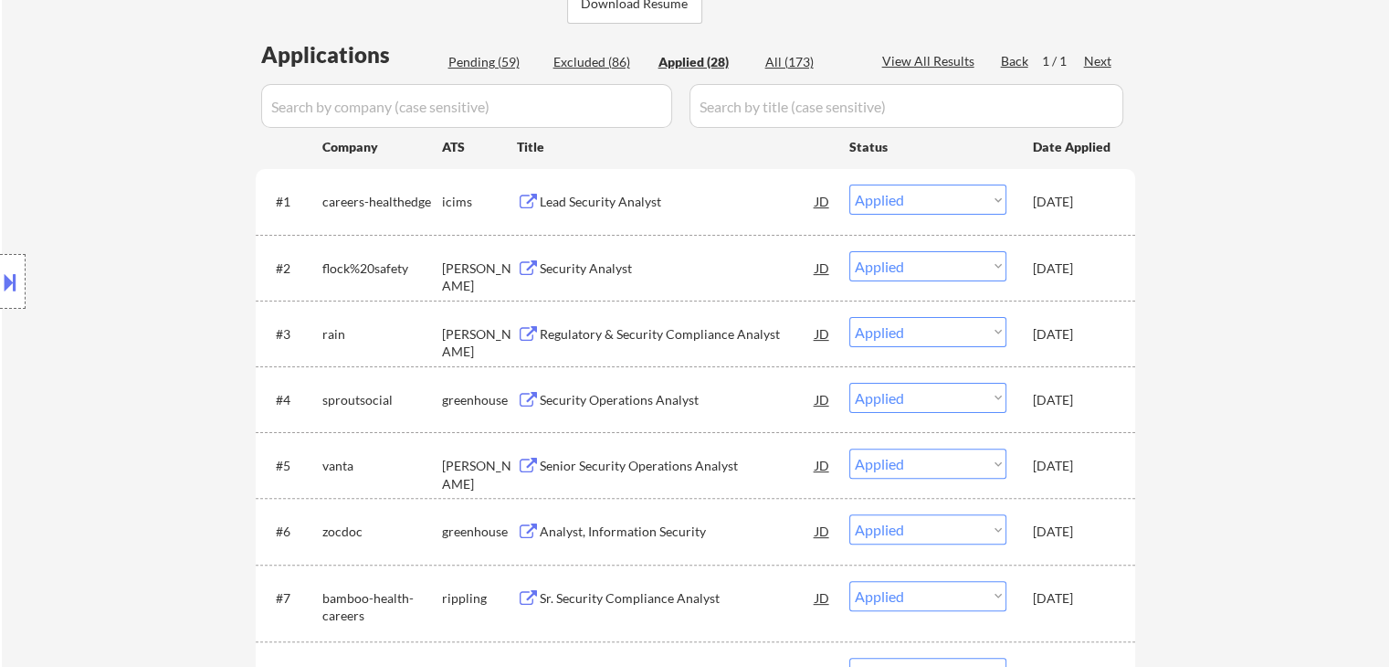
scroll to position [457, 0]
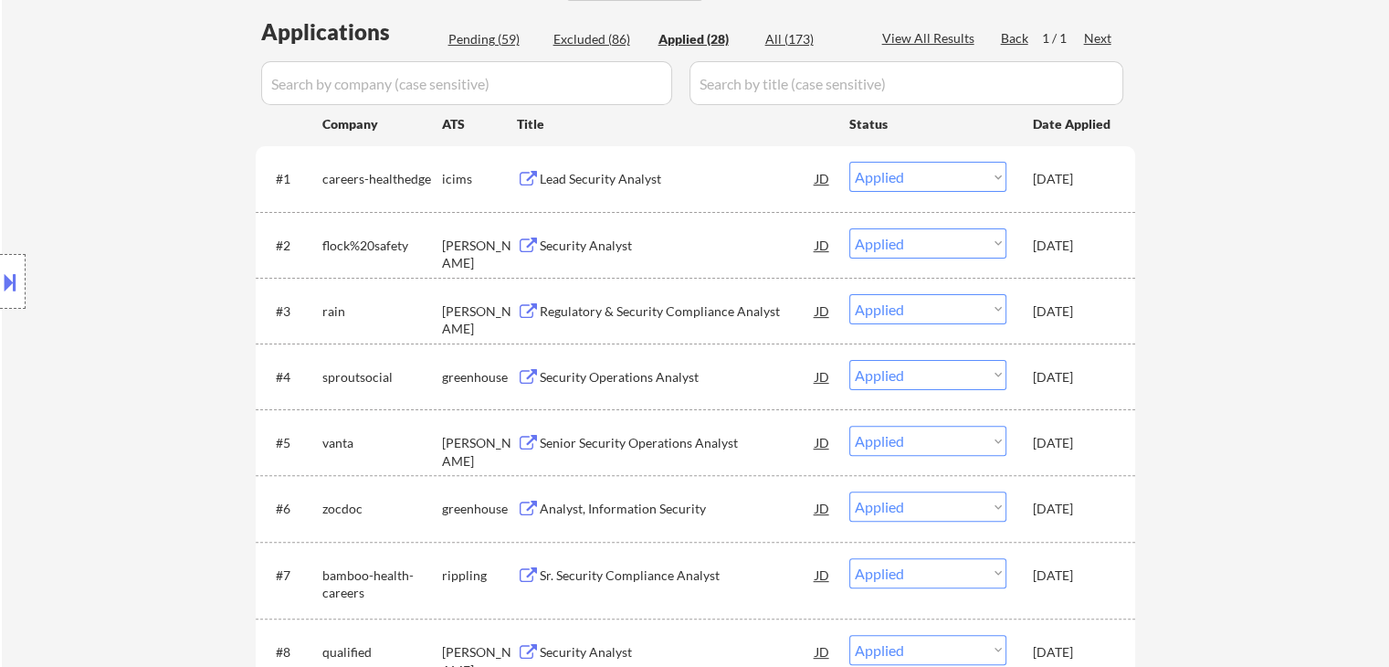
click at [10, 284] on button at bounding box center [10, 282] width 20 height 30
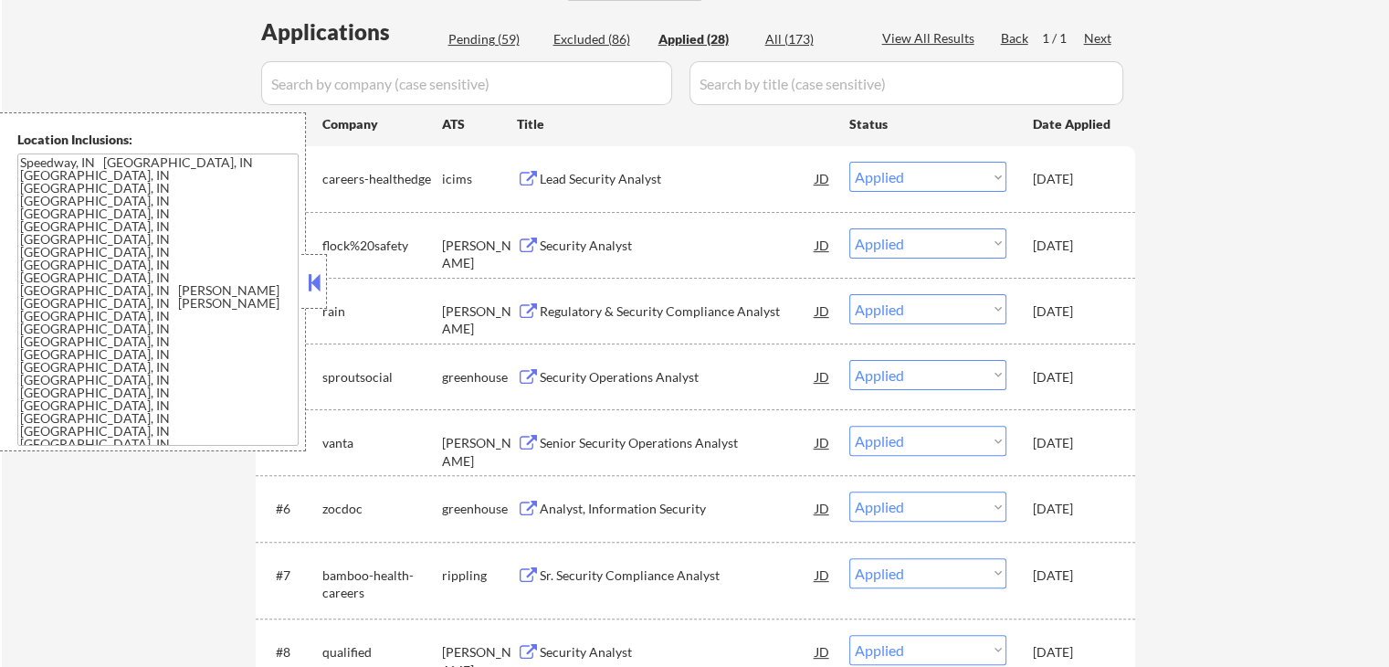
select select ""applied""
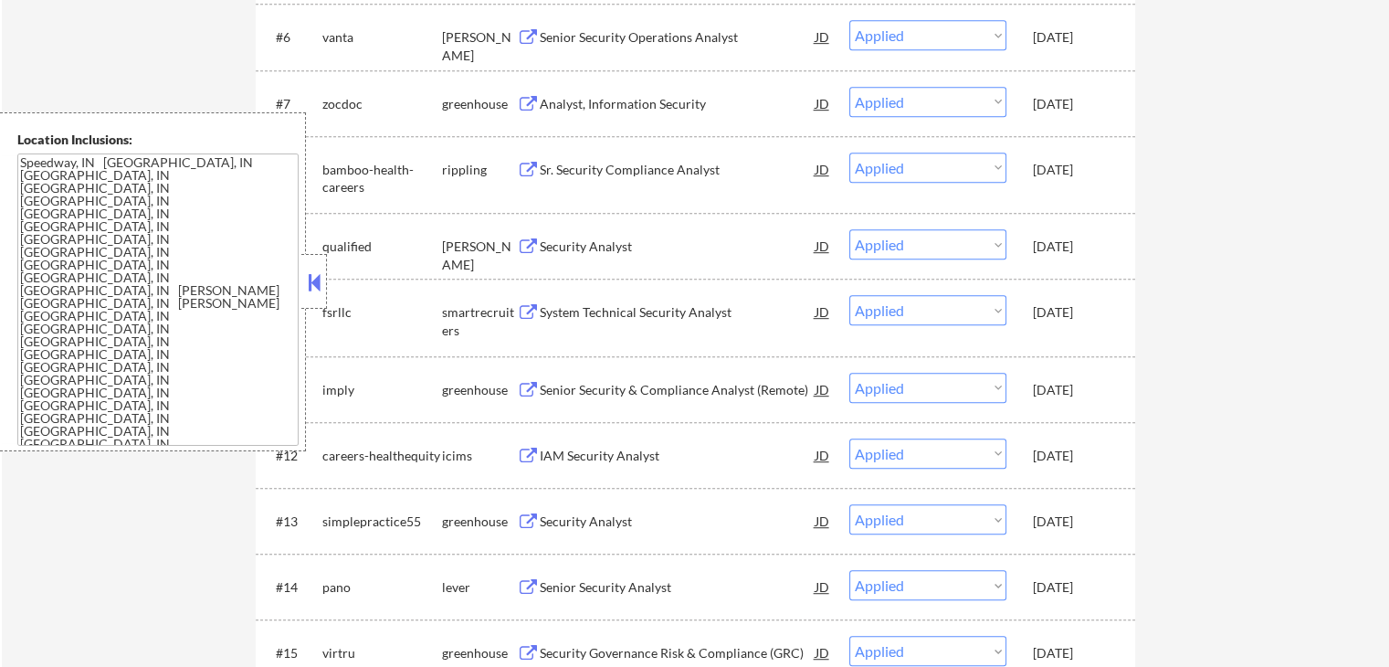
scroll to position [928, 0]
click at [316, 289] on button at bounding box center [314, 282] width 20 height 27
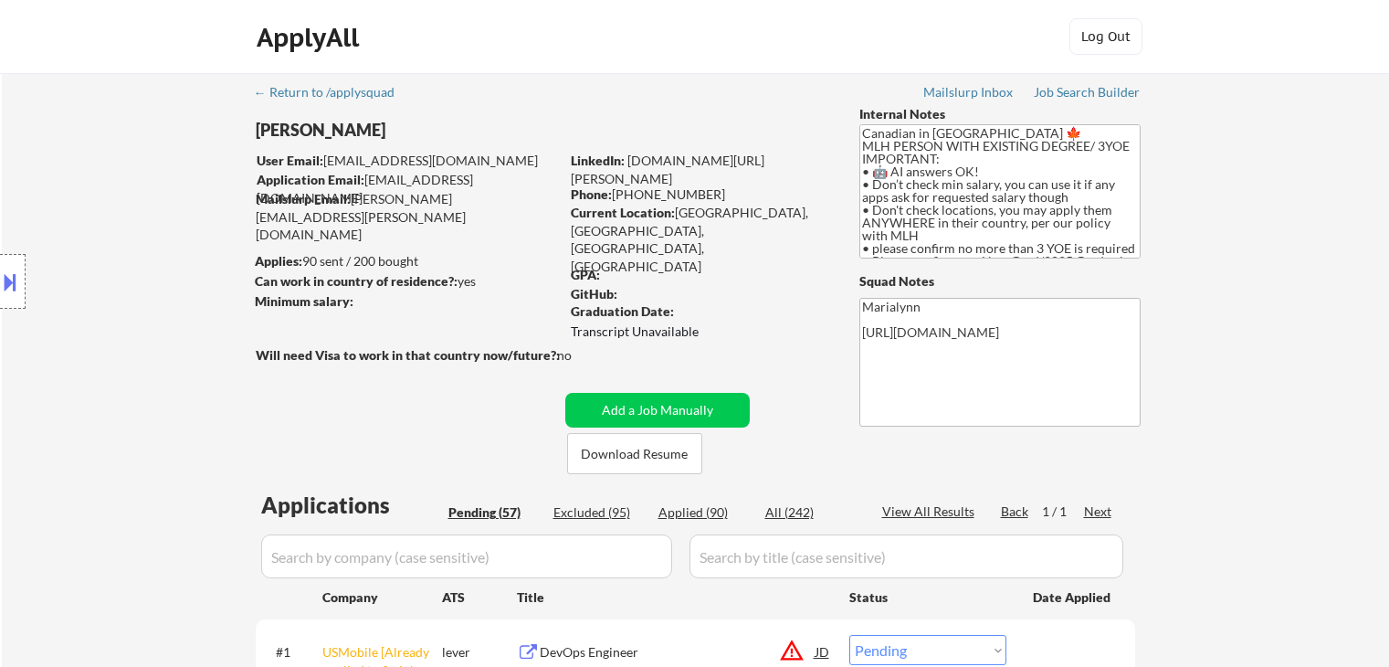
select select ""pending""
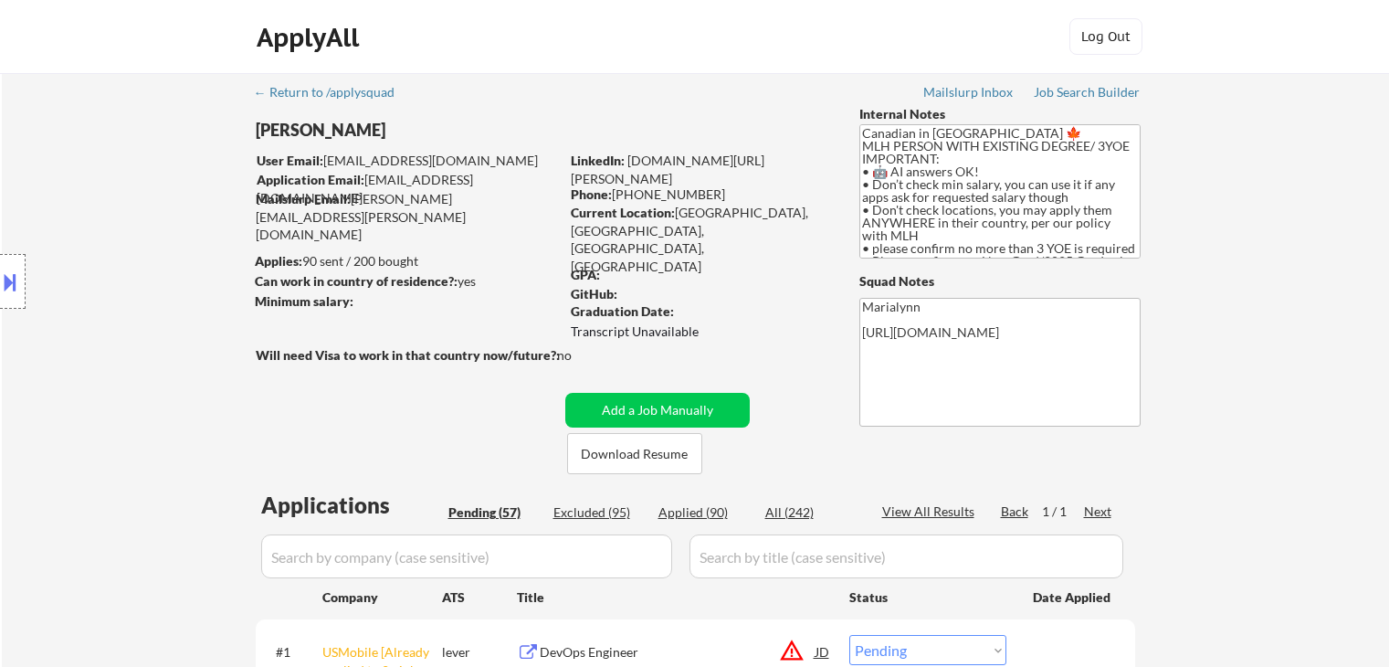
select select ""pending""
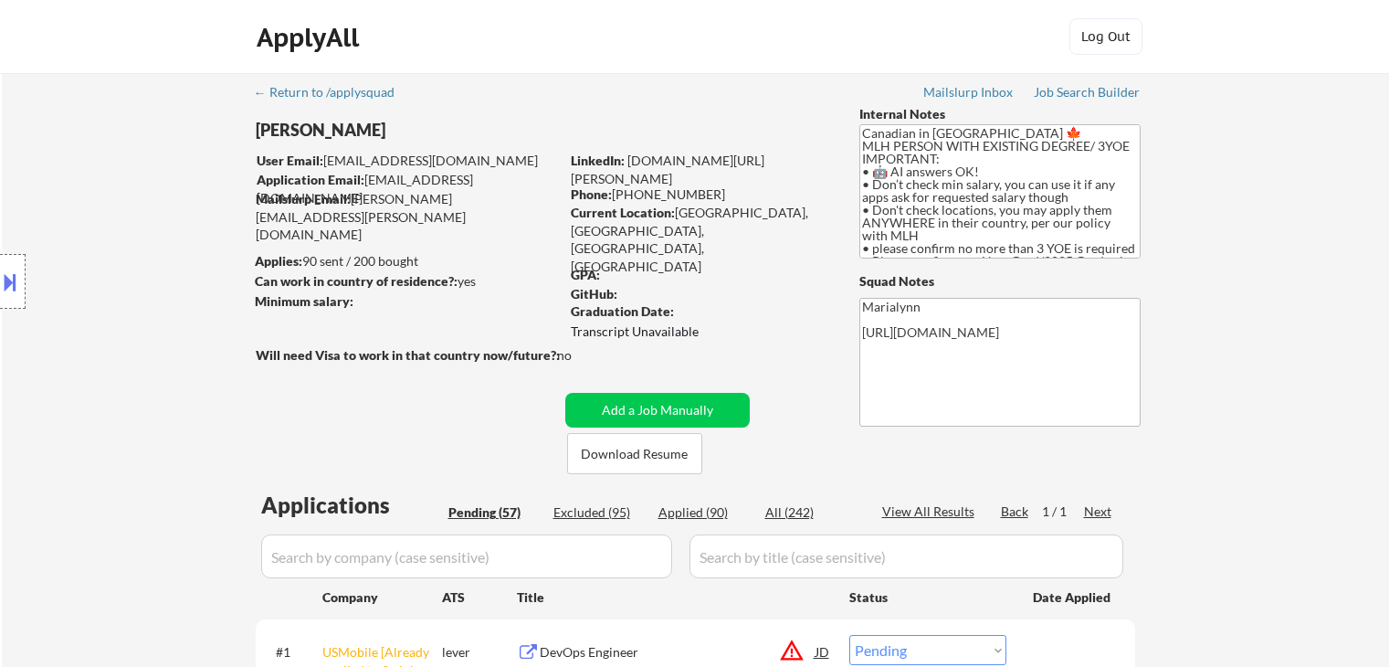
select select ""pending""
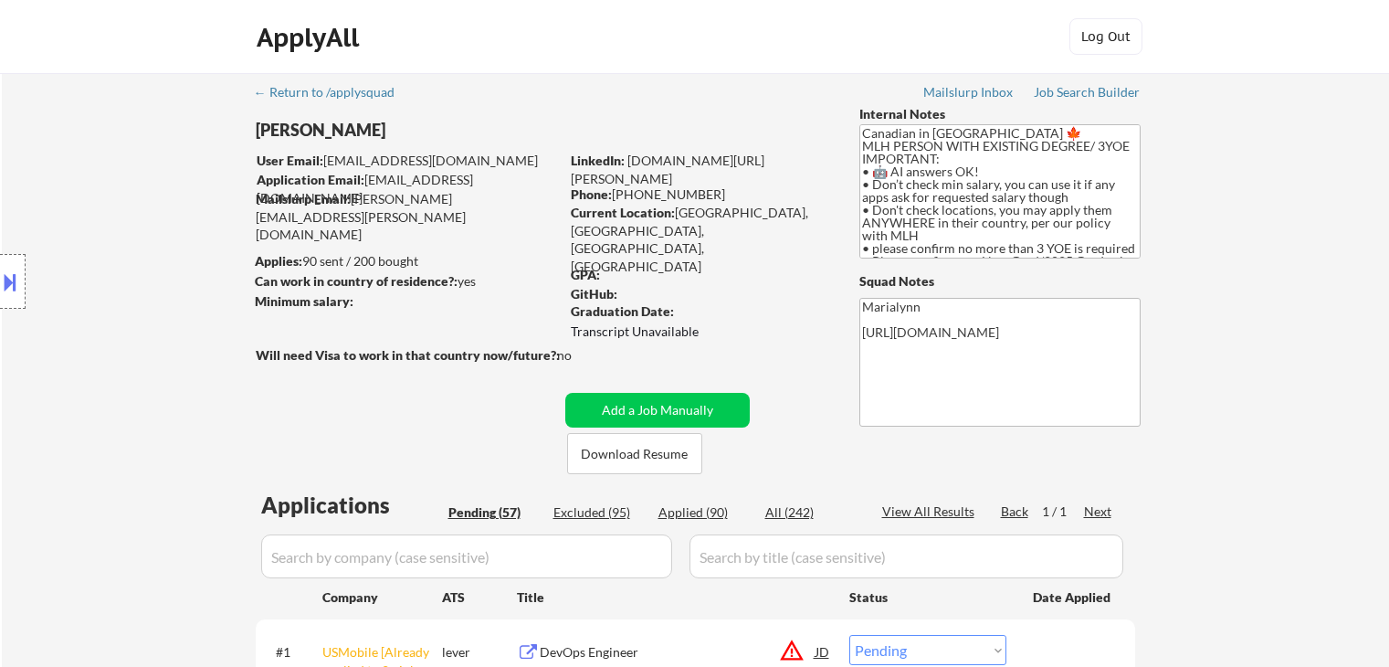
select select ""pending""
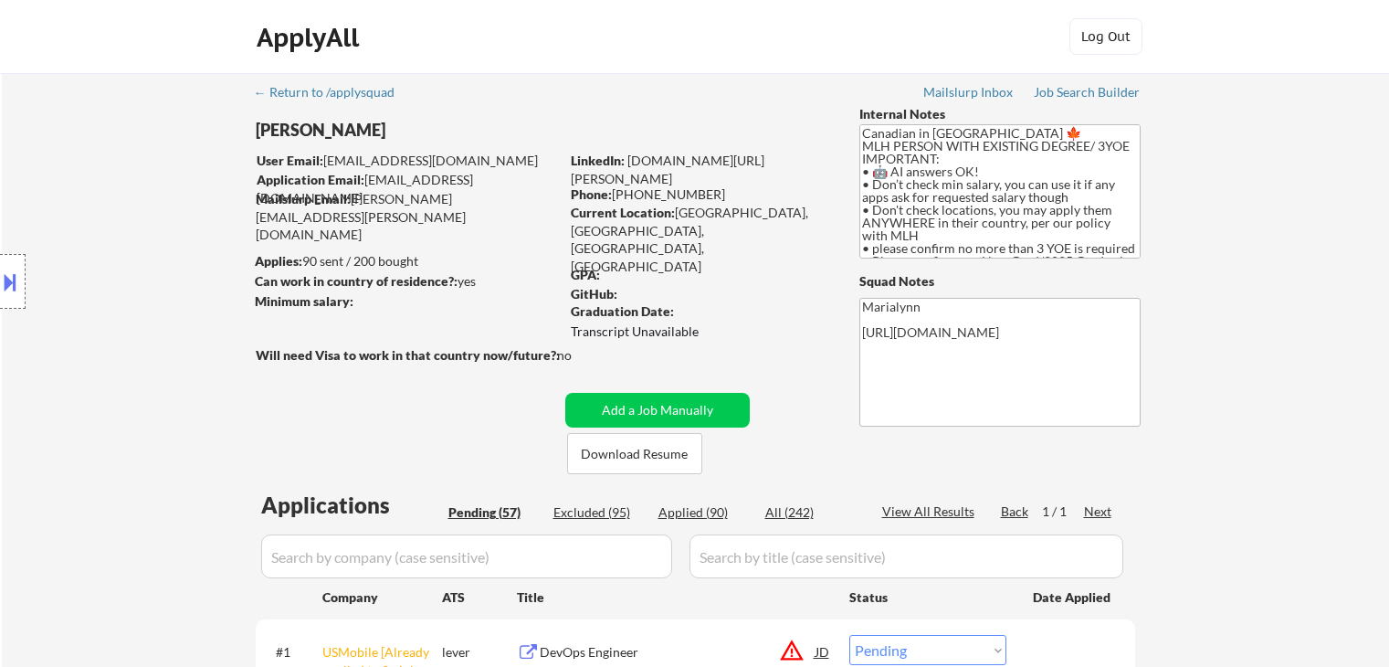
select select ""pending""
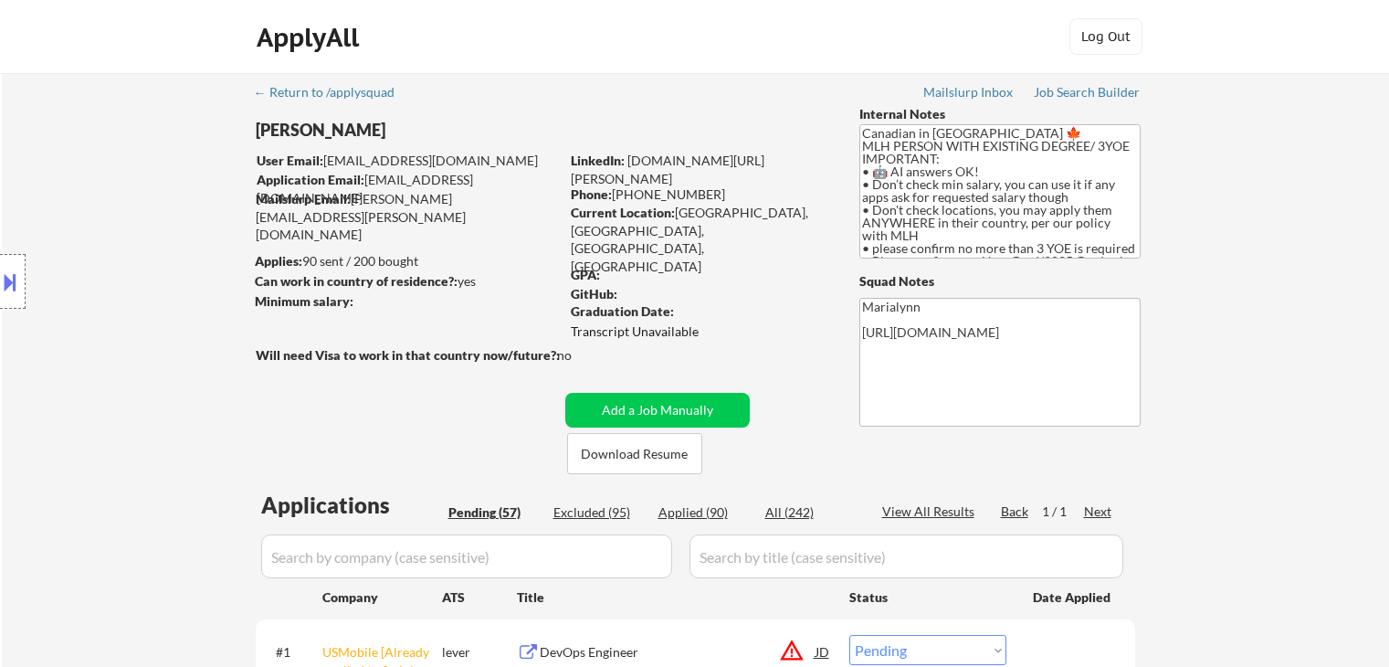
select select ""pending""
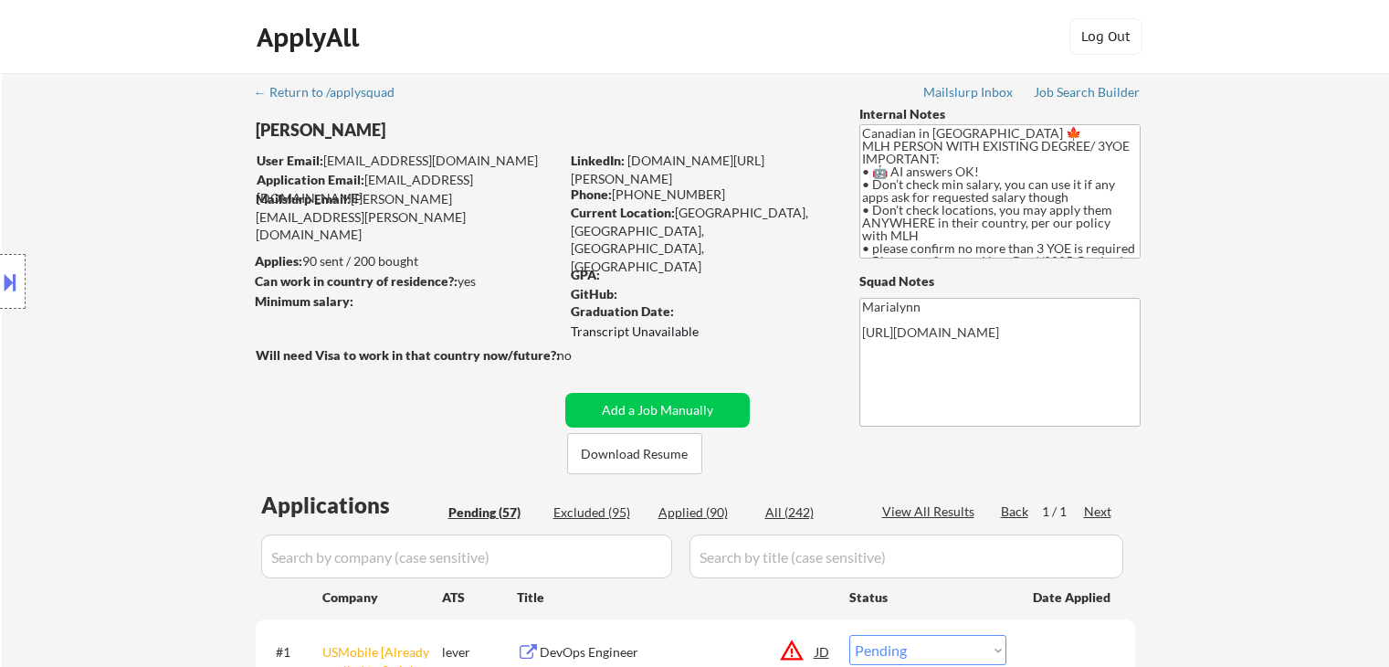
select select ""pending""
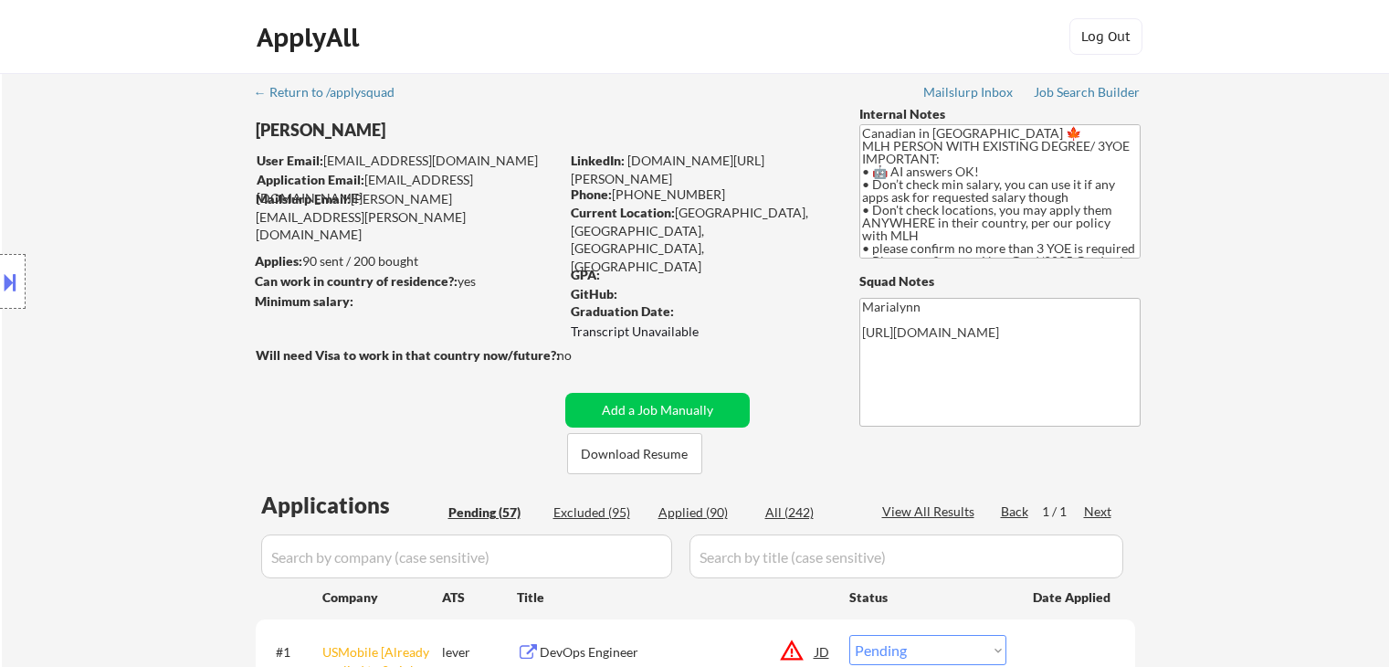
select select ""pending""
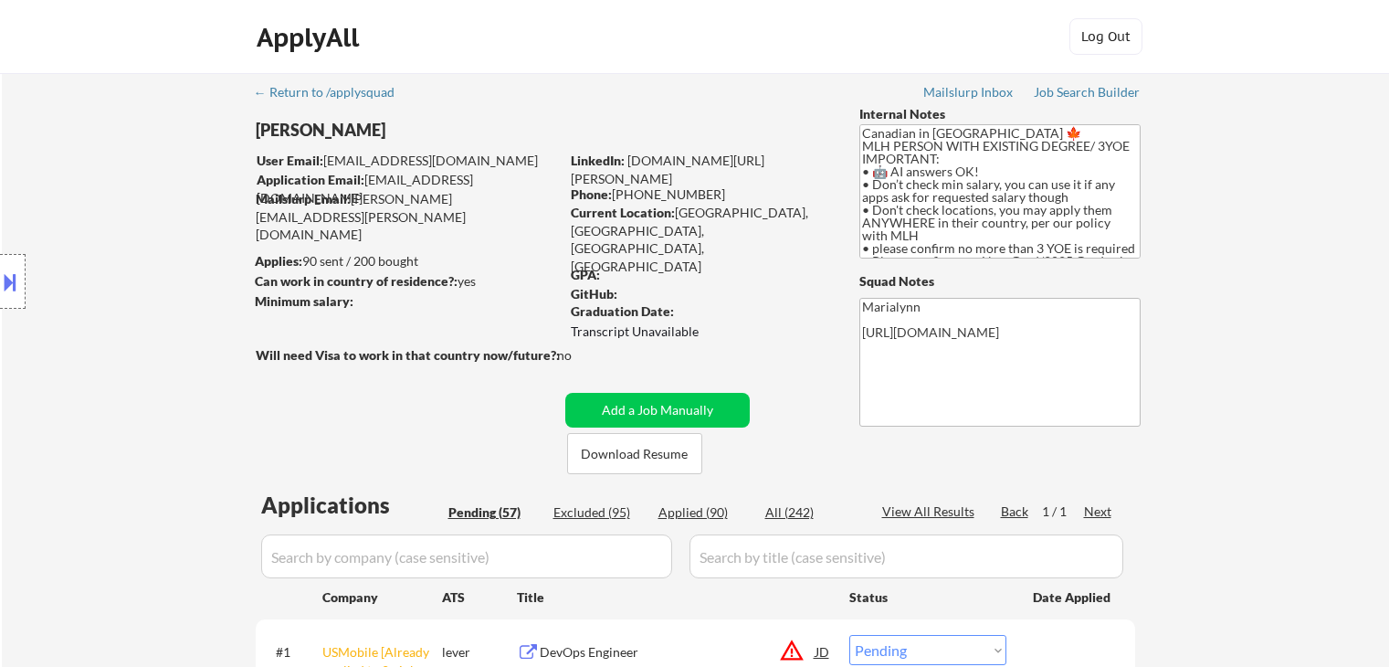
select select ""pending""
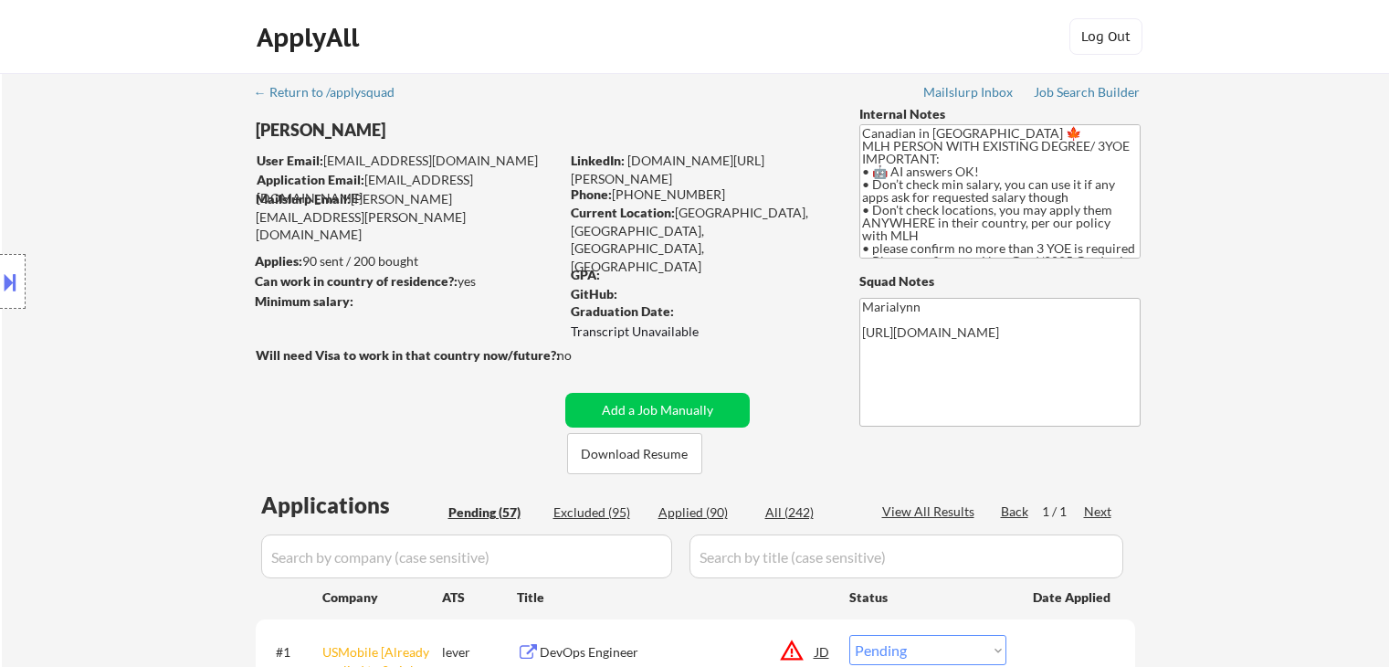
select select ""pending""
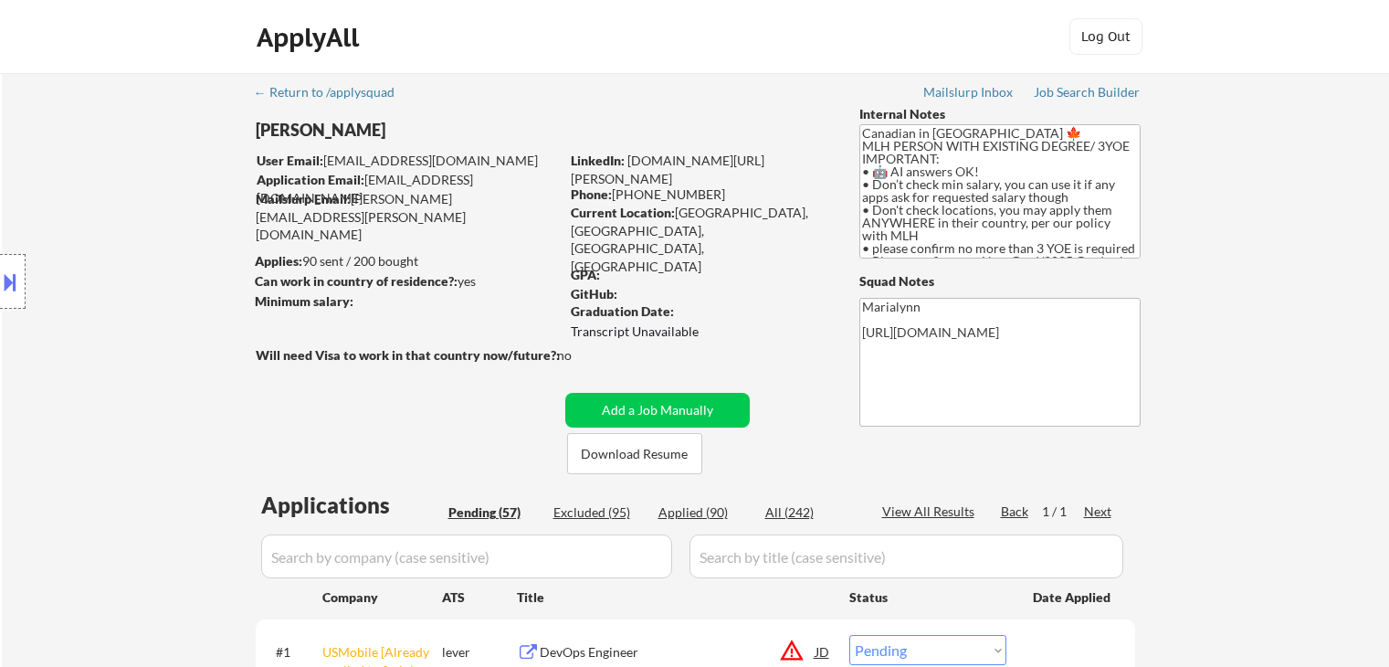
select select ""pending""
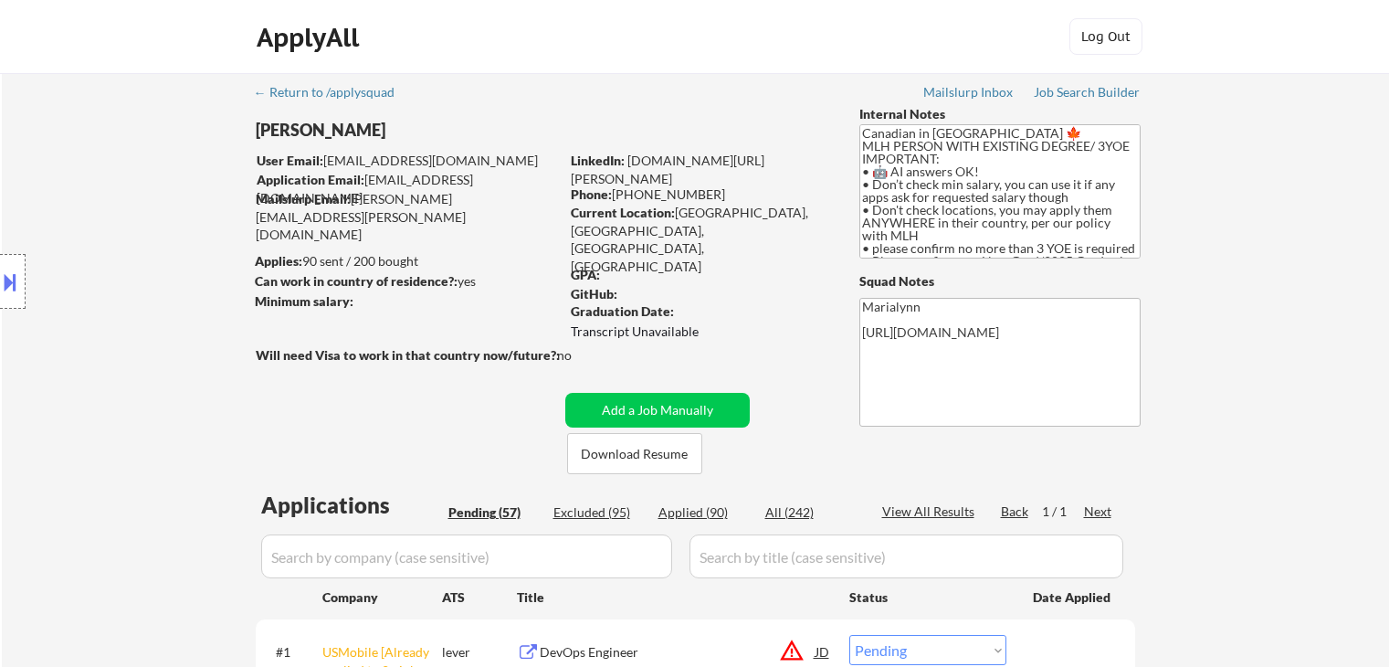
select select ""pending""
click at [647, 461] on button "Download Resume" at bounding box center [634, 453] width 135 height 41
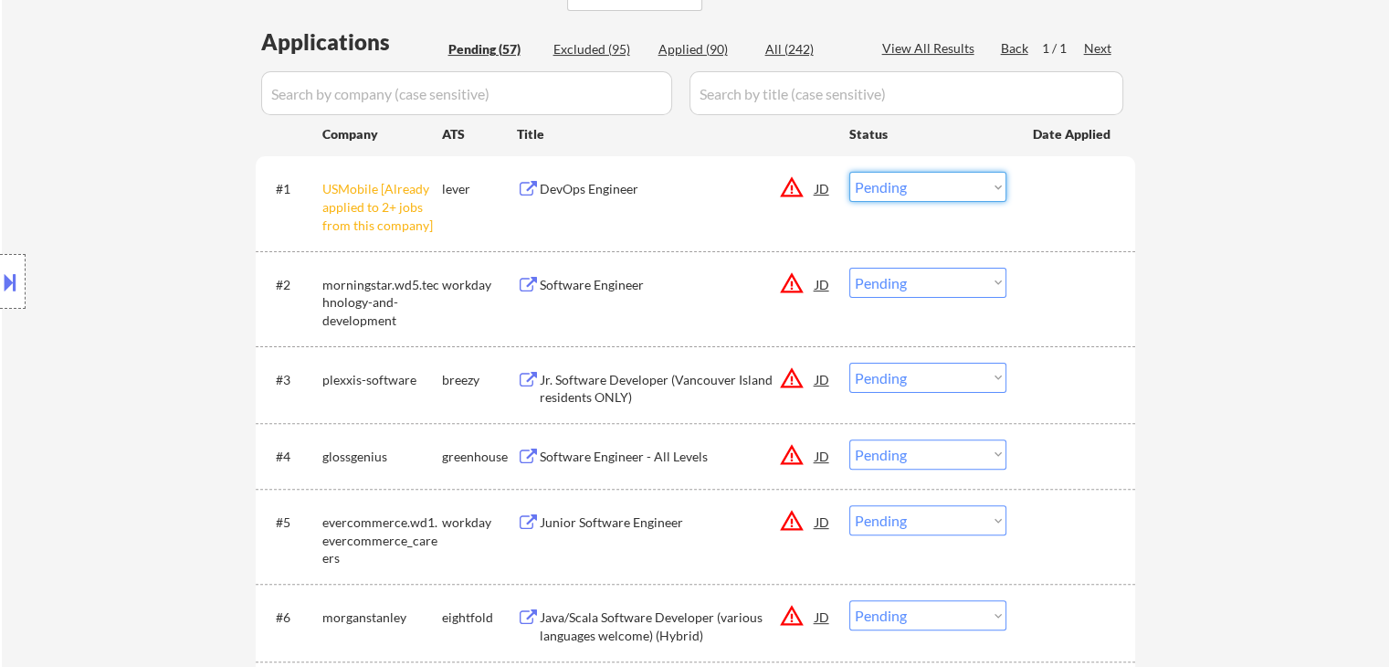
click at [919, 193] on select "Choose an option... Pending Applied Excluded (Questions) Excluded (Expired) Exc…" at bounding box center [927, 187] width 157 height 30
click at [849, 172] on select "Choose an option... Pending Applied Excluded (Questions) Excluded (Expired) Exc…" at bounding box center [927, 187] width 157 height 30
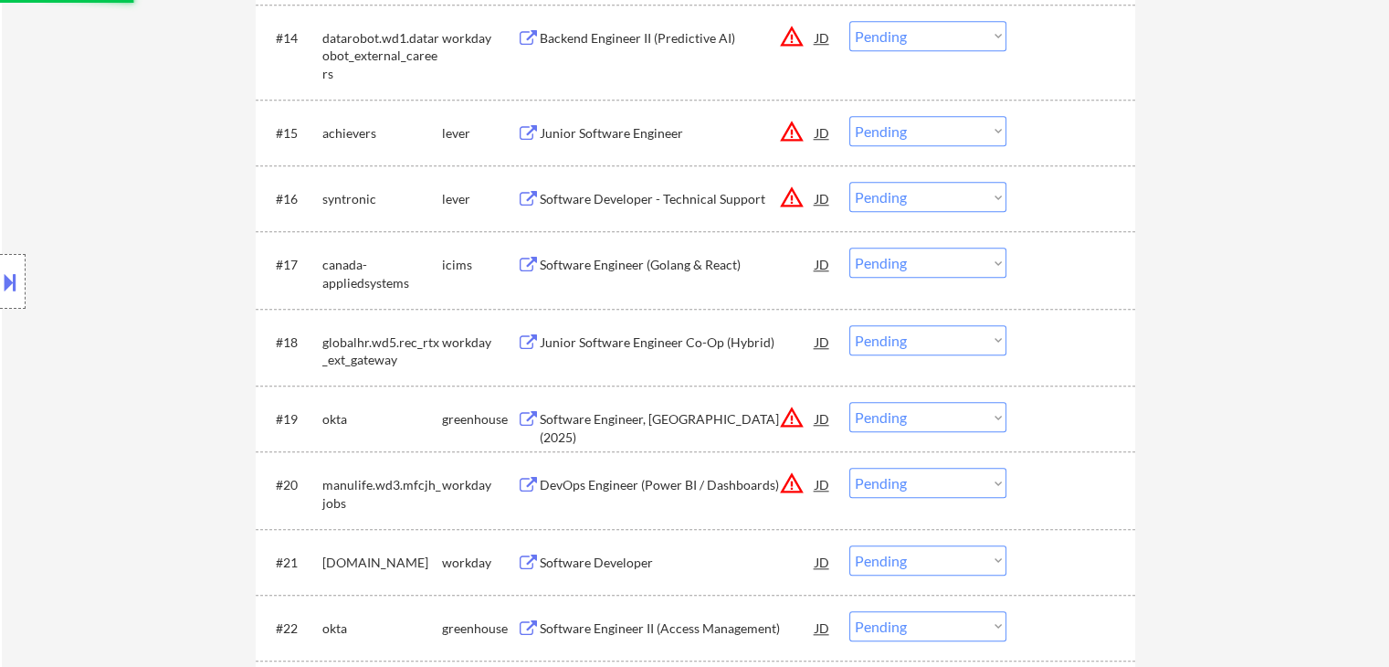
select select ""pending""
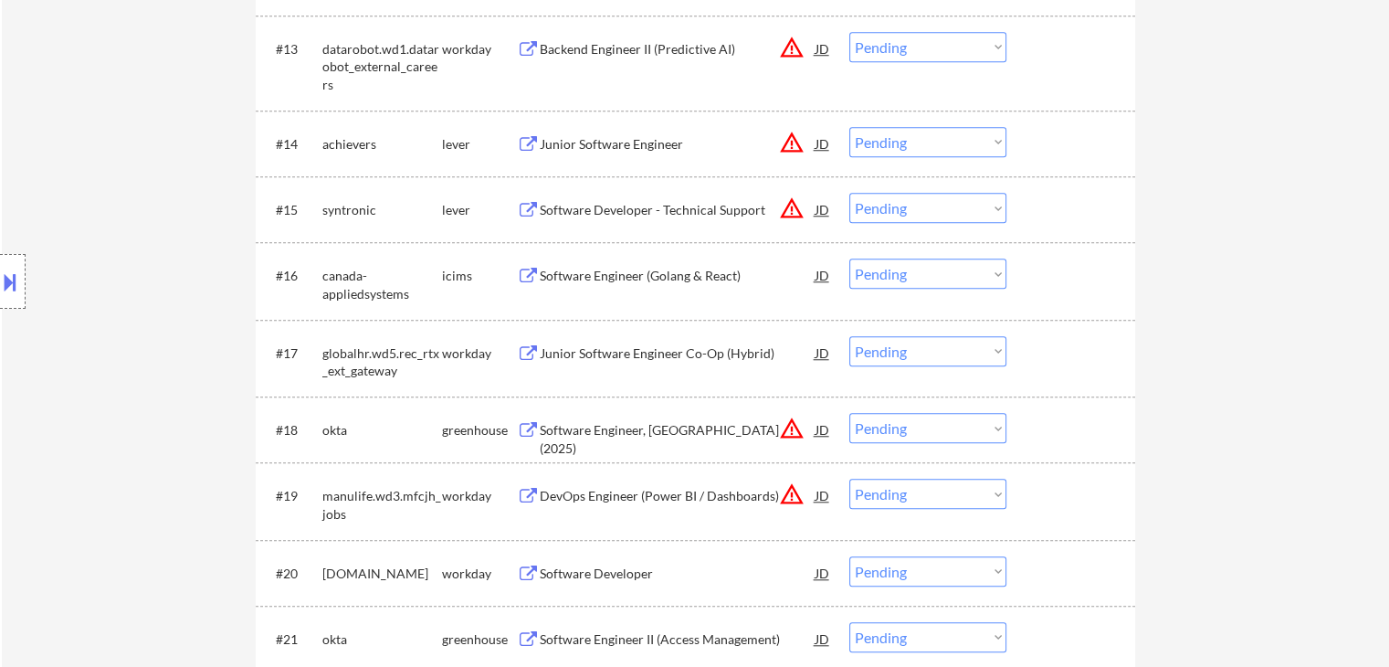
scroll to position [1530, 0]
click at [619, 347] on div "Junior Software Engineer Co-Op (Hybrid)" at bounding box center [678, 354] width 276 height 18
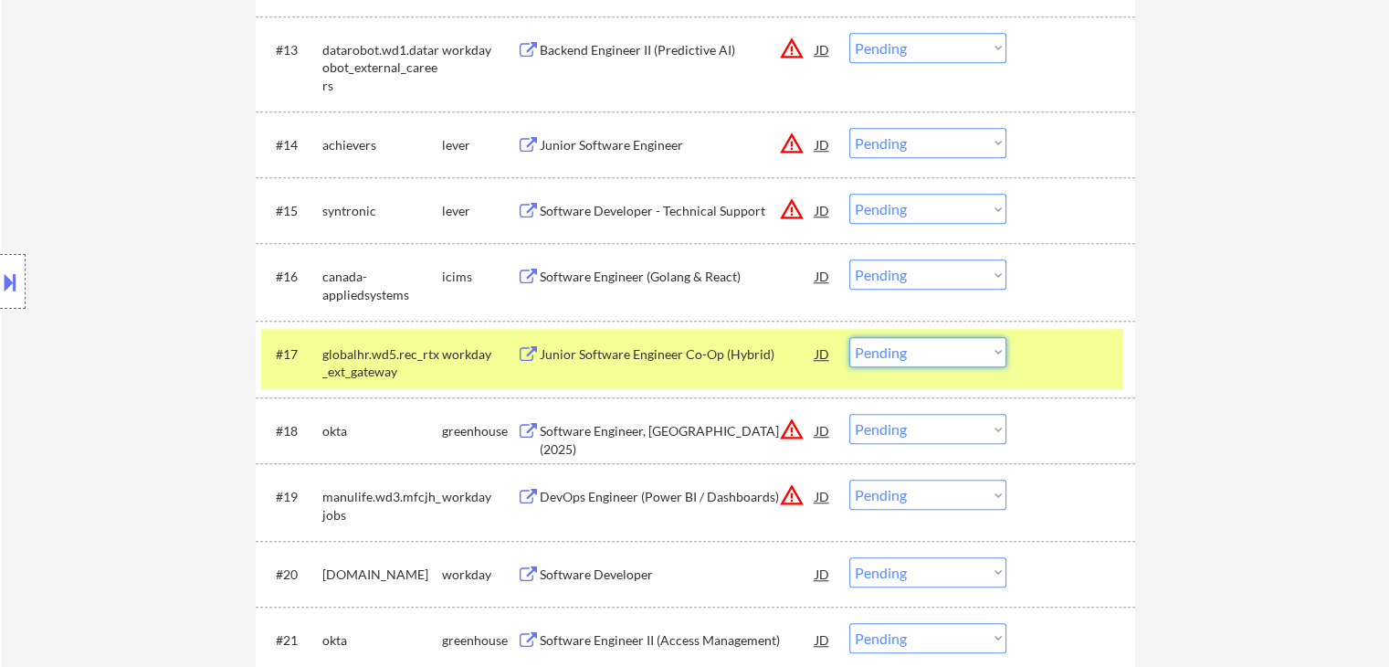
click at [887, 352] on select "Choose an option... Pending Applied Excluded (Questions) Excluded (Expired) Exc…" at bounding box center [927, 352] width 157 height 30
click at [849, 337] on select "Choose an option... Pending Applied Excluded (Questions) Excluded (Expired) Exc…" at bounding box center [927, 352] width 157 height 30
select select ""pending""
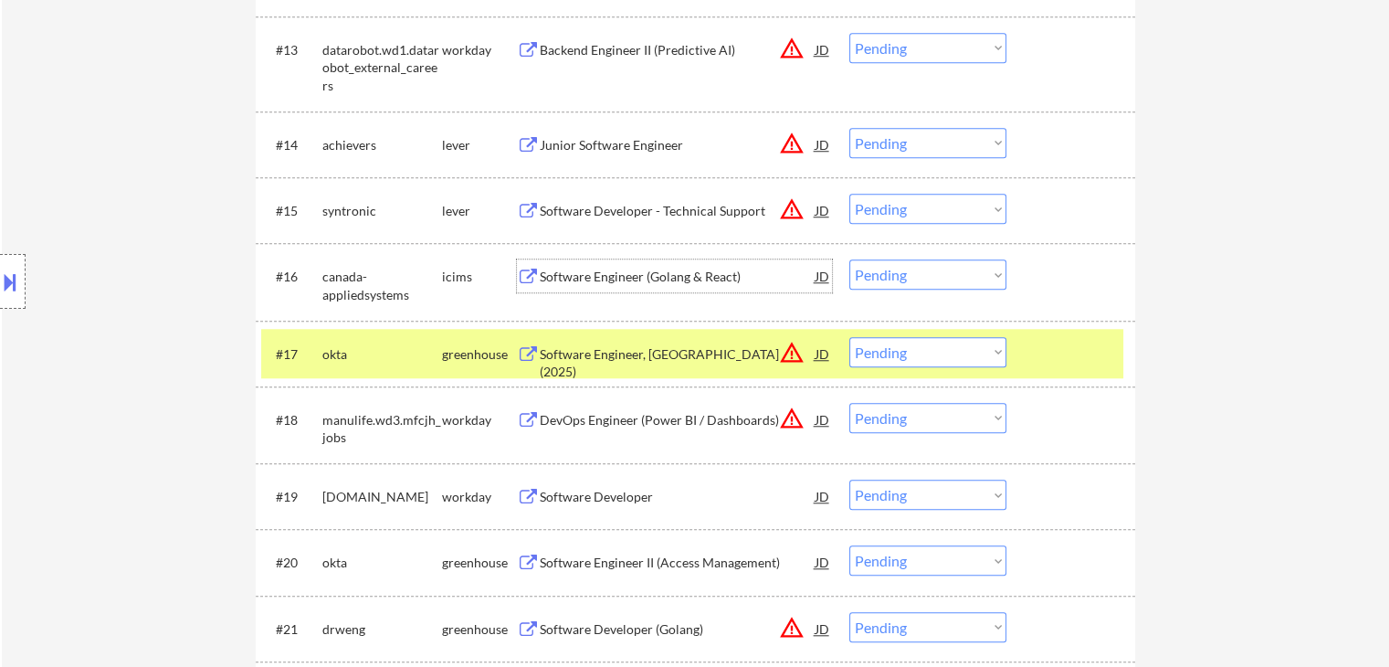
click at [648, 284] on div "Software Engineer (Golang & React)" at bounding box center [678, 277] width 276 height 18
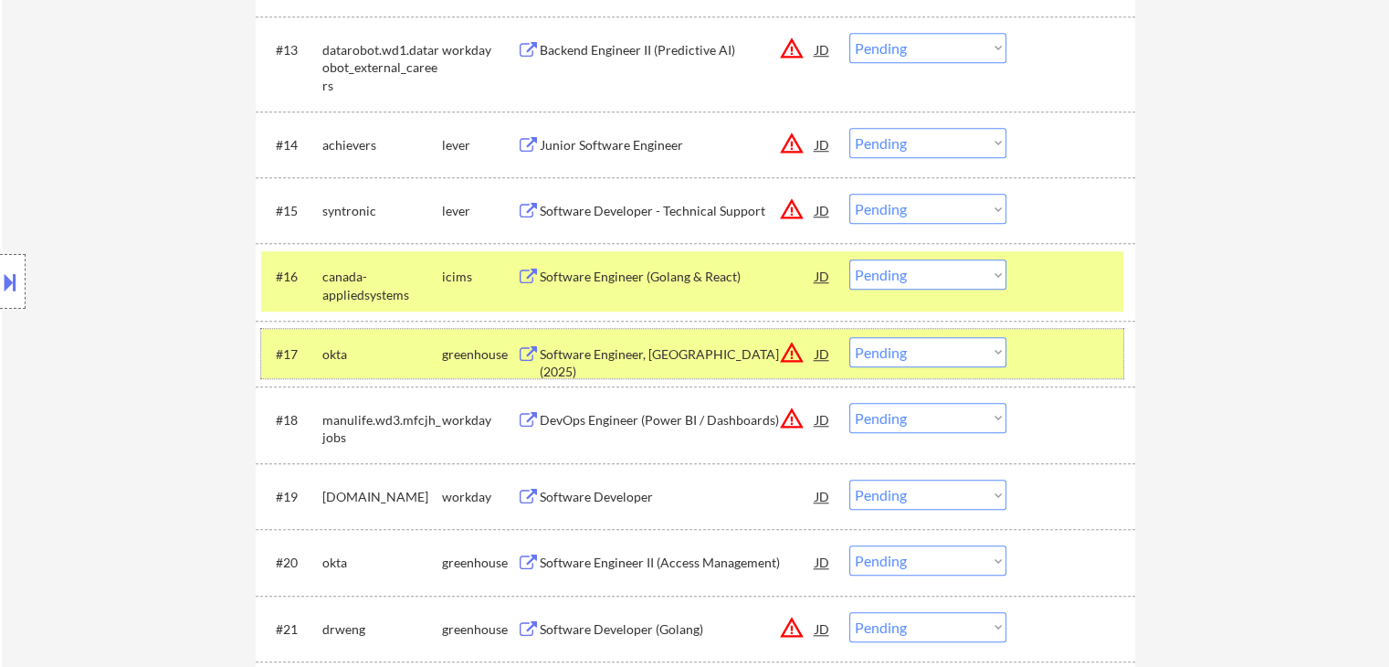
click at [435, 354] on div "okta" at bounding box center [382, 354] width 120 height 18
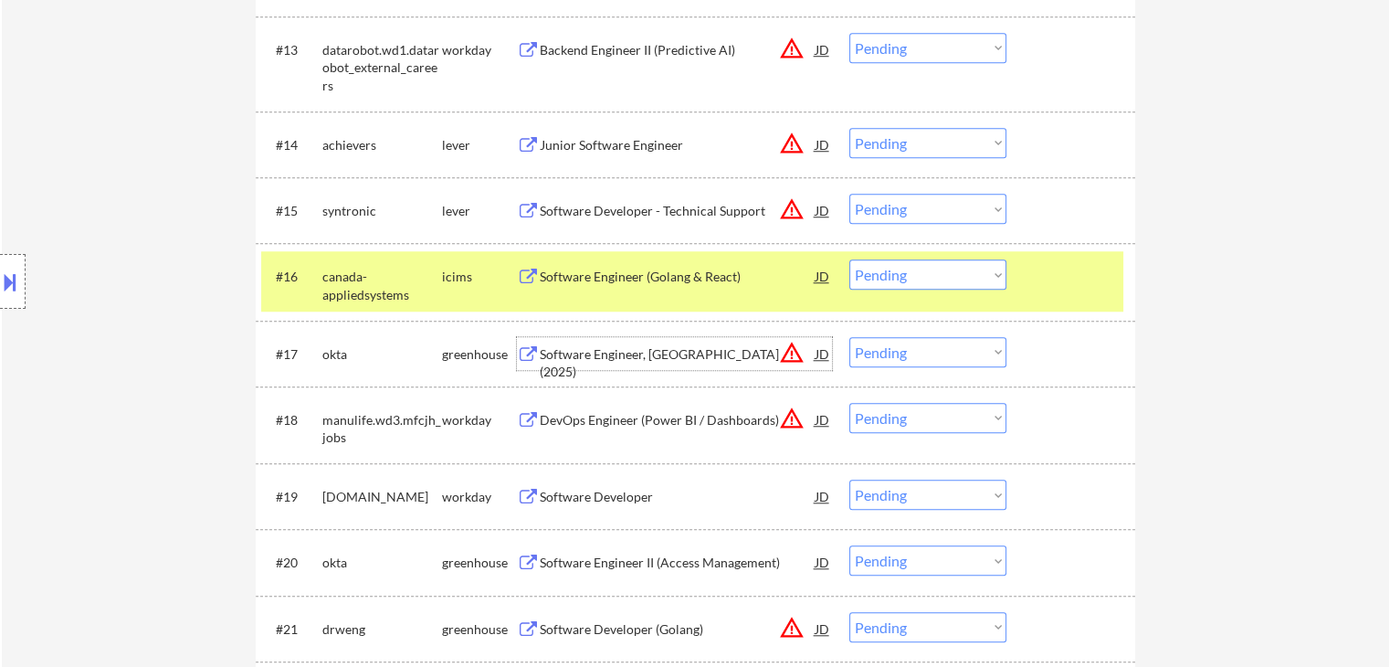
click at [573, 356] on div "Software Engineer, [GEOGRAPHIC_DATA] (2025)" at bounding box center [678, 363] width 276 height 36
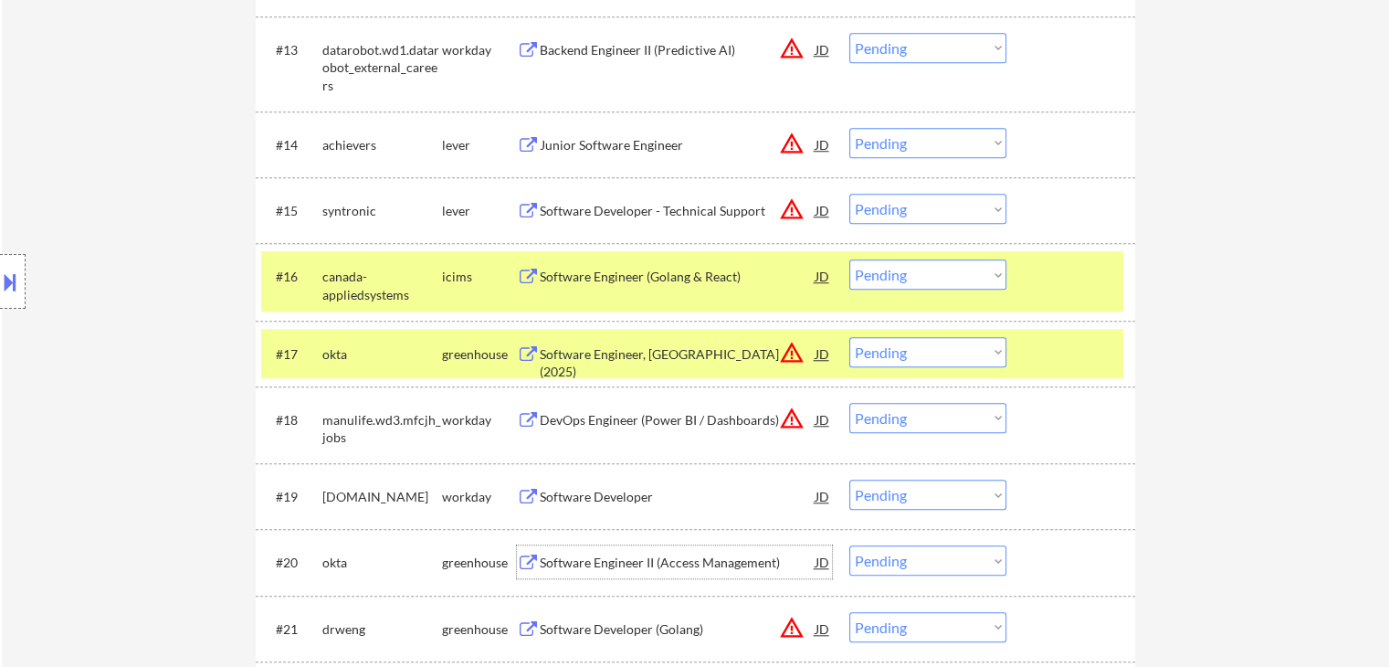
click at [570, 565] on div "Software Engineer II (Access Management)" at bounding box center [678, 563] width 276 height 18
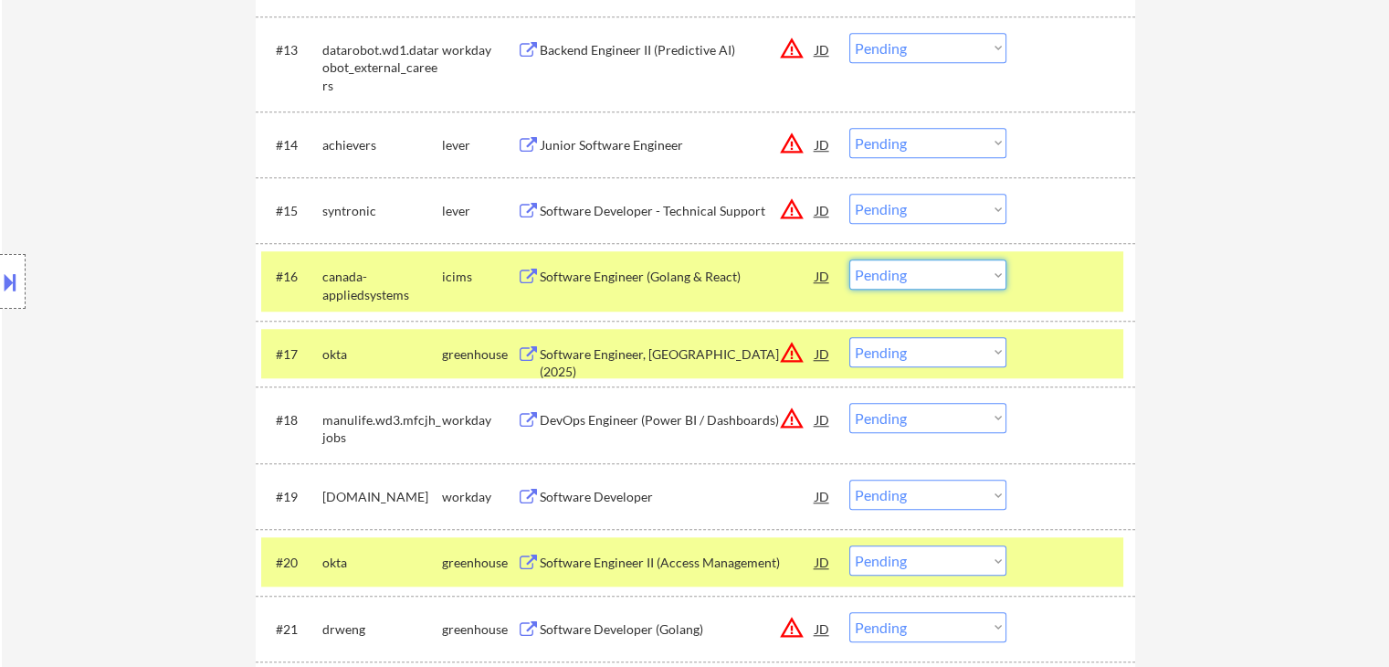
click at [895, 286] on select "Choose an option... Pending Applied Excluded (Questions) Excluded (Expired) Exc…" at bounding box center [927, 274] width 157 height 30
click at [849, 259] on select "Choose an option... Pending Applied Excluded (Questions) Excluded (Expired) Exc…" at bounding box center [927, 274] width 157 height 30
select select ""pending""
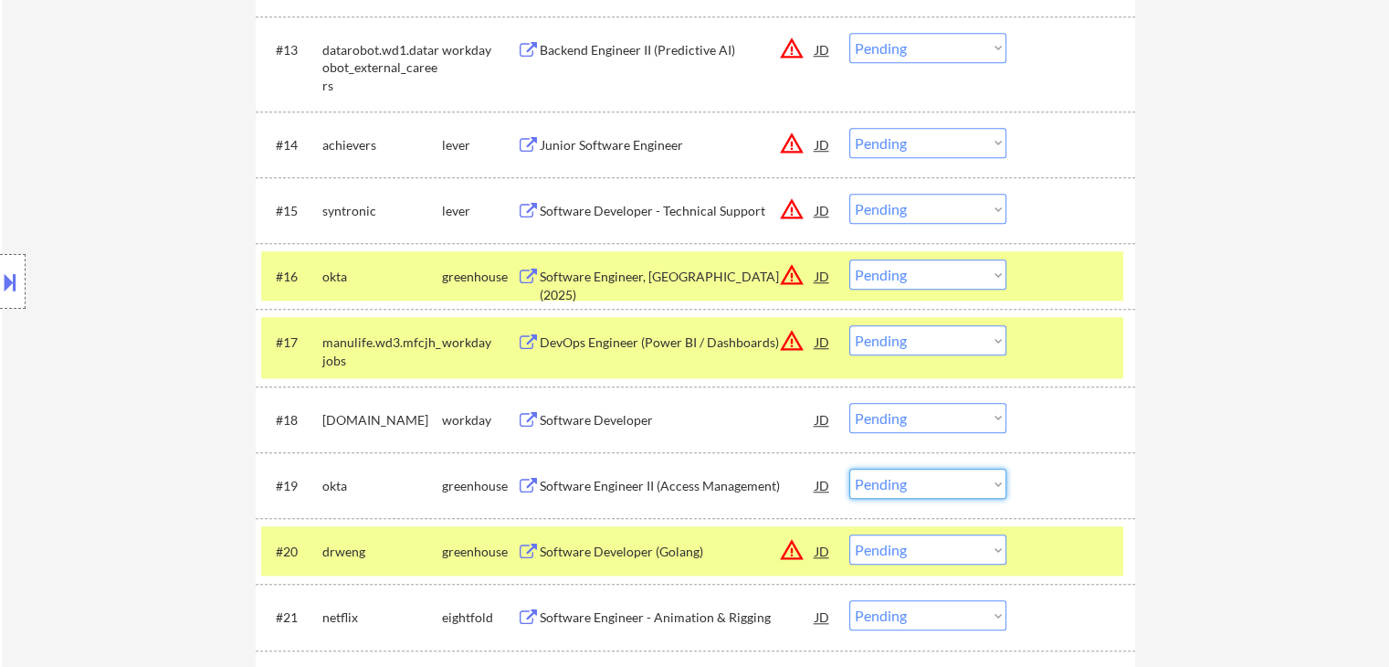
click at [973, 479] on select "Choose an option... Pending Applied Excluded (Questions) Excluded (Expired) Exc…" at bounding box center [927, 484] width 157 height 30
click at [849, 469] on select "Choose an option... Pending Applied Excluded (Questions) Excluded (Expired) Exc…" at bounding box center [927, 484] width 157 height 30
select select ""pending""
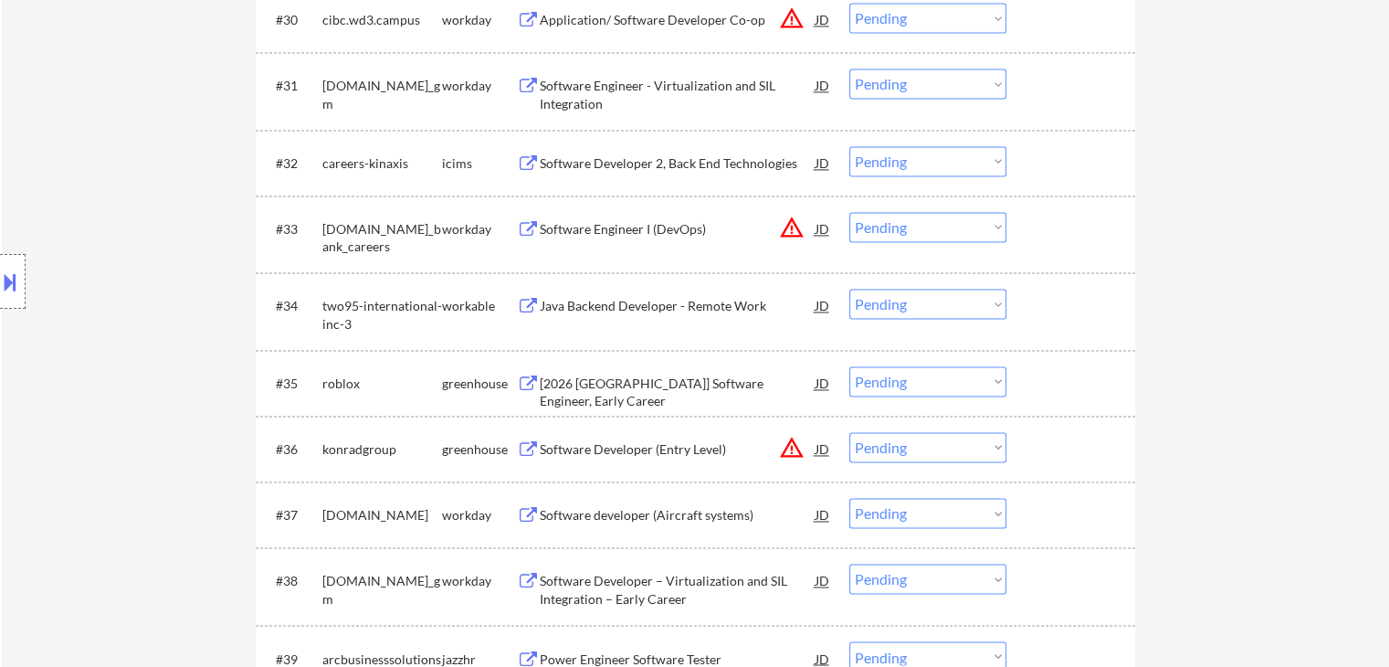
scroll to position [2817, 0]
click at [656, 384] on div "[2026 [GEOGRAPHIC_DATA]] Software Engineer, Early Career" at bounding box center [678, 392] width 276 height 36
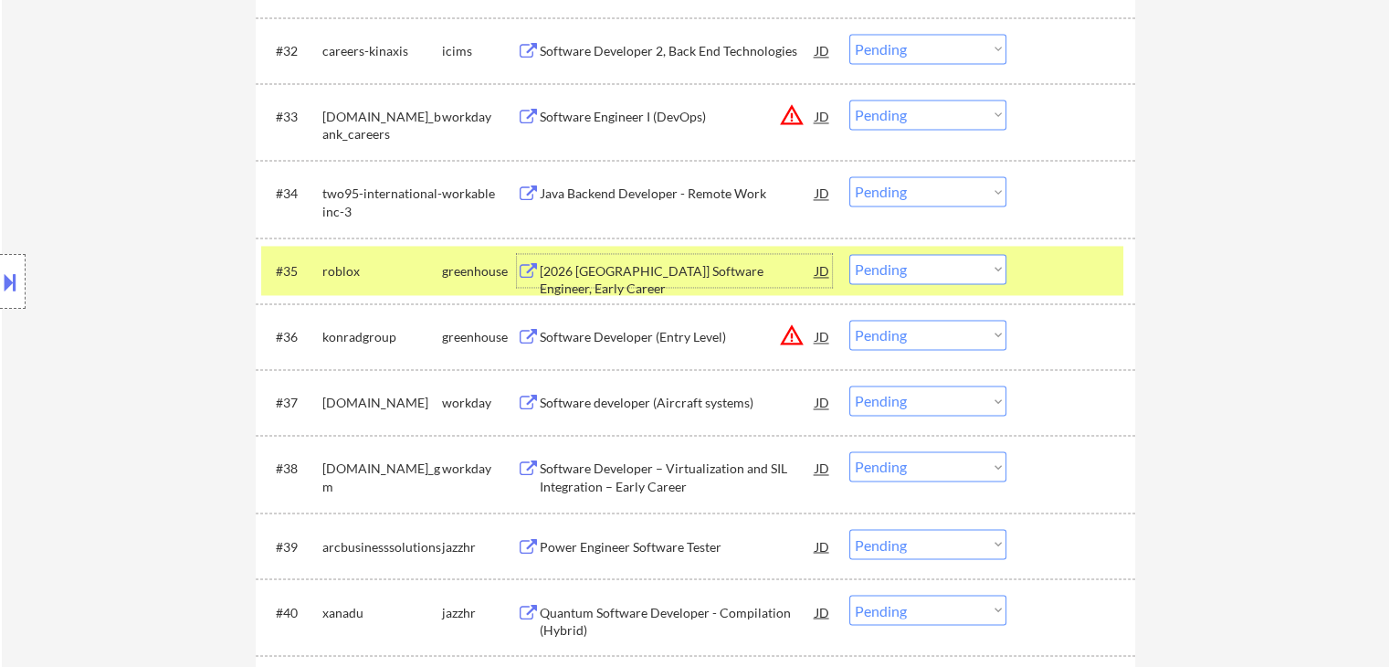
scroll to position [2923, 0]
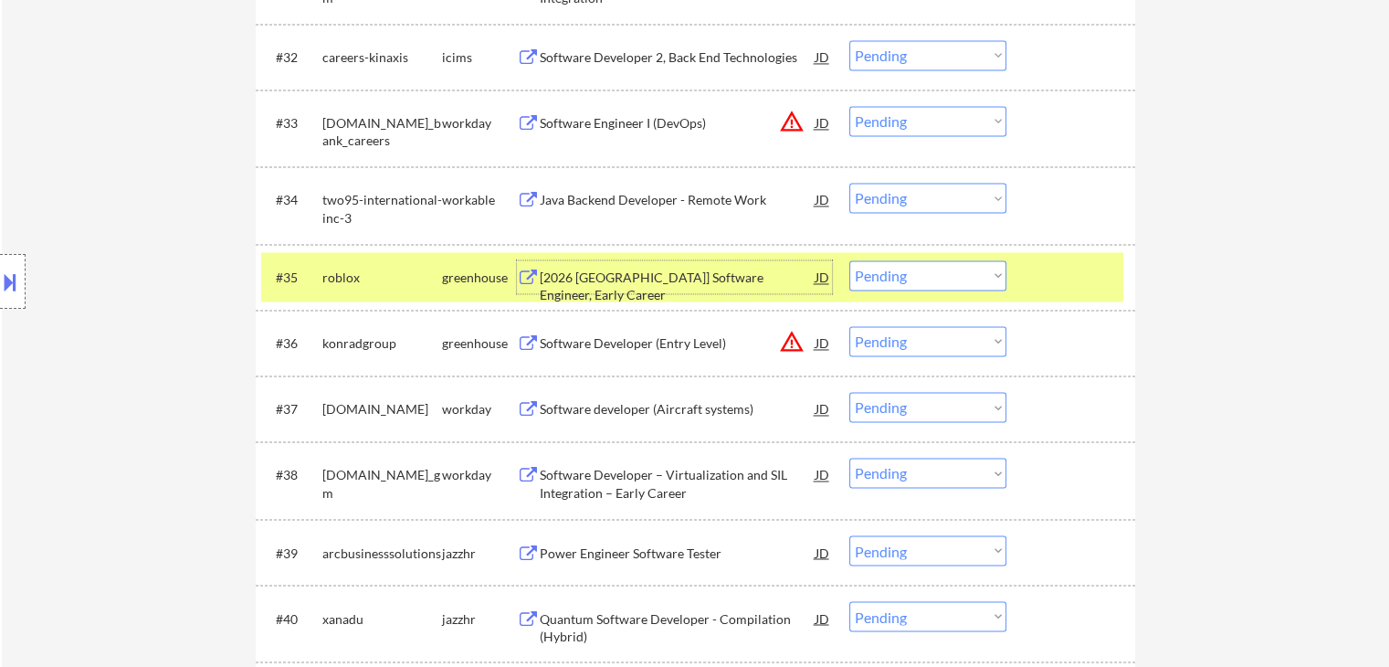
click at [627, 191] on div "Java Backend Developer - Remote Work" at bounding box center [678, 200] width 276 height 18
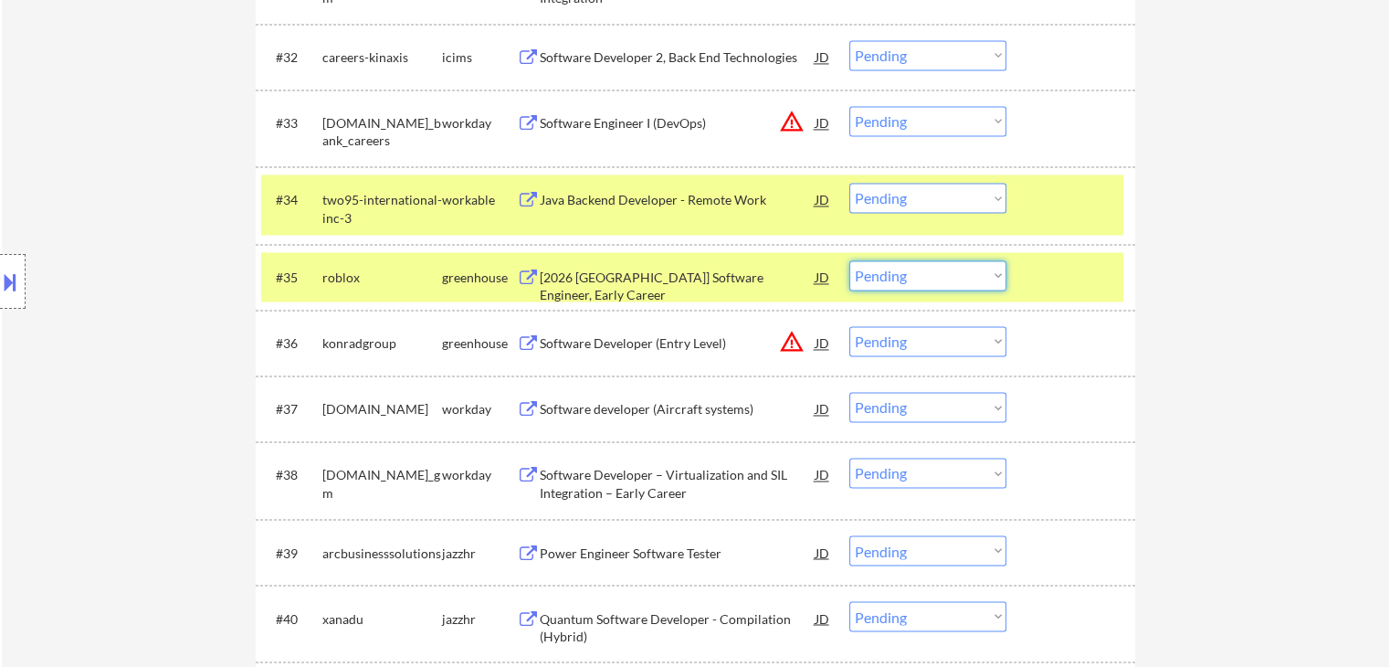
click at [905, 273] on select "Choose an option... Pending Applied Excluded (Questions) Excluded (Expired) Exc…" at bounding box center [927, 275] width 157 height 30
click at [849, 260] on select "Choose an option... Pending Applied Excluded (Questions) Excluded (Expired) Exc…" at bounding box center [927, 275] width 157 height 30
select select ""pending""
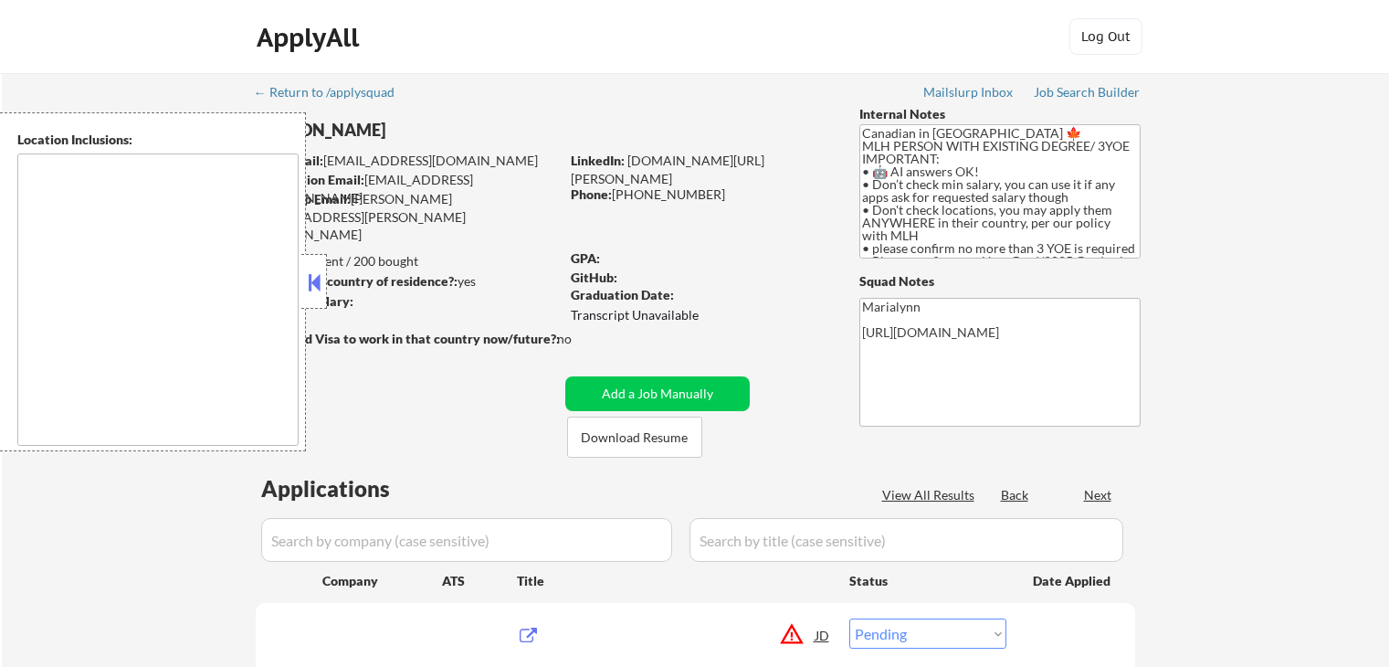
select select ""pending""
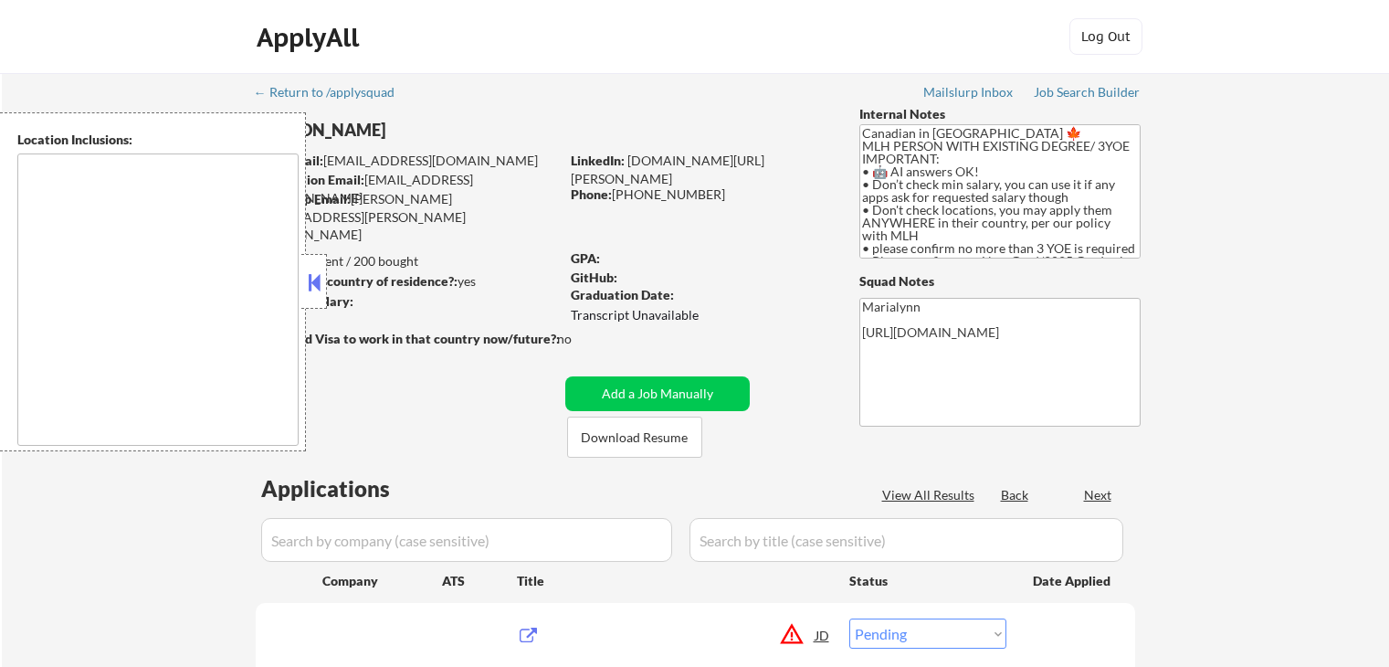
select select ""pending""
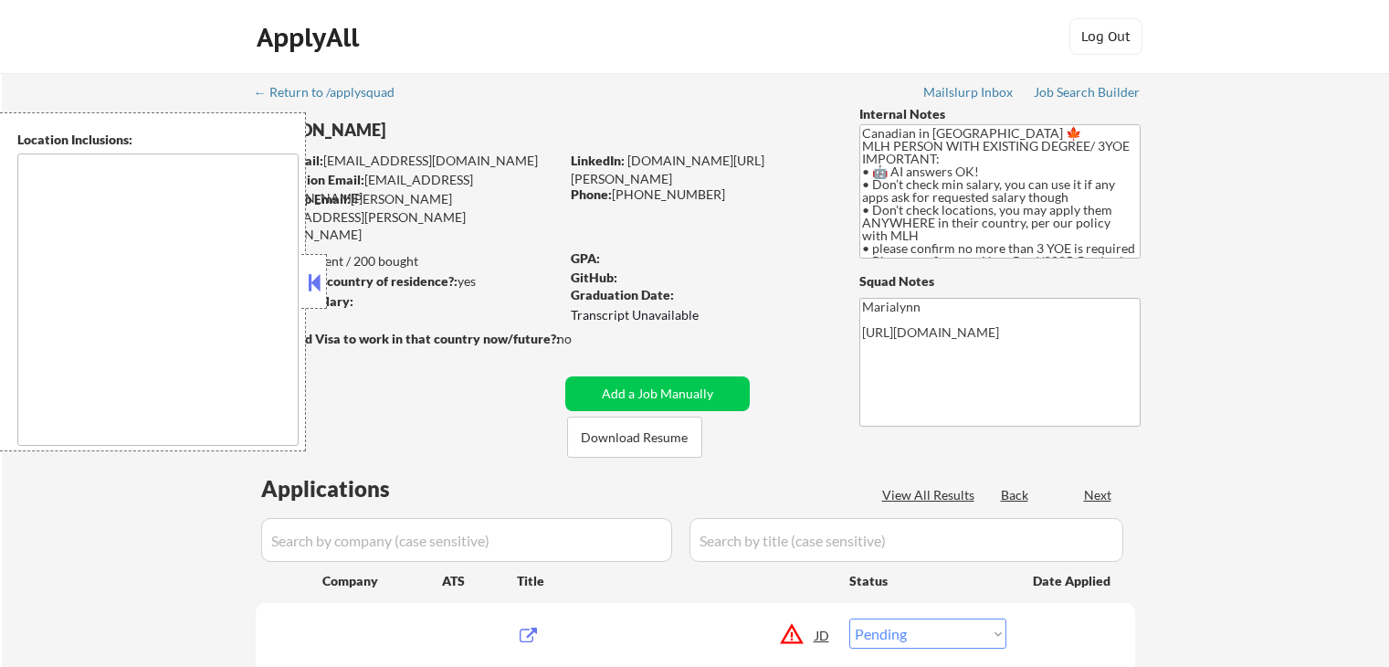
select select ""pending""
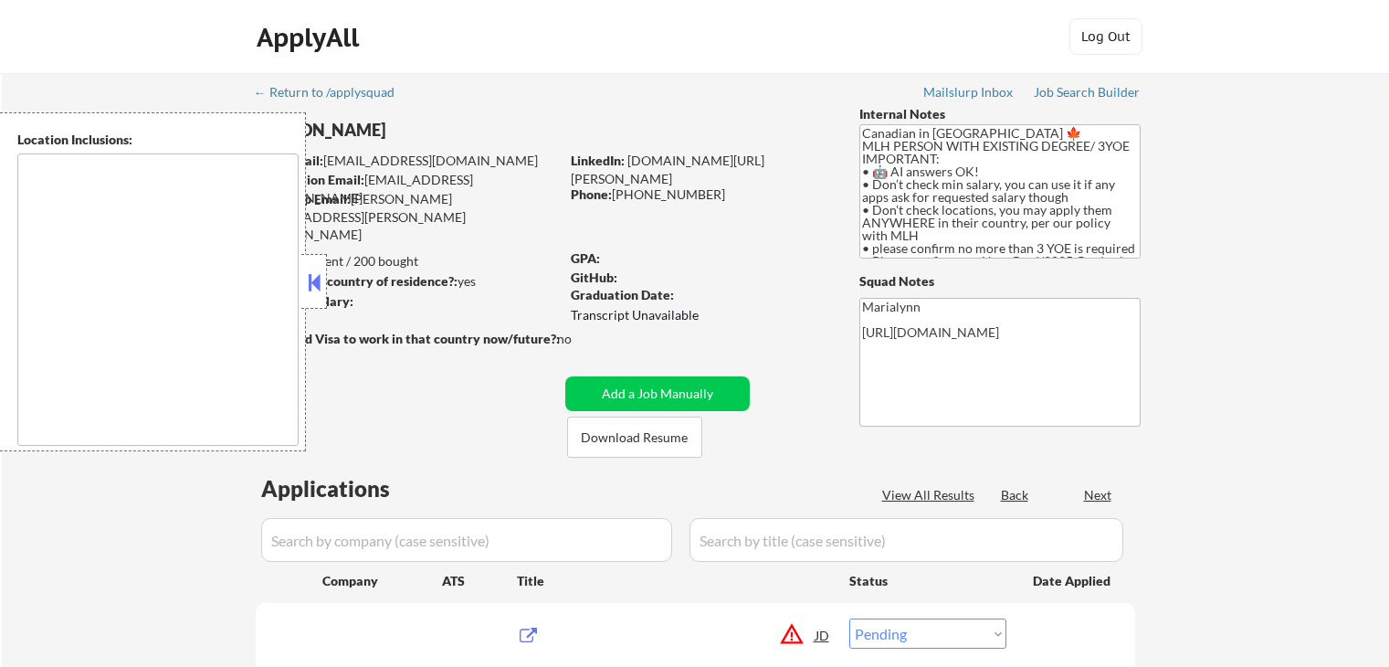
select select ""pending""
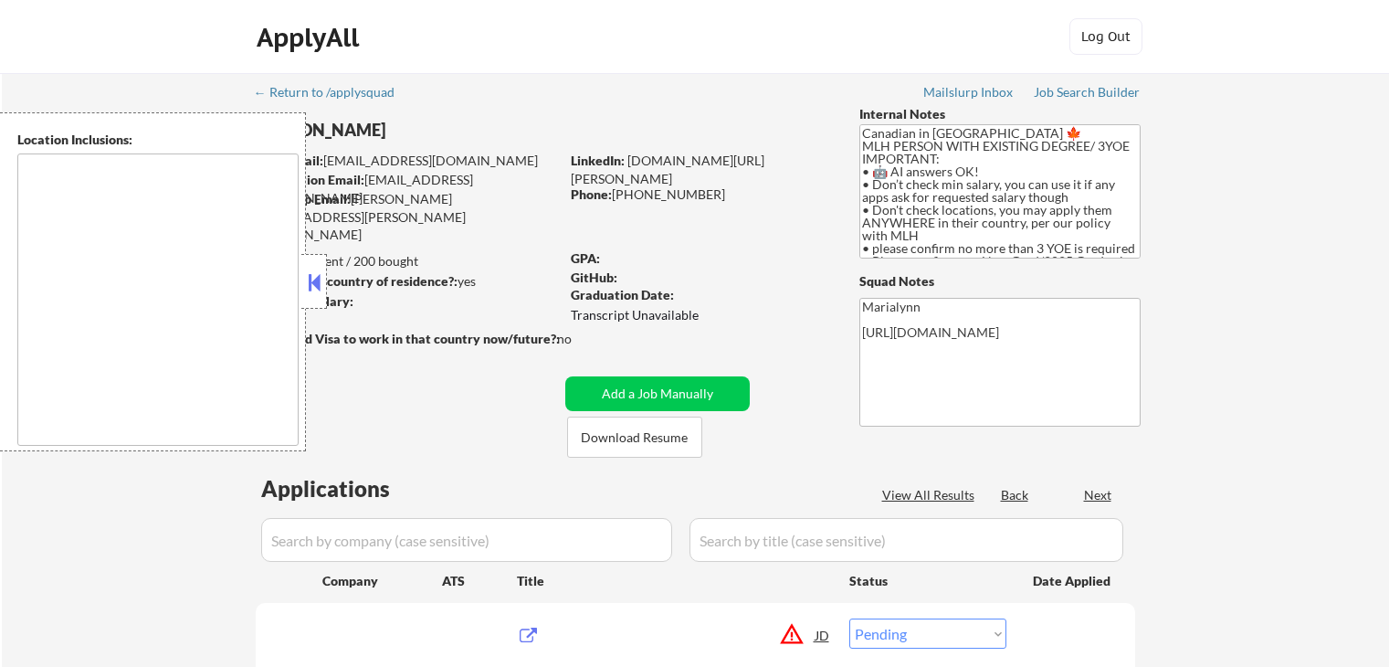
select select ""pending""
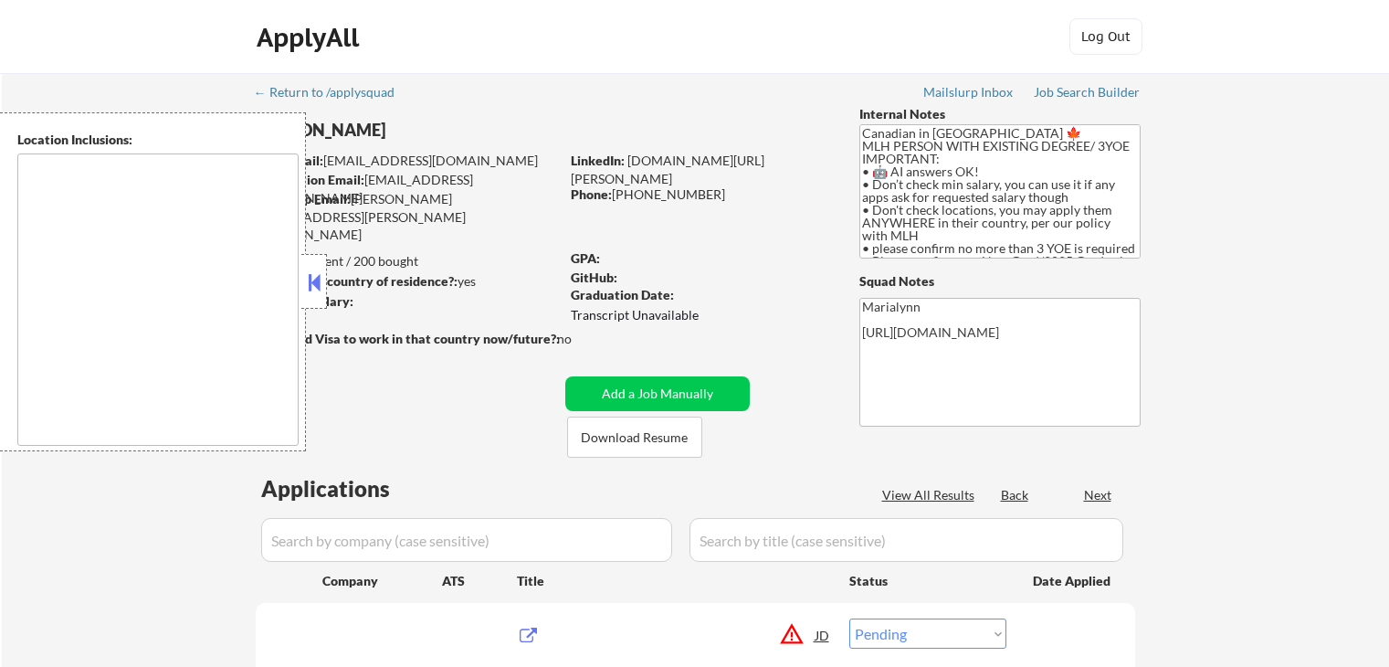
select select ""pending""
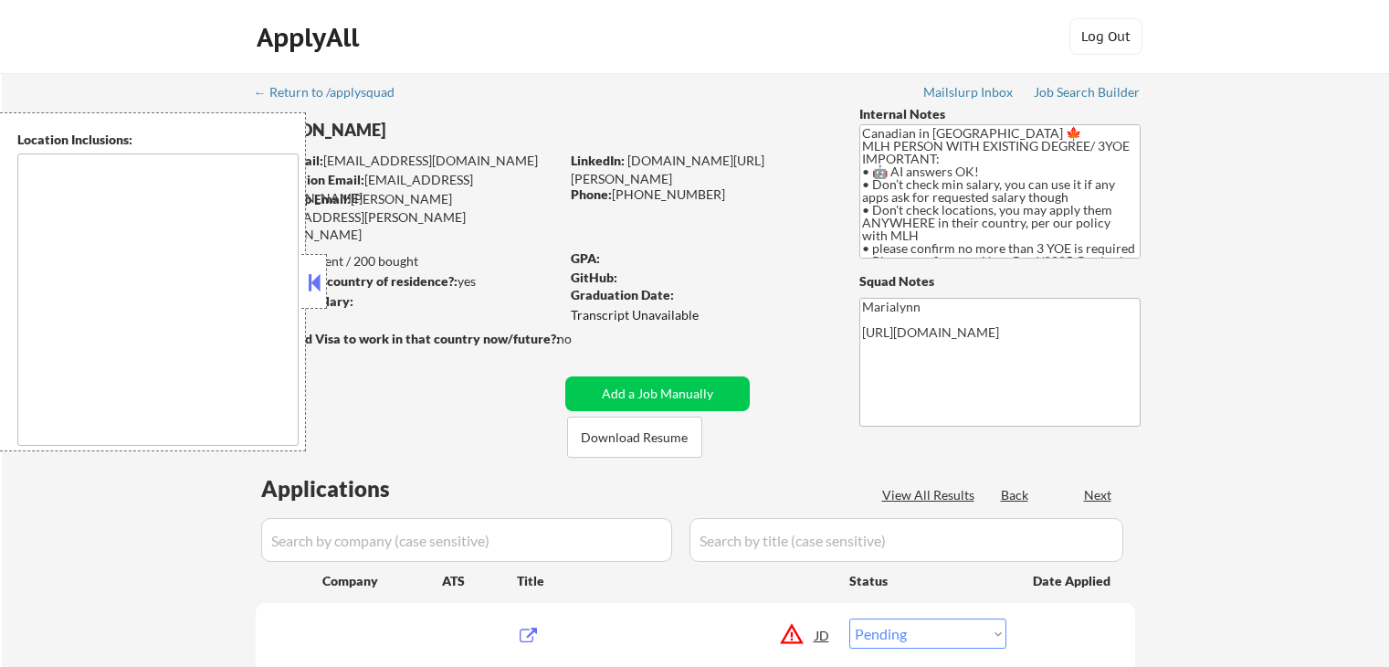
select select ""pending""
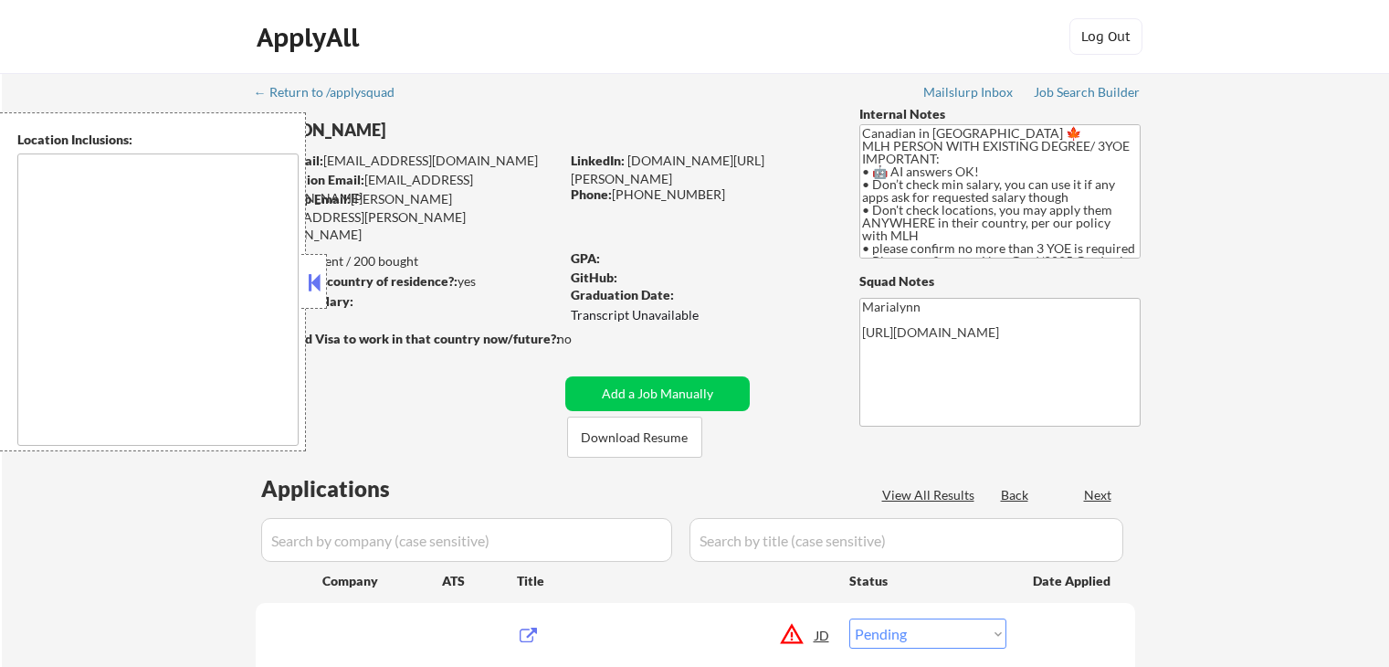
select select ""pending""
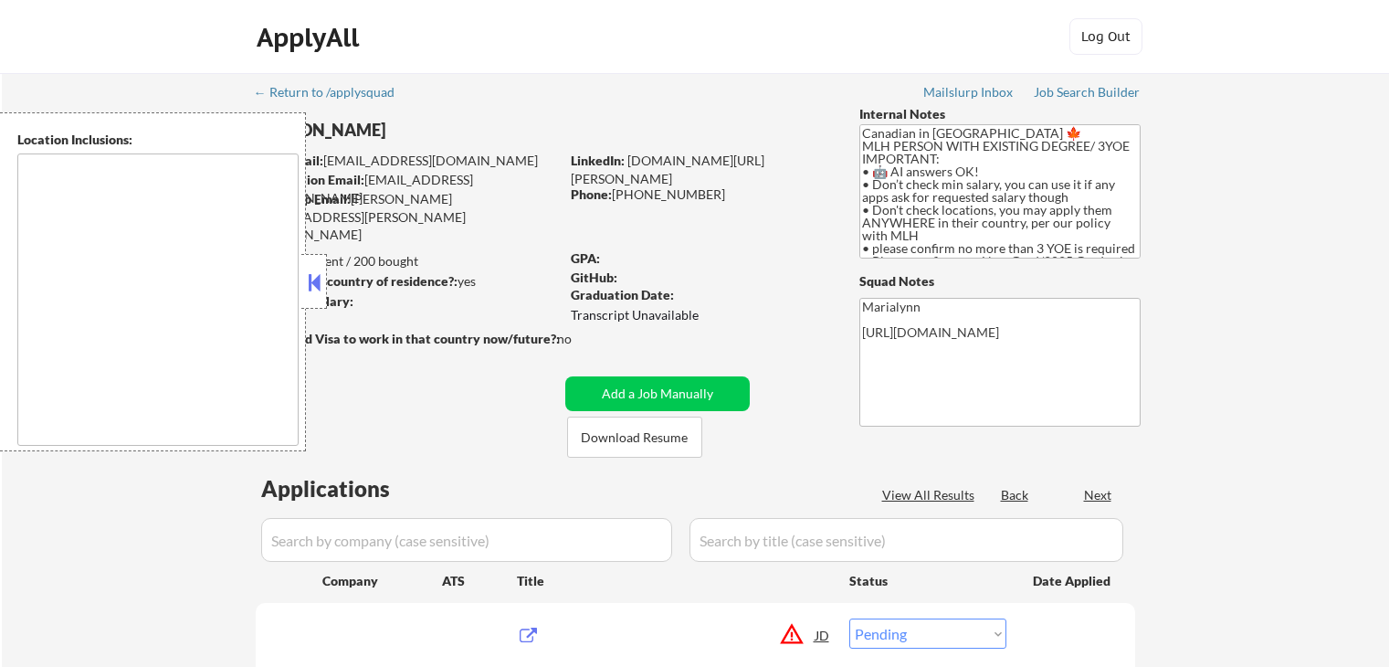
select select ""pending""
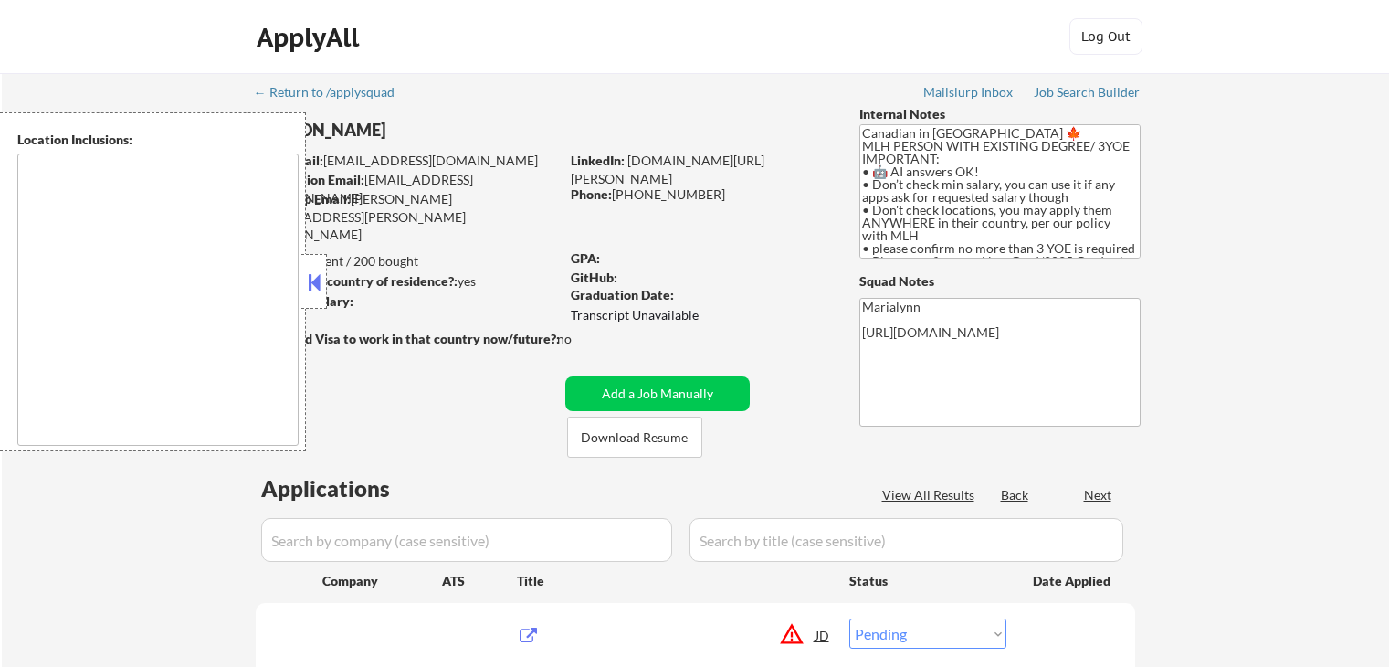
select select ""pending""
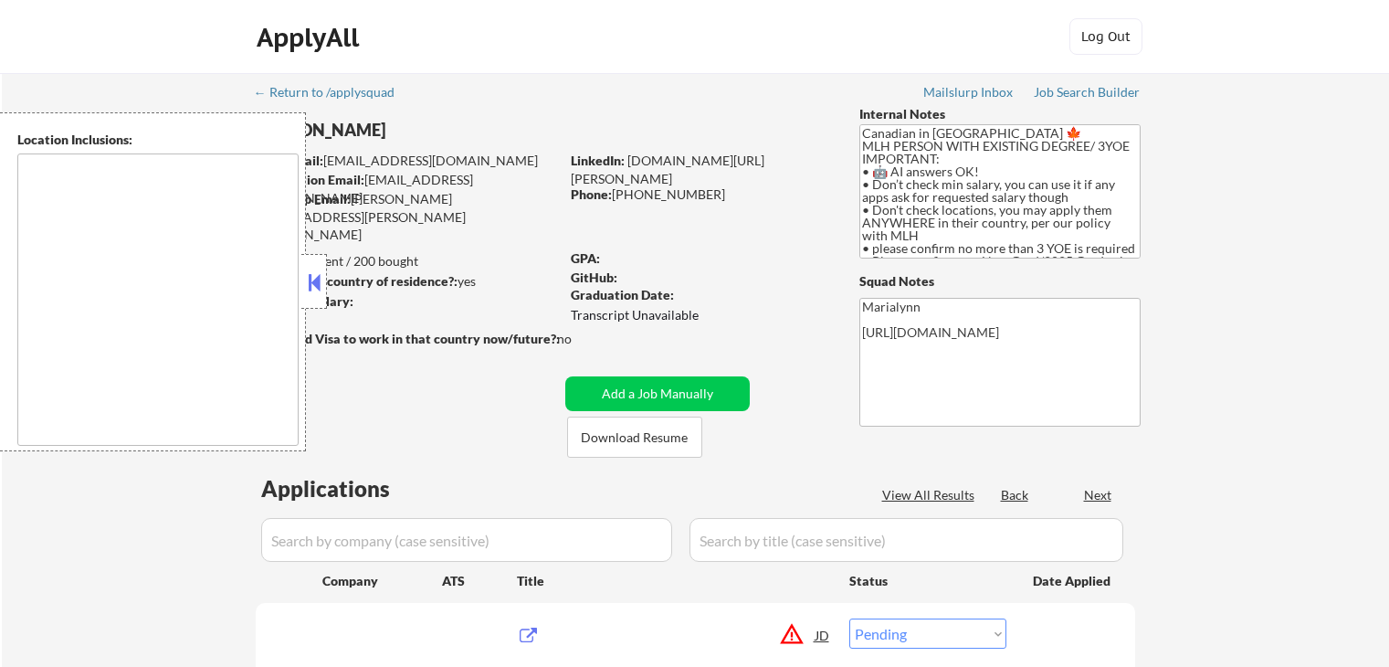
select select ""pending""
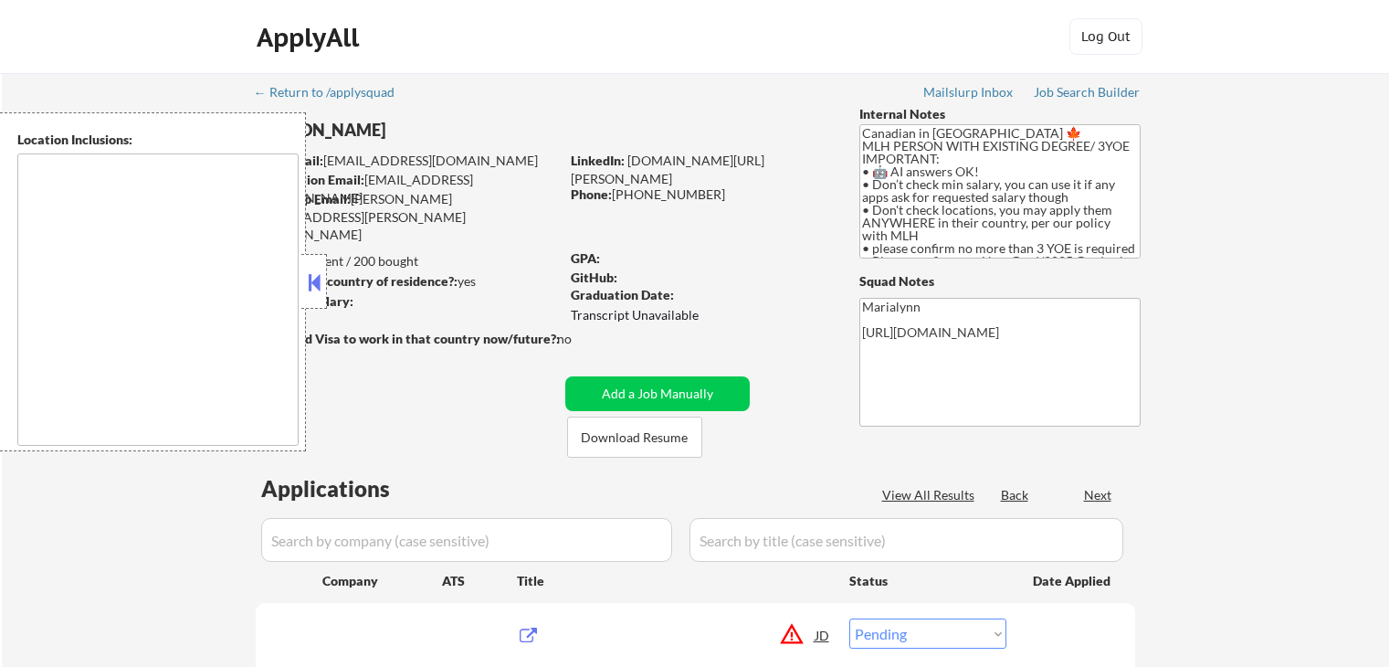
select select ""pending""
type textarea "country:[GEOGRAPHIC_DATA]"
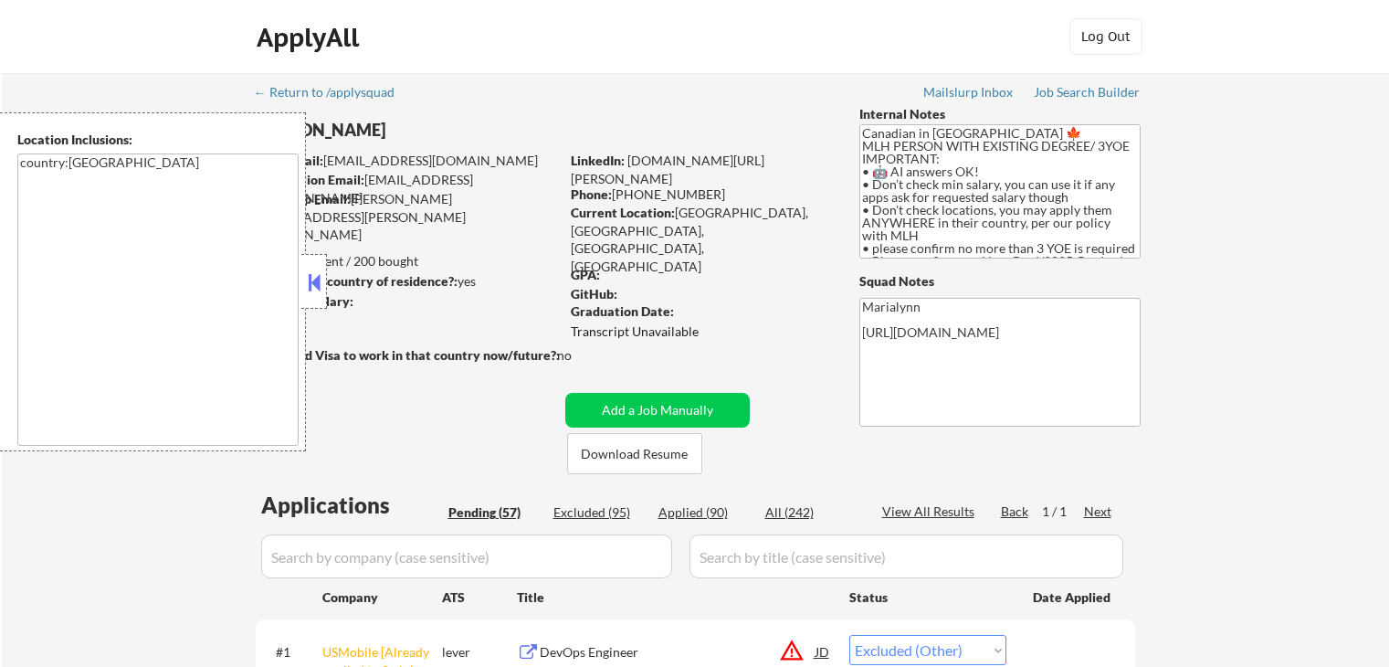
select select ""pending""
click at [321, 299] on div at bounding box center [314, 281] width 26 height 55
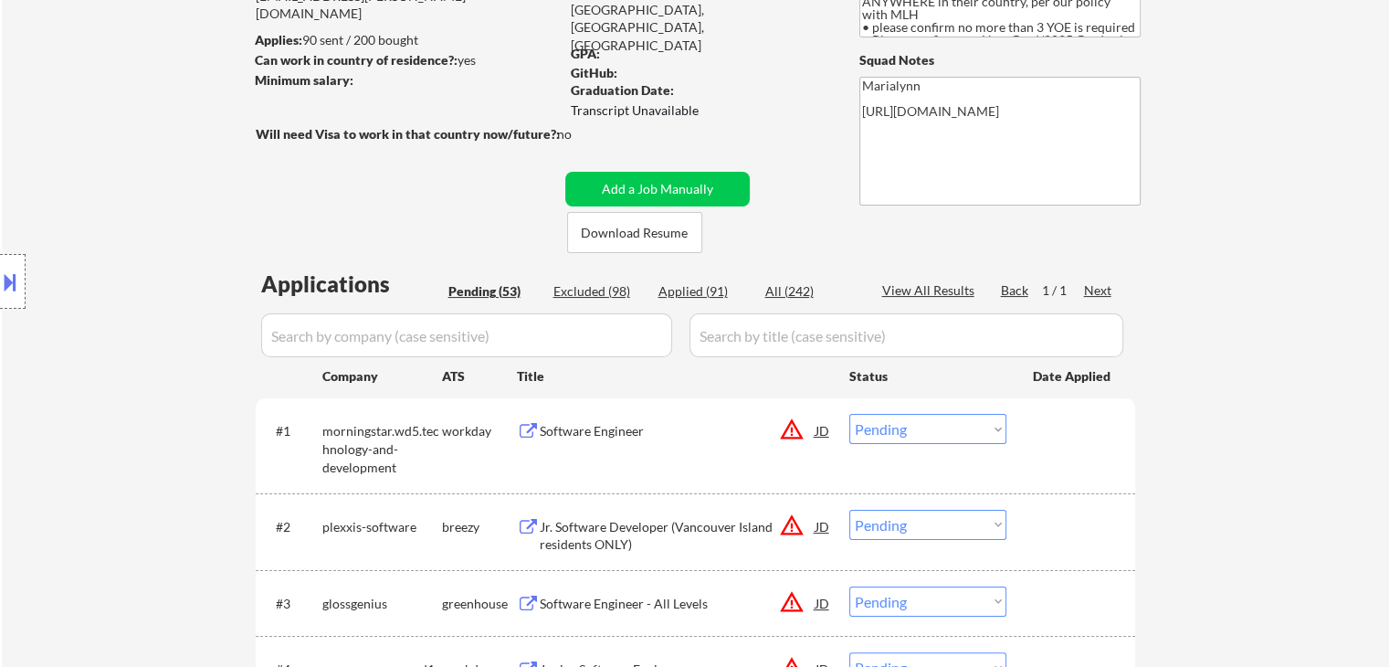
scroll to position [332, 0]
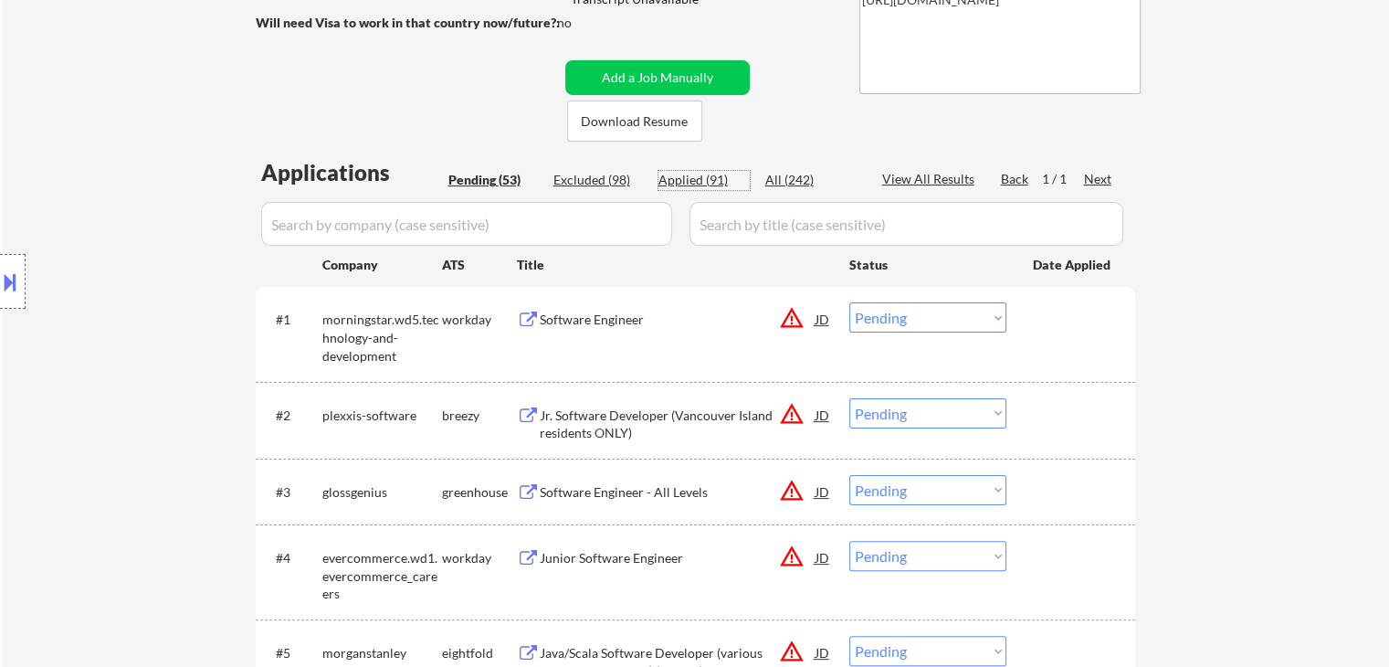
click at [682, 180] on div "Applied (91)" at bounding box center [704, 180] width 91 height 18
select select ""applied""
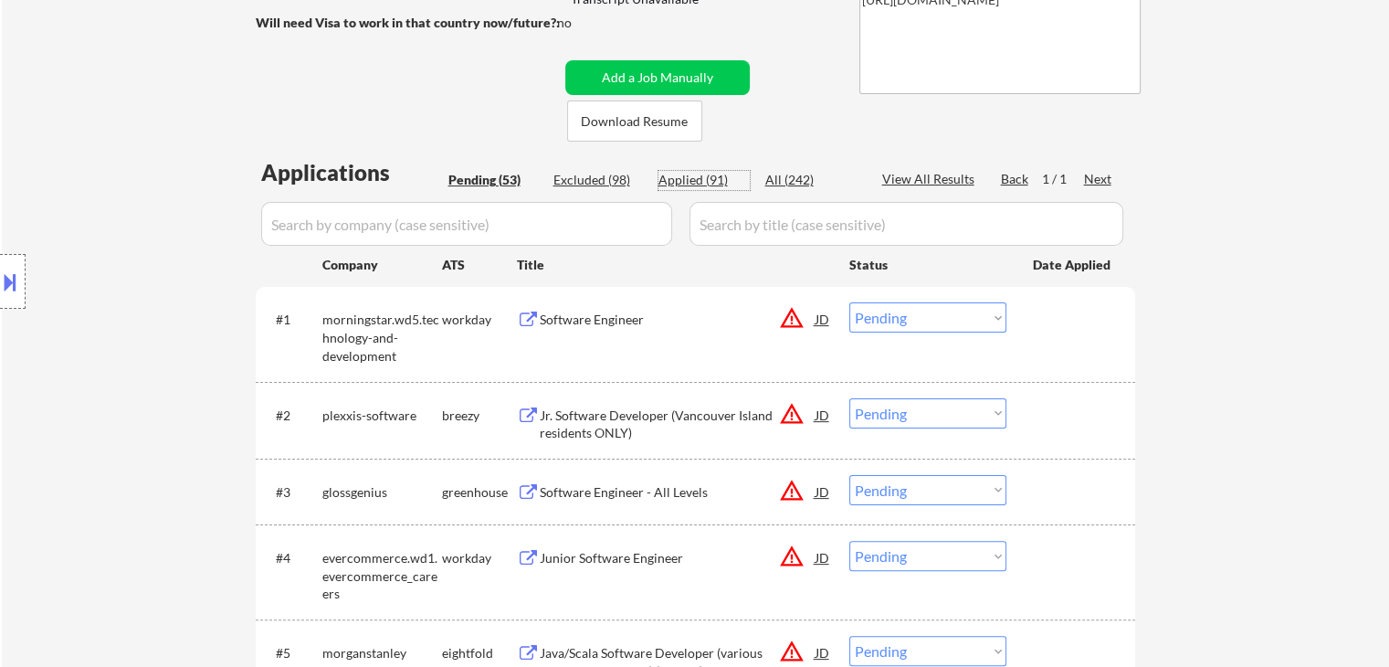
select select ""applied""
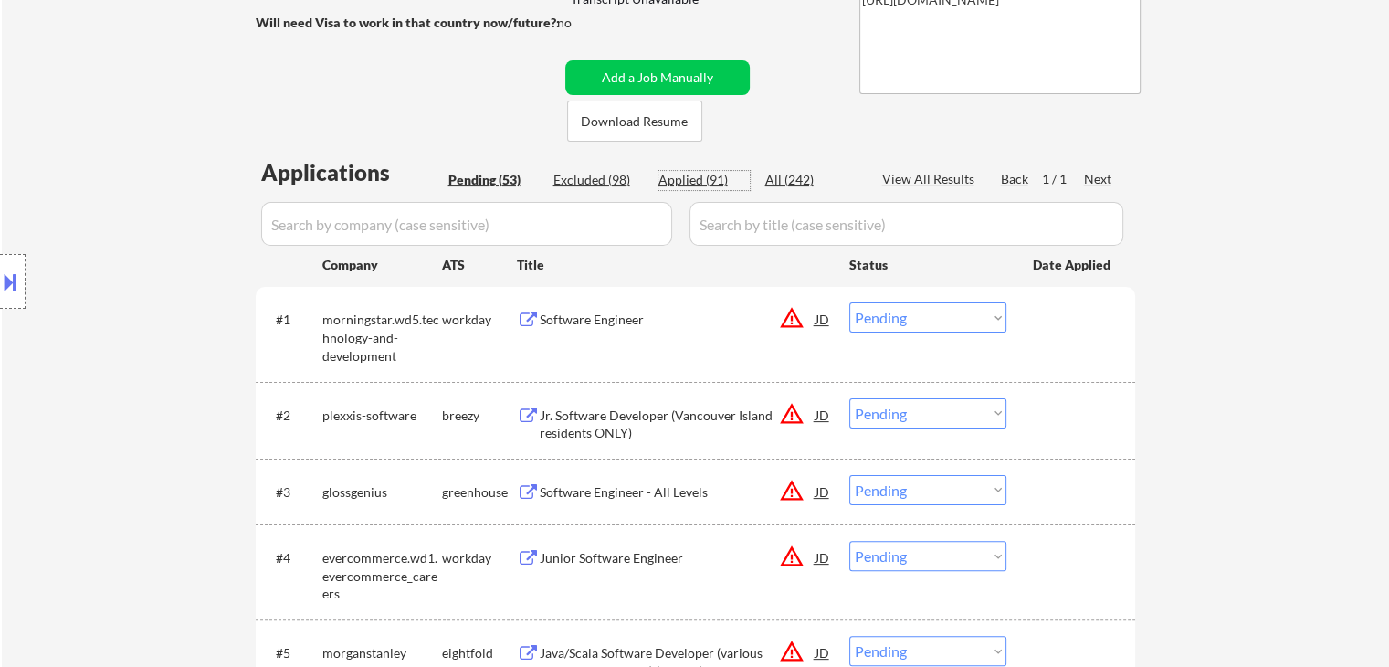
select select ""applied""
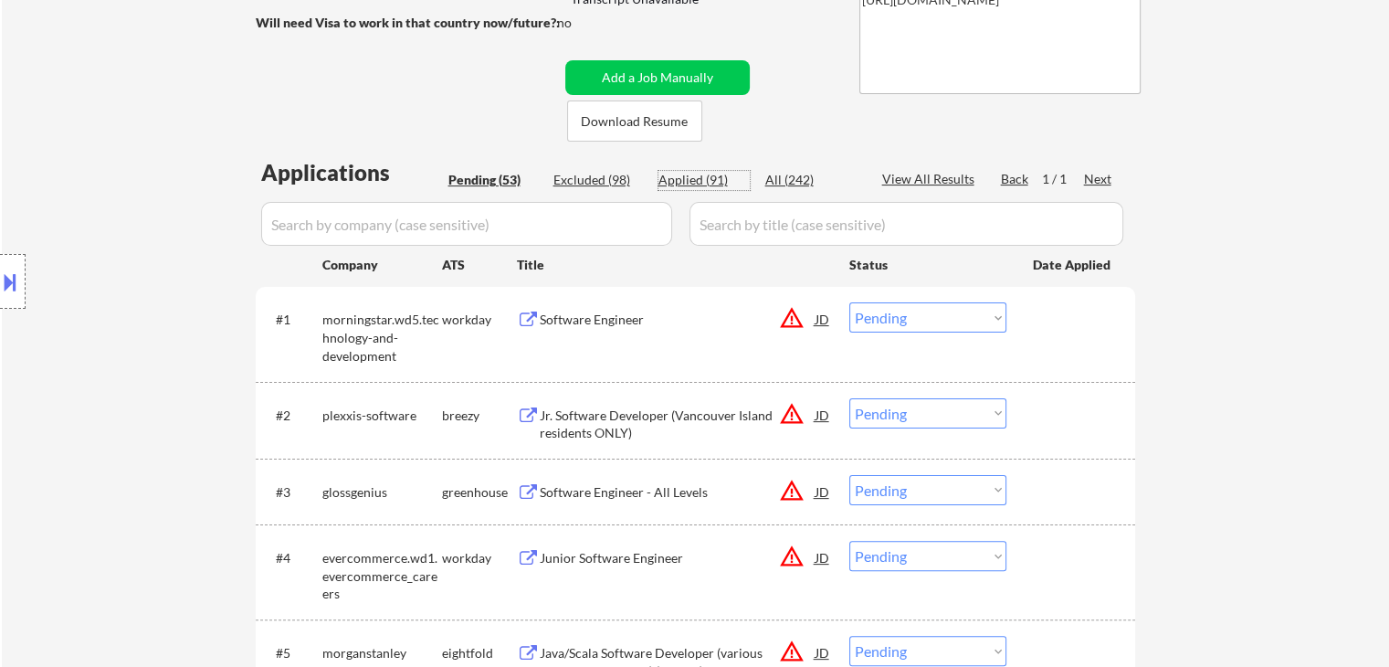
select select ""applied""
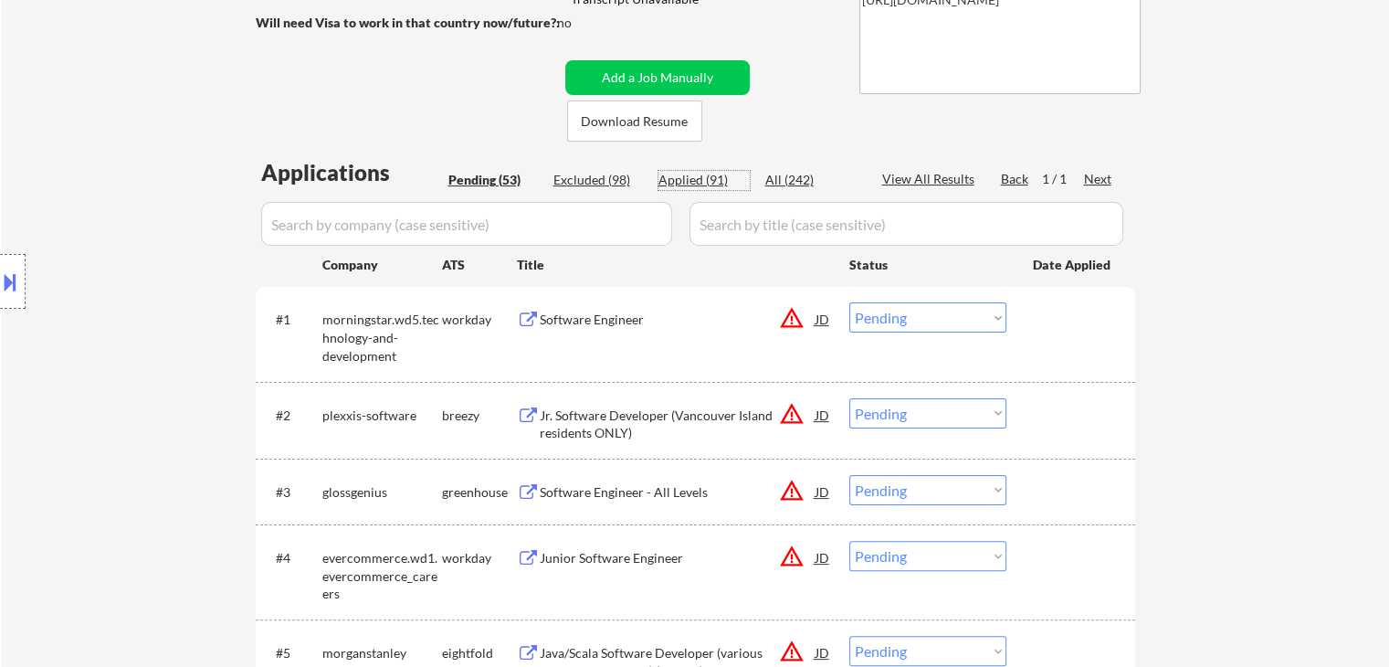
select select ""applied""
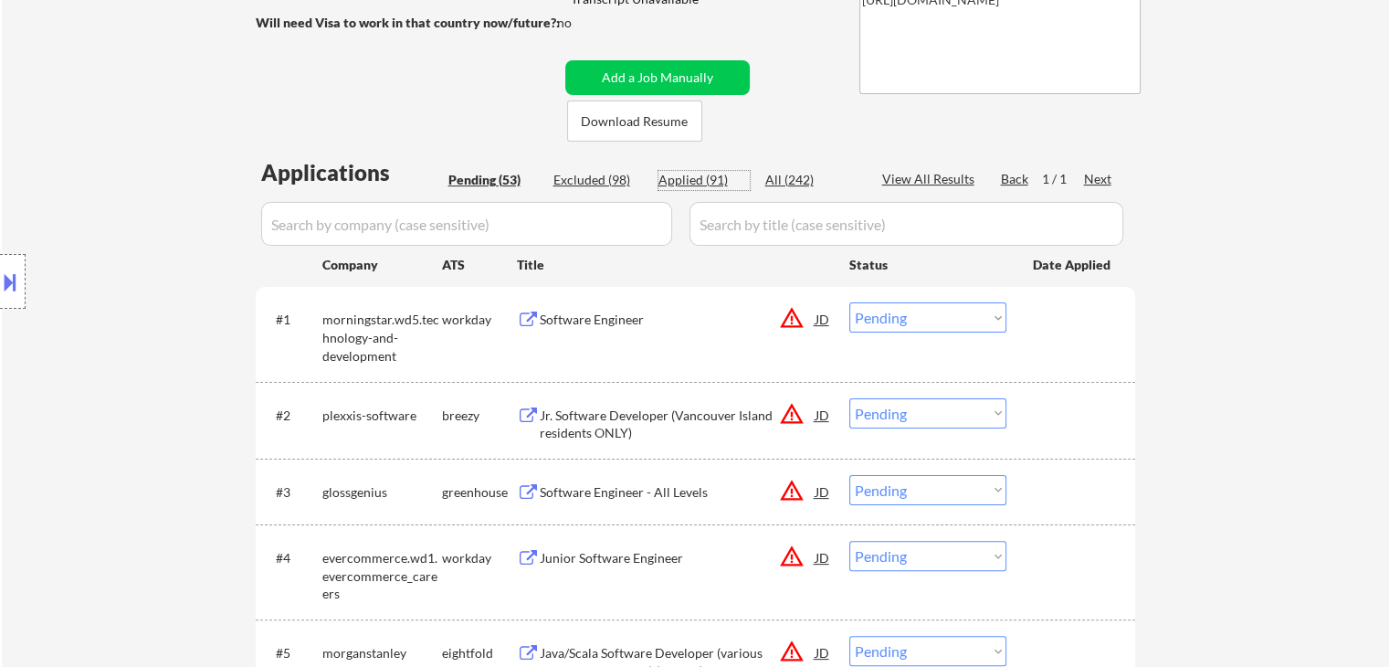
select select ""applied""
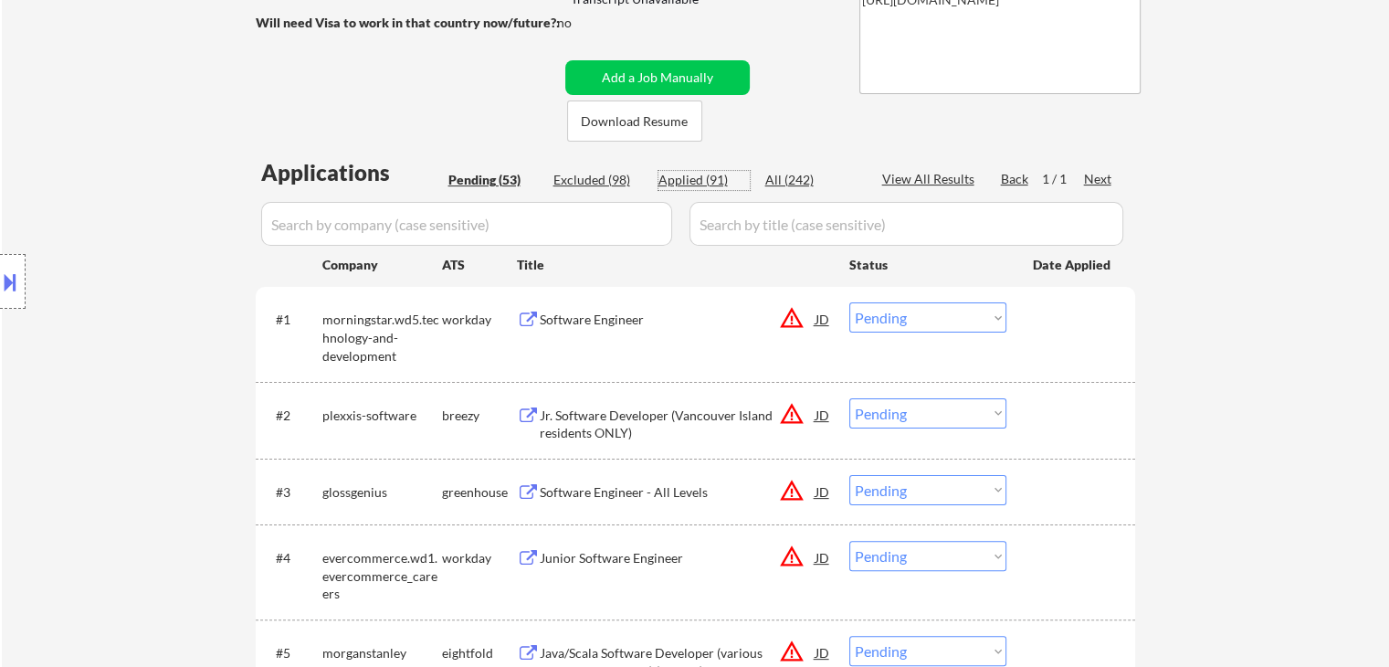
select select ""applied""
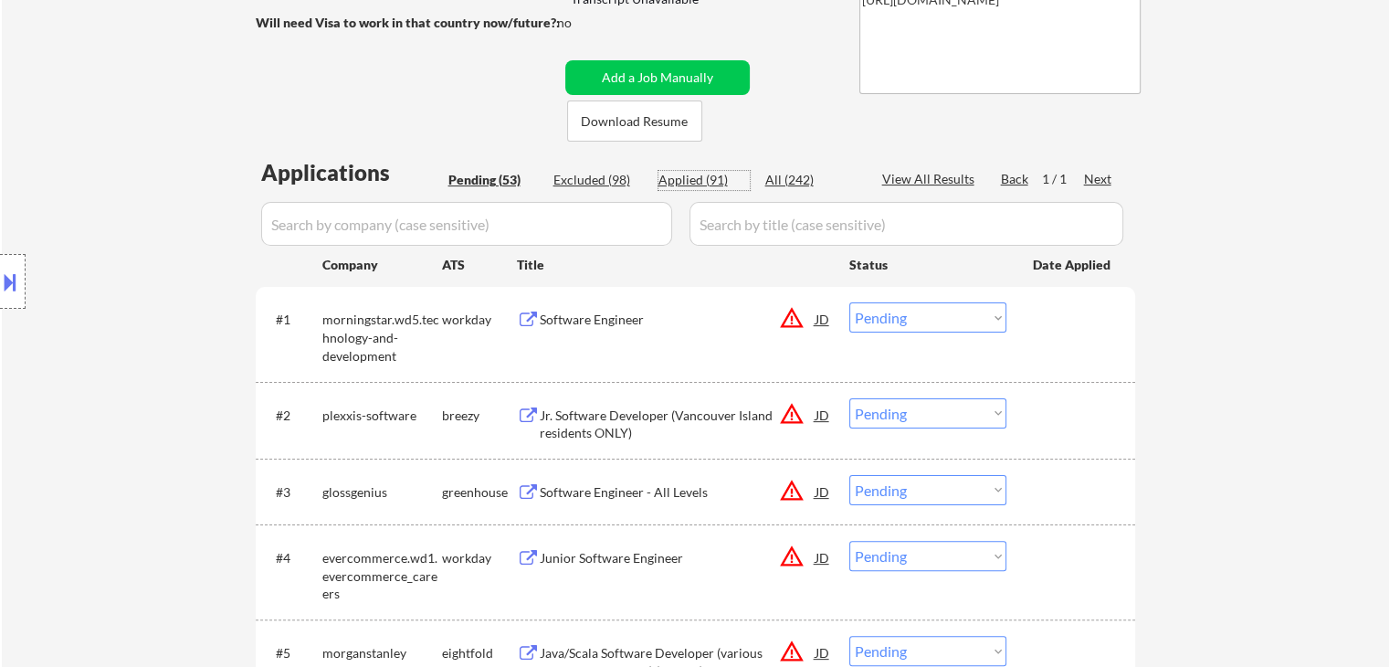
select select ""applied""
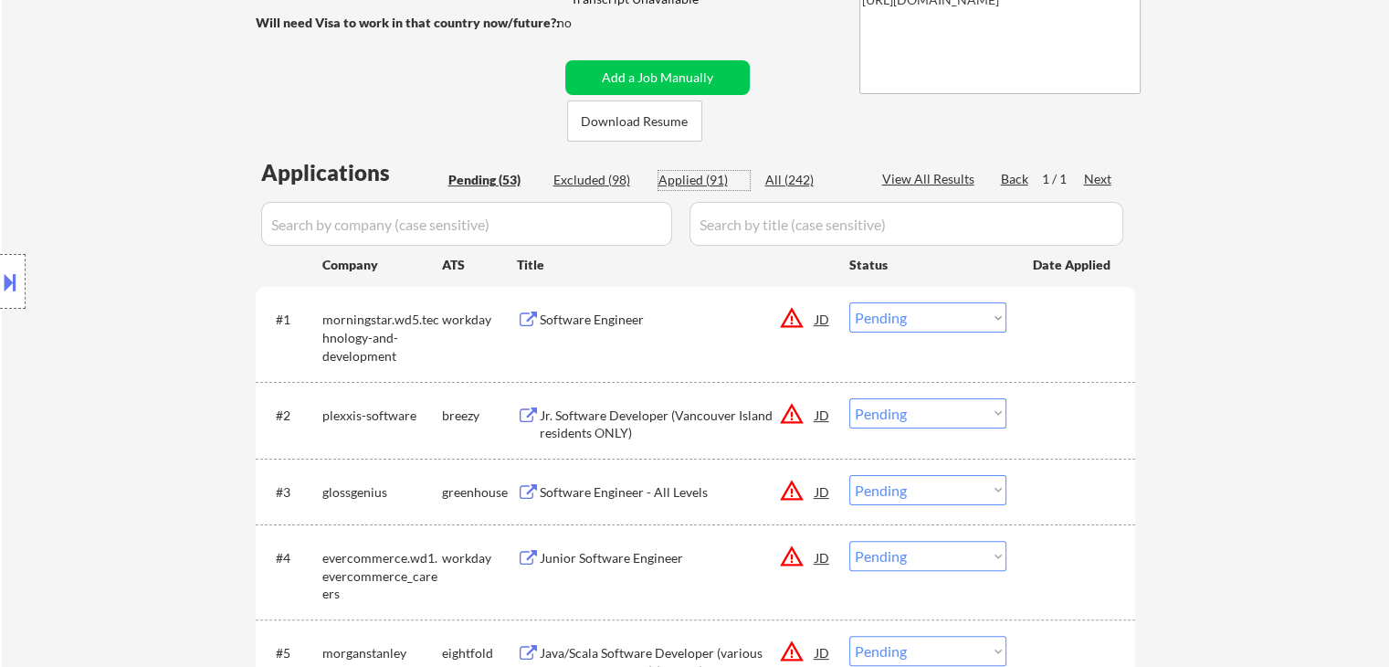
select select ""applied""
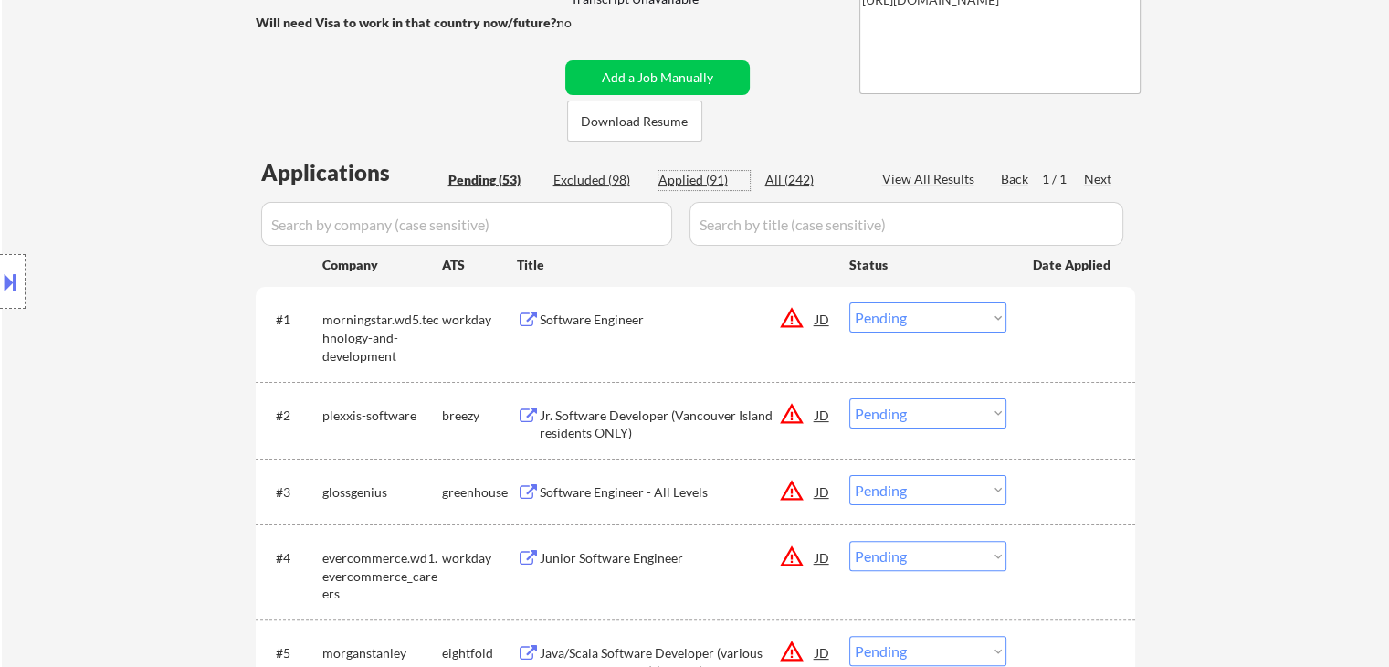
select select ""applied""
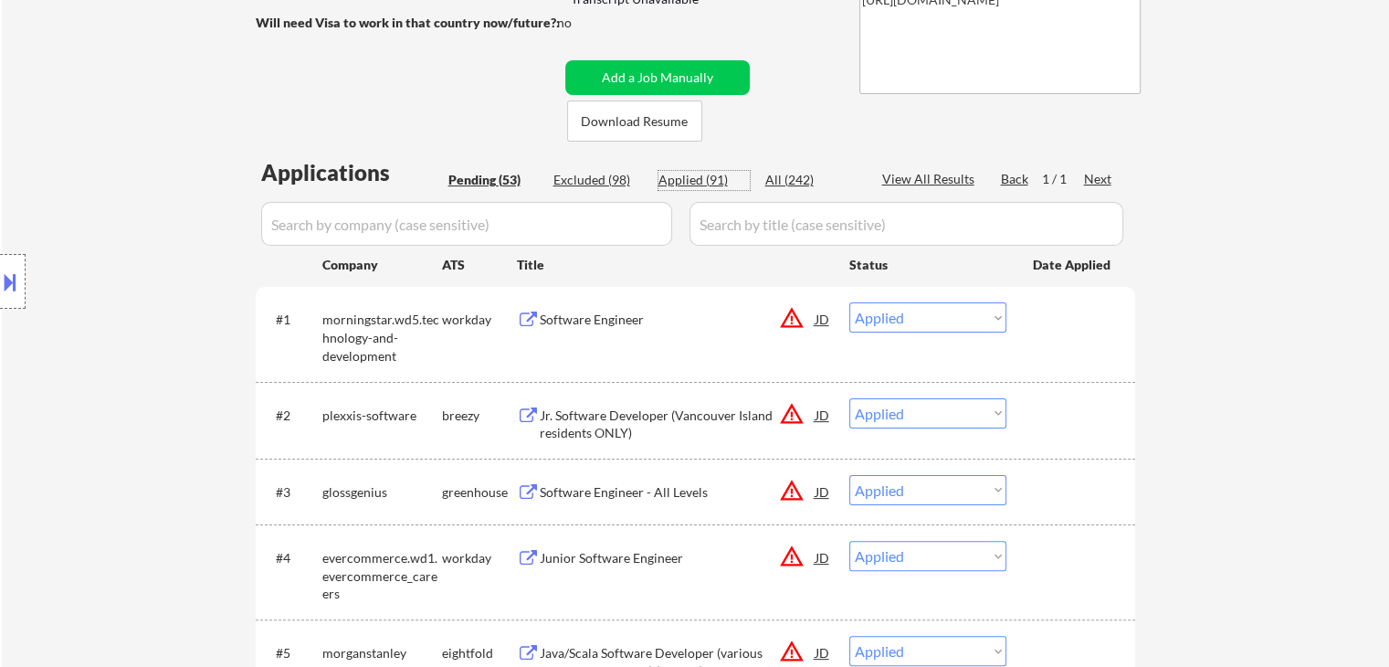
select select ""applied""
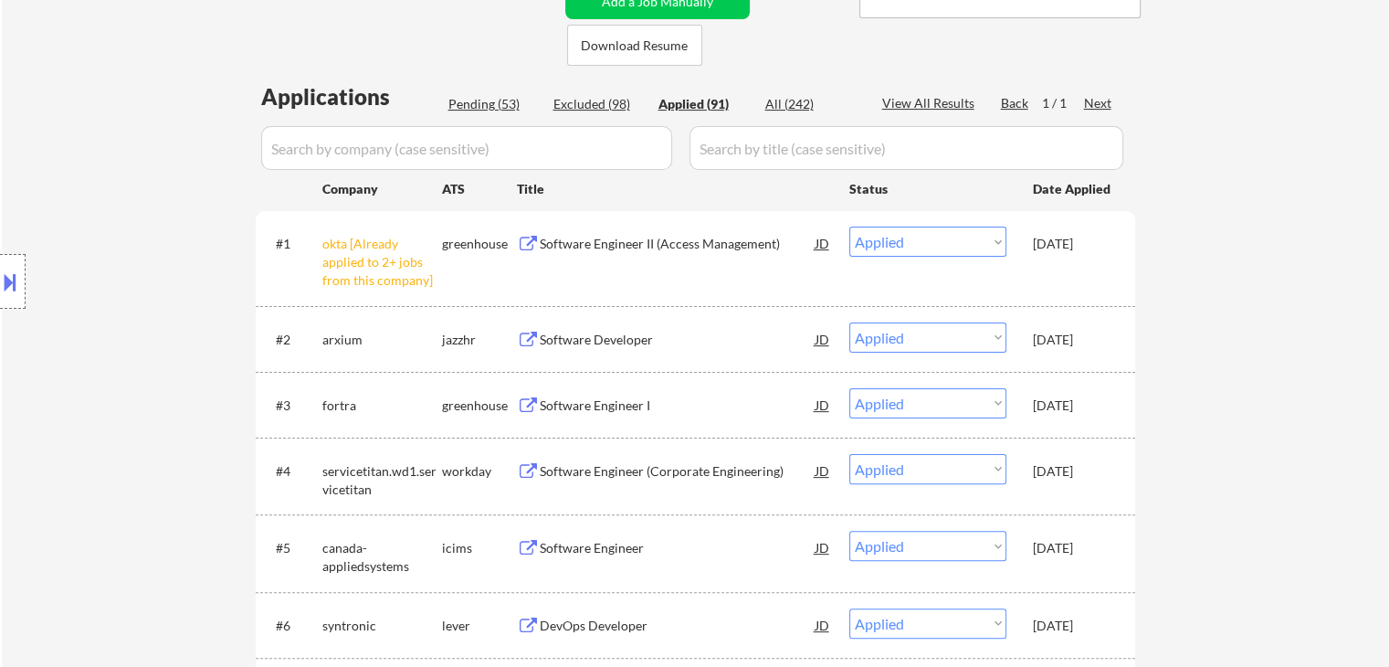
scroll to position [416, 0]
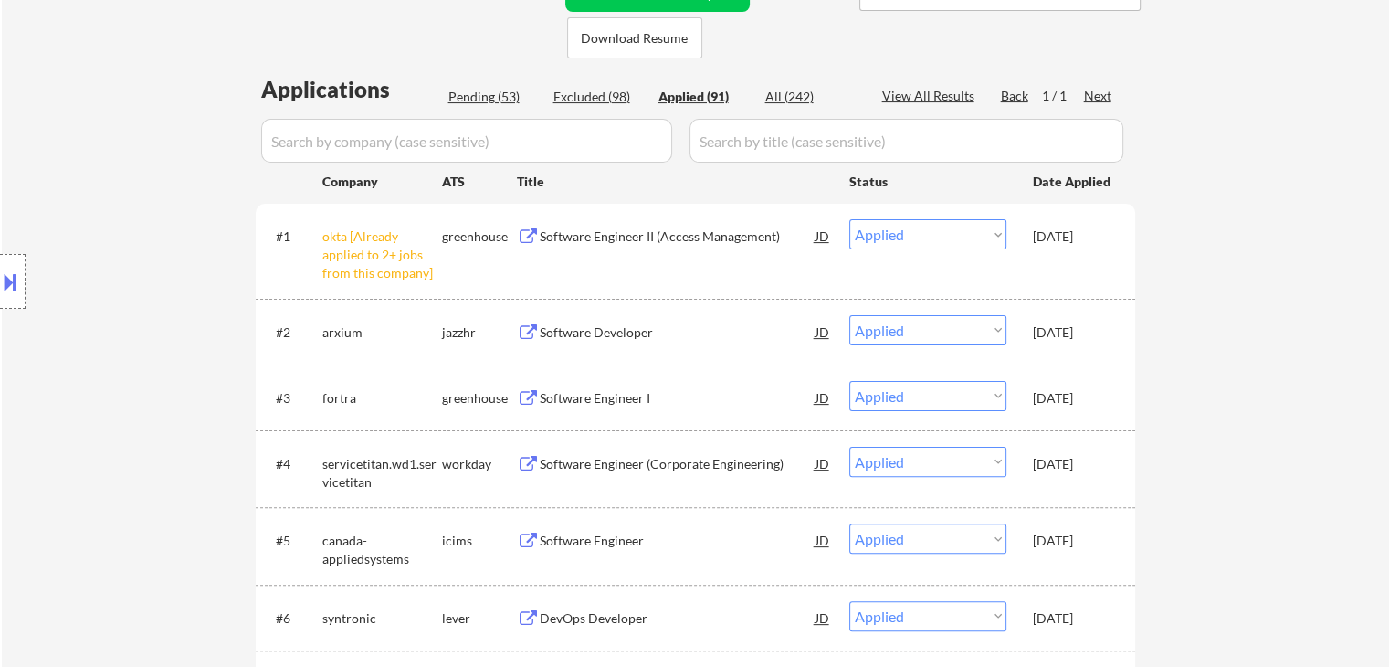
select select ""applied""
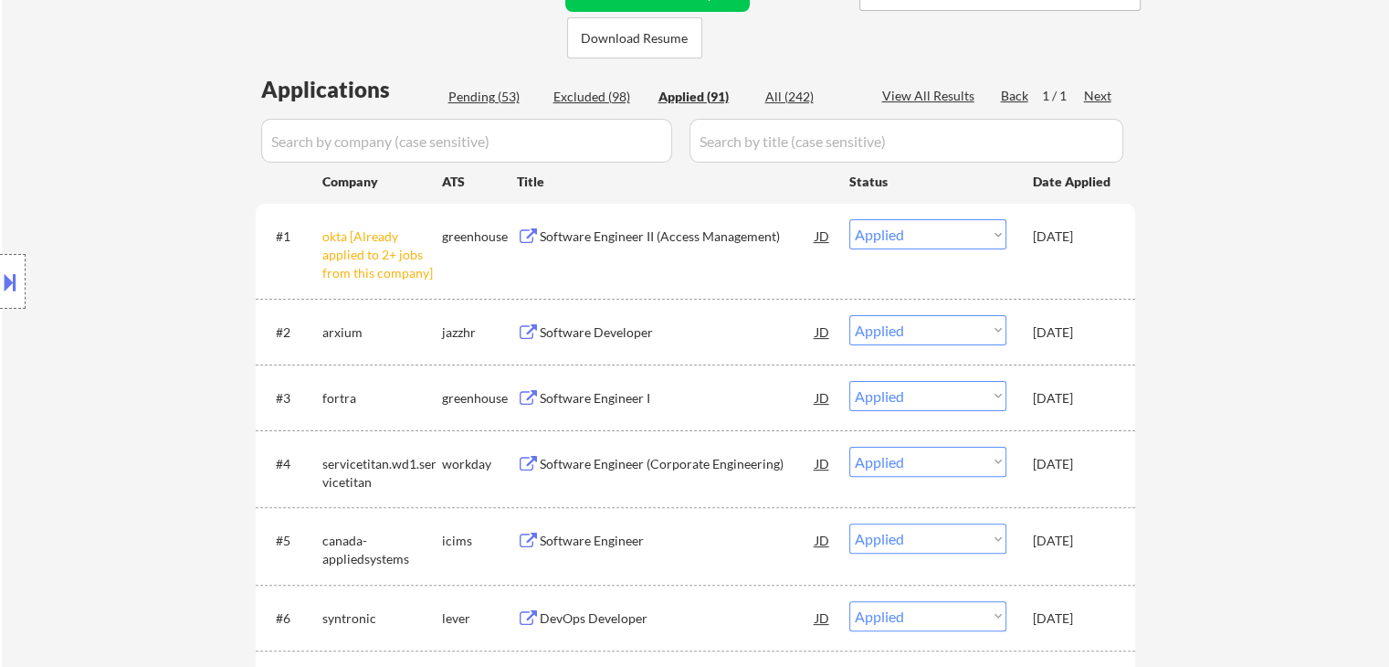
select select ""applied""
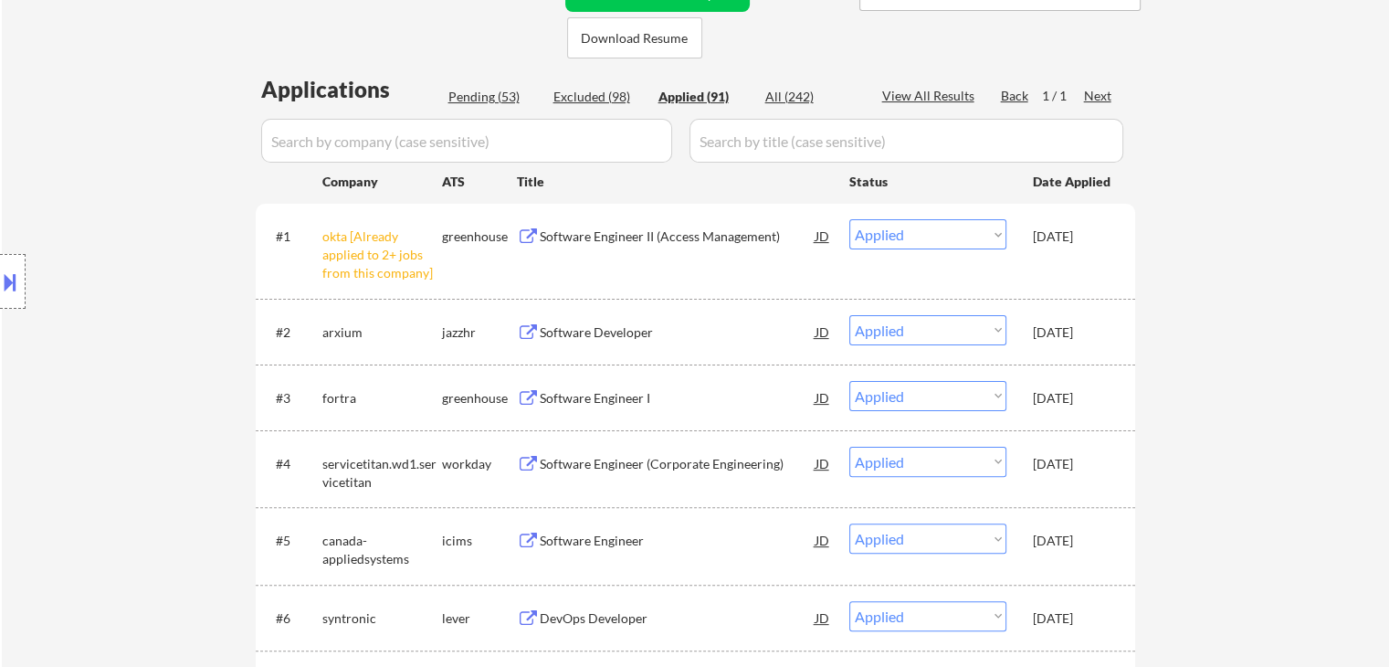
select select ""applied""
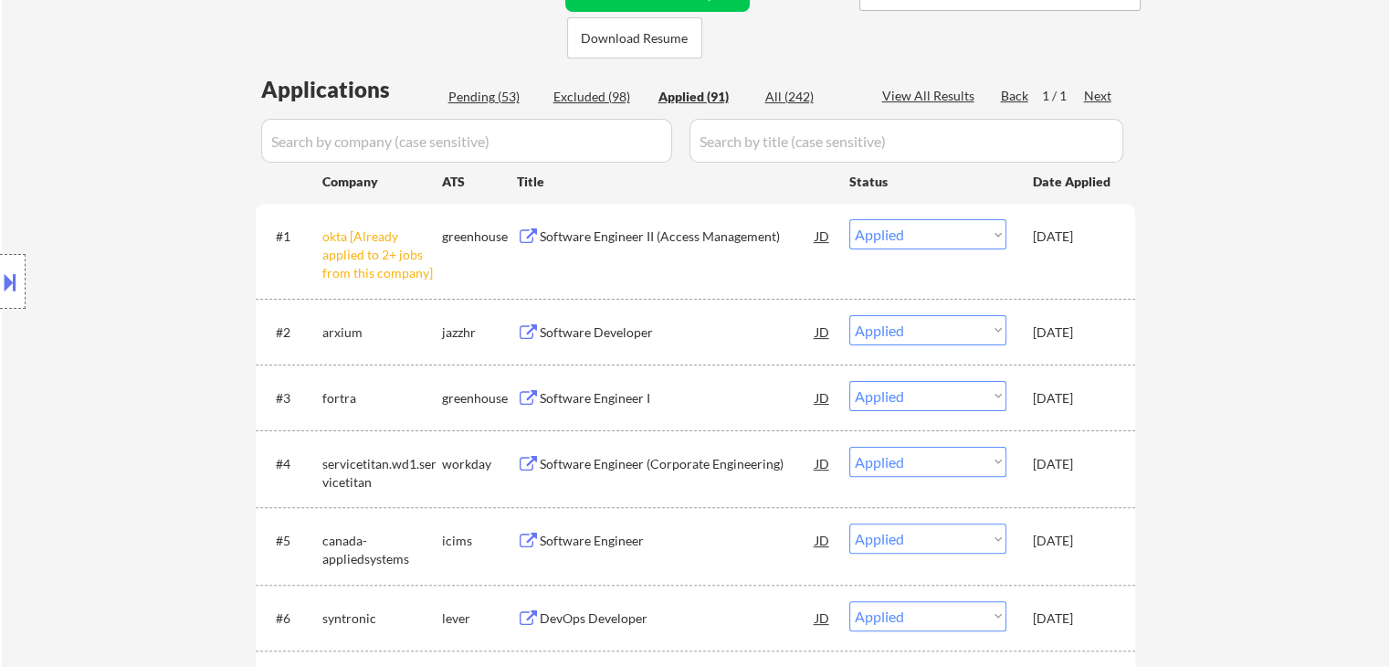
select select ""applied""
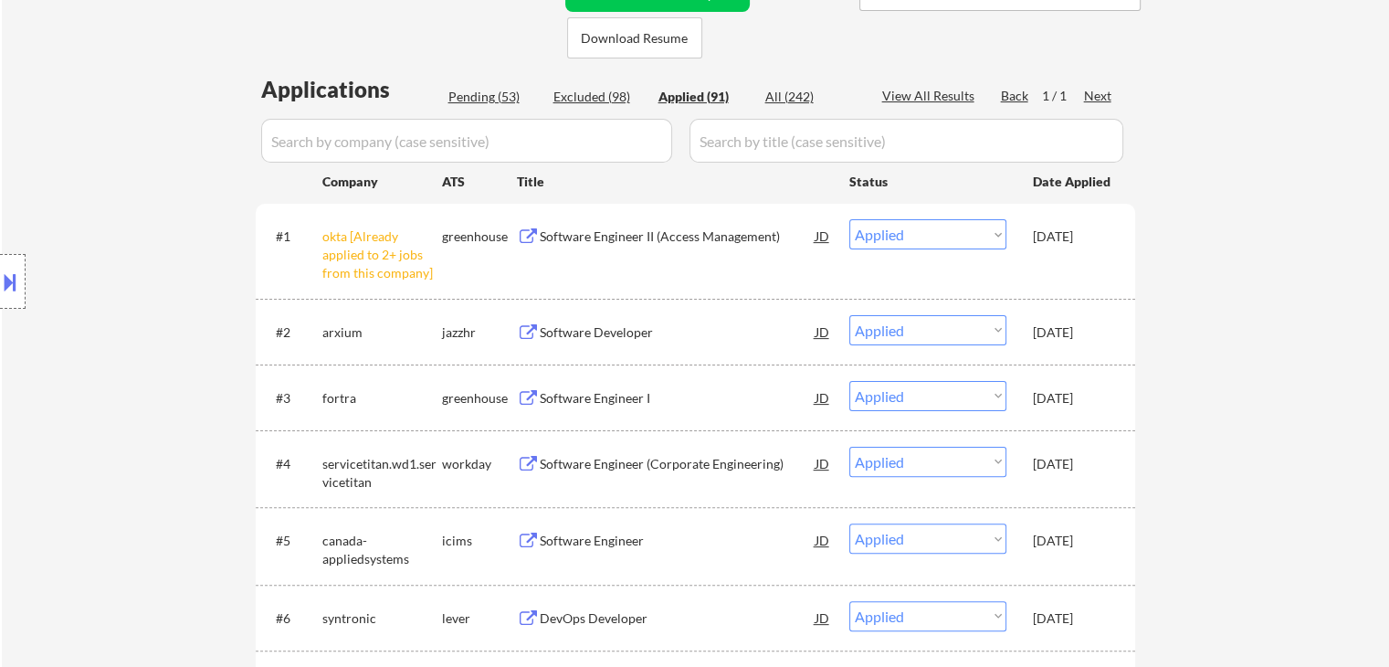
select select ""applied""
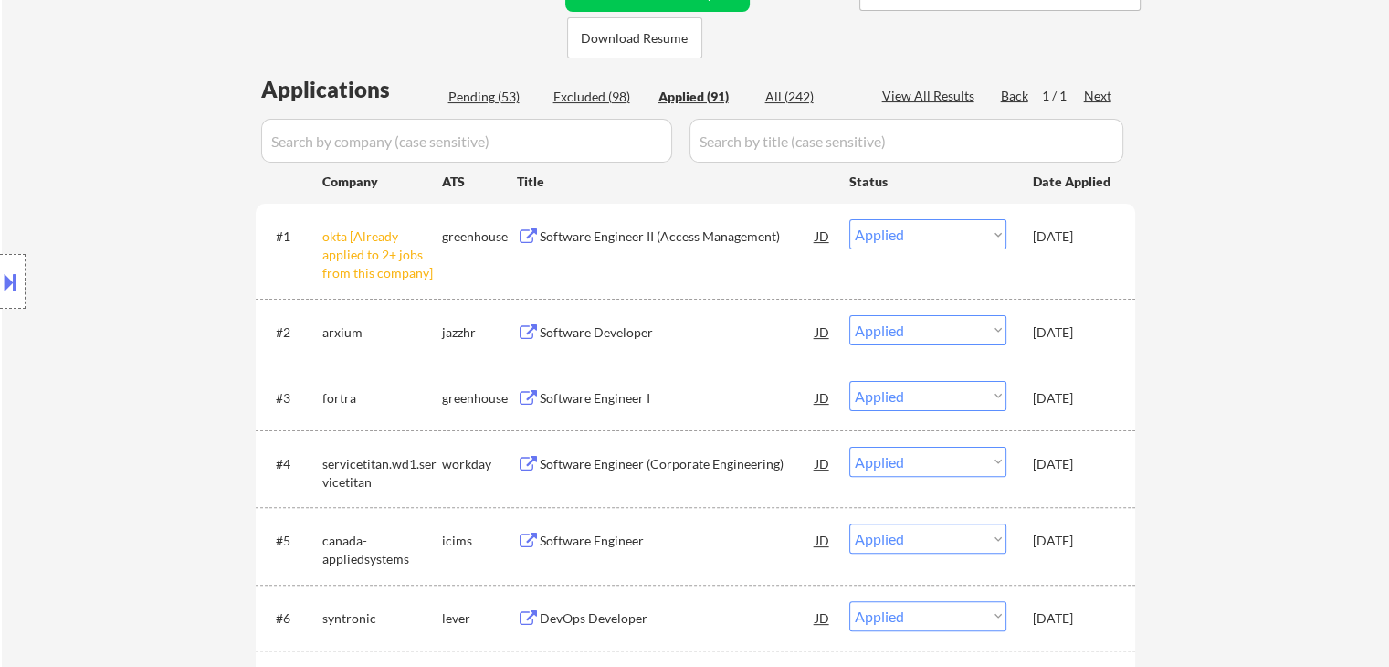
select select ""applied""
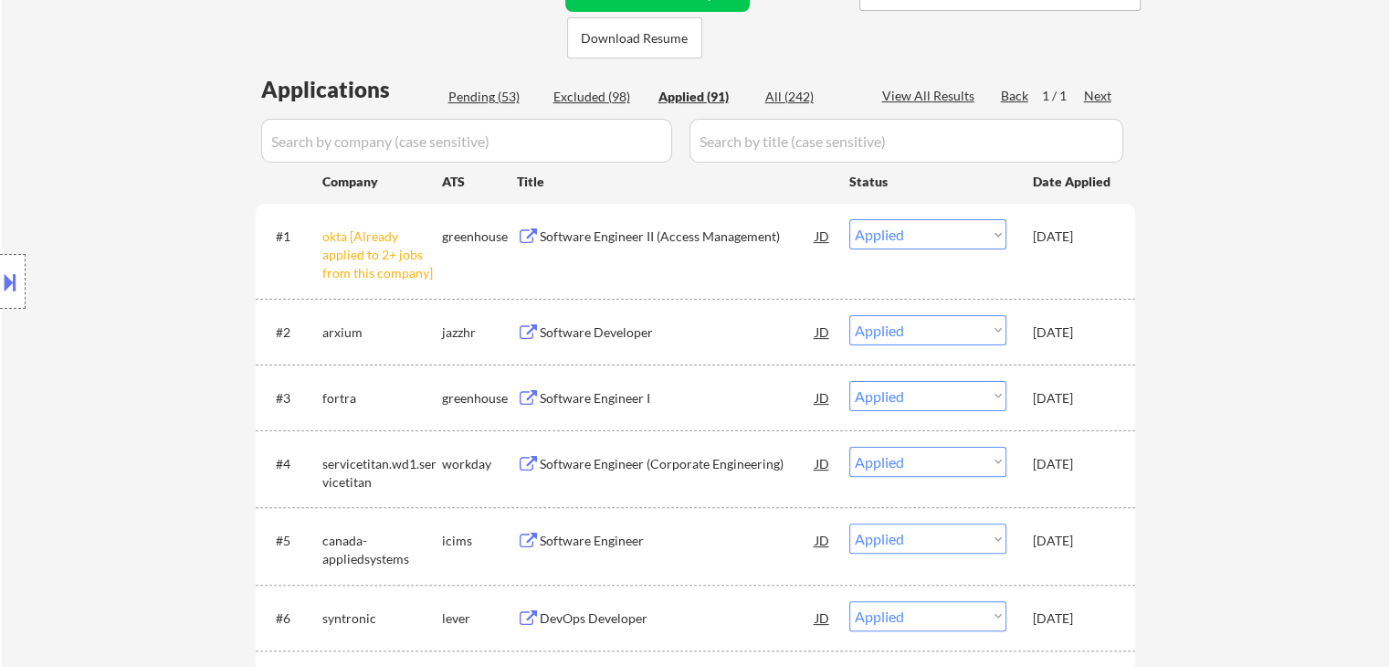
select select ""applied""
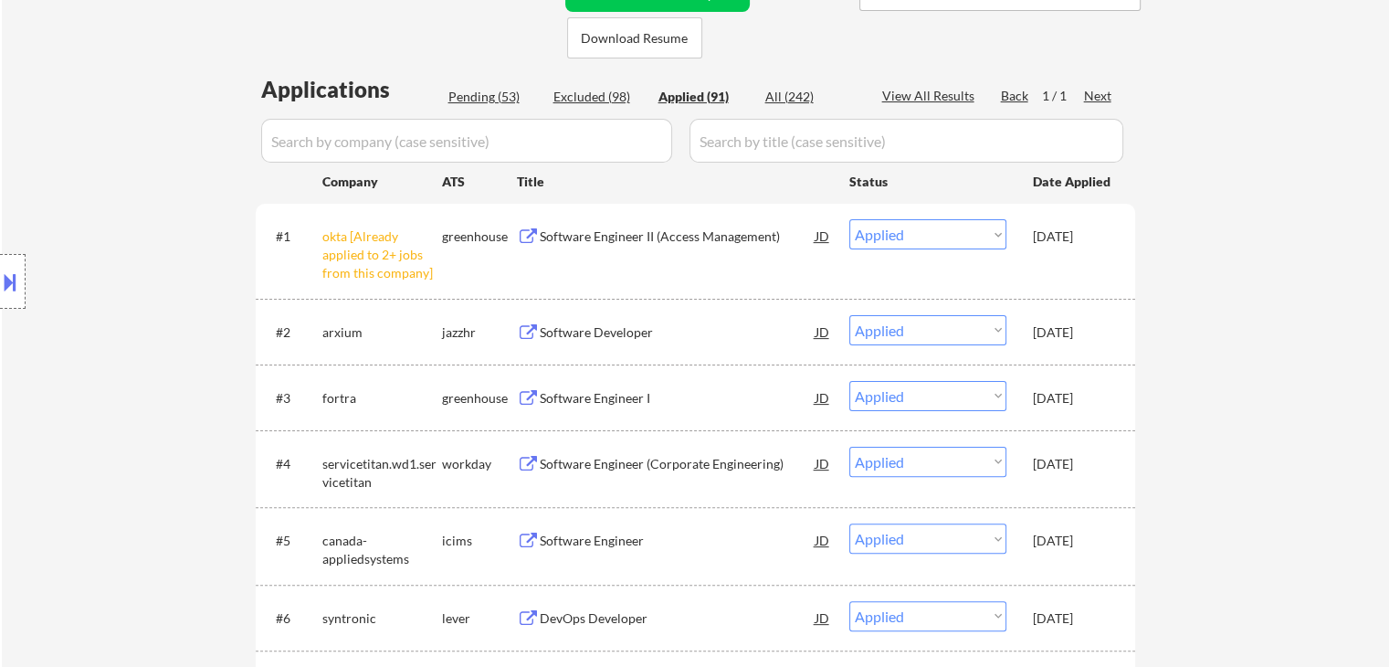
select select ""applied""
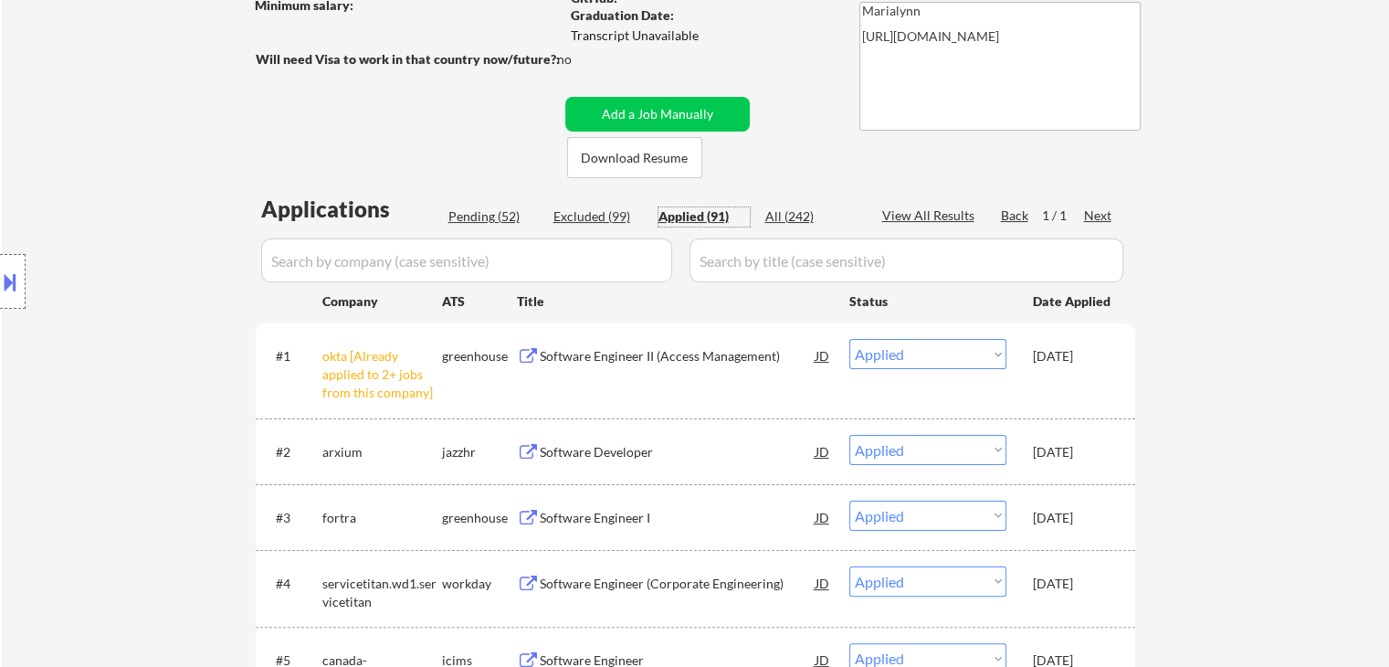
scroll to position [292, 0]
